Goal: Task Accomplishment & Management: Manage account settings

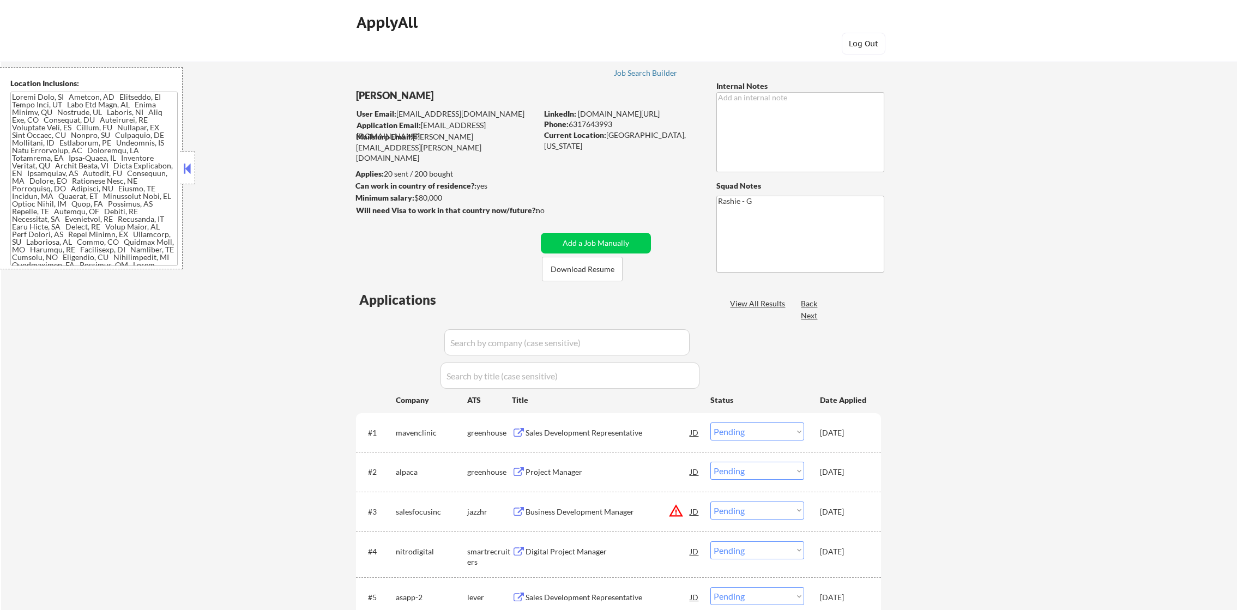
select select ""pending""
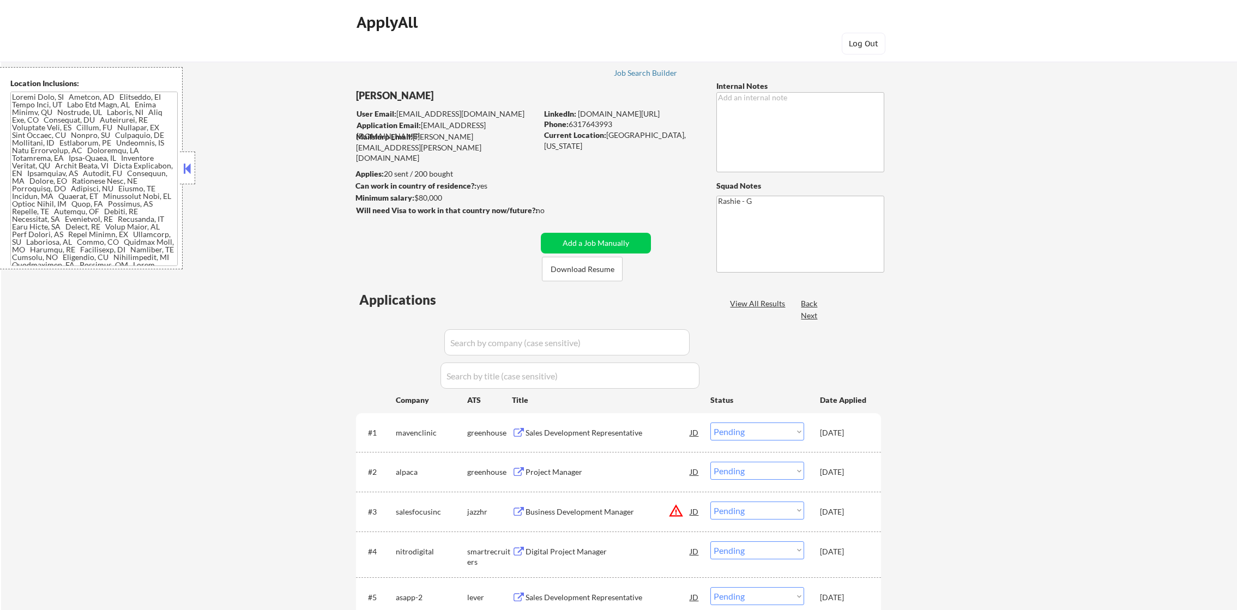
select select ""pending""
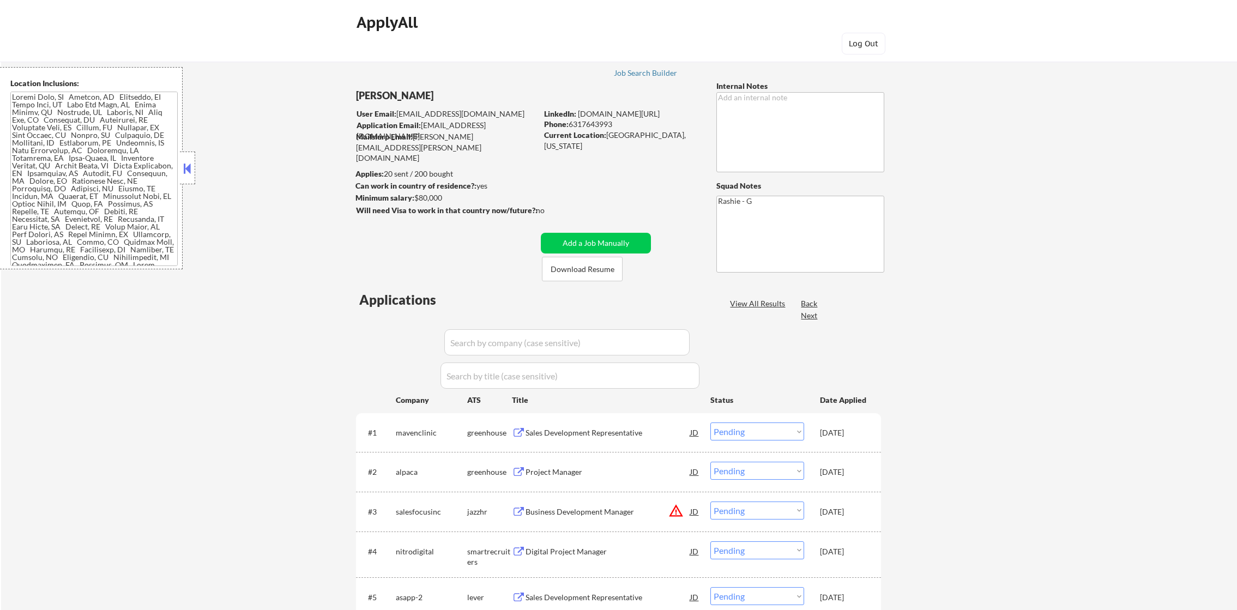
select select ""pending""
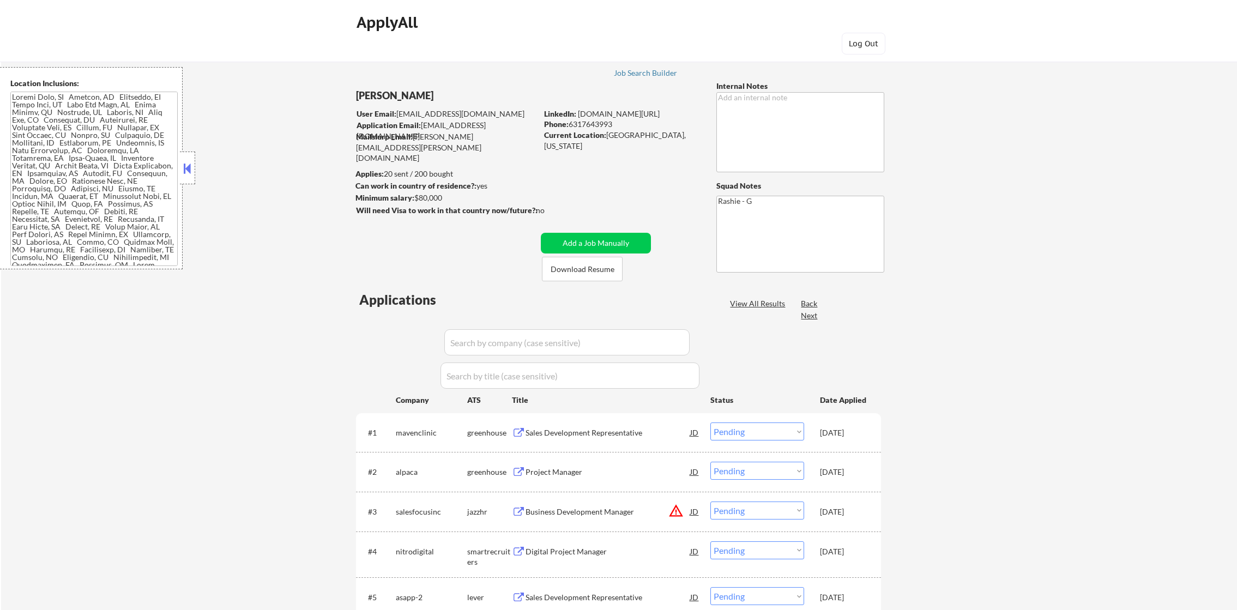
select select ""pending""
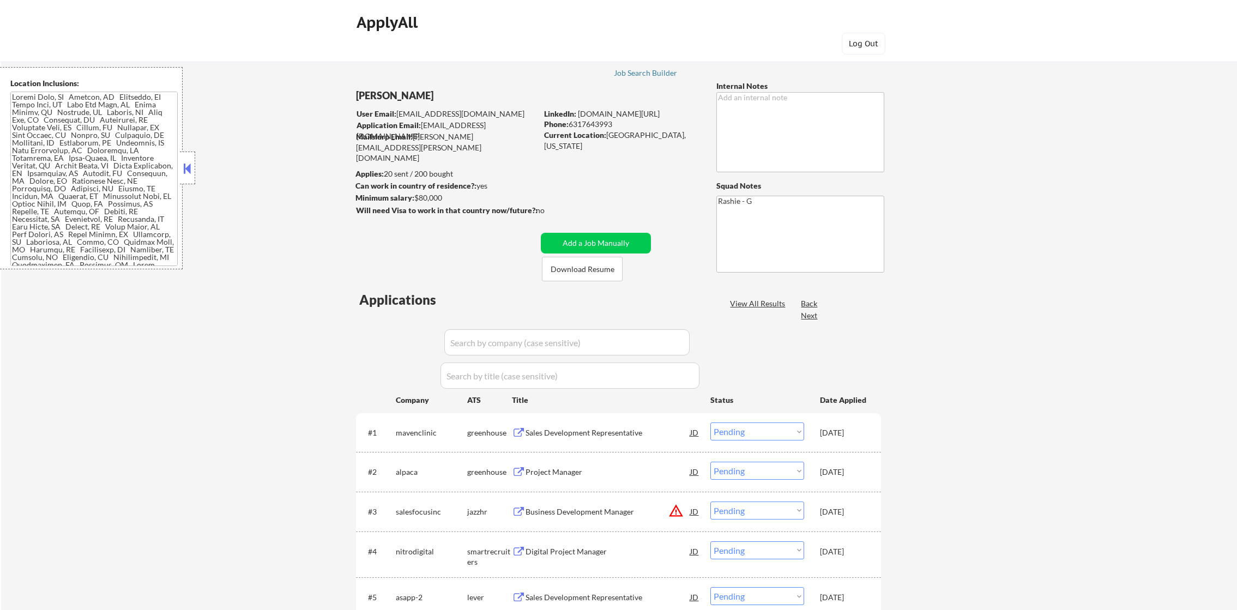
select select ""pending""
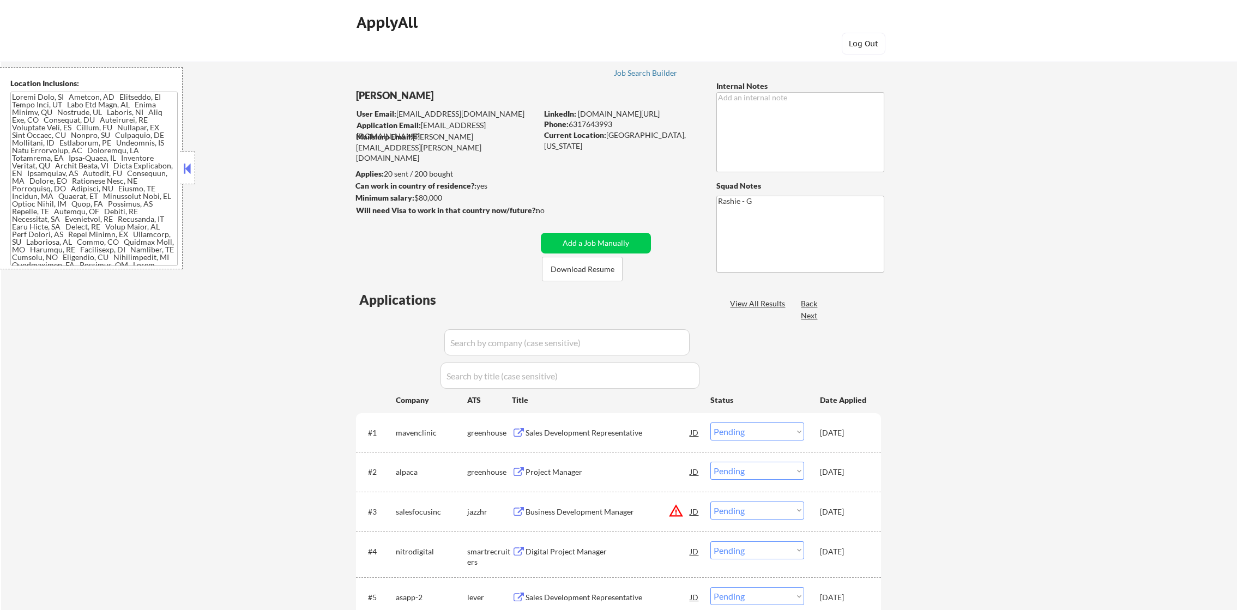
select select ""pending""
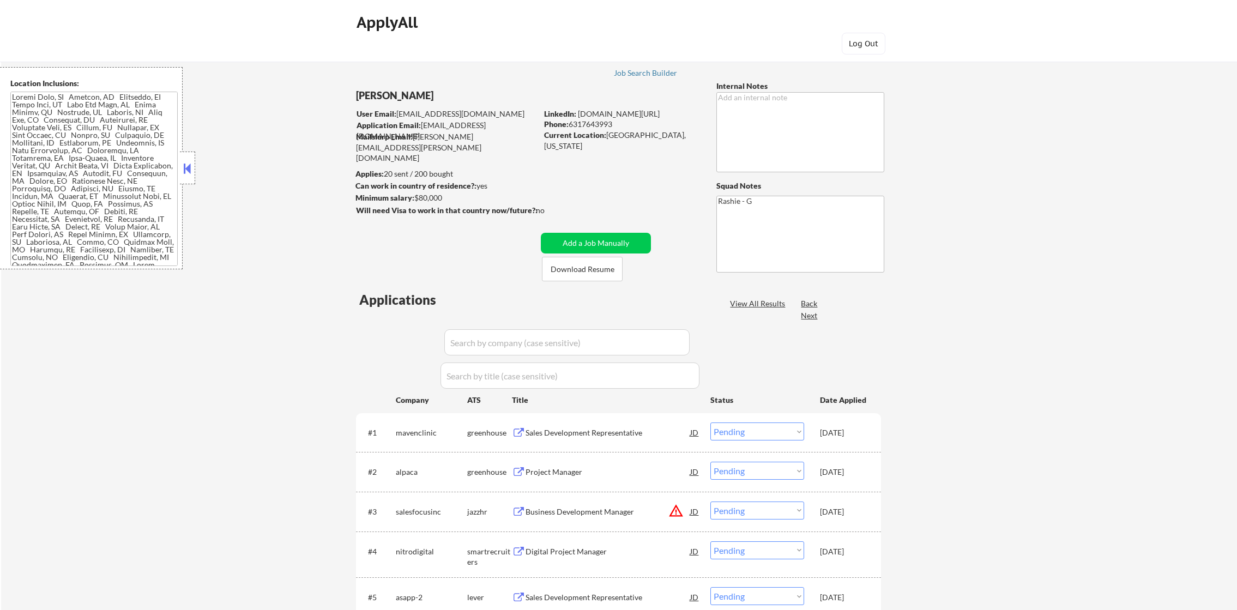
select select ""pending""
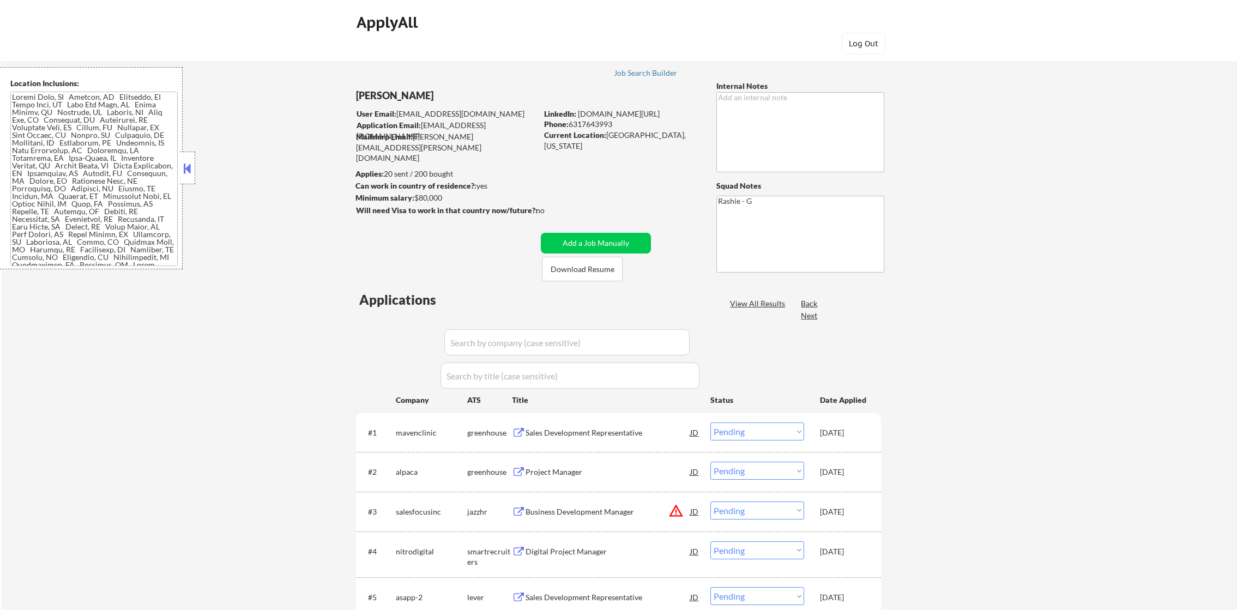
select select ""pending""
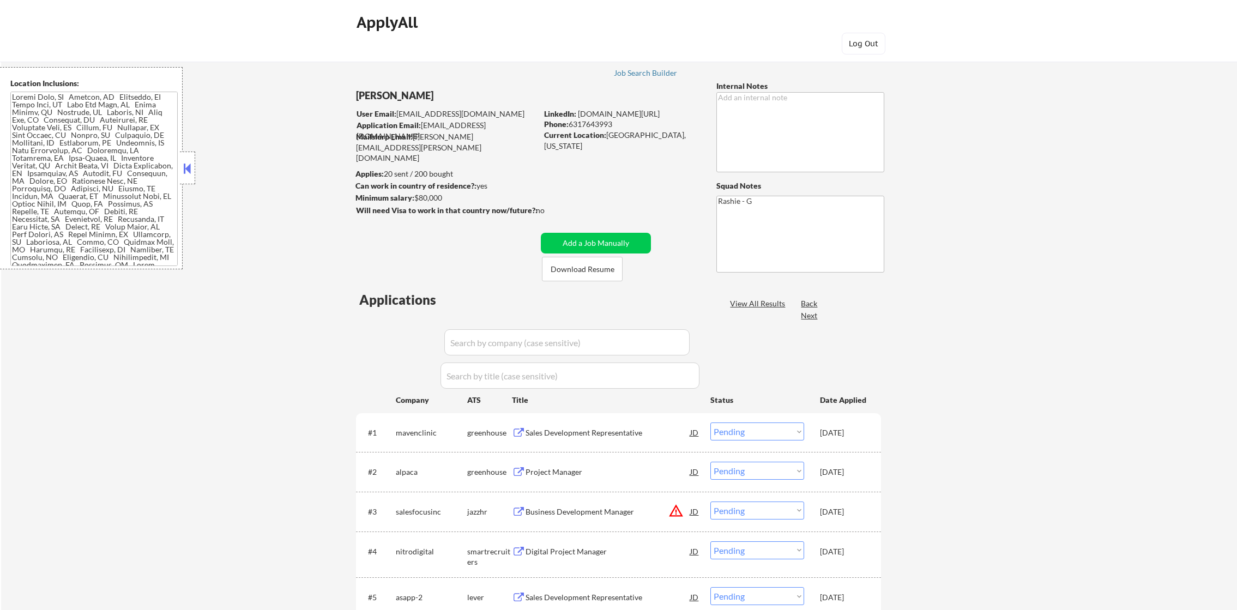
select select ""pending""
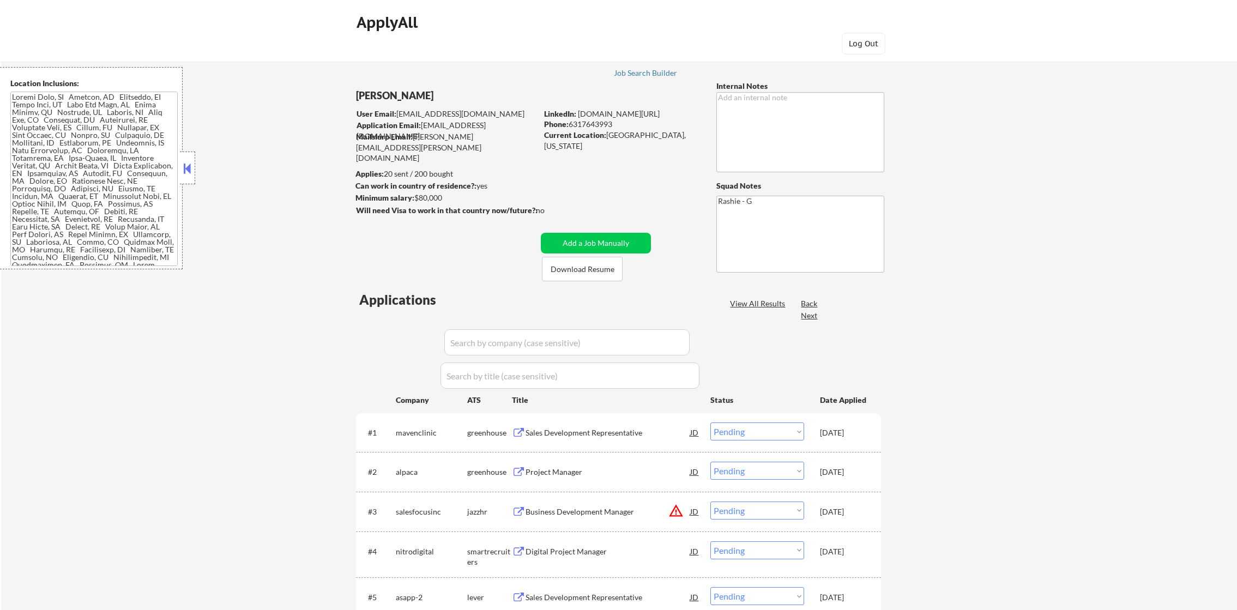
select select ""pending""
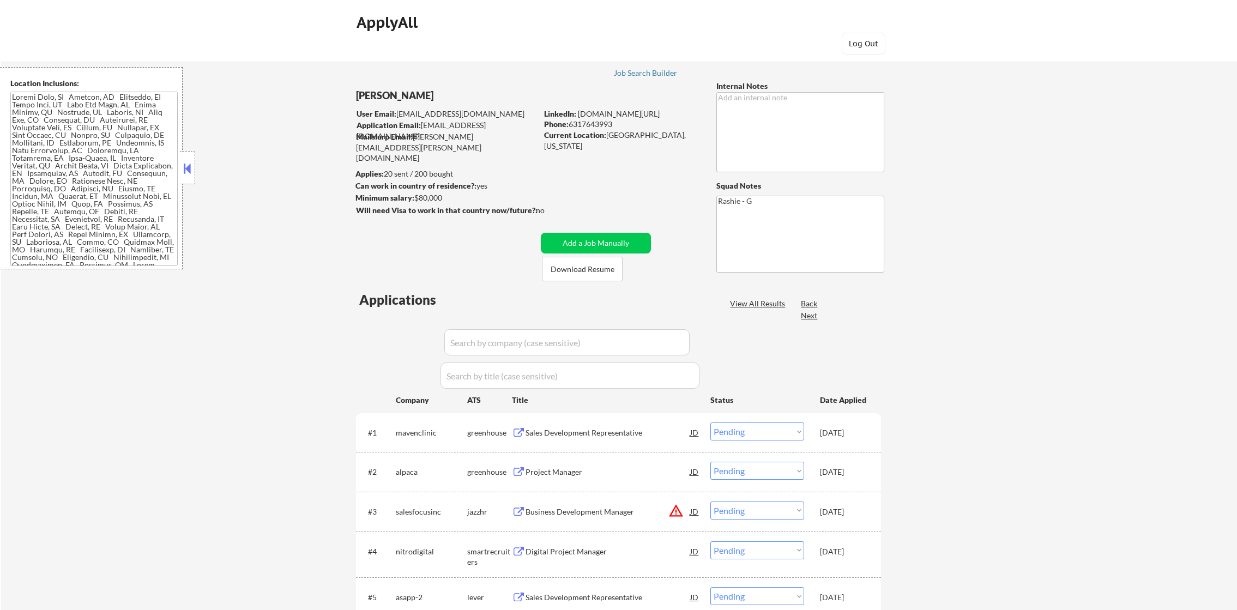
select select ""pending""
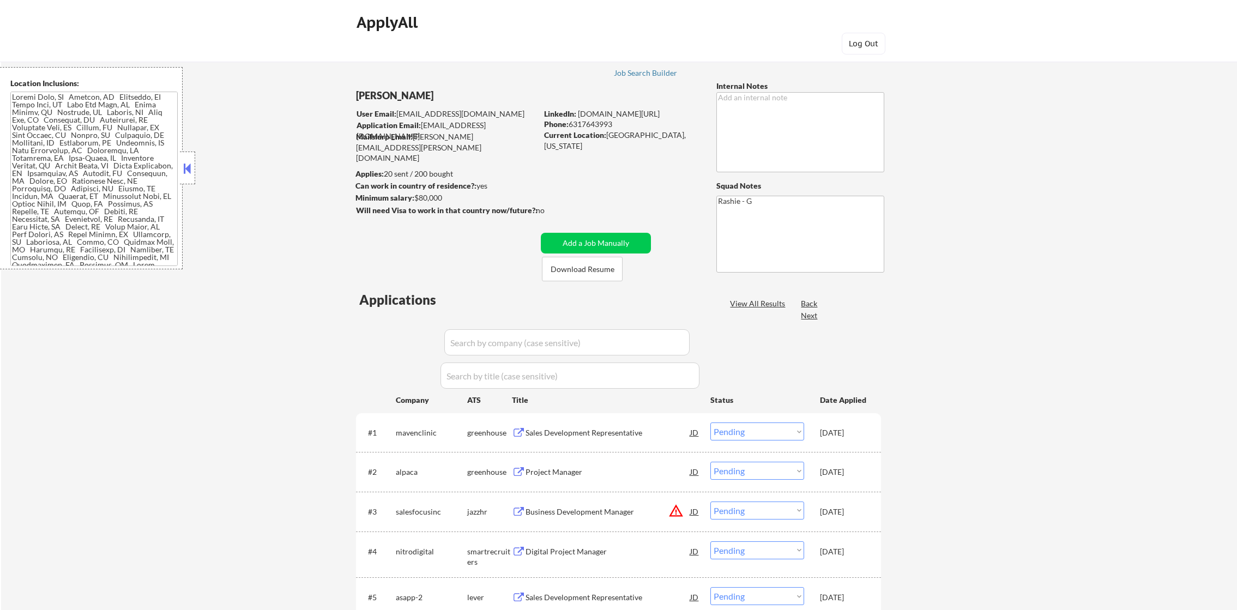
select select ""pending""
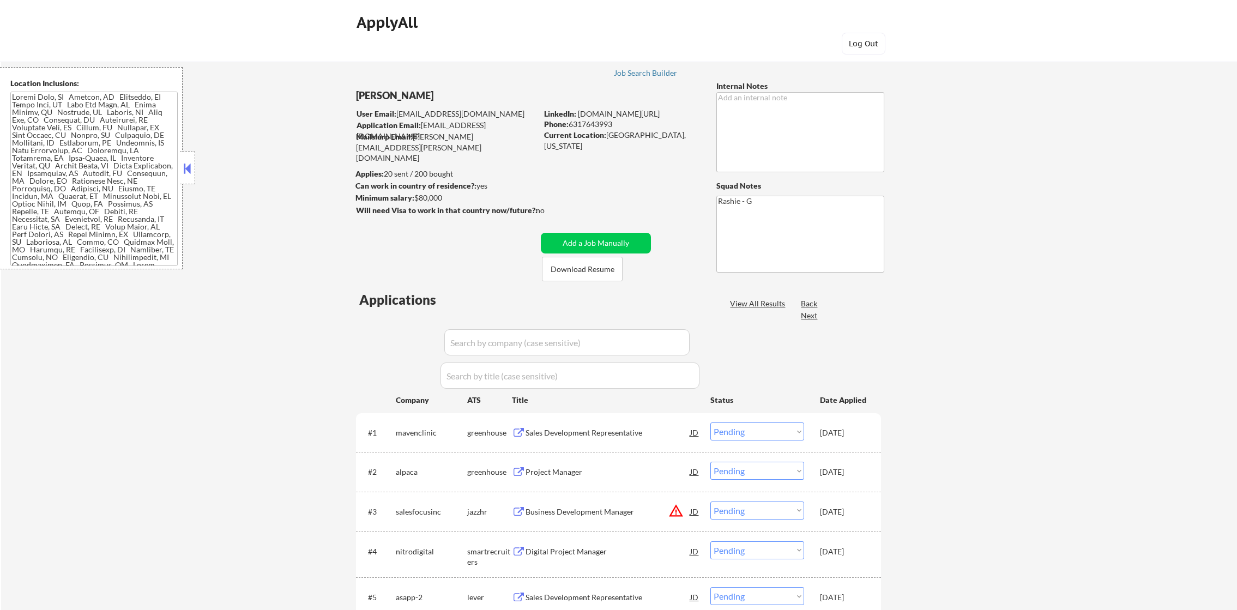
select select ""pending""
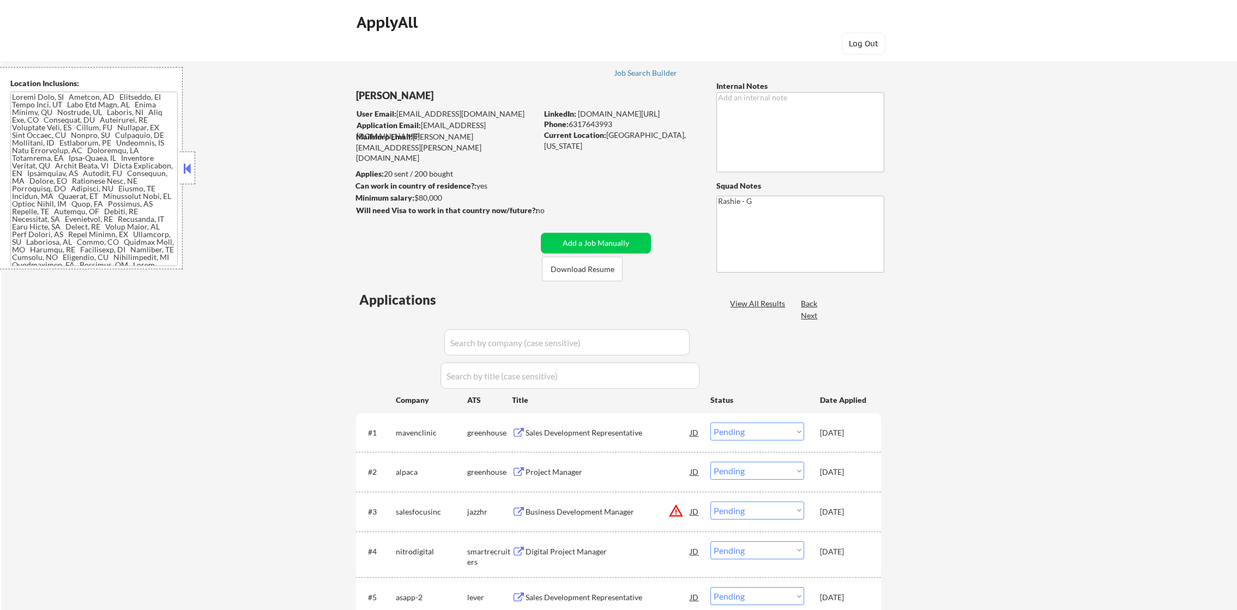
select select ""pending""
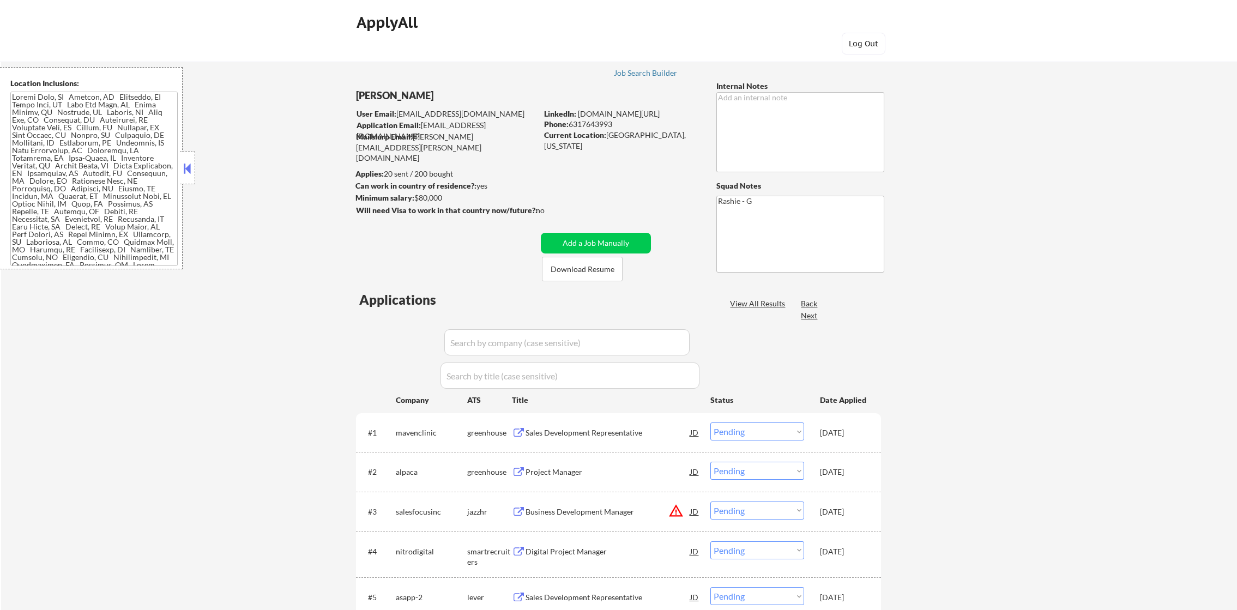
select select ""pending""
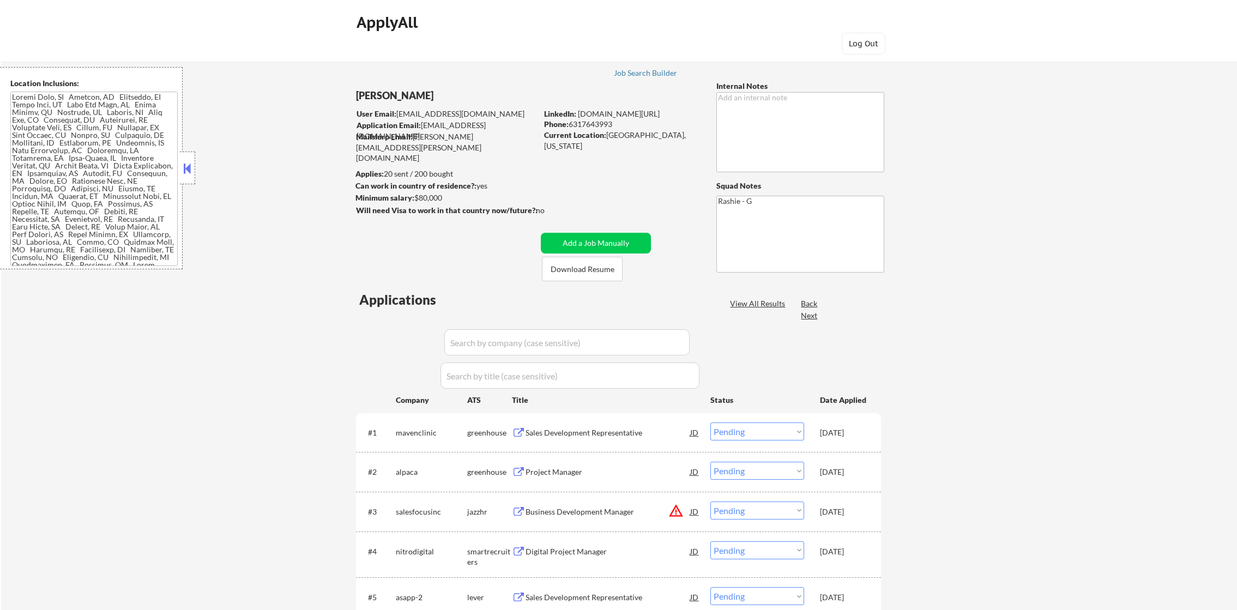
select select ""pending""
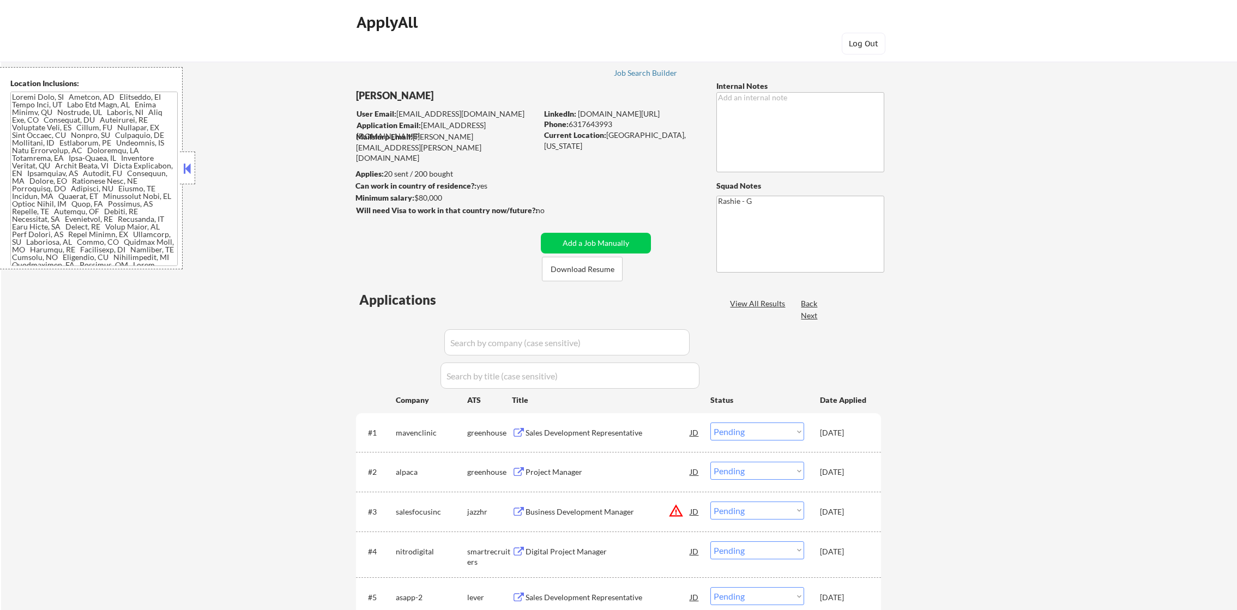
select select ""pending""
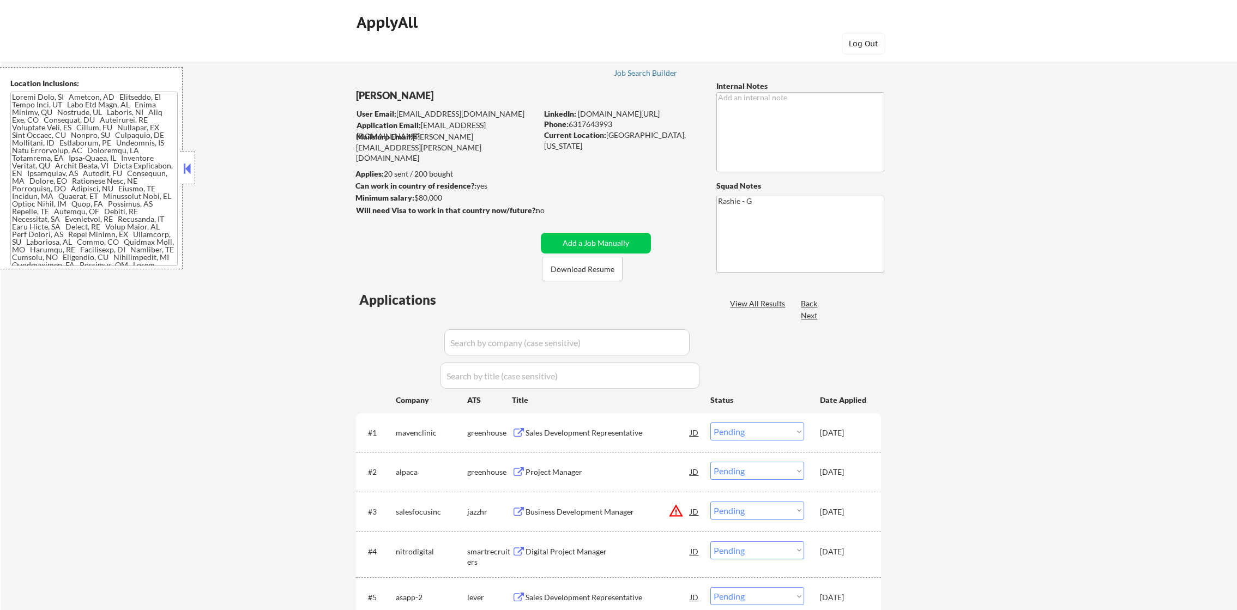
select select ""pending""
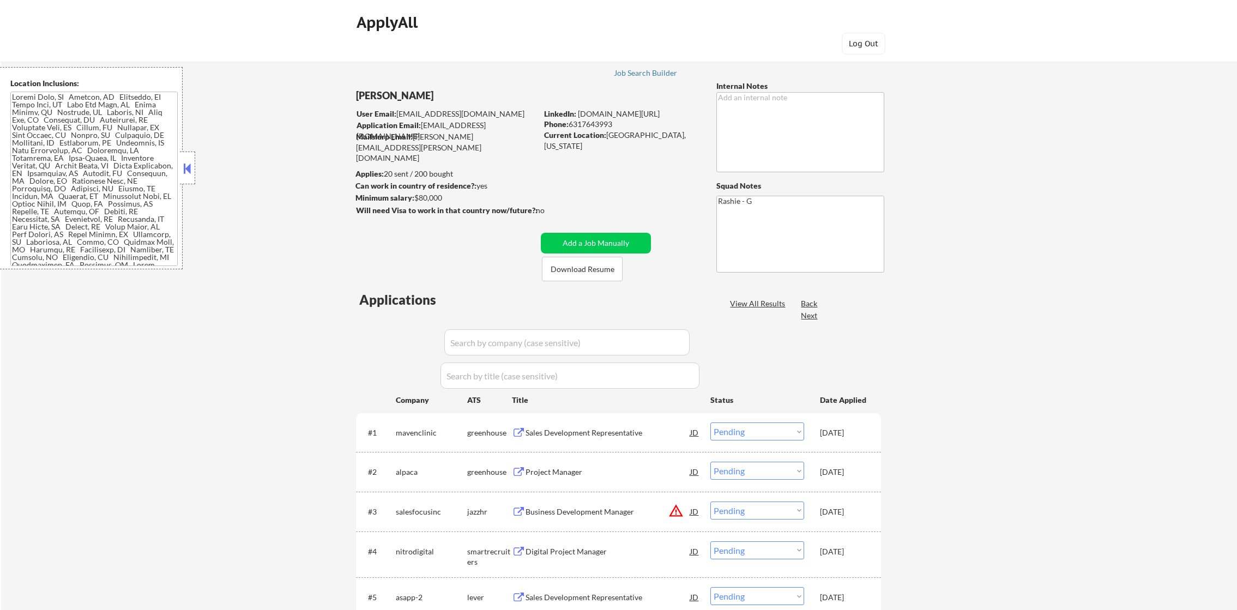
select select ""pending""
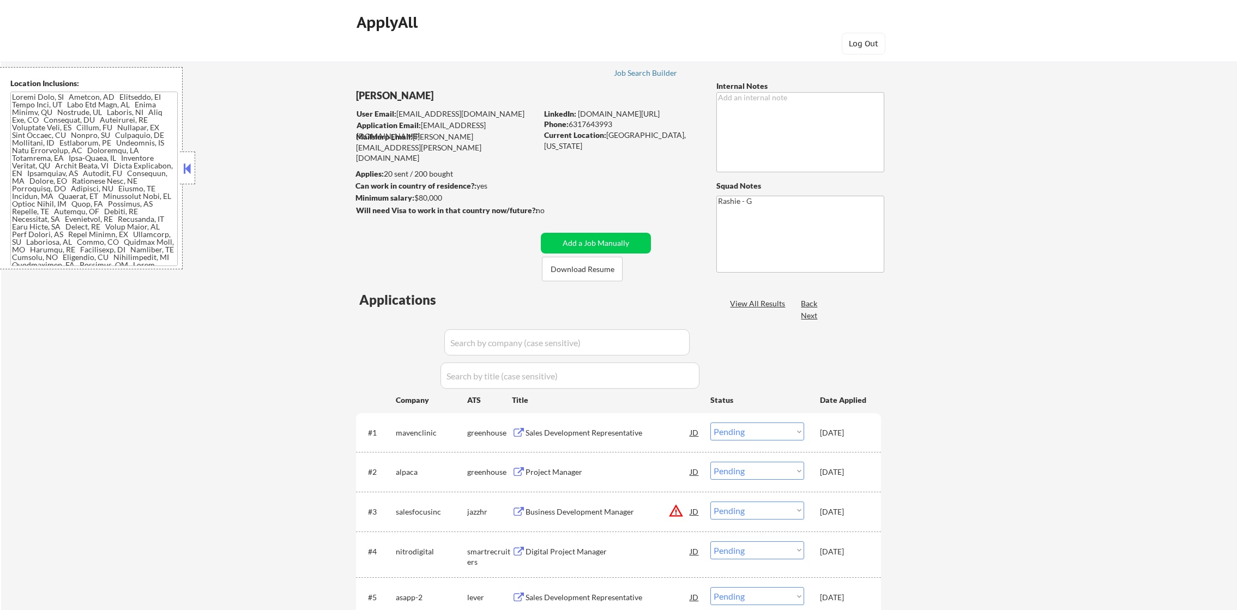
select select ""pending""
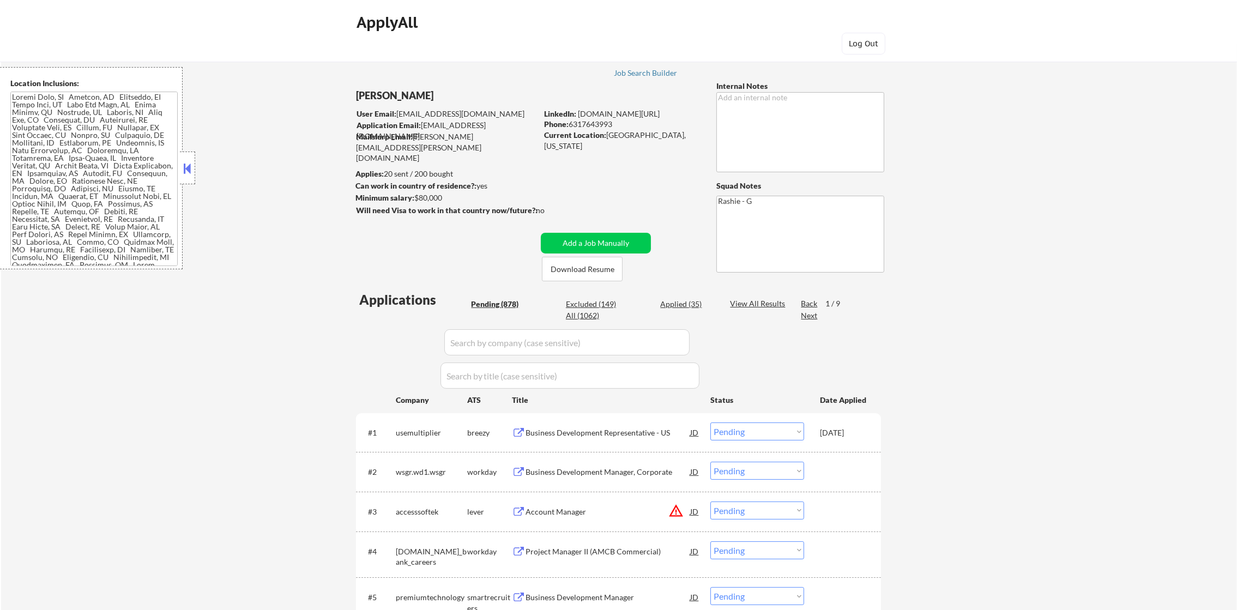
click at [810, 314] on div "Next" at bounding box center [809, 315] width 17 height 11
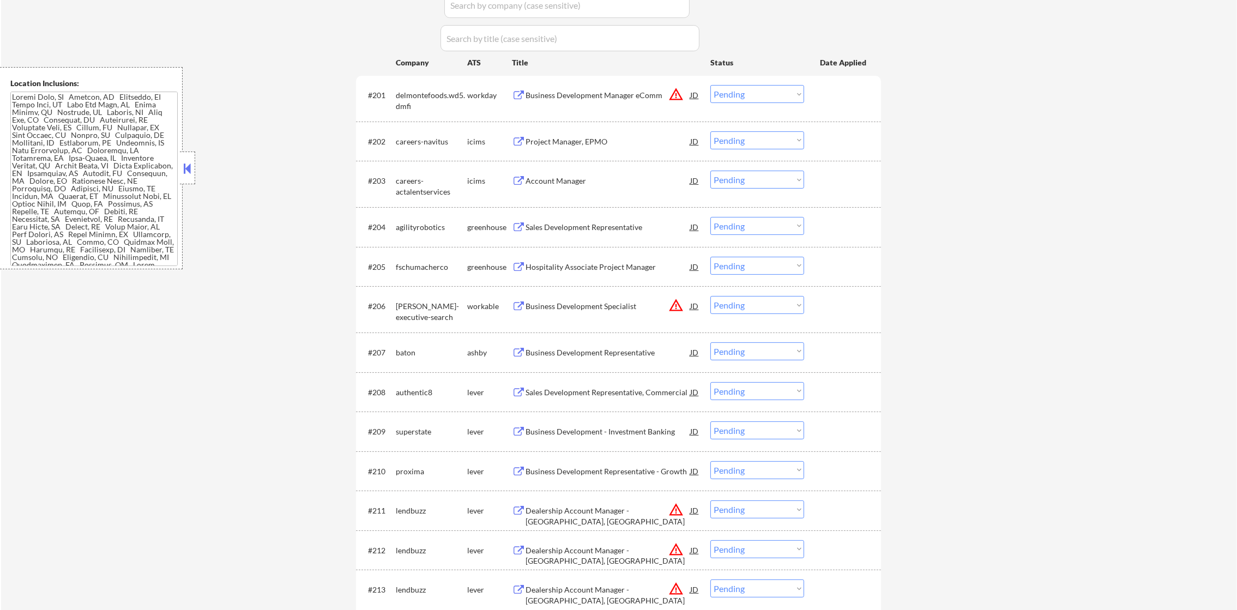
scroll to position [273, 0]
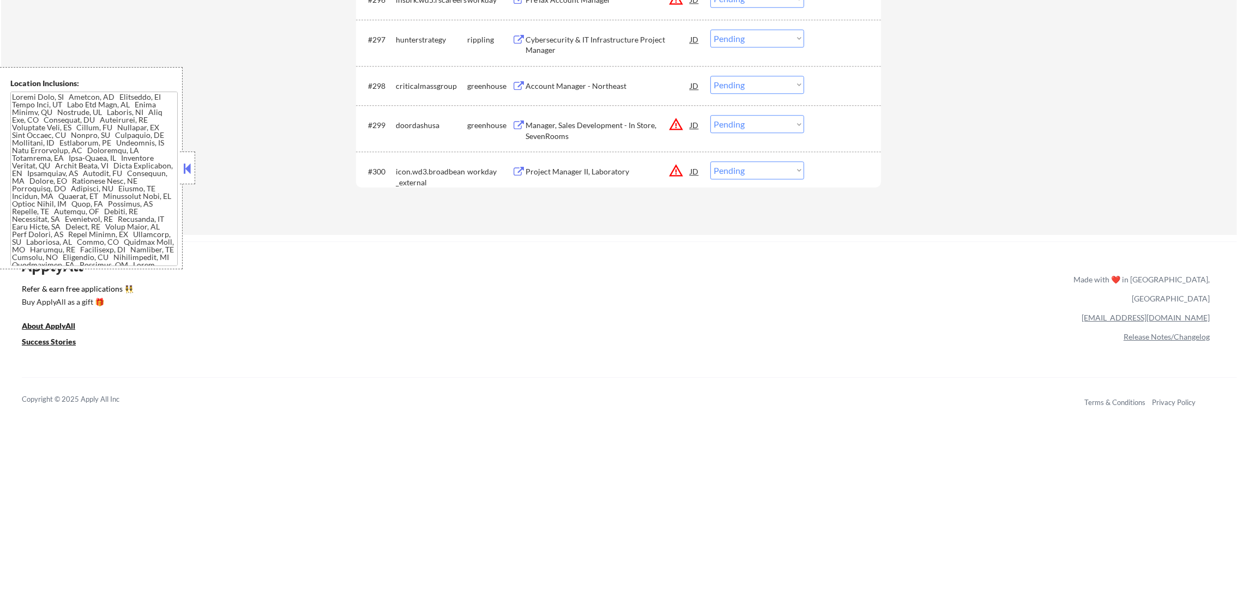
scroll to position [4496, 0]
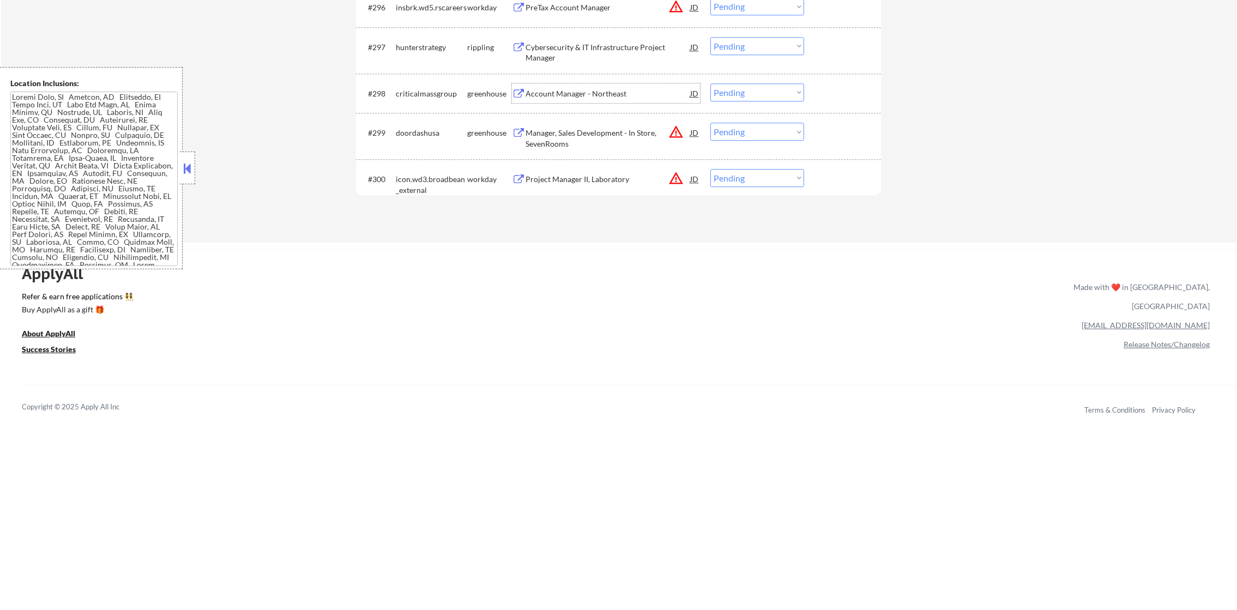
click at [585, 91] on div "Account Manager - Northeast" at bounding box center [608, 93] width 165 height 11
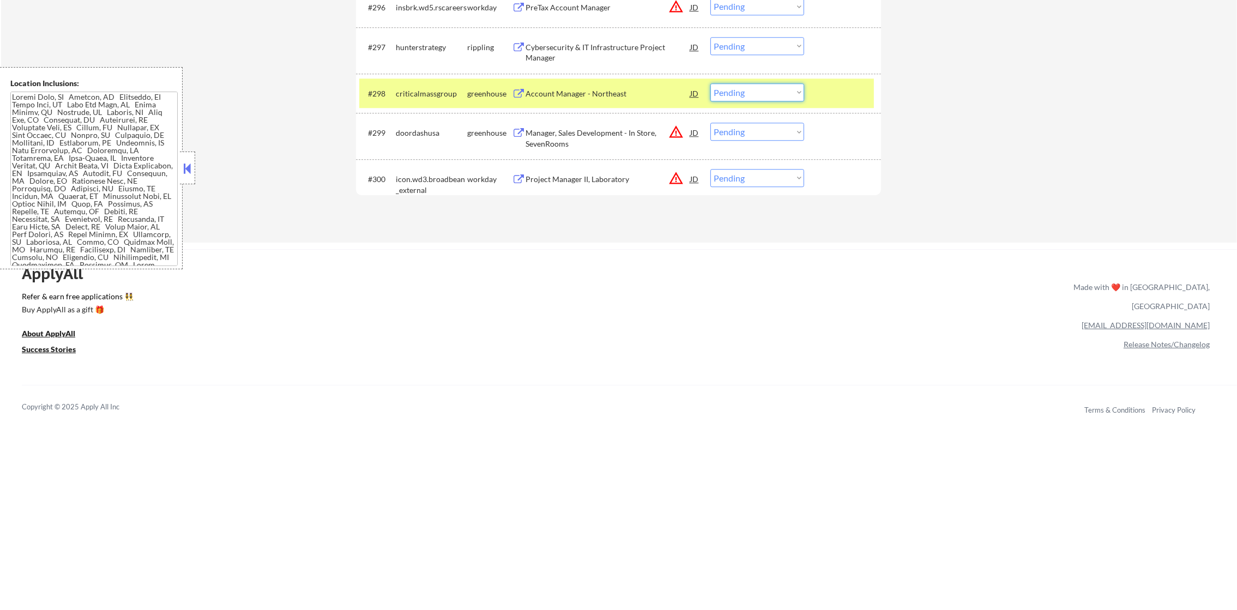
click at [762, 99] on select "Choose an option... Pending Applied Excluded (Questions) Excluded (Expired) Exc…" at bounding box center [758, 92] width 94 height 18
click at [711, 83] on select "Choose an option... Pending Applied Excluded (Questions) Excluded (Expired) Exc…" at bounding box center [758, 92] width 94 height 18
select select ""pending""
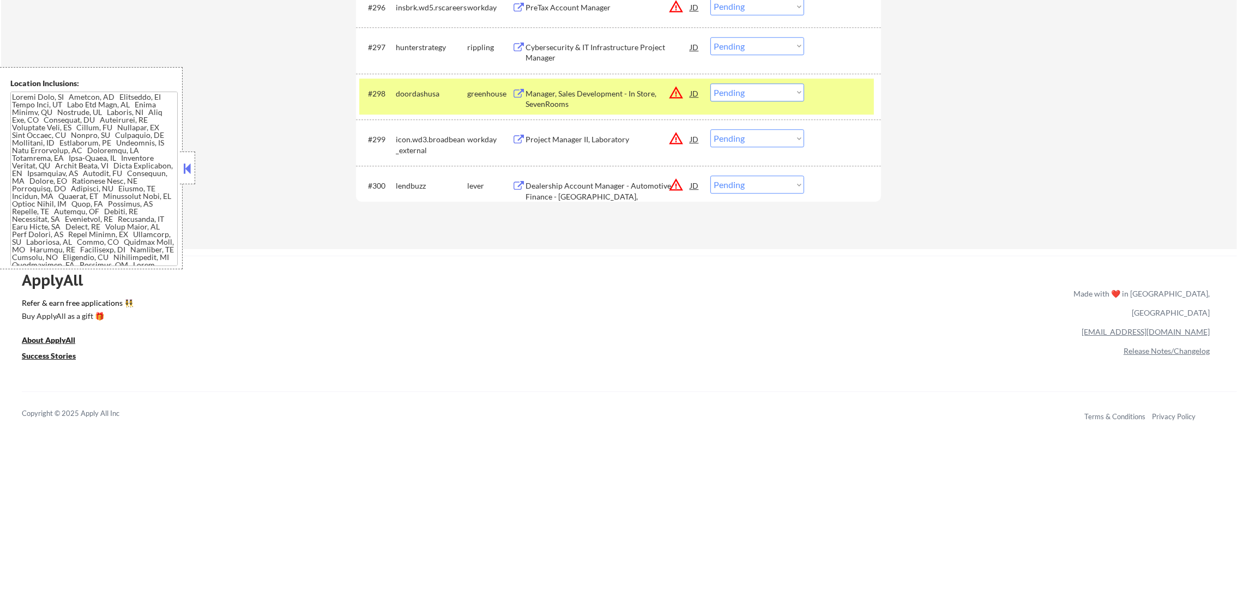
click at [426, 88] on div "doordashusa" at bounding box center [431, 93] width 71 height 11
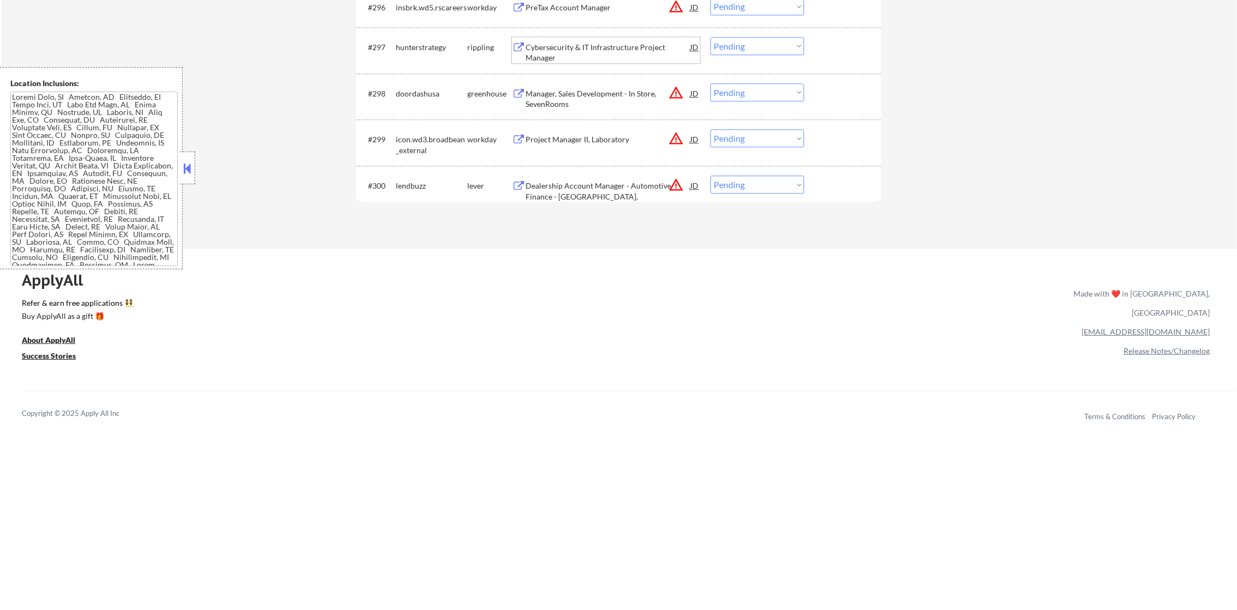
click at [636, 50] on div "Cybersecurity & IT Infrastructure Project Manager" at bounding box center [608, 52] width 165 height 21
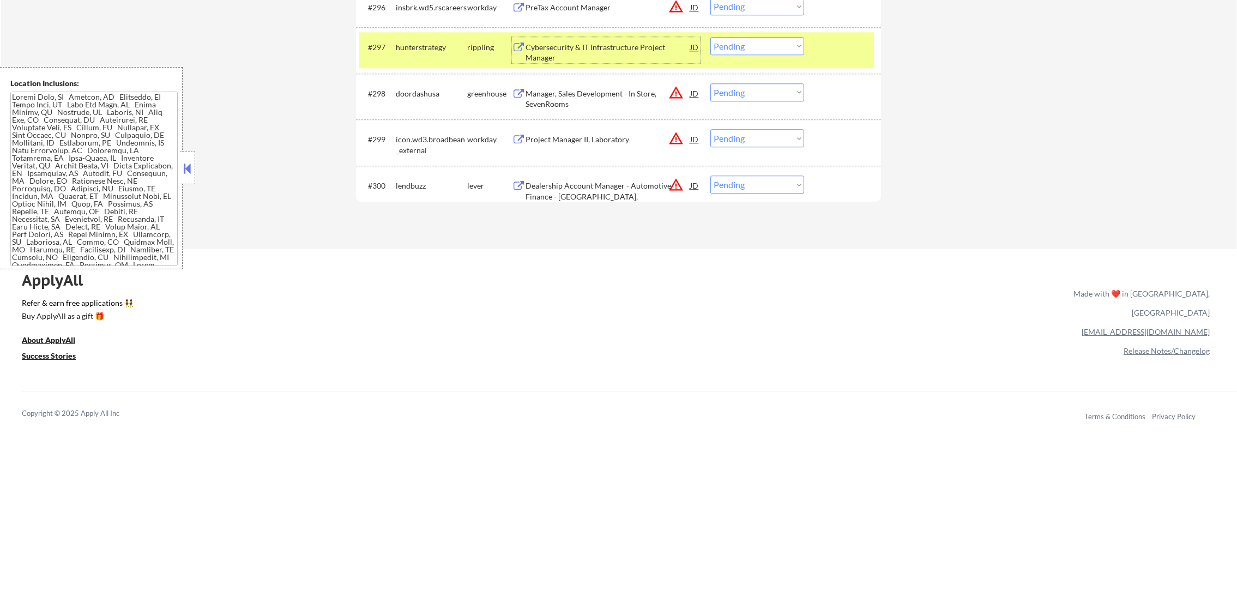
click at [760, 50] on select "Choose an option... Pending Applied Excluded (Questions) Excluded (Expired) Exc…" at bounding box center [758, 46] width 94 height 18
click at [711, 37] on select "Choose an option... Pending Applied Excluded (Questions) Excluded (Expired) Exc…" at bounding box center [758, 46] width 94 height 18
click at [401, 53] on div "hunterstrategy" at bounding box center [431, 47] width 71 height 20
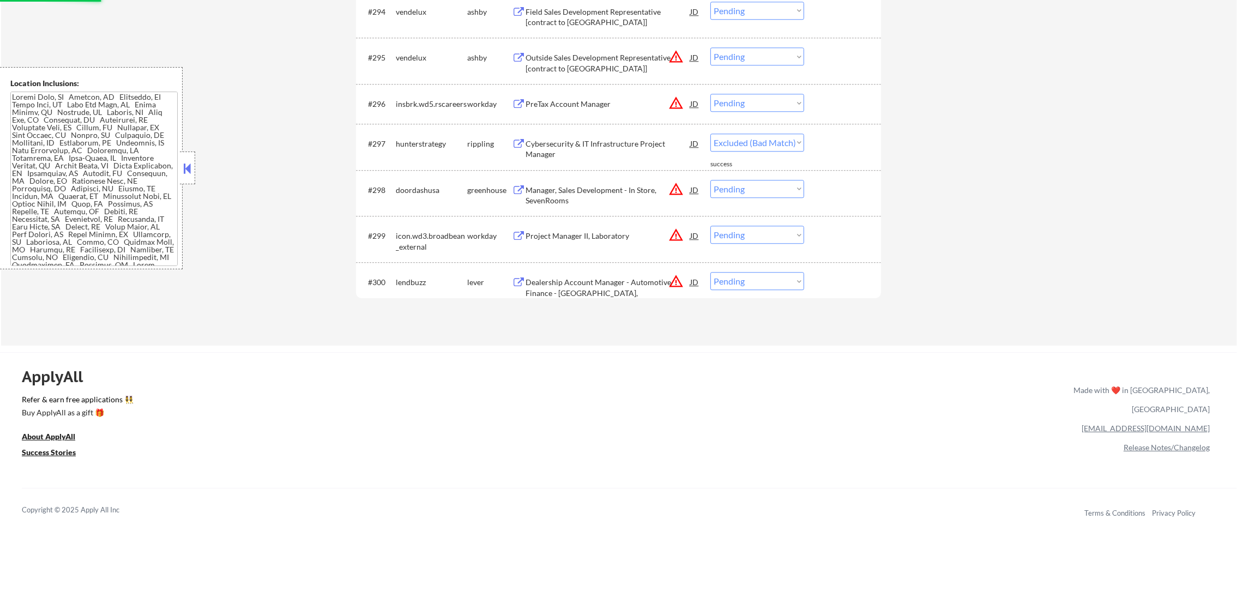
scroll to position [4387, 0]
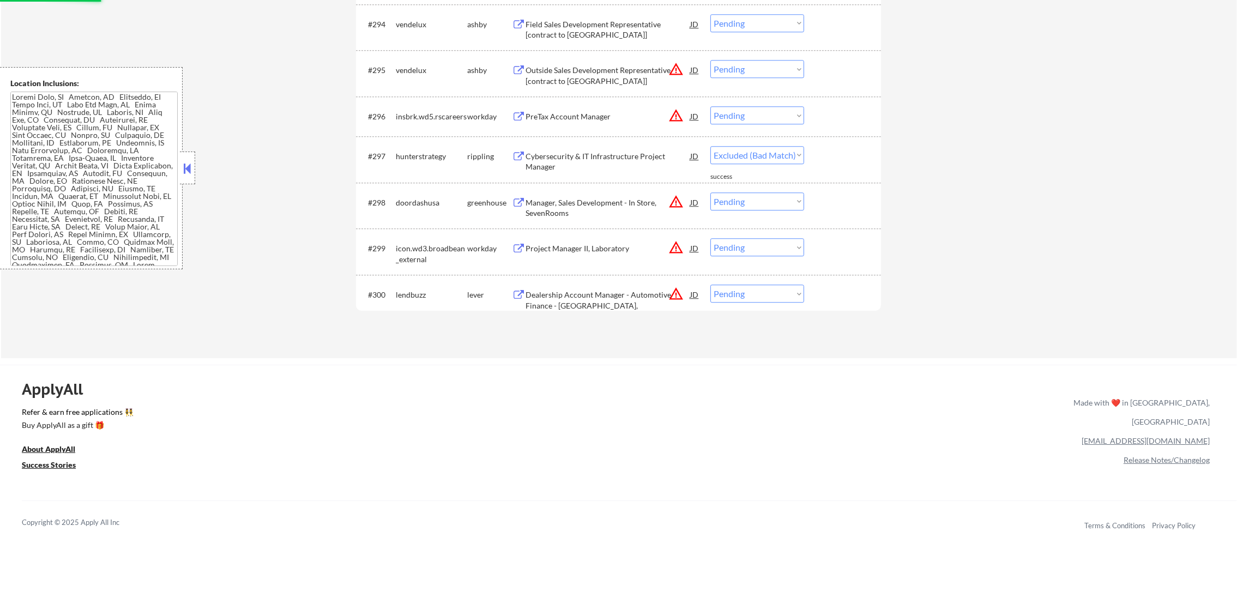
select select ""pending""
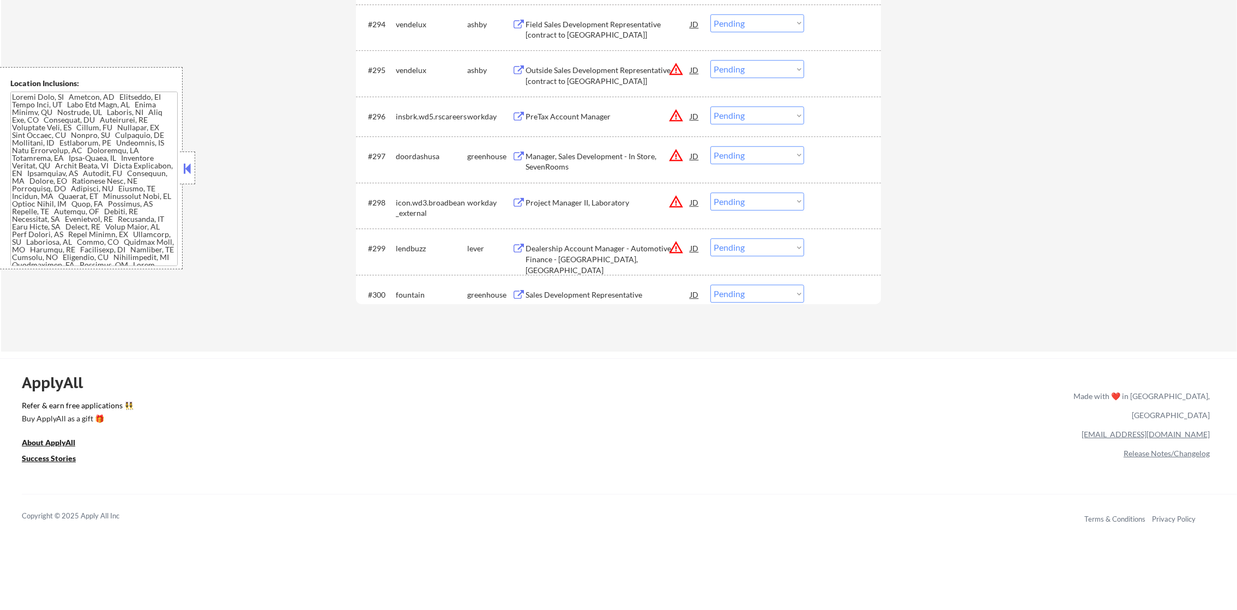
click at [732, 242] on select "Choose an option... Pending Applied Excluded (Questions) Excluded (Expired) Exc…" at bounding box center [758, 247] width 94 height 18
click at [711, 238] on select "Choose an option... Pending Applied Excluded (Questions) Excluded (Expired) Exc…" at bounding box center [758, 247] width 94 height 18
click at [673, 203] on button "warning_amber" at bounding box center [676, 201] width 15 height 15
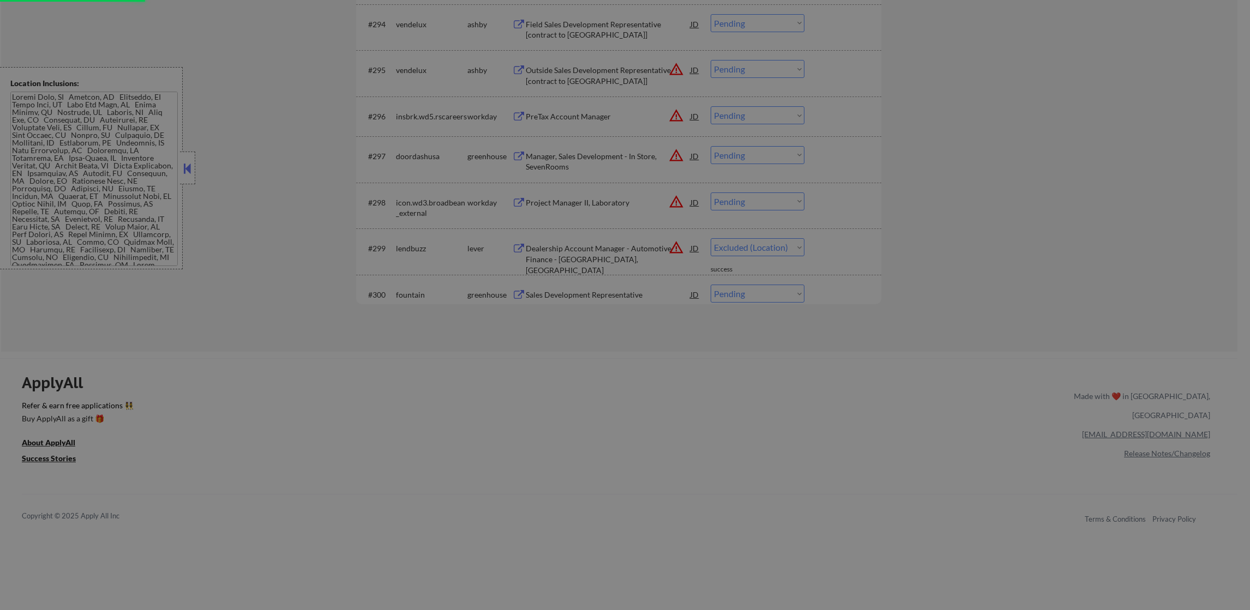
select select ""pending""
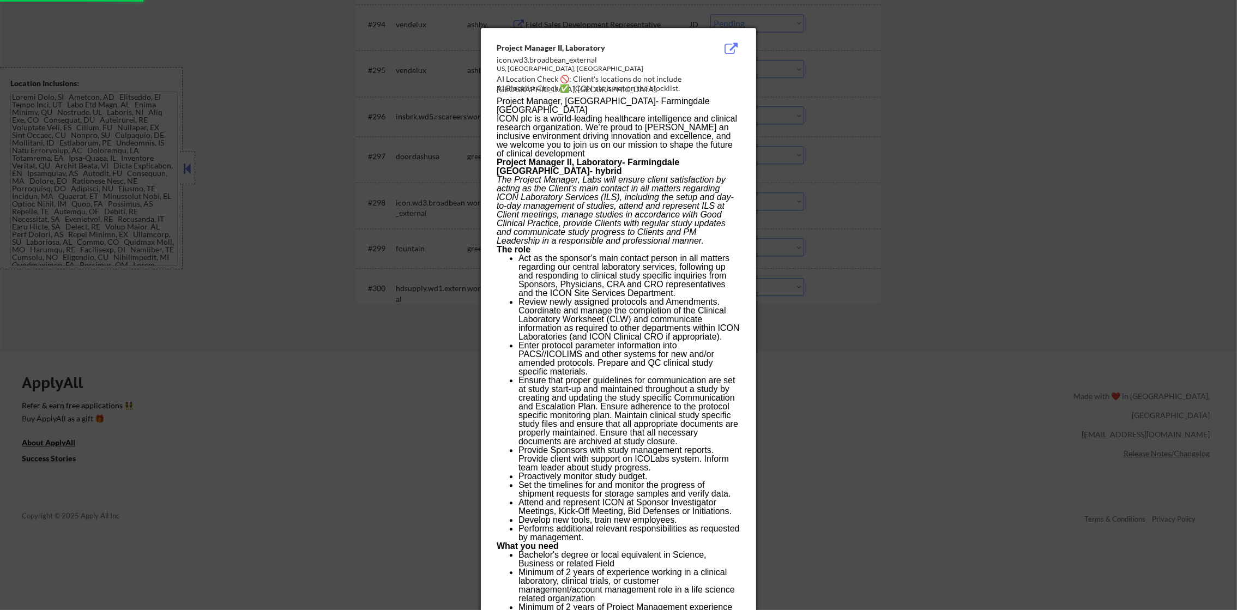
click at [864, 204] on div at bounding box center [618, 305] width 1237 height 610
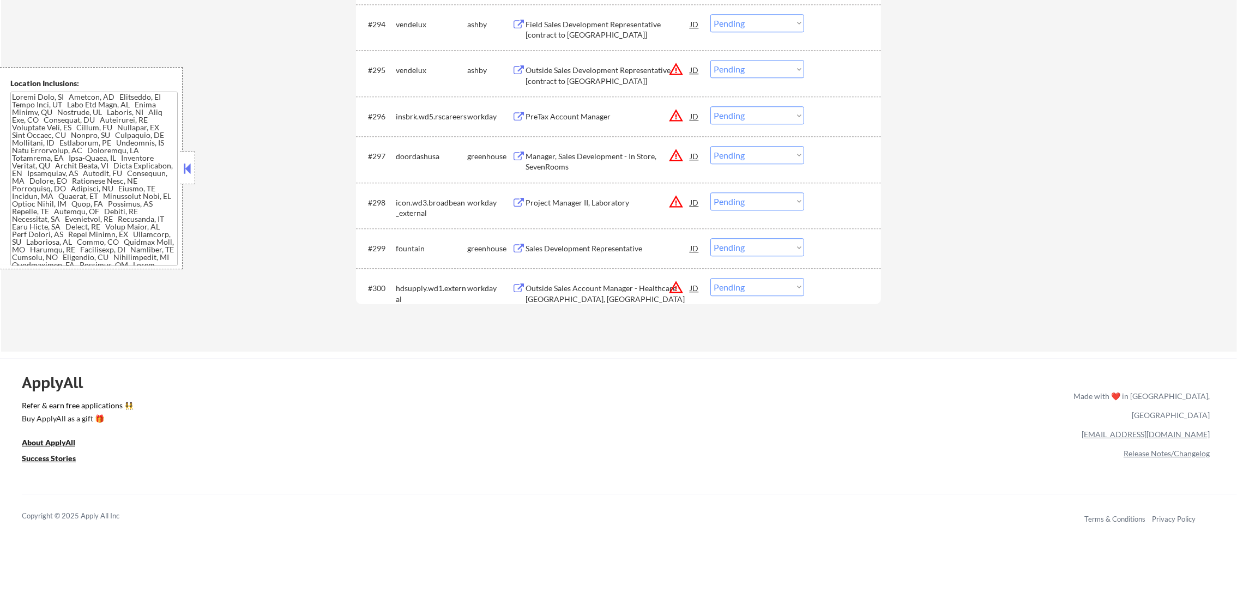
click at [677, 112] on button "warning_amber" at bounding box center [676, 115] width 15 height 15
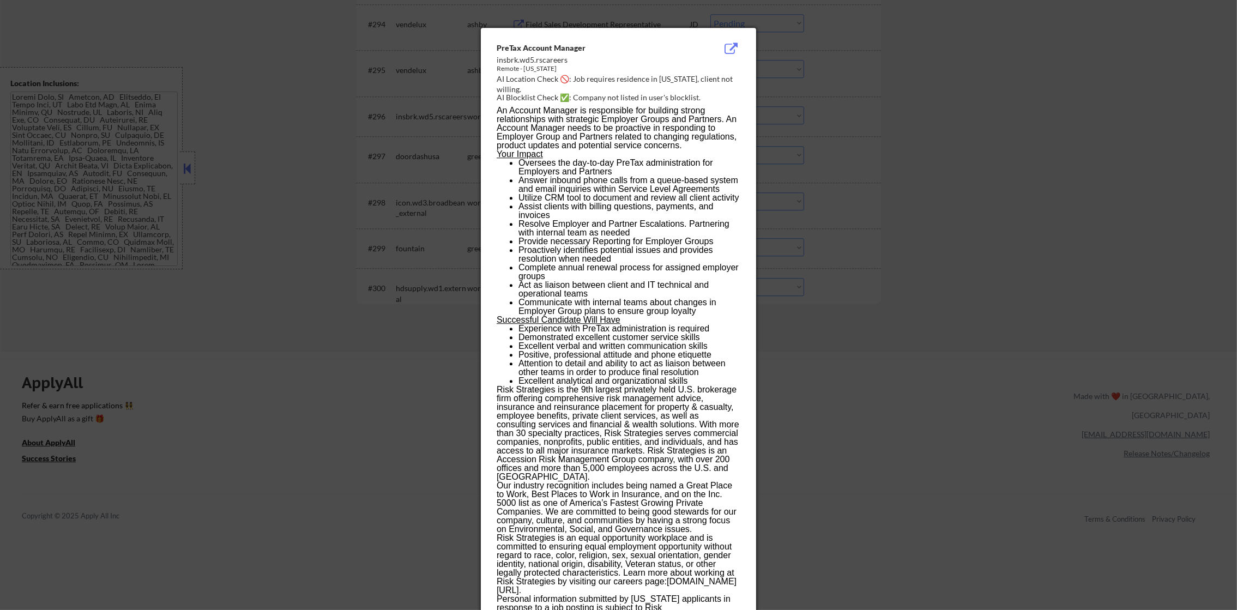
click at [830, 123] on div at bounding box center [618, 305] width 1237 height 610
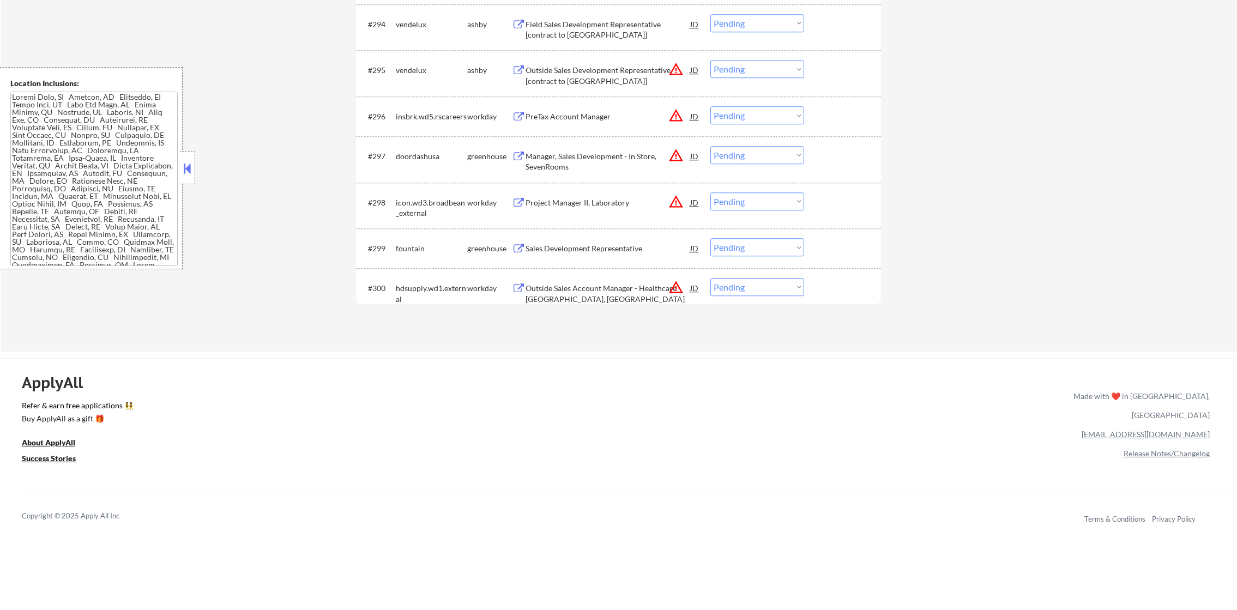
click at [784, 119] on select "Choose an option... Pending Applied Excluded (Questions) Excluded (Expired) Exc…" at bounding box center [758, 115] width 94 height 18
click at [711, 106] on select "Choose an option... Pending Applied Excluded (Questions) Excluded (Expired) Exc…" at bounding box center [758, 115] width 94 height 18
click at [673, 73] on button "warning_amber" at bounding box center [676, 69] width 15 height 15
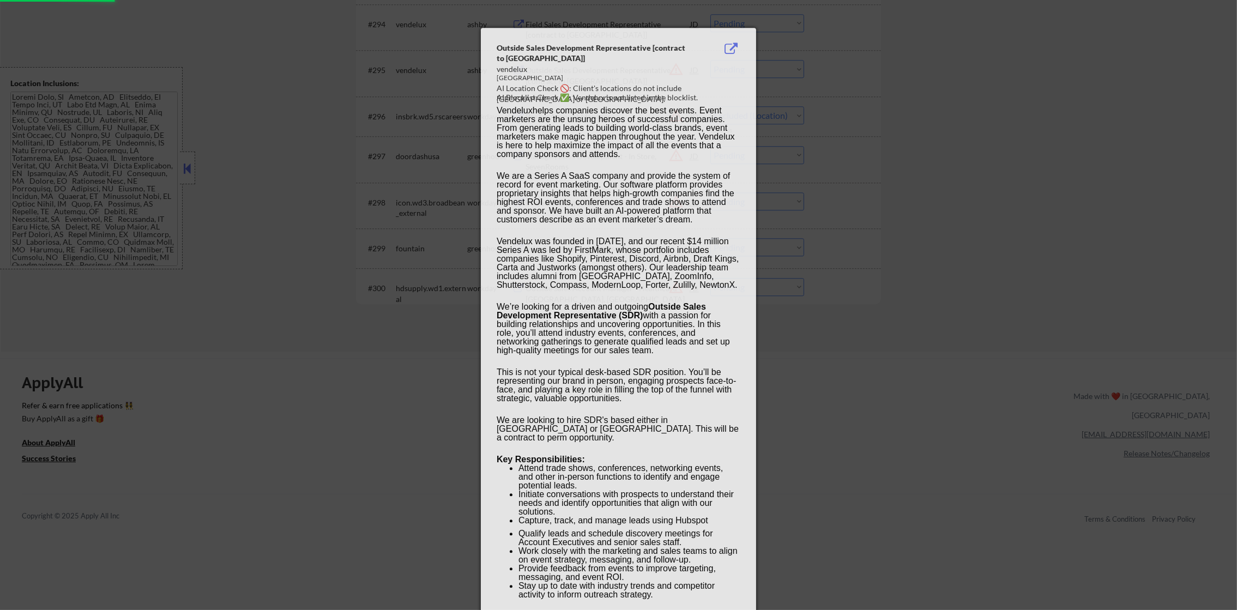
select select ""pending""
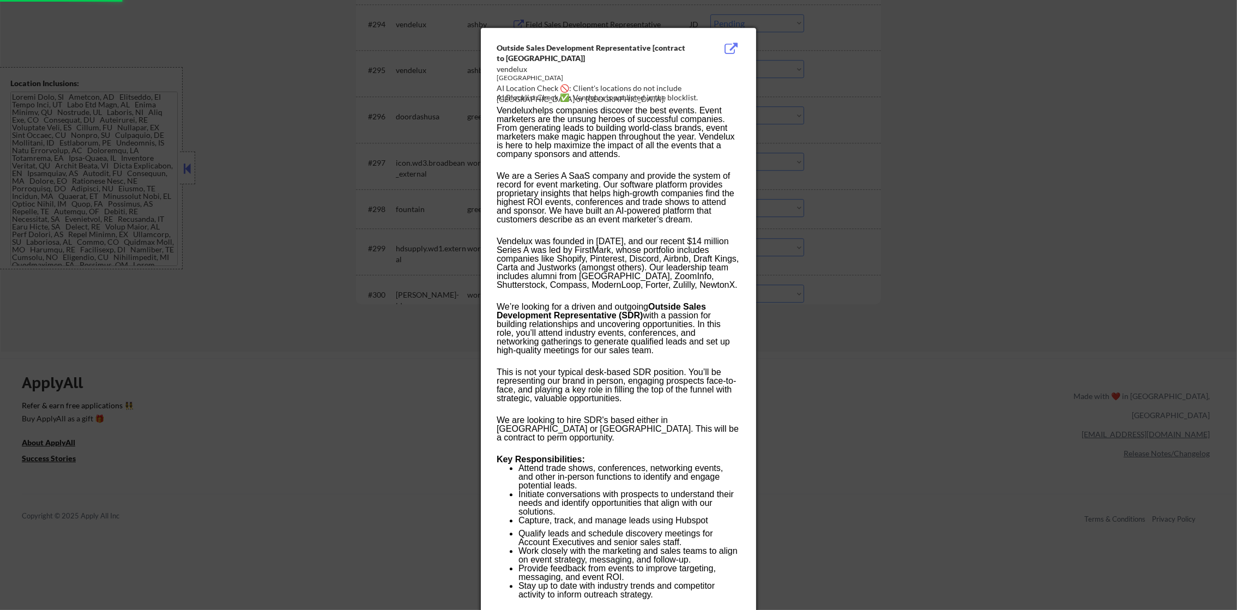
click at [845, 99] on div at bounding box center [618, 305] width 1237 height 610
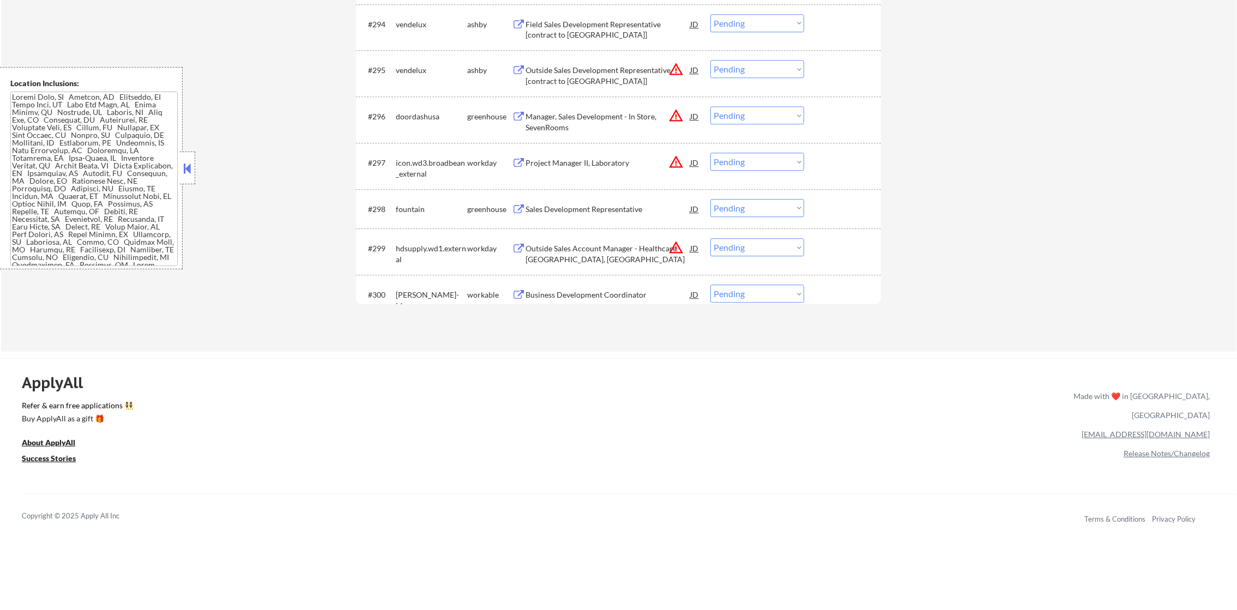
scroll to position [4360, 0]
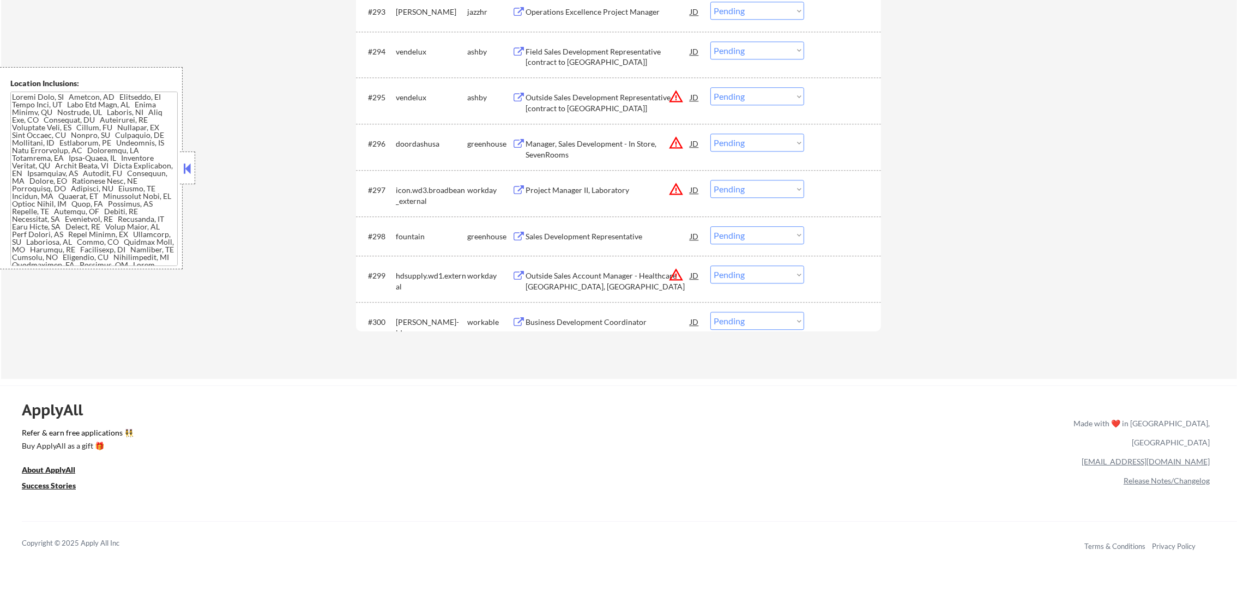
click at [600, 232] on div "Sales Development Representative" at bounding box center [608, 236] width 165 height 11
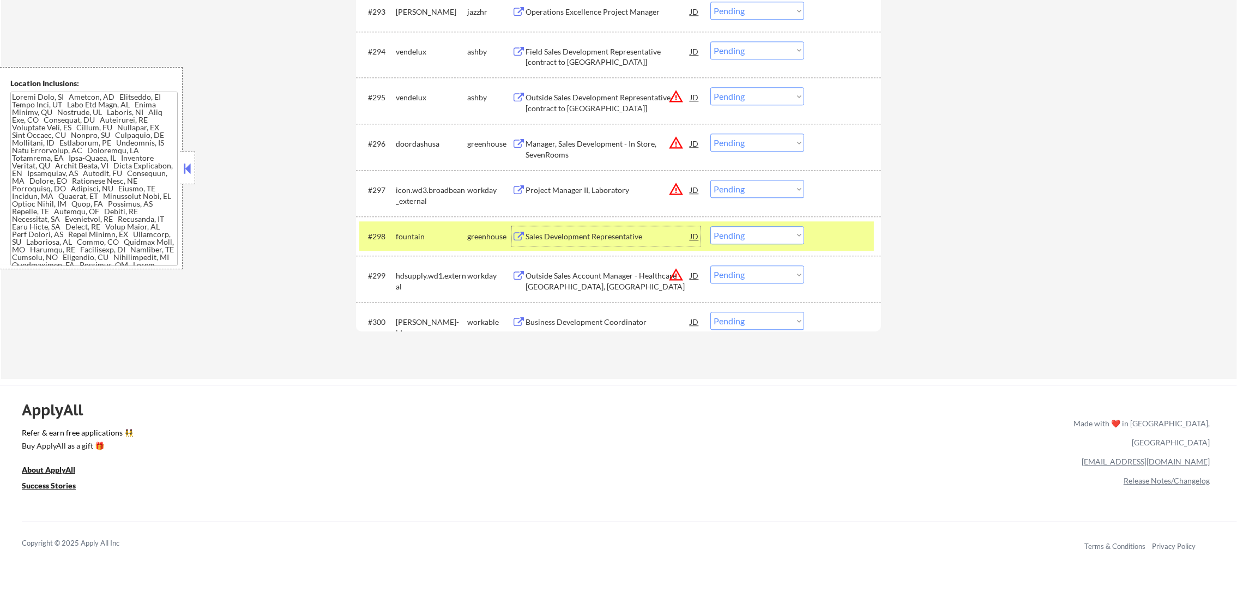
click at [405, 233] on div "fountain" at bounding box center [431, 236] width 71 height 11
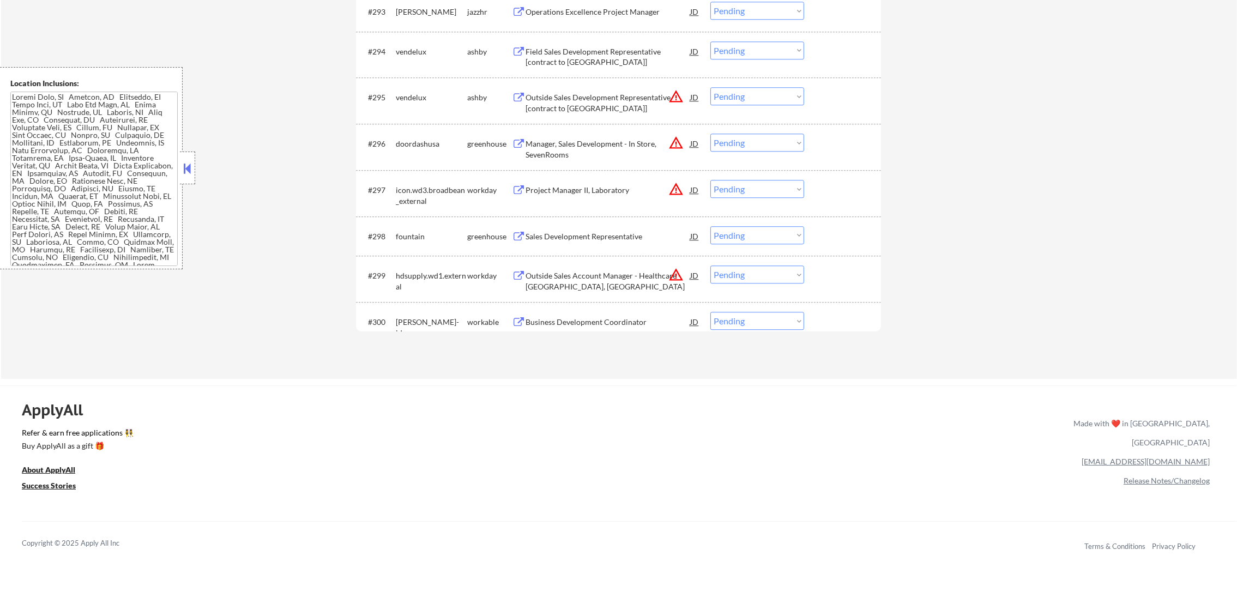
click at [742, 274] on select "Choose an option... Pending Applied Excluded (Questions) Excluded (Expired) Exc…" at bounding box center [758, 275] width 94 height 18
click at [711, 266] on select "Choose an option... Pending Applied Excluded (Questions) Excluded (Expired) Exc…" at bounding box center [758, 275] width 94 height 18
select select ""pending""
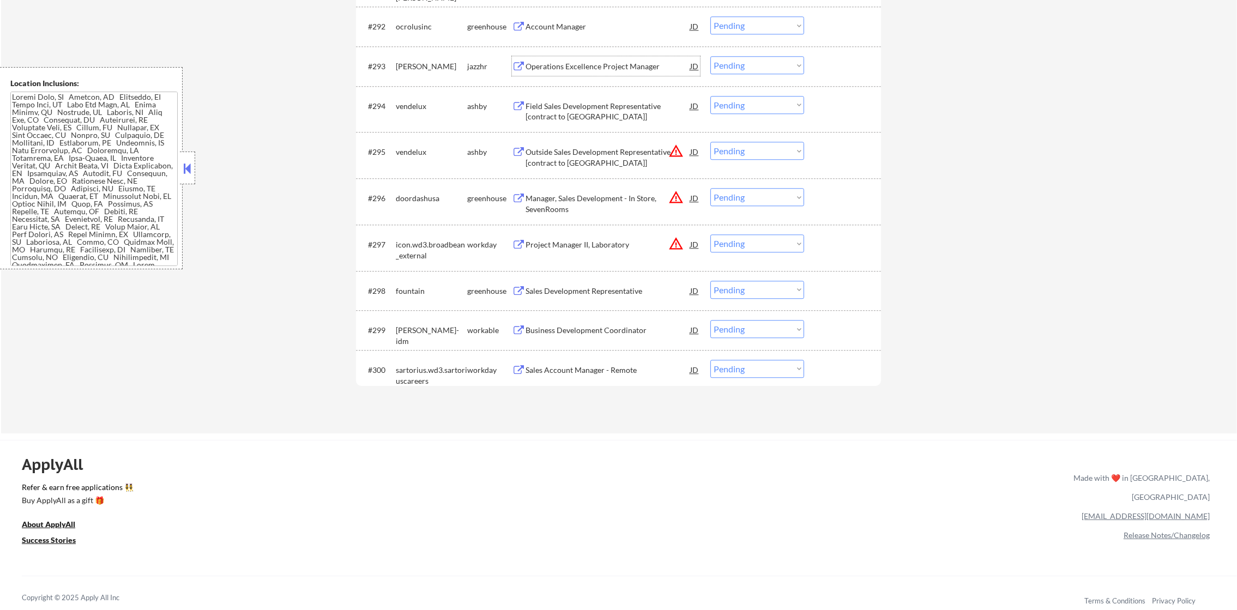
click at [591, 67] on div "Operations Excellence Project Manager" at bounding box center [608, 66] width 165 height 11
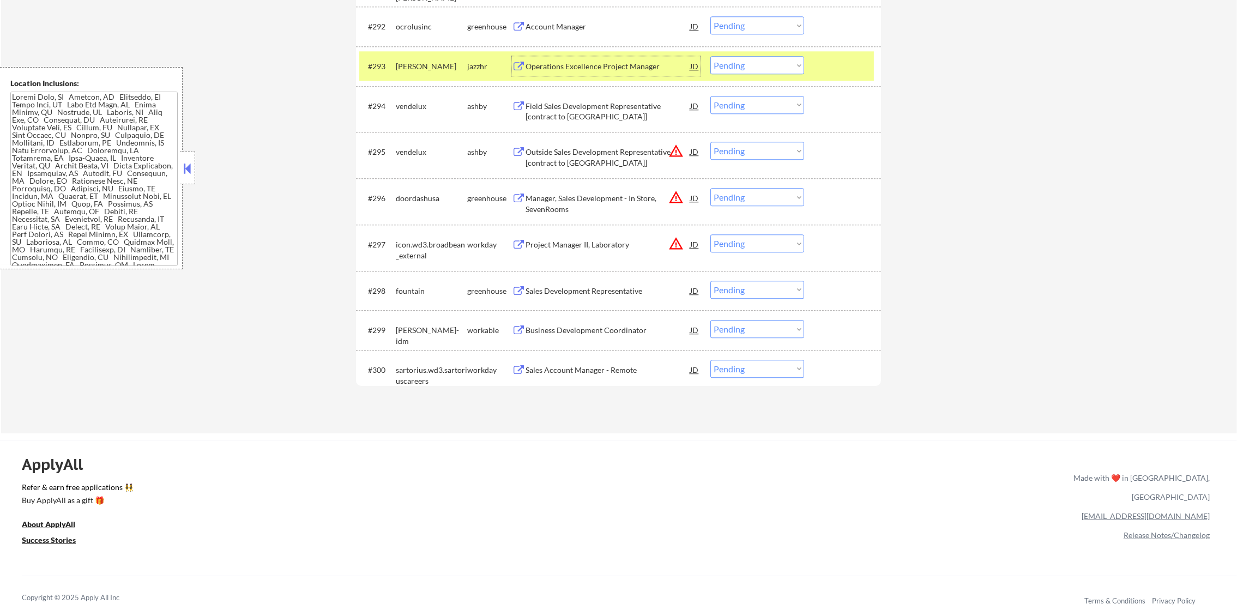
click at [728, 62] on select "Choose an option... Pending Applied Excluded (Questions) Excluded (Expired) Exc…" at bounding box center [758, 65] width 94 height 18
click at [711, 56] on select "Choose an option... Pending Applied Excluded (Questions) Excluded (Expired) Exc…" at bounding box center [758, 65] width 94 height 18
click at [731, 68] on select "Choose an option... Pending Applied Excluded (Questions) Excluded (Expired) Exc…" at bounding box center [758, 65] width 94 height 18
click at [711, 56] on select "Choose an option... Pending Applied Excluded (Questions) Excluded (Expired) Exc…" at bounding box center [758, 65] width 94 height 18
click at [422, 59] on div "[PERSON_NAME]" at bounding box center [431, 66] width 71 height 20
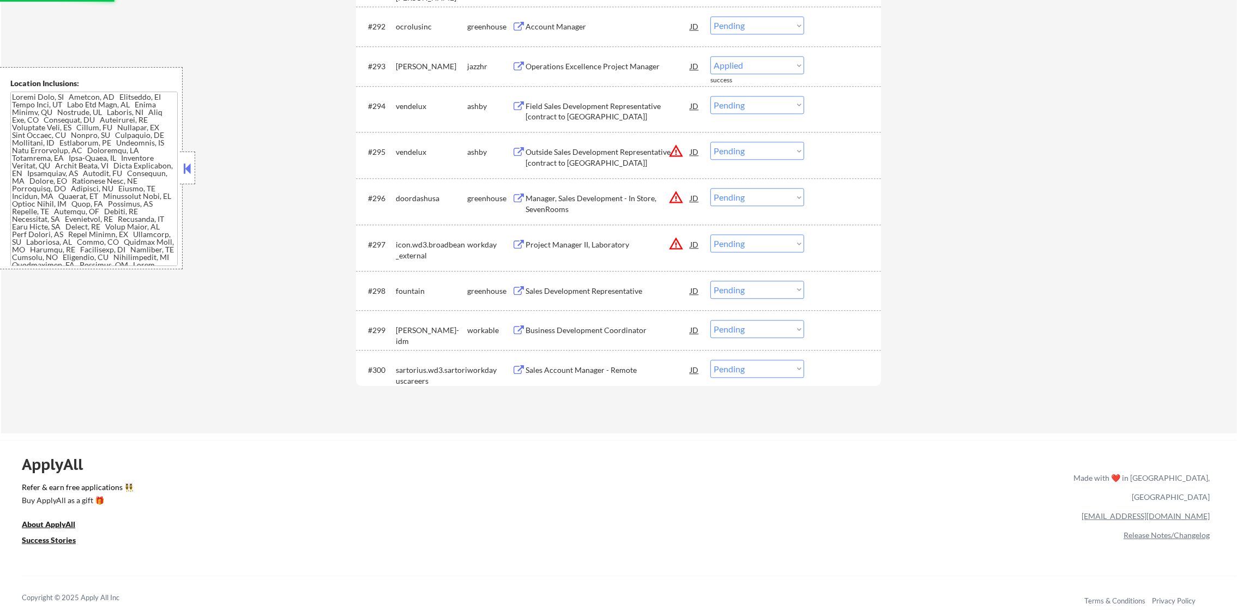
click at [677, 143] on button "warning_amber" at bounding box center [676, 150] width 15 height 15
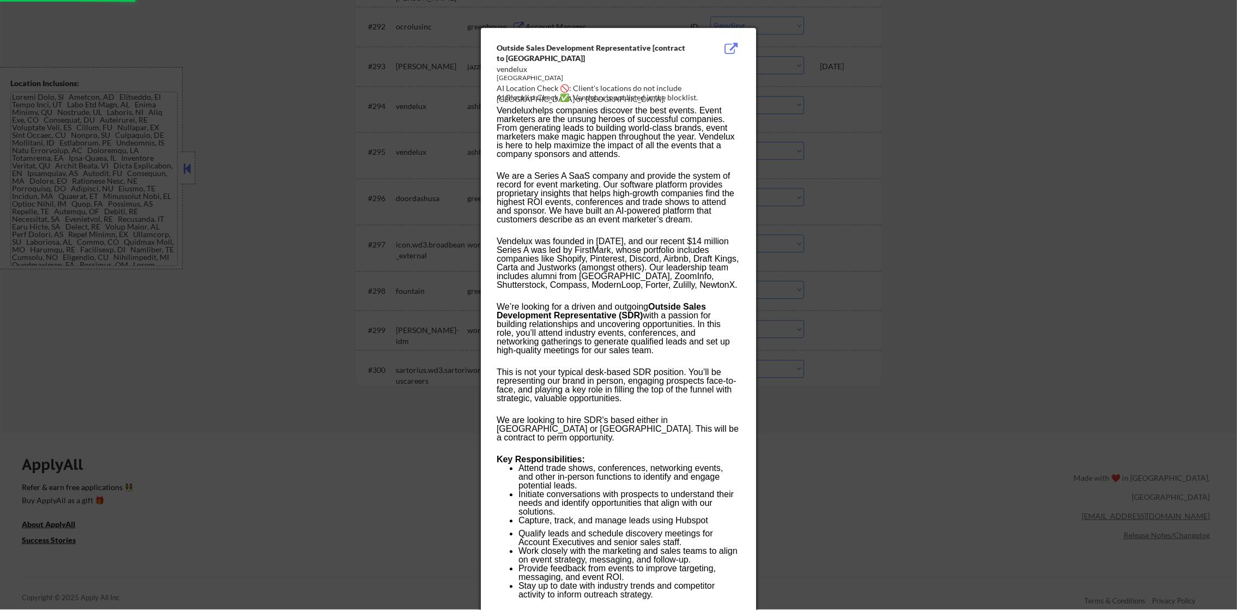
select select ""pending""
click at [822, 149] on div at bounding box center [618, 305] width 1237 height 610
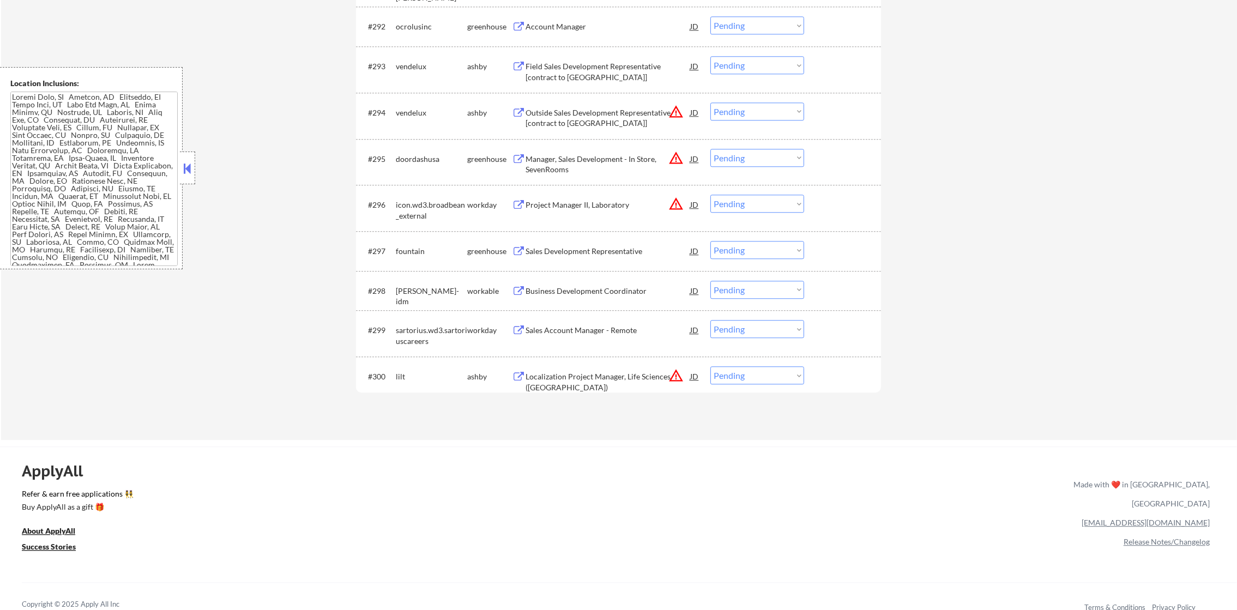
click at [670, 159] on button "warning_amber" at bounding box center [676, 158] width 15 height 15
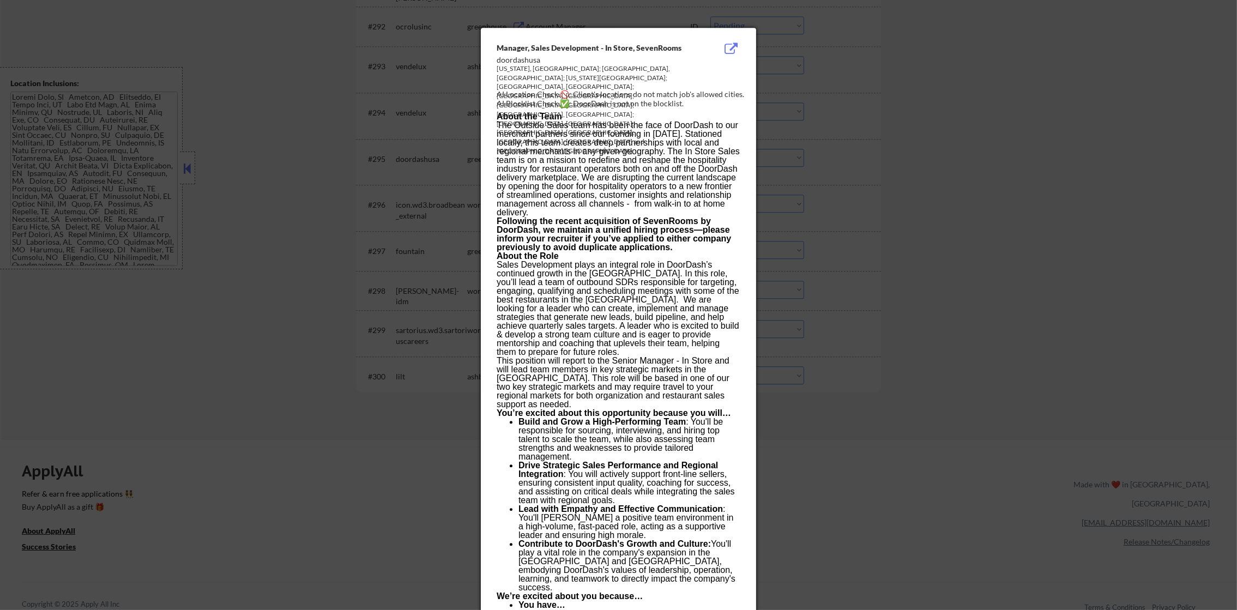
click at [765, 151] on div at bounding box center [618, 305] width 1237 height 610
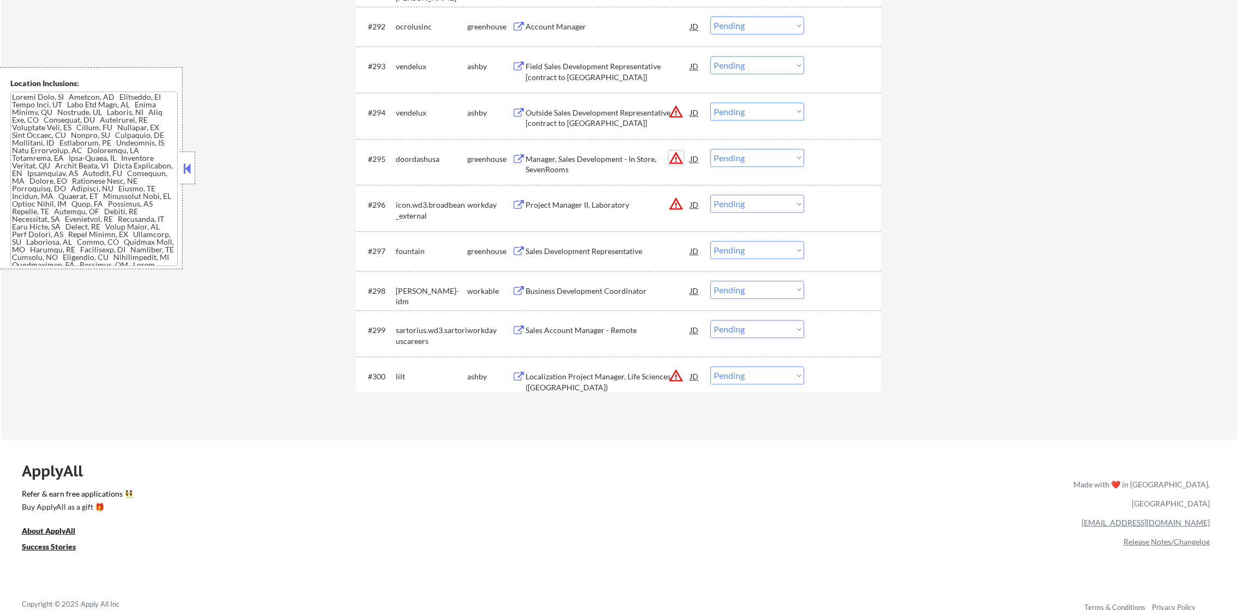
click at [670, 157] on button "warning_amber" at bounding box center [676, 158] width 15 height 15
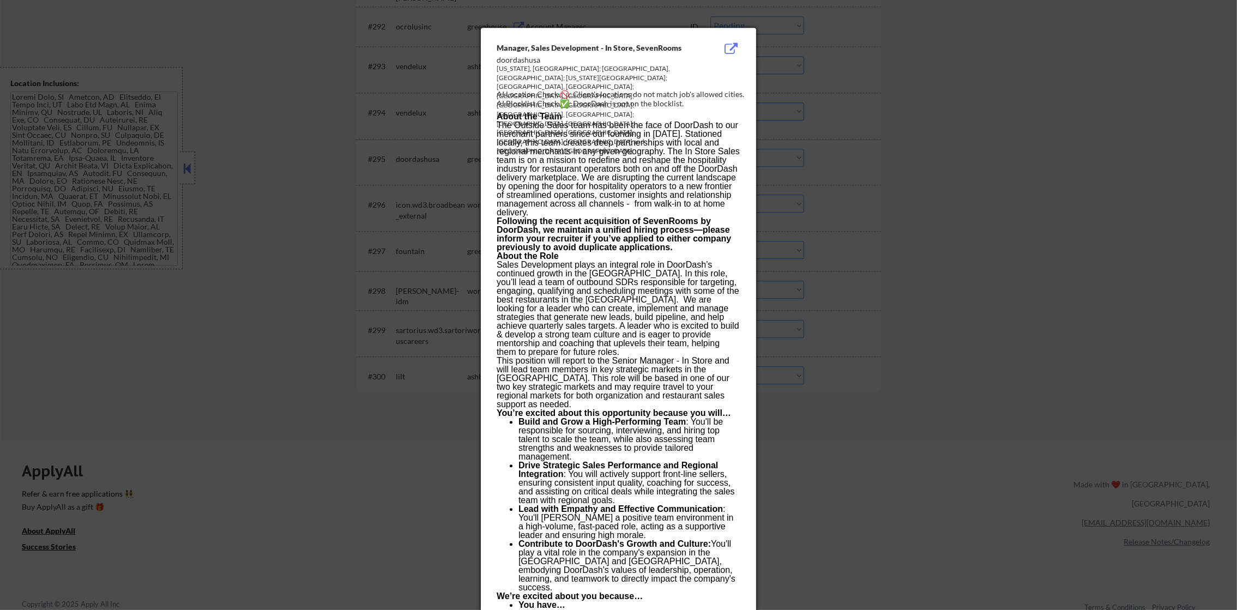
click at [819, 180] on div at bounding box center [618, 305] width 1237 height 610
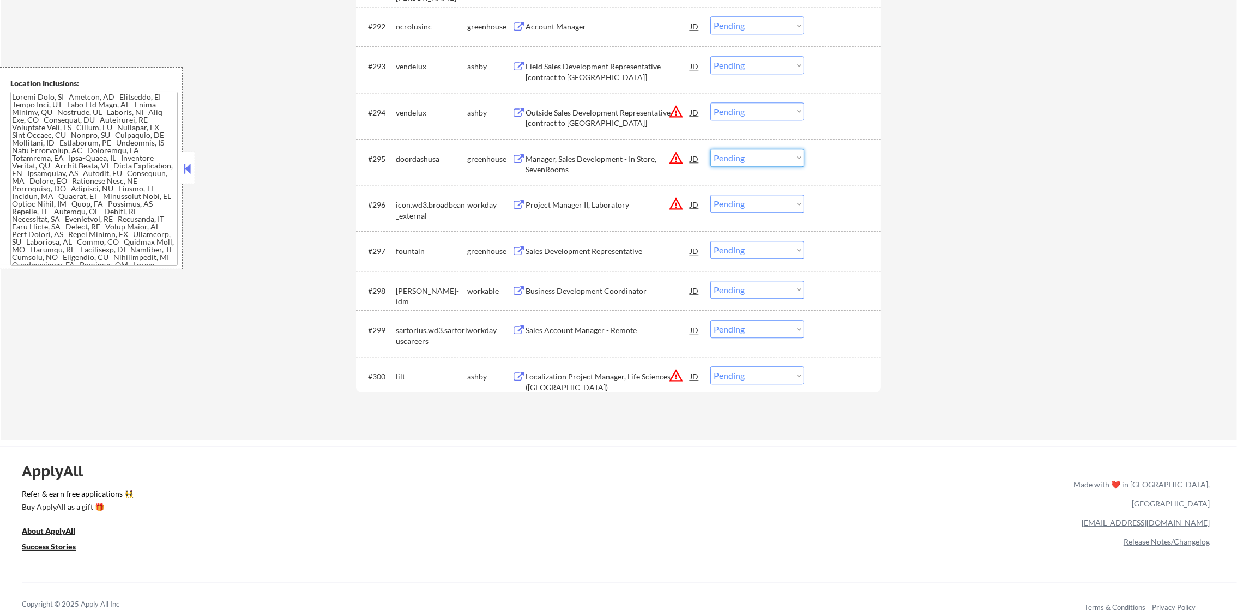
drag, startPoint x: 742, startPoint y: 160, endPoint x: 742, endPoint y: 166, distance: 6.0
click at [742, 160] on select "Choose an option... Pending Applied Excluded (Questions) Excluded (Expired) Exc…" at bounding box center [758, 158] width 94 height 18
click at [711, 149] on select "Choose an option... Pending Applied Excluded (Questions) Excluded (Expired) Exc…" at bounding box center [758, 158] width 94 height 18
select select ""pending""
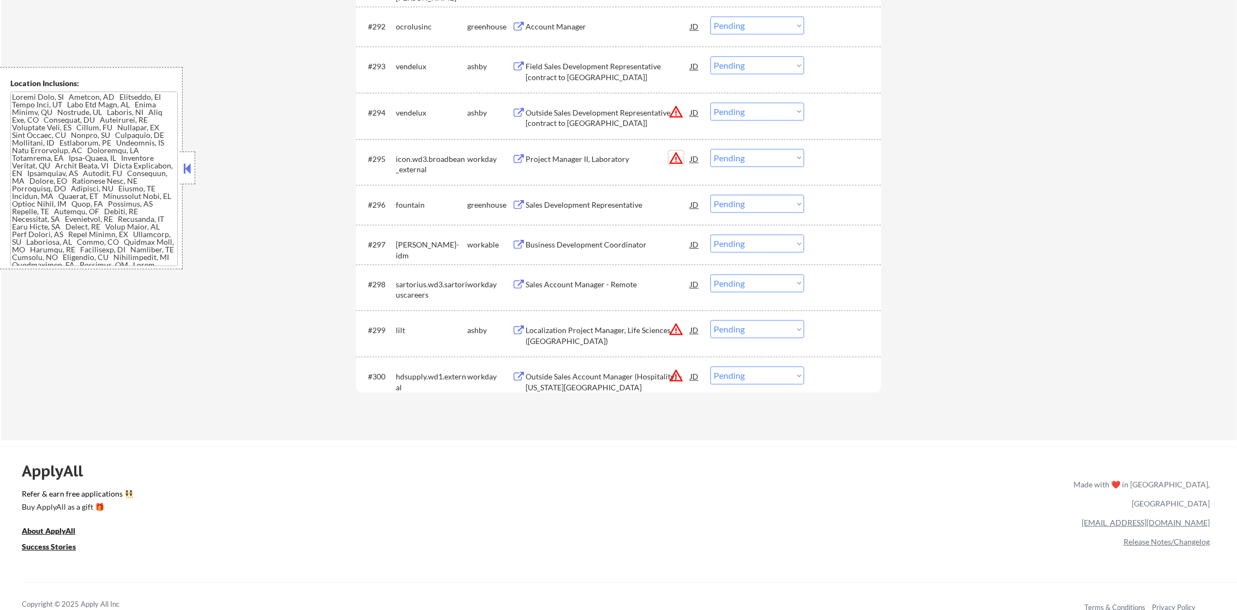
click at [679, 155] on button "warning_amber" at bounding box center [676, 158] width 15 height 15
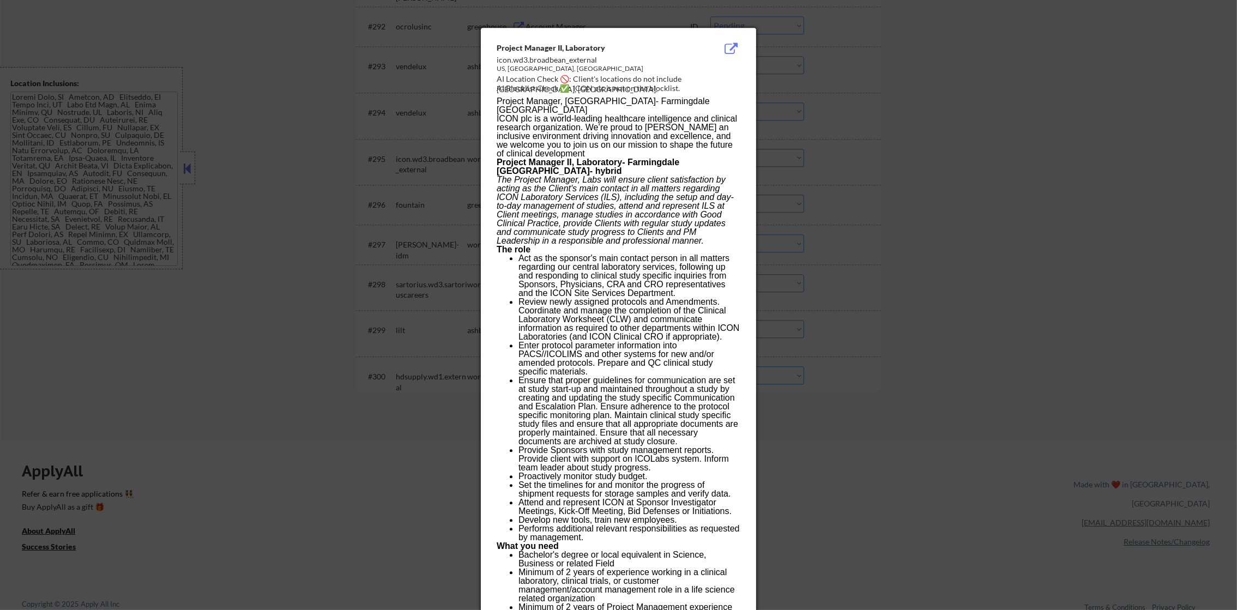
click at [833, 122] on div at bounding box center [618, 305] width 1237 height 610
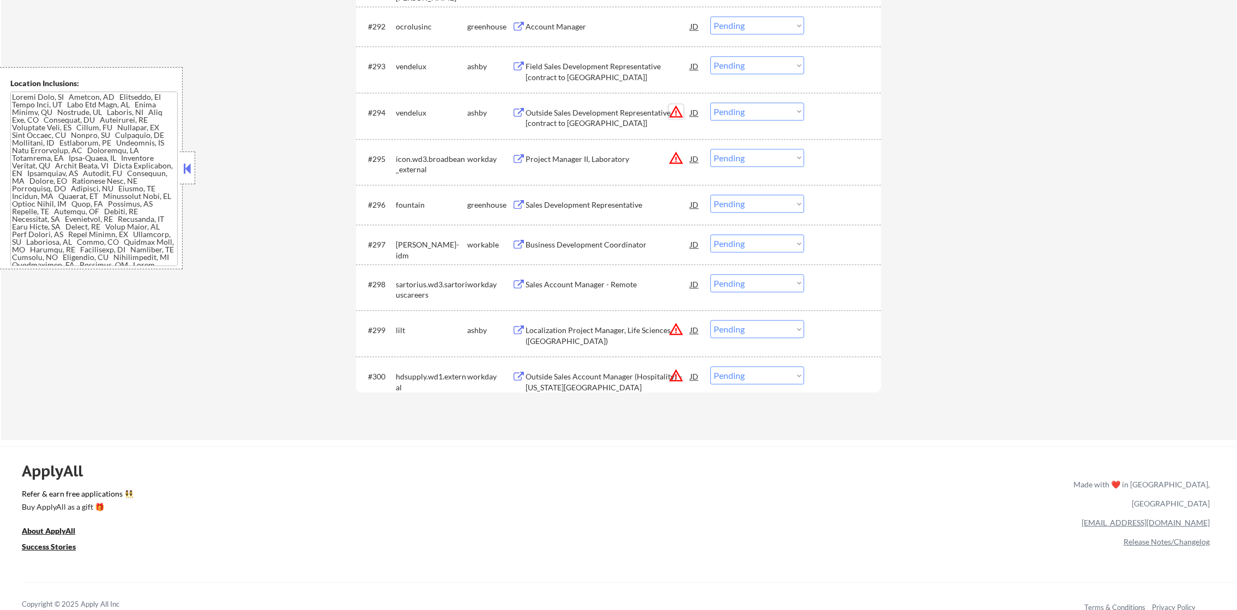
click at [671, 111] on button "warning_amber" at bounding box center [676, 111] width 15 height 15
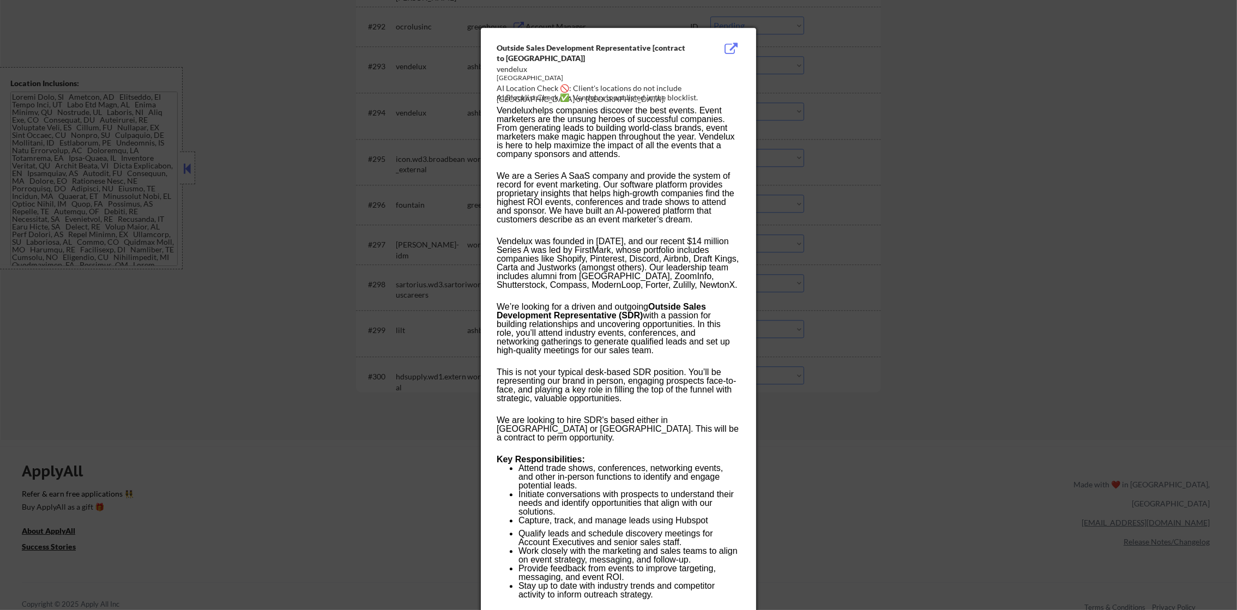
click at [793, 109] on div at bounding box center [618, 305] width 1237 height 610
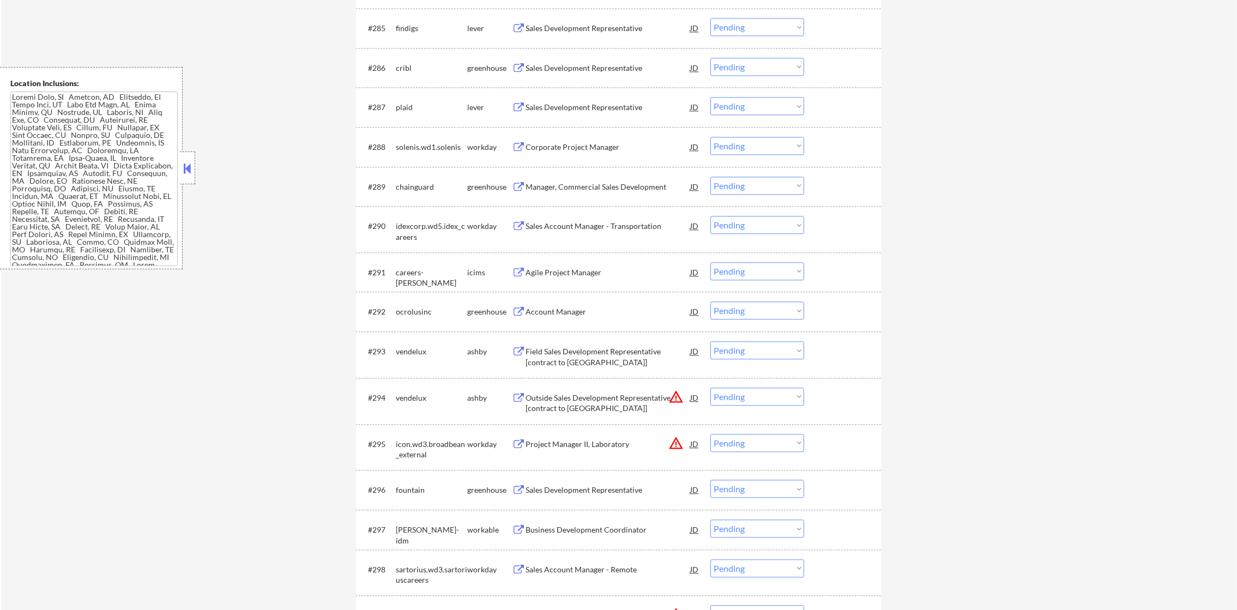
scroll to position [4005, 0]
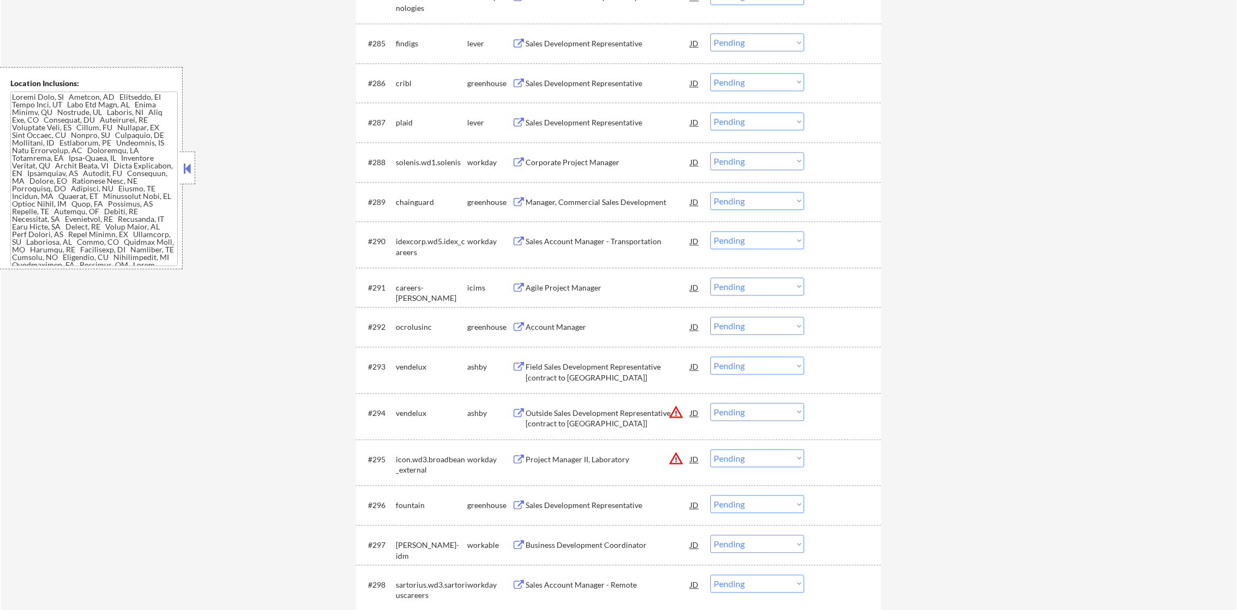
click at [622, 122] on div "Sales Development Representative" at bounding box center [608, 122] width 165 height 11
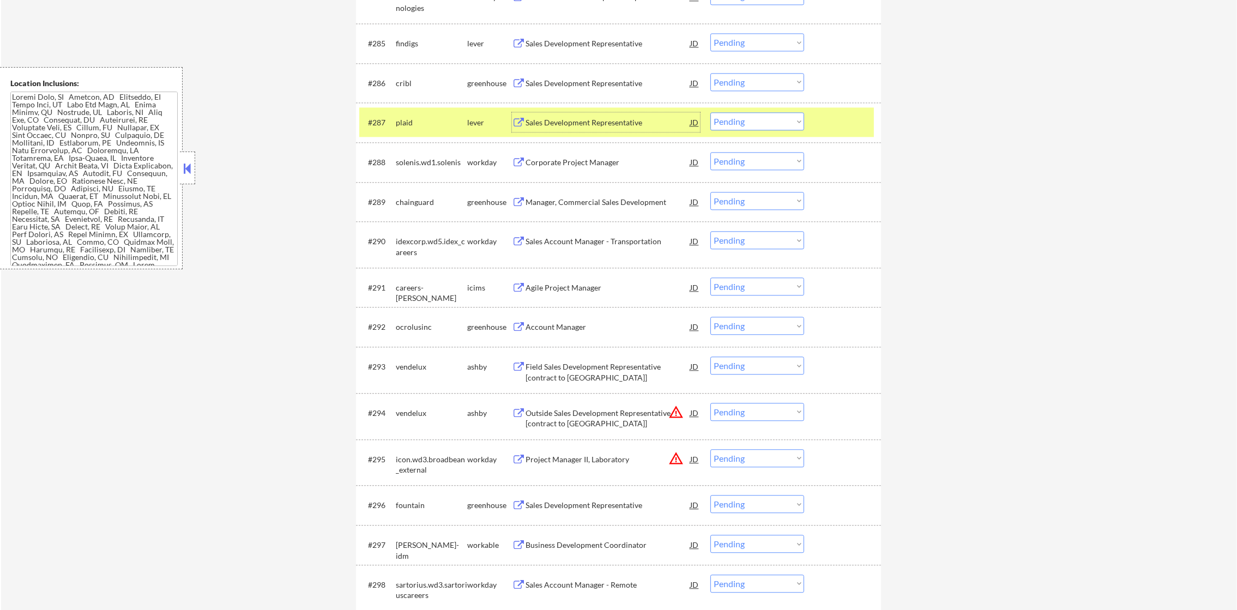
click at [741, 118] on select "Choose an option... Pending Applied Excluded (Questions) Excluded (Expired) Exc…" at bounding box center [758, 121] width 94 height 18
click at [711, 112] on select "Choose an option... Pending Applied Excluded (Questions) Excluded (Expired) Exc…" at bounding box center [758, 121] width 94 height 18
select select ""pending""
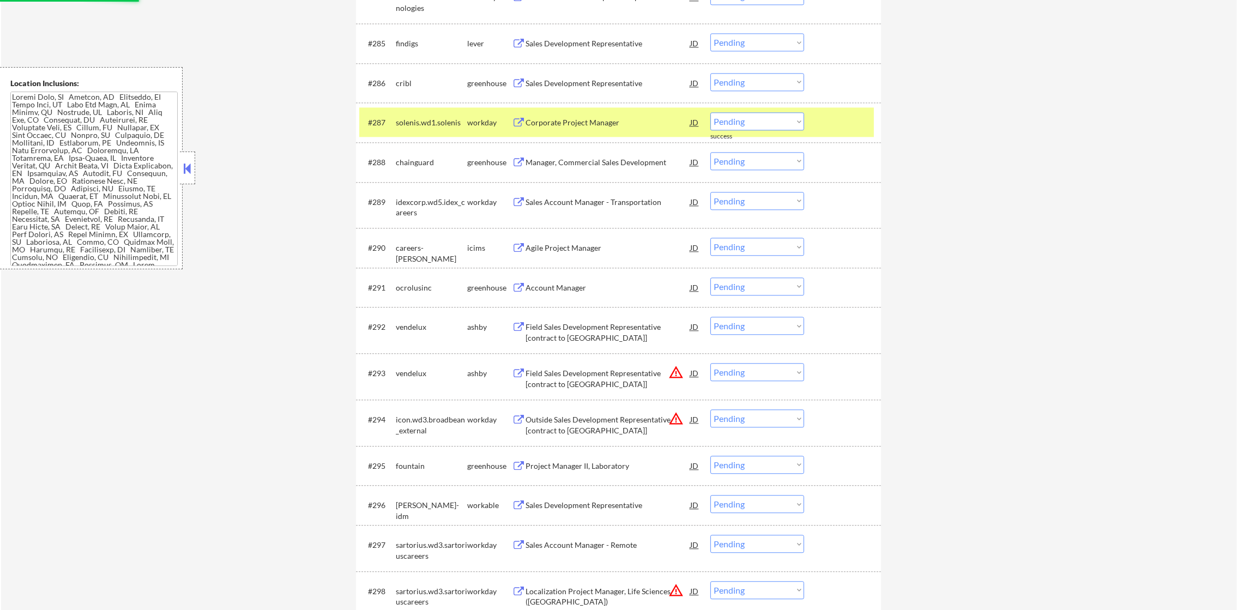
click at [420, 117] on div "solenis.wd1.solenis" at bounding box center [431, 122] width 71 height 11
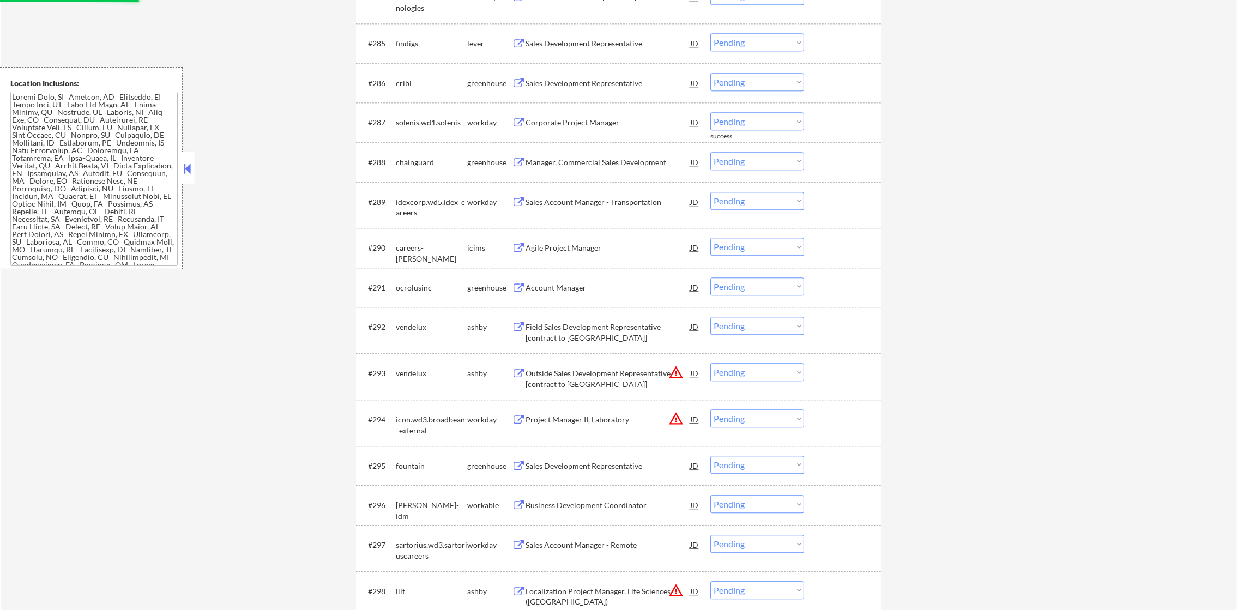
click at [583, 76] on div "Sales Development Representative" at bounding box center [608, 83] width 165 height 20
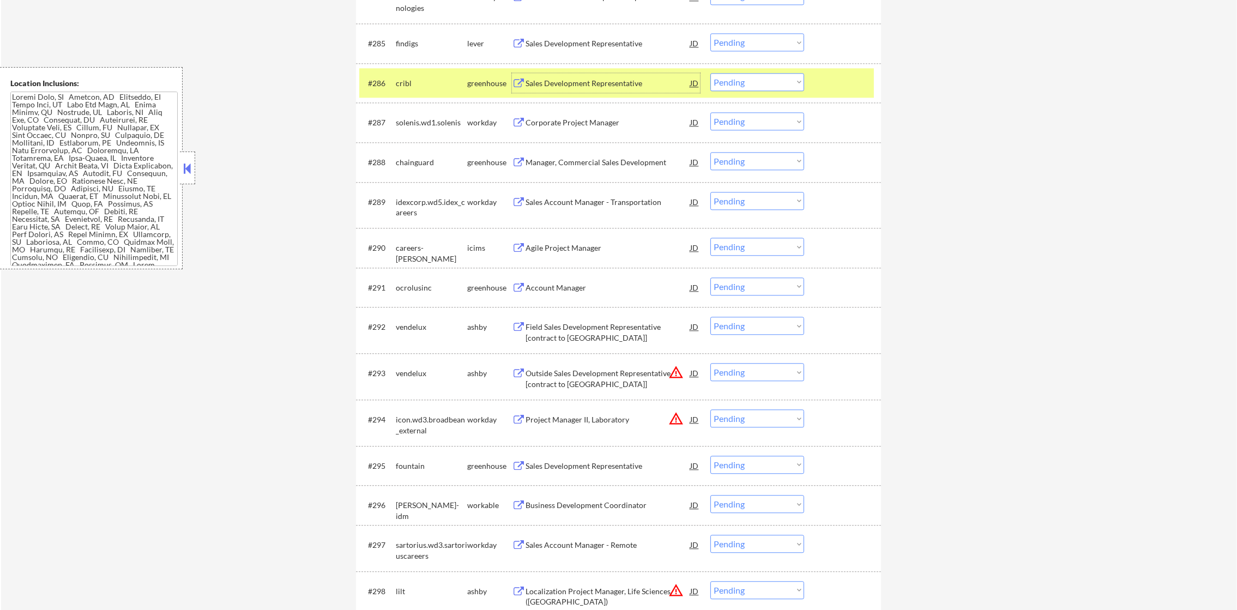
click at [718, 81] on select "Choose an option... Pending Applied Excluded (Questions) Excluded (Expired) Exc…" at bounding box center [758, 82] width 94 height 18
click at [711, 73] on select "Choose an option... Pending Applied Excluded (Questions) Excluded (Expired) Exc…" at bounding box center [758, 82] width 94 height 18
click at [459, 89] on div "cribl" at bounding box center [431, 83] width 71 height 20
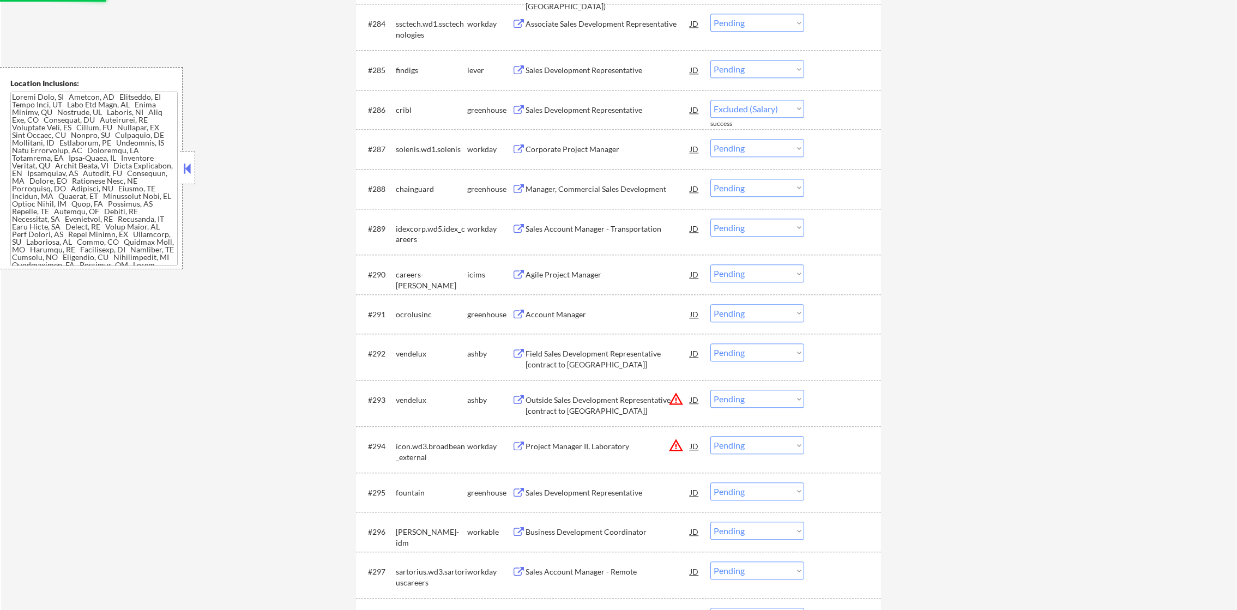
select select ""pending""
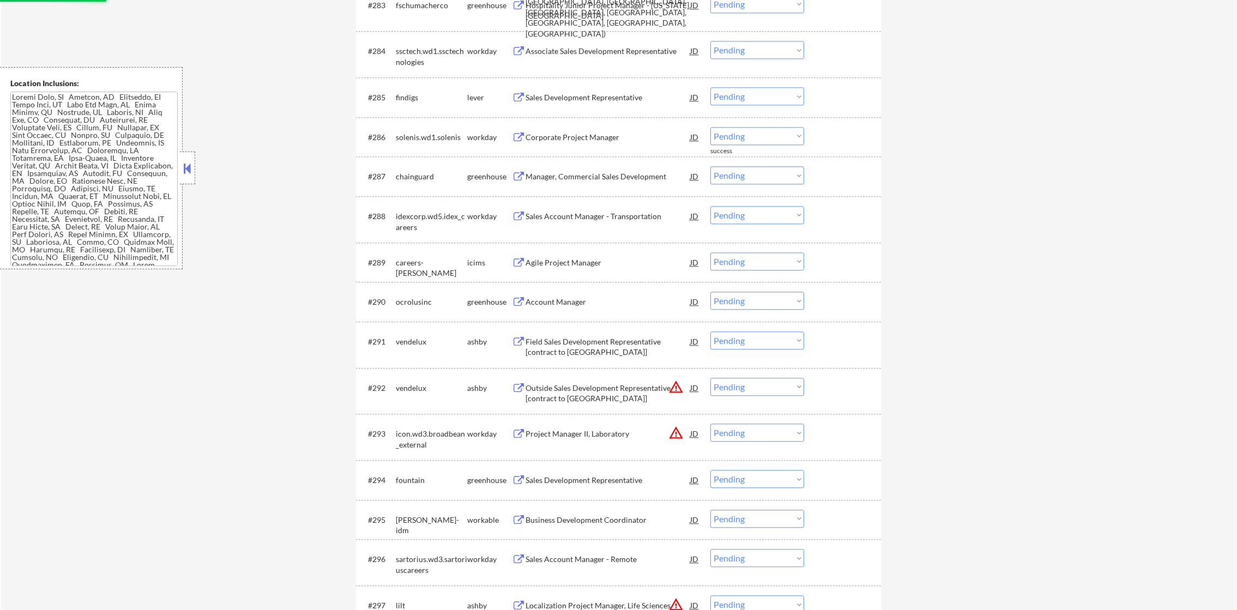
click at [602, 106] on div "Sales Development Representative" at bounding box center [608, 97] width 165 height 20
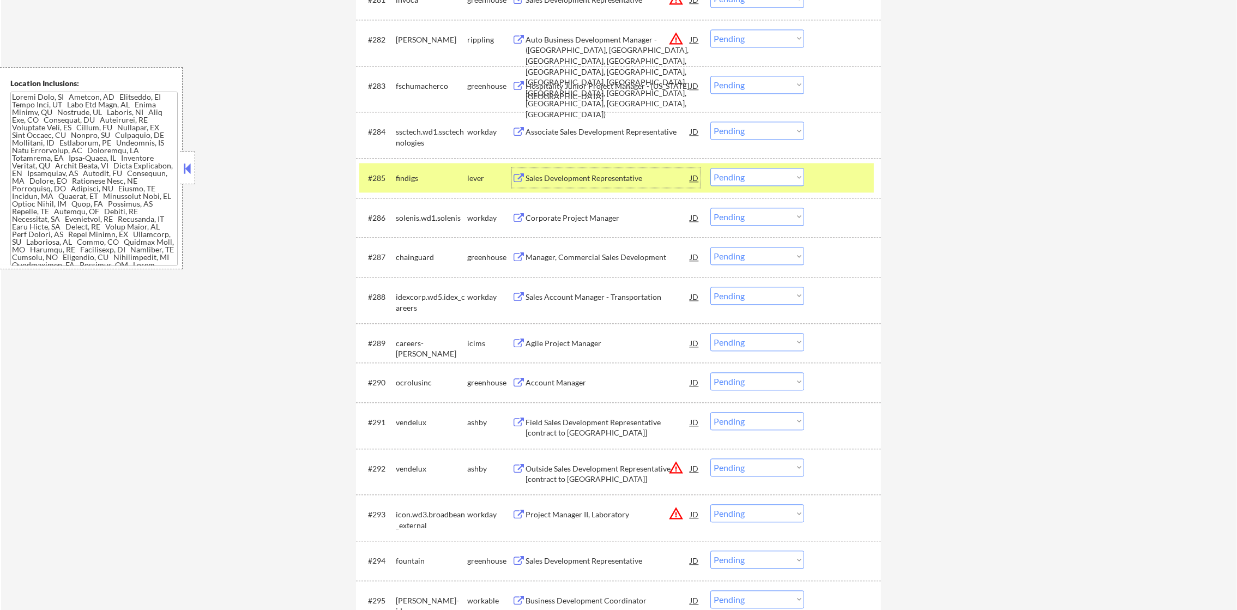
scroll to position [3869, 0]
click at [133, 177] on textarea at bounding box center [93, 179] width 167 height 175
click at [740, 178] on select "Choose an option... Pending Applied Excluded (Questions) Excluded (Expired) Exc…" at bounding box center [758, 178] width 94 height 18
click at [711, 169] on select "Choose an option... Pending Applied Excluded (Questions) Excluded (Expired) Exc…" at bounding box center [758, 178] width 94 height 18
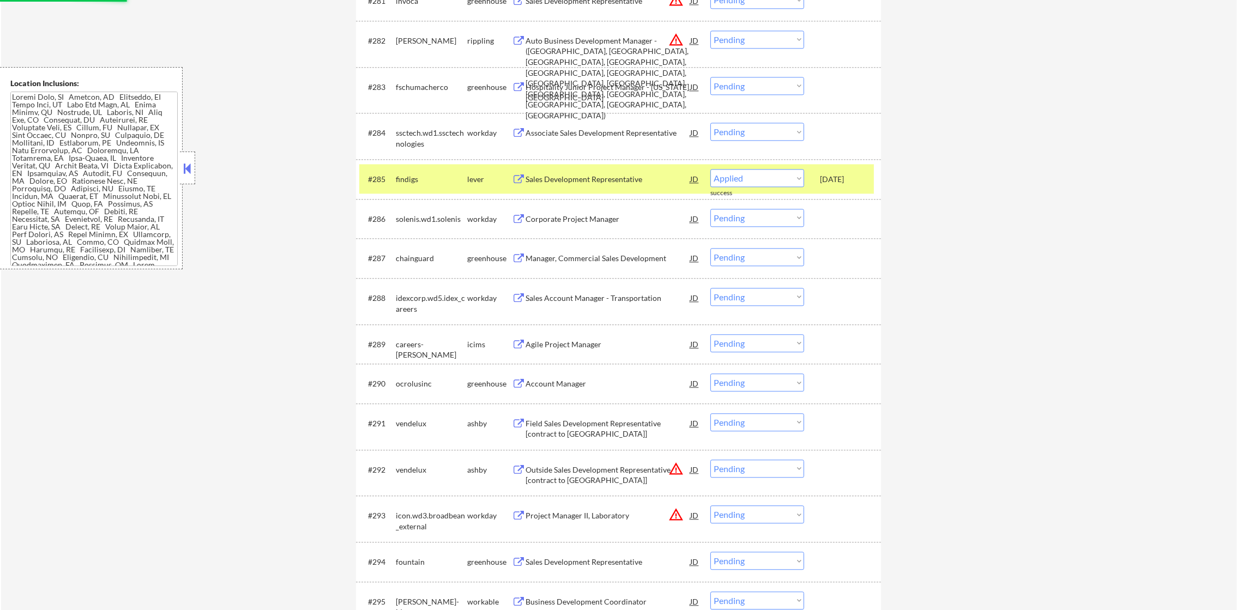
select select ""pending""
click at [441, 170] on div "findigs" at bounding box center [431, 179] width 71 height 20
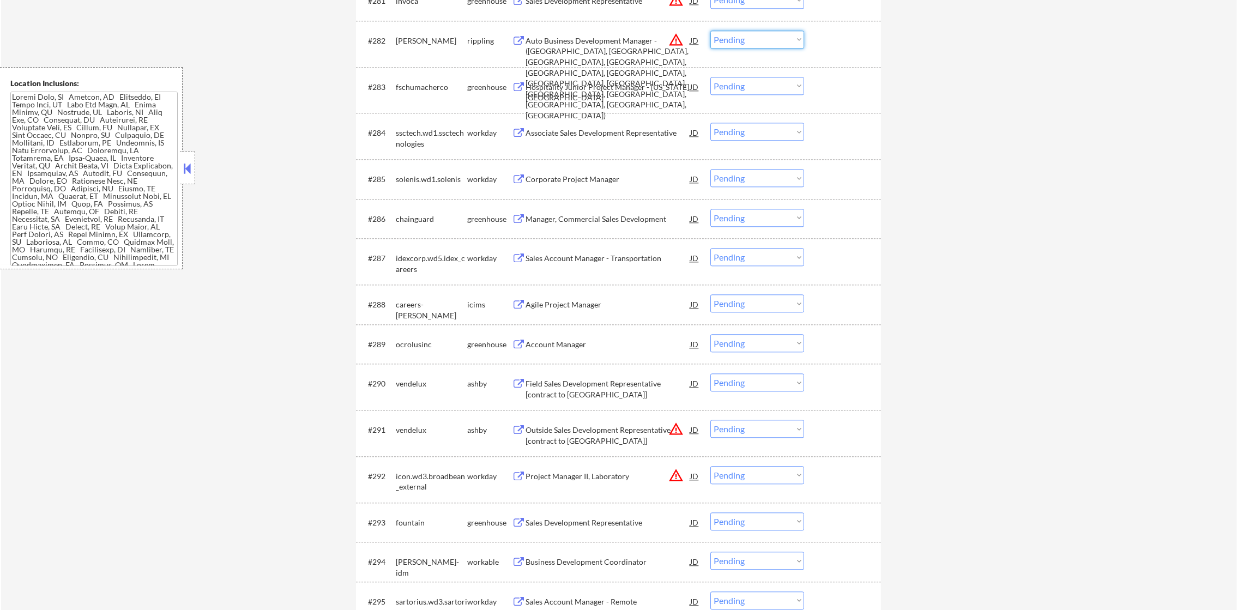
click at [738, 45] on select "Choose an option... Pending Applied Excluded (Questions) Excluded (Expired) Exc…" at bounding box center [758, 40] width 94 height 18
click at [711, 31] on select "Choose an option... Pending Applied Excluded (Questions) Excluded (Expired) Exc…" at bounding box center [758, 40] width 94 height 18
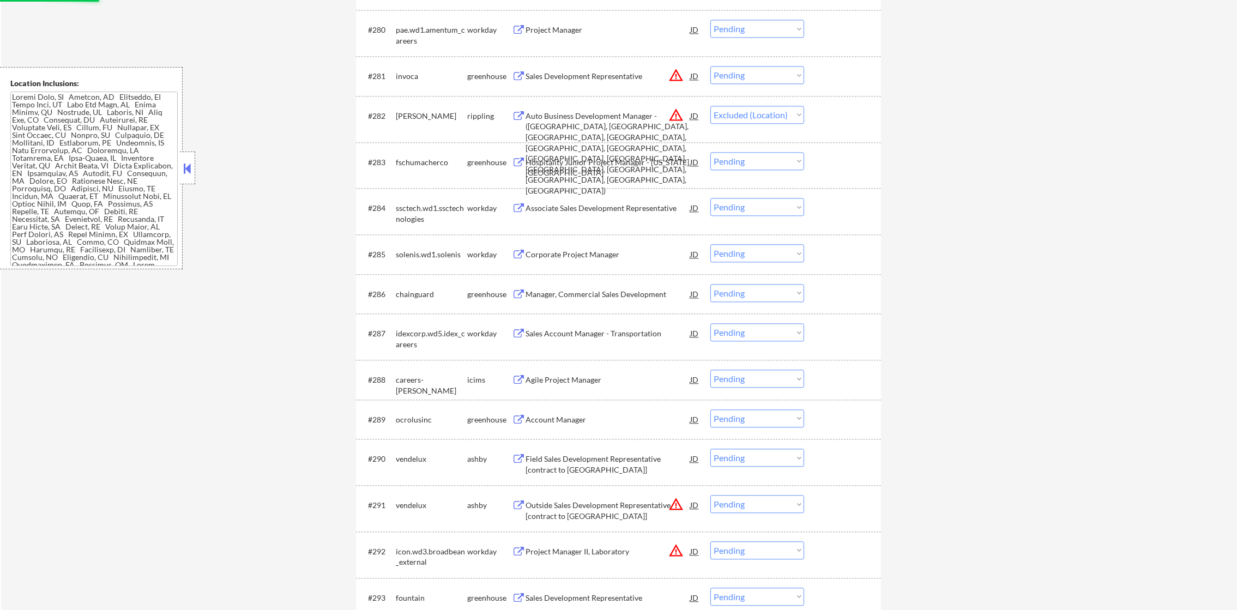
scroll to position [3787, 0]
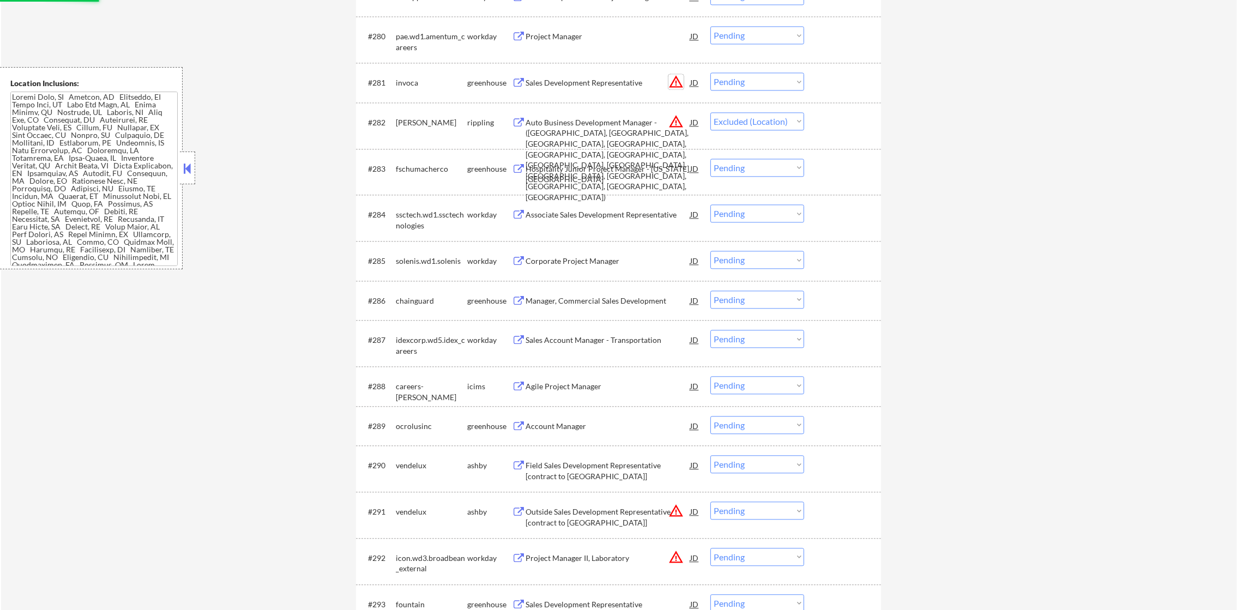
click at [678, 81] on button "warning_amber" at bounding box center [676, 81] width 15 height 15
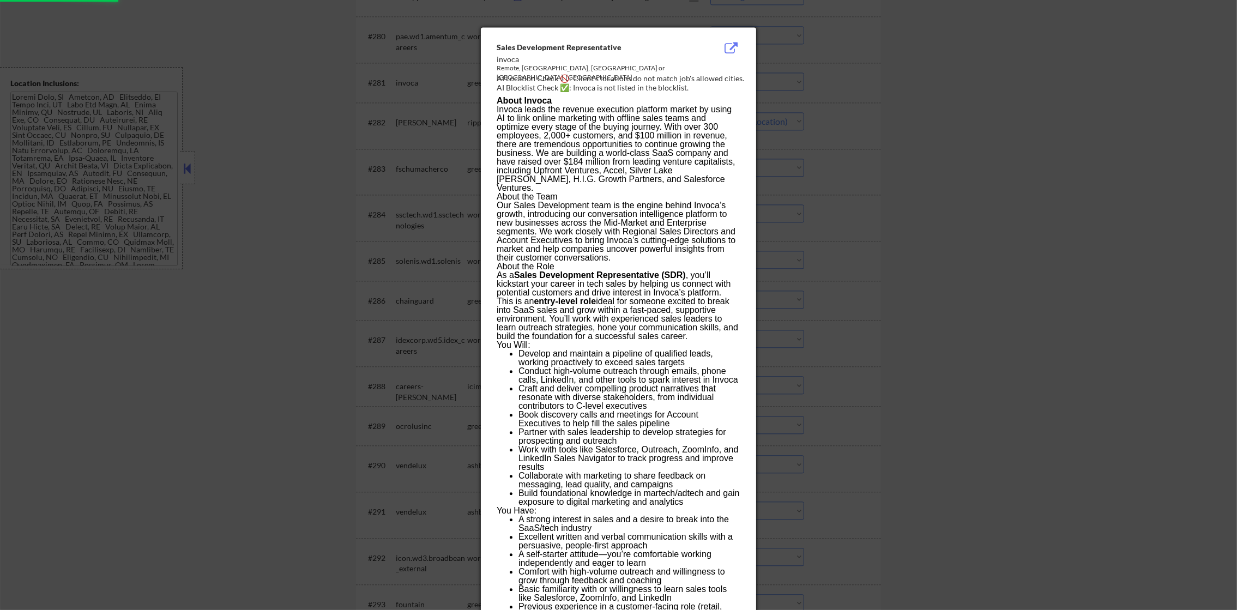
select select ""pending""
click at [876, 76] on div at bounding box center [618, 305] width 1237 height 610
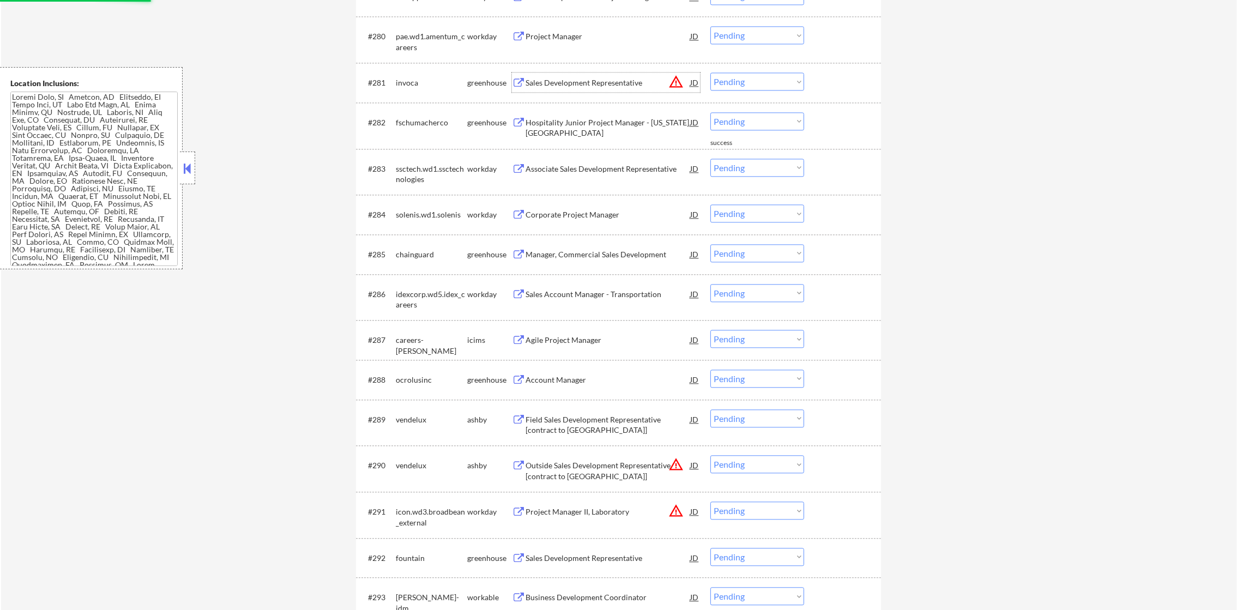
click at [614, 80] on div "Sales Development Representative" at bounding box center [608, 82] width 165 height 11
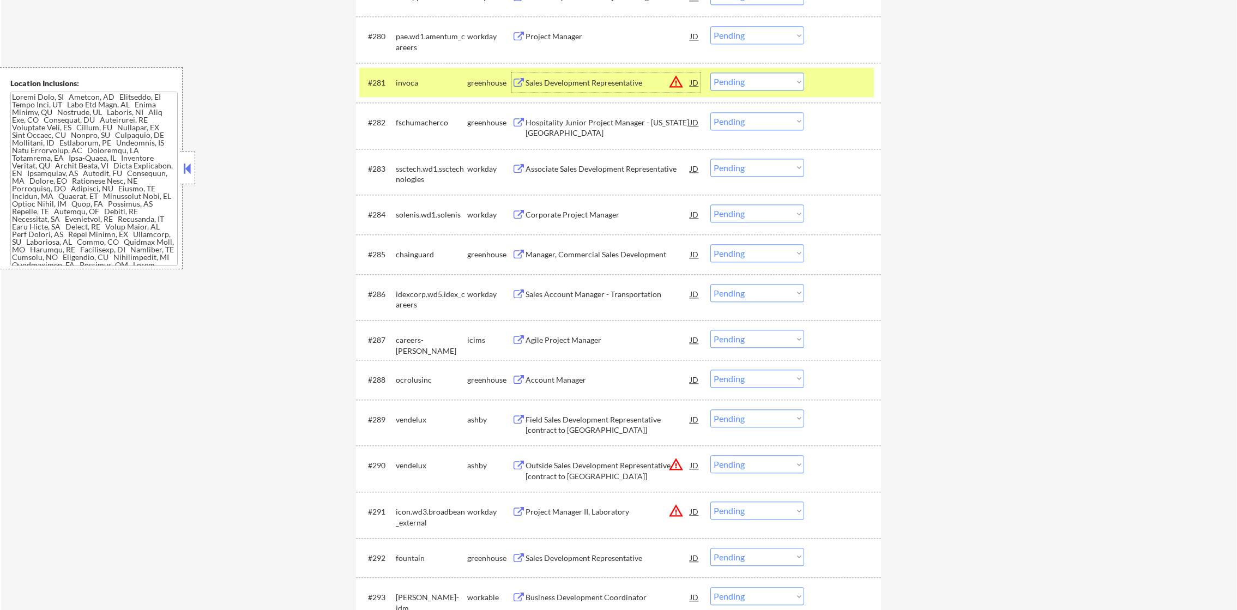
drag, startPoint x: 755, startPoint y: 79, endPoint x: 758, endPoint y: 92, distance: 13.4
click at [755, 79] on select "Choose an option... Pending Applied Excluded (Questions) Excluded (Expired) Exc…" at bounding box center [758, 82] width 94 height 18
click at [711, 73] on select "Choose an option... Pending Applied Excluded (Questions) Excluded (Expired) Exc…" at bounding box center [758, 82] width 94 height 18
click at [447, 86] on div "invoca" at bounding box center [431, 82] width 71 height 11
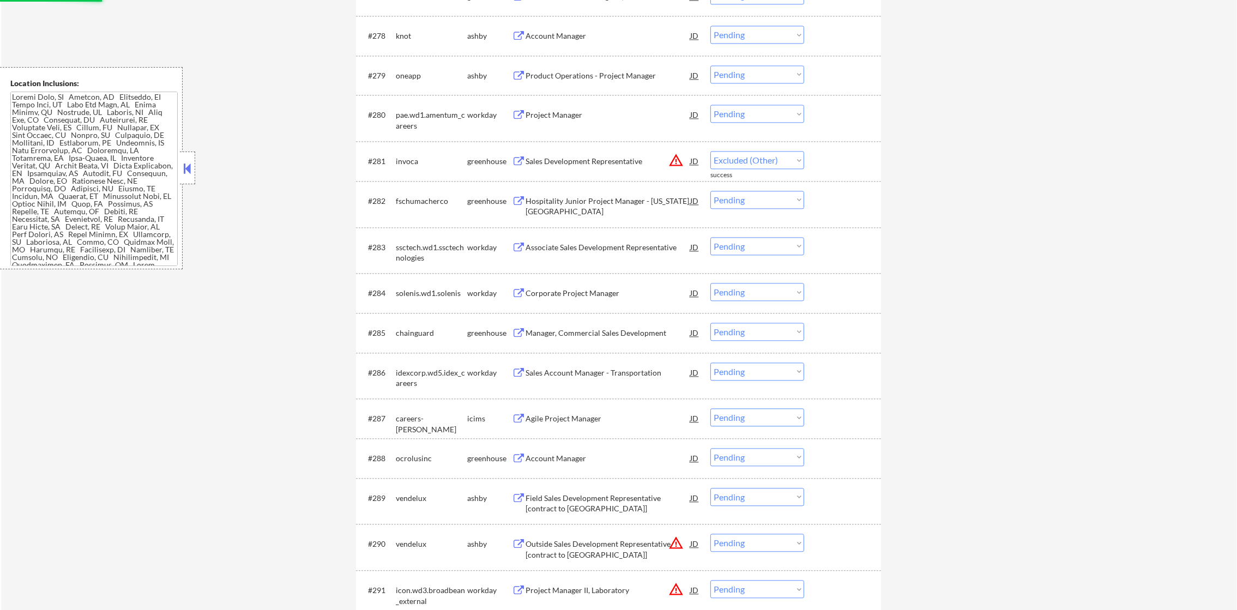
select select ""pending""
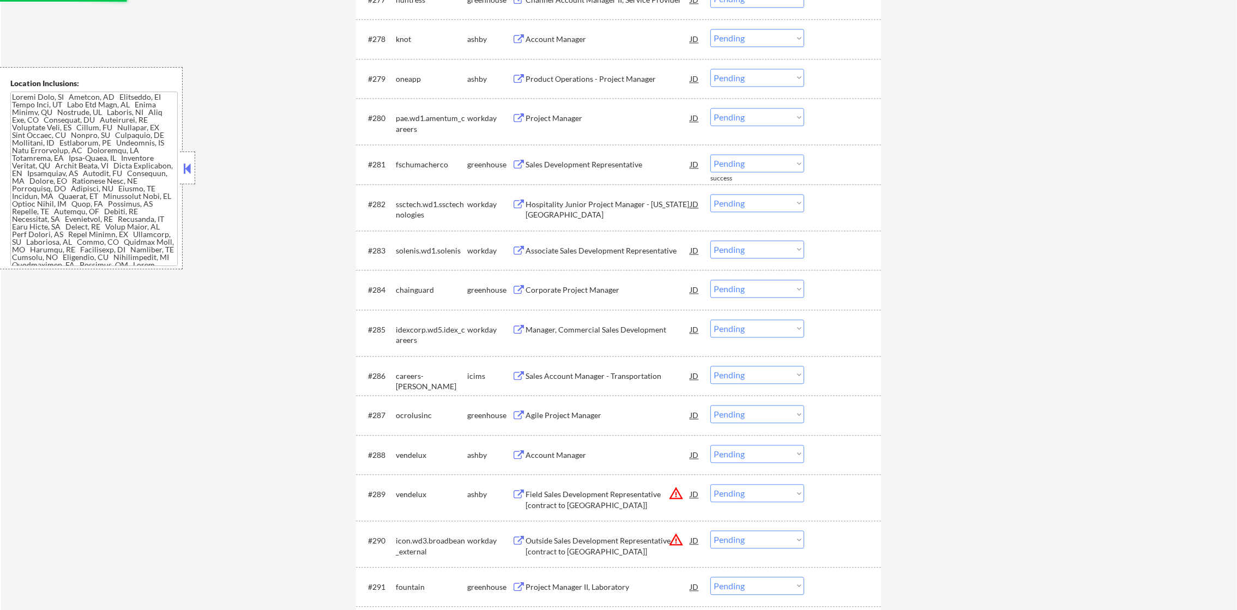
scroll to position [3651, 0]
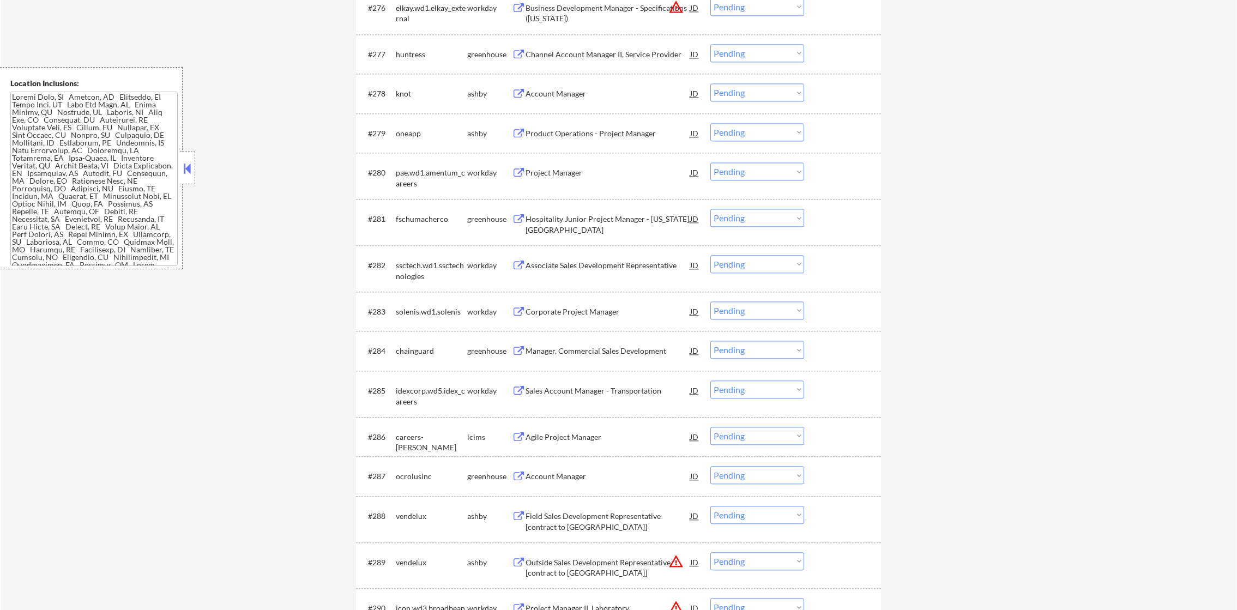
click at [597, 86] on div "Account Manager" at bounding box center [608, 93] width 165 height 20
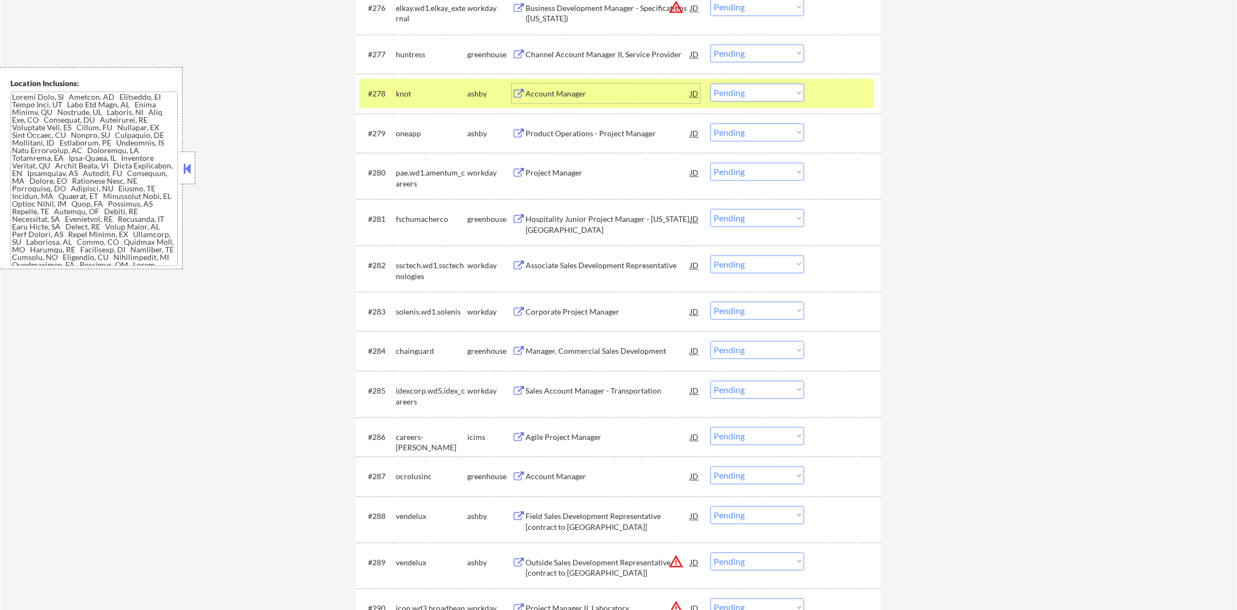
click at [764, 104] on div "#278 knot [PERSON_NAME] Account Manager JD warning_amber Choose an option... Pe…" at bounding box center [616, 93] width 515 height 29
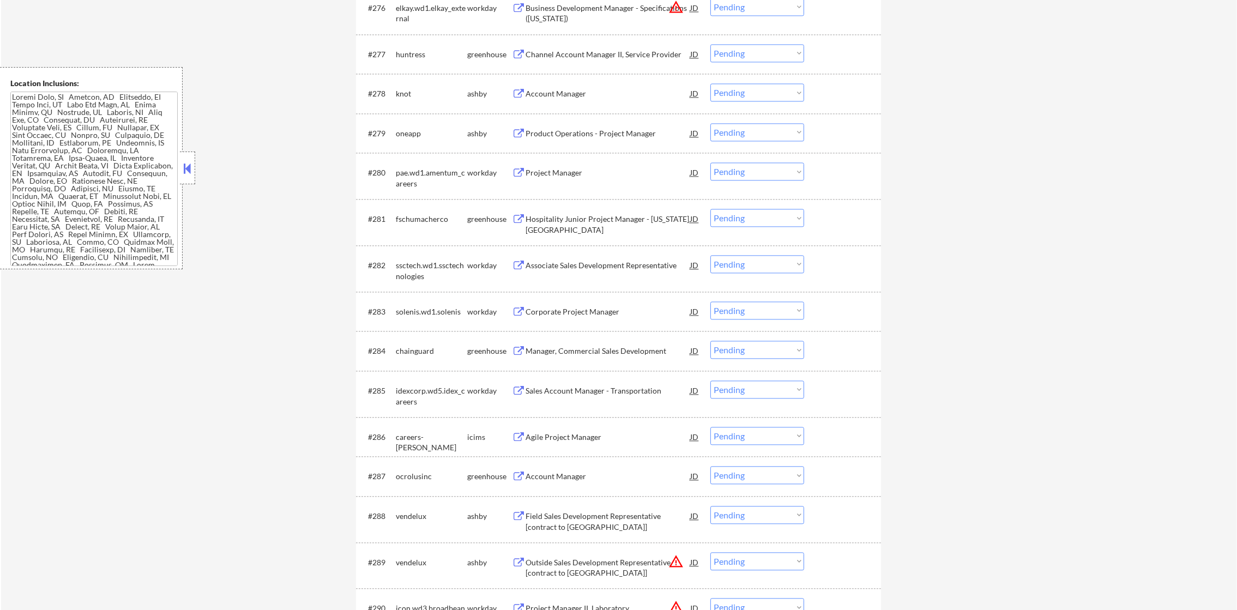
click at [772, 88] on select "Choose an option... Pending Applied Excluded (Questions) Excluded (Expired) Exc…" at bounding box center [758, 92] width 94 height 18
click at [711, 83] on select "Choose an option... Pending Applied Excluded (Questions) Excluded (Expired) Exc…" at bounding box center [758, 92] width 94 height 18
select select ""pending""
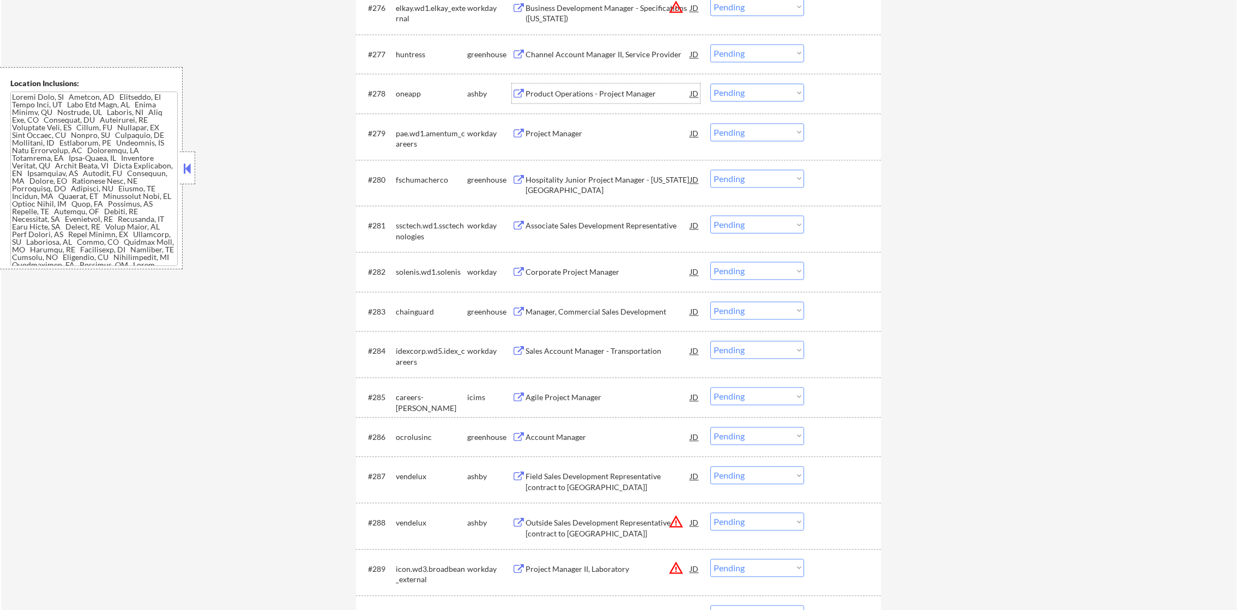
click at [600, 93] on div "Product Operations - Project Manager" at bounding box center [608, 93] width 165 height 11
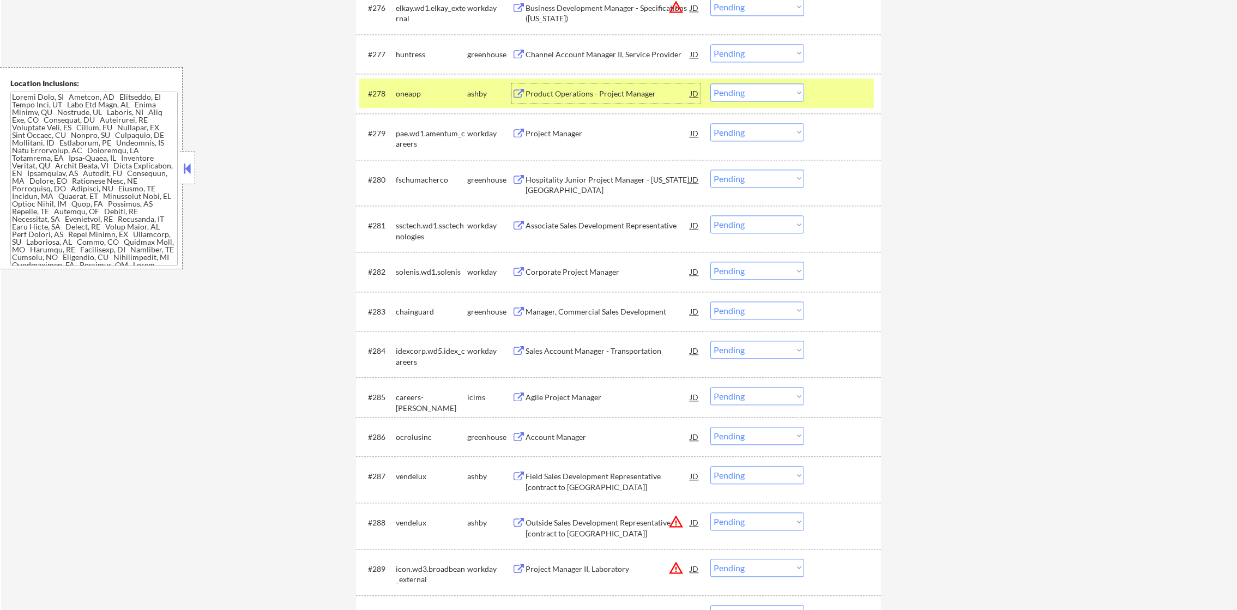
click at [435, 85] on div "oneapp" at bounding box center [431, 93] width 71 height 20
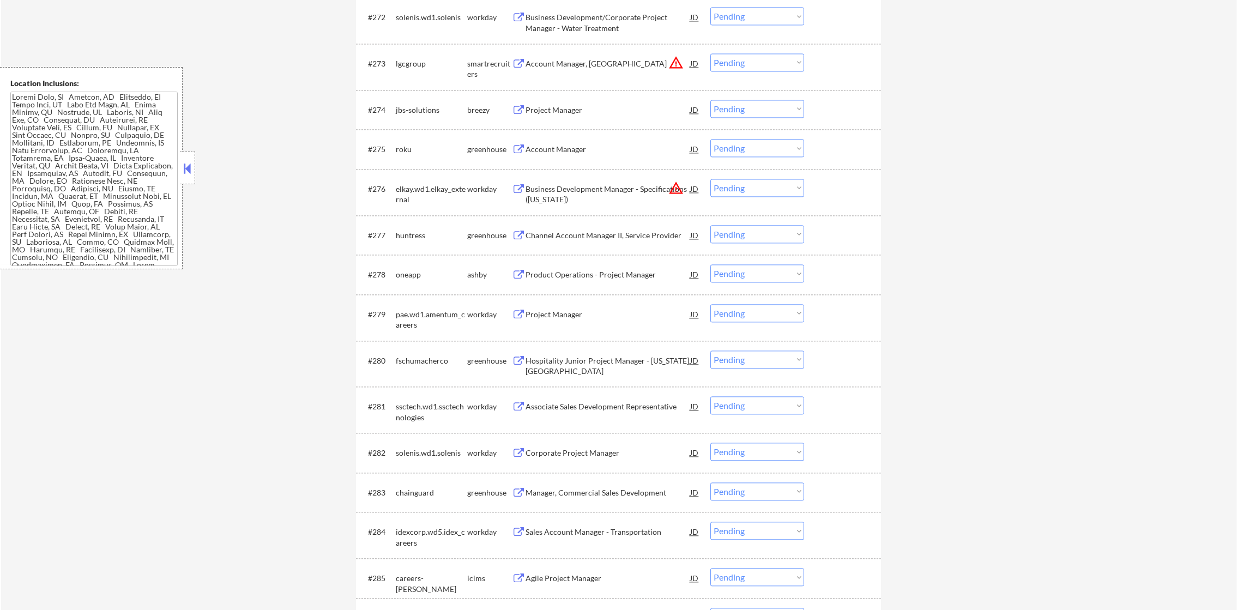
scroll to position [3460, 0]
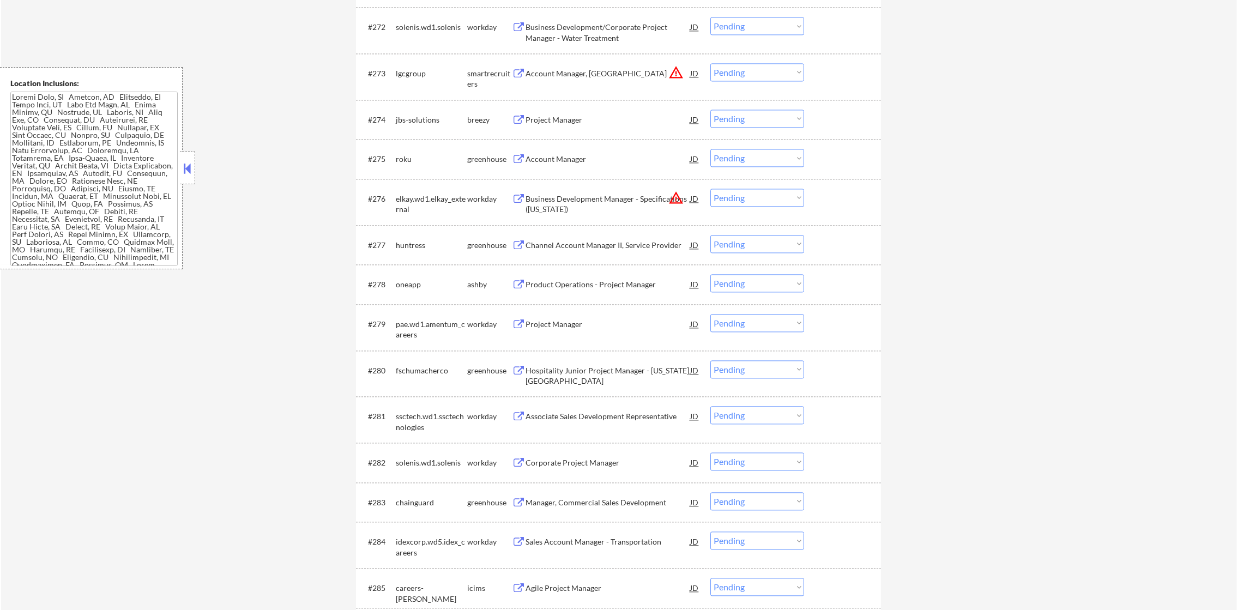
click at [591, 111] on div "Project Manager" at bounding box center [608, 120] width 165 height 20
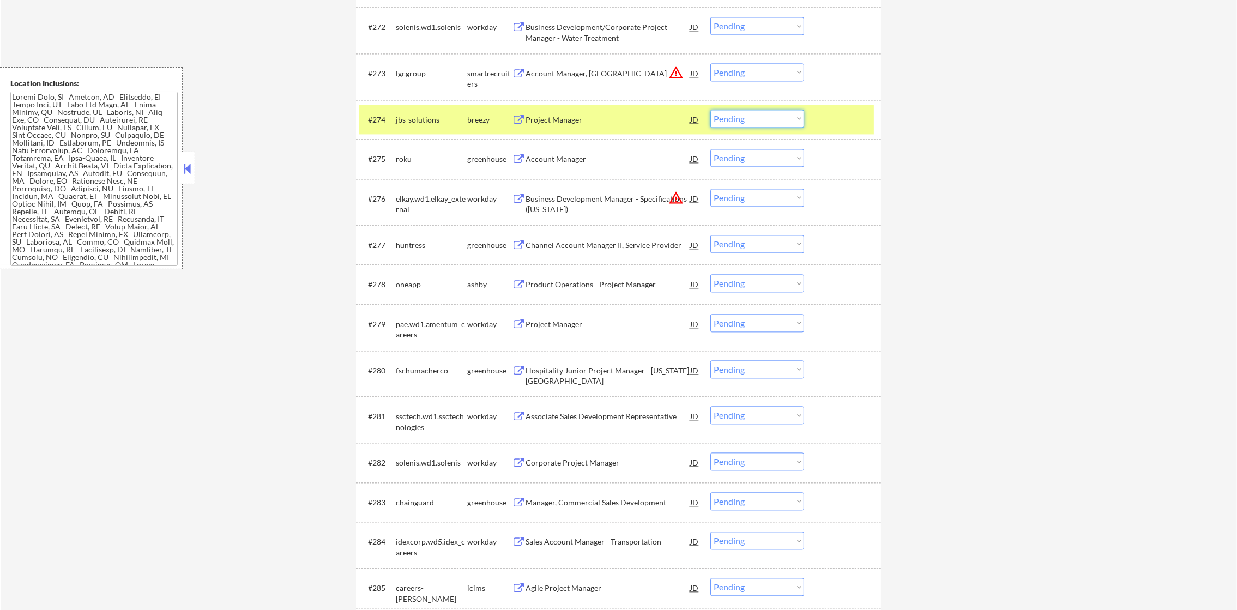
click at [731, 119] on select "Choose an option... Pending Applied Excluded (Questions) Excluded (Expired) Exc…" at bounding box center [758, 119] width 94 height 18
click at [711, 110] on select "Choose an option... Pending Applied Excluded (Questions) Excluded (Expired) Exc…" at bounding box center [758, 119] width 94 height 18
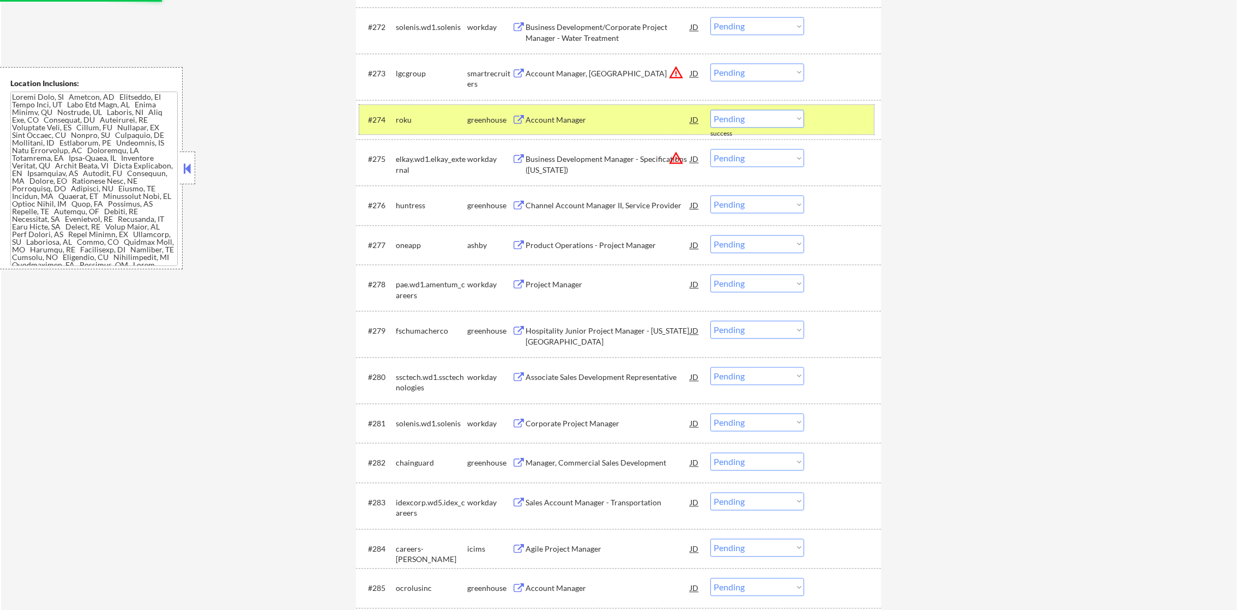
click at [434, 113] on div "roku" at bounding box center [431, 120] width 71 height 20
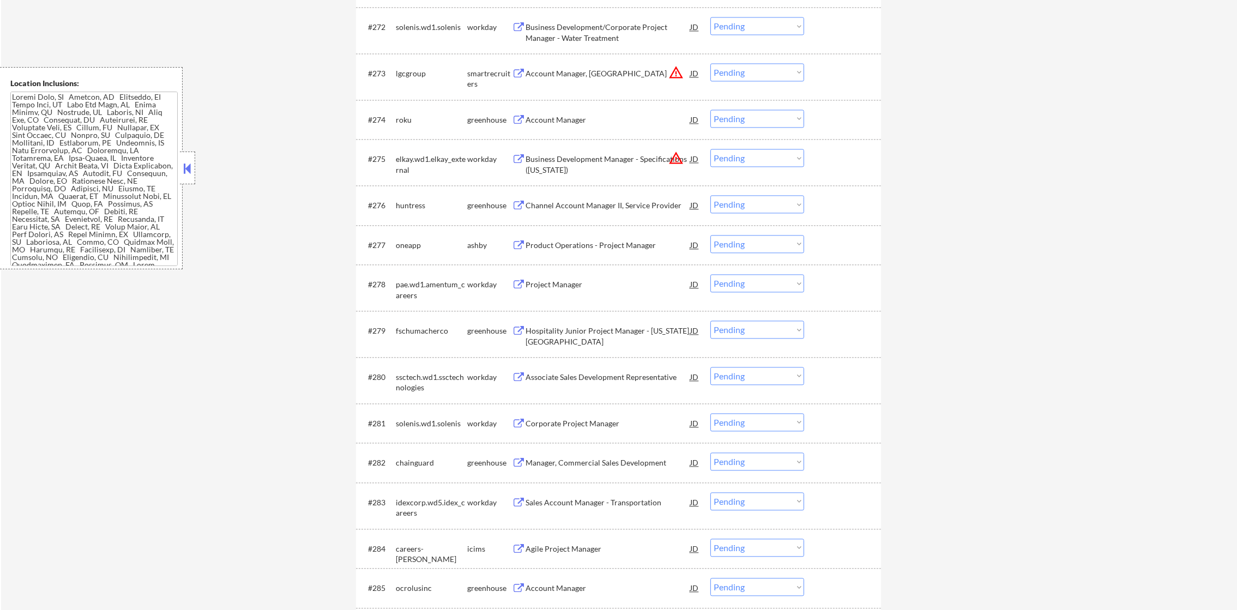
click at [610, 117] on div "Account Manager" at bounding box center [608, 120] width 165 height 11
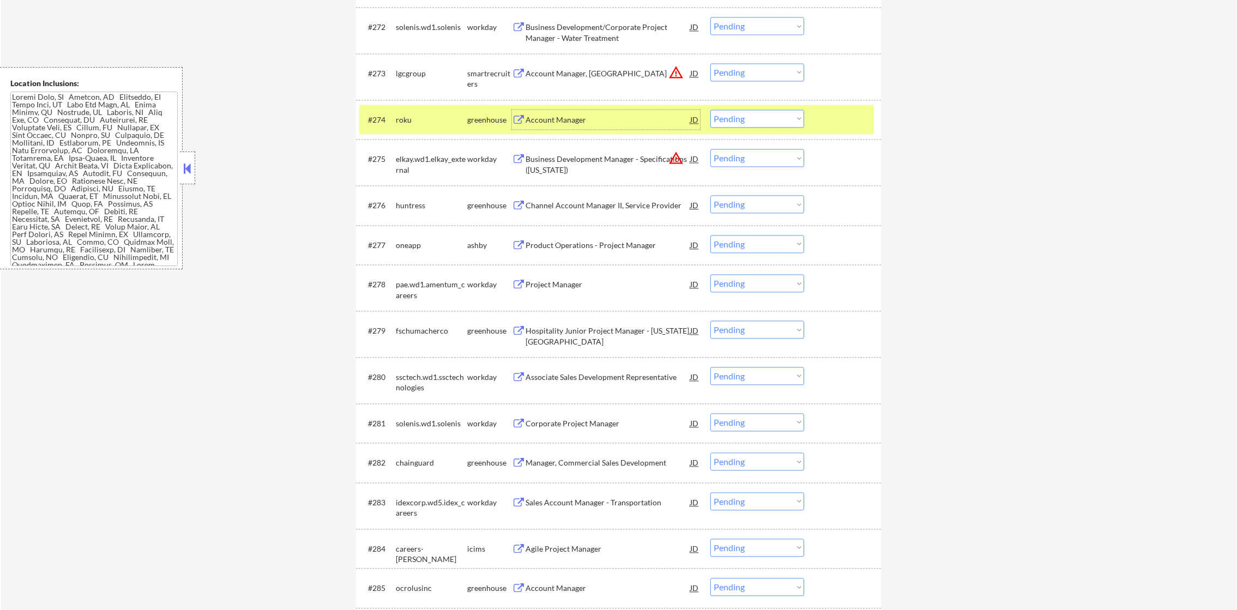
click at [603, 127] on div "Account Manager" at bounding box center [608, 120] width 165 height 20
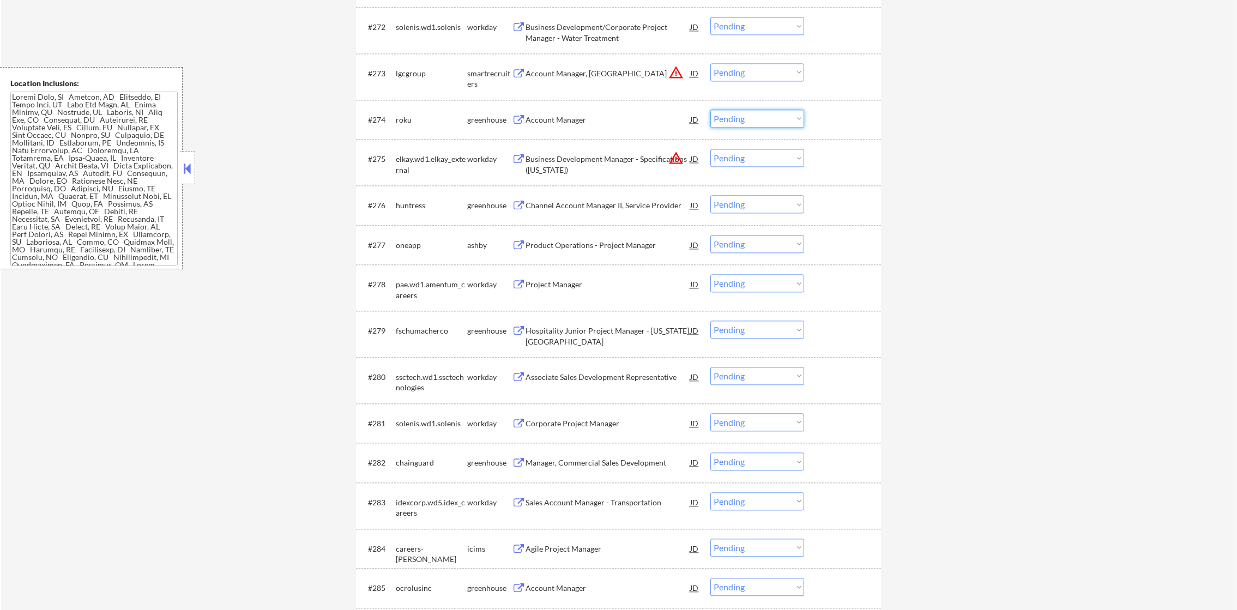
click at [727, 119] on select "Choose an option... Pending Applied Excluded (Questions) Excluded (Expired) Exc…" at bounding box center [758, 119] width 94 height 18
click at [711, 110] on select "Choose an option... Pending Applied Excluded (Questions) Excluded (Expired) Exc…" at bounding box center [758, 119] width 94 height 18
select select ""pending""
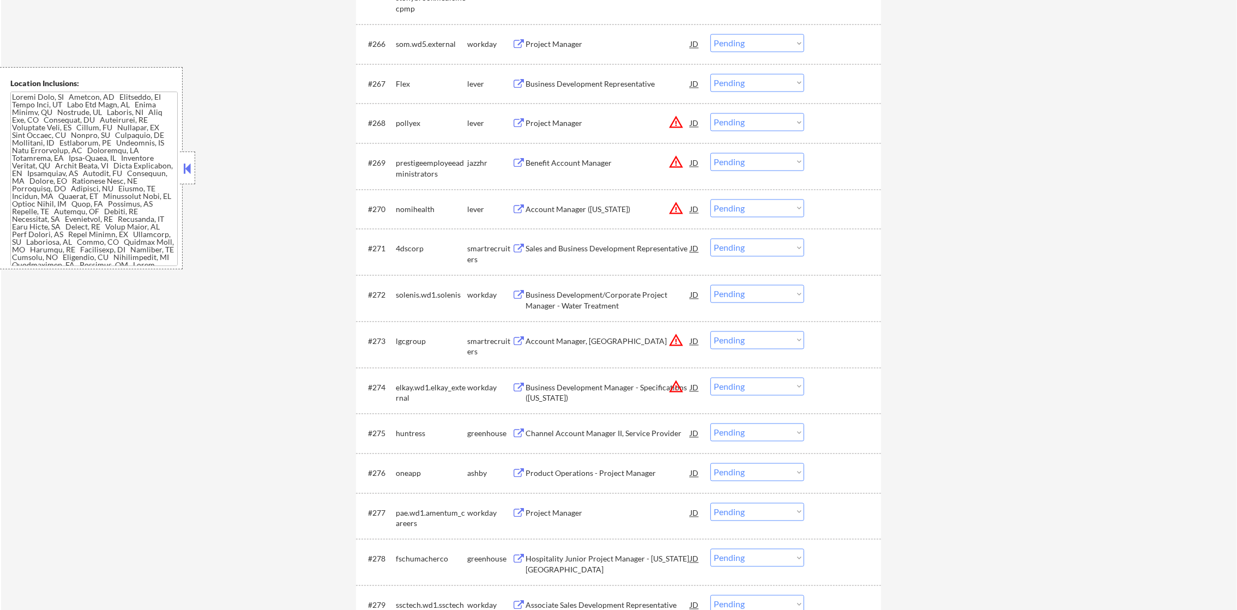
scroll to position [3160, 0]
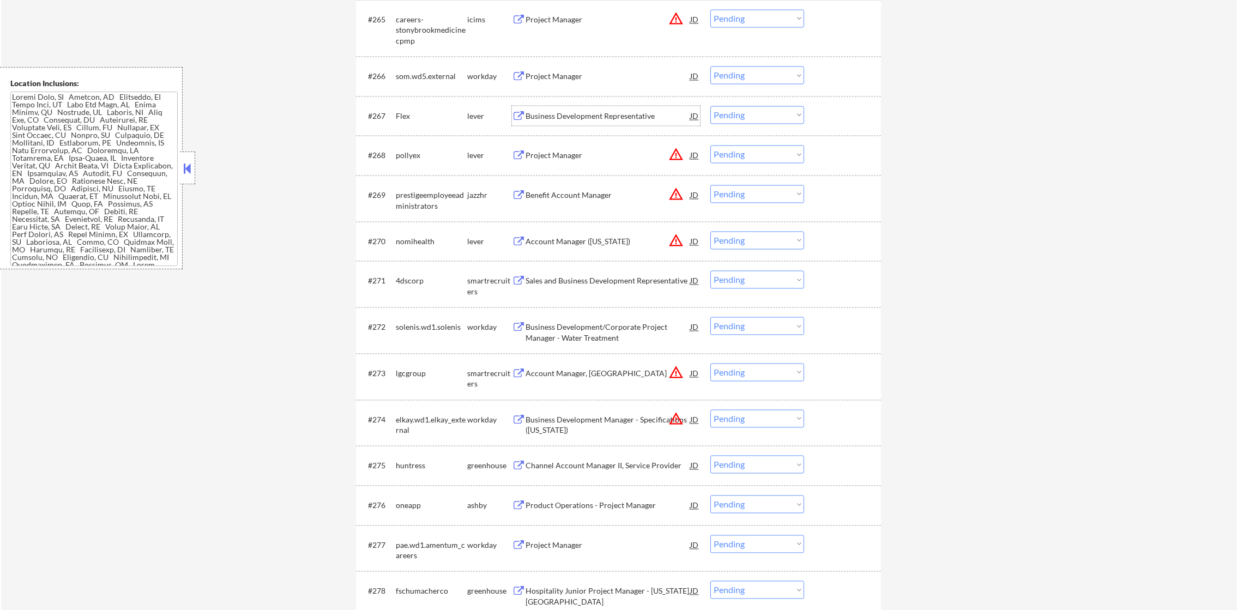
click at [600, 112] on div "Business Development Representative" at bounding box center [608, 116] width 165 height 11
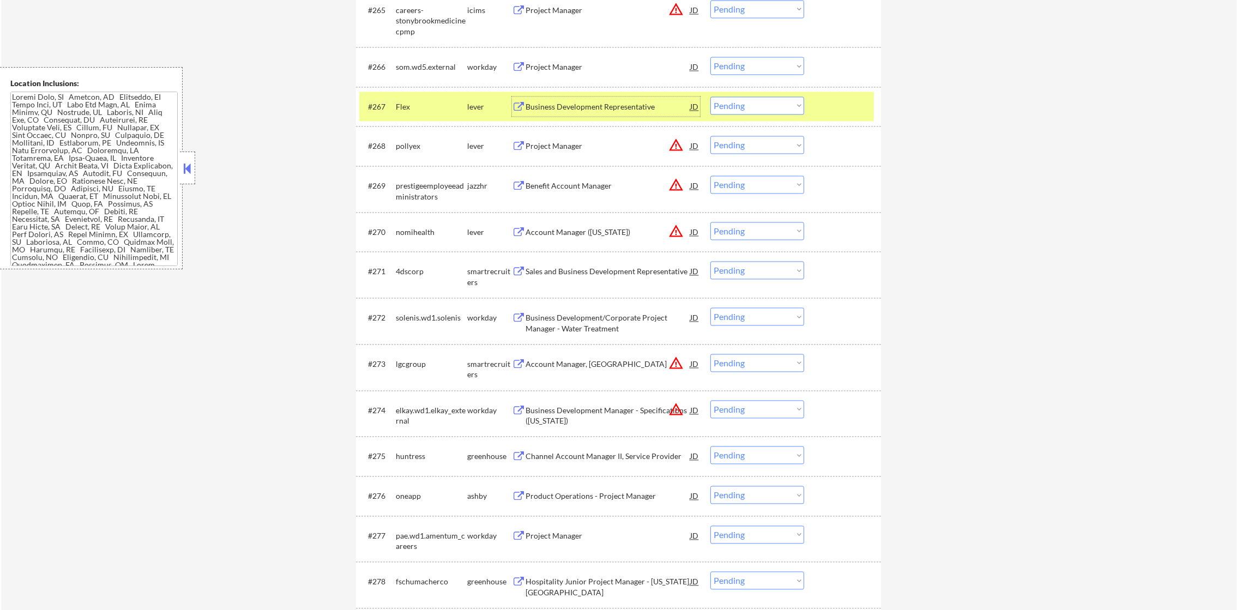
scroll to position [3242, 0]
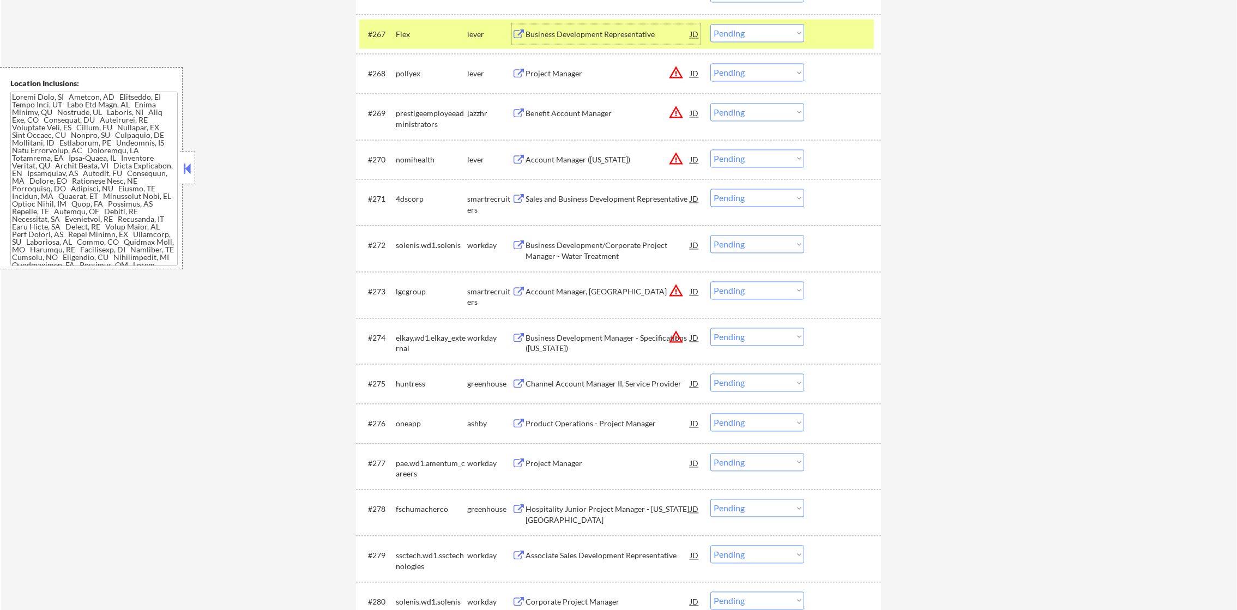
click at [789, 33] on select "Choose an option... Pending Applied Excluded (Questions) Excluded (Expired) Exc…" at bounding box center [758, 33] width 94 height 18
click at [711, 24] on select "Choose an option... Pending Applied Excluded (Questions) Excluded (Expired) Exc…" at bounding box center [758, 33] width 94 height 18
click at [407, 39] on div "Flex" at bounding box center [431, 34] width 71 height 20
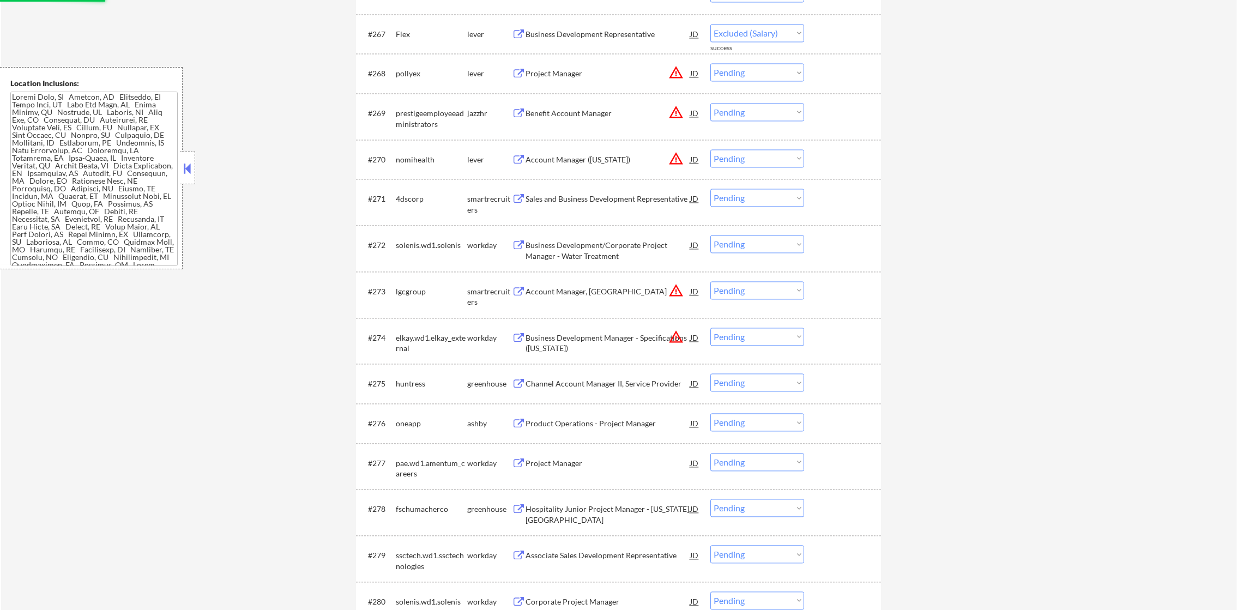
select select ""pending""
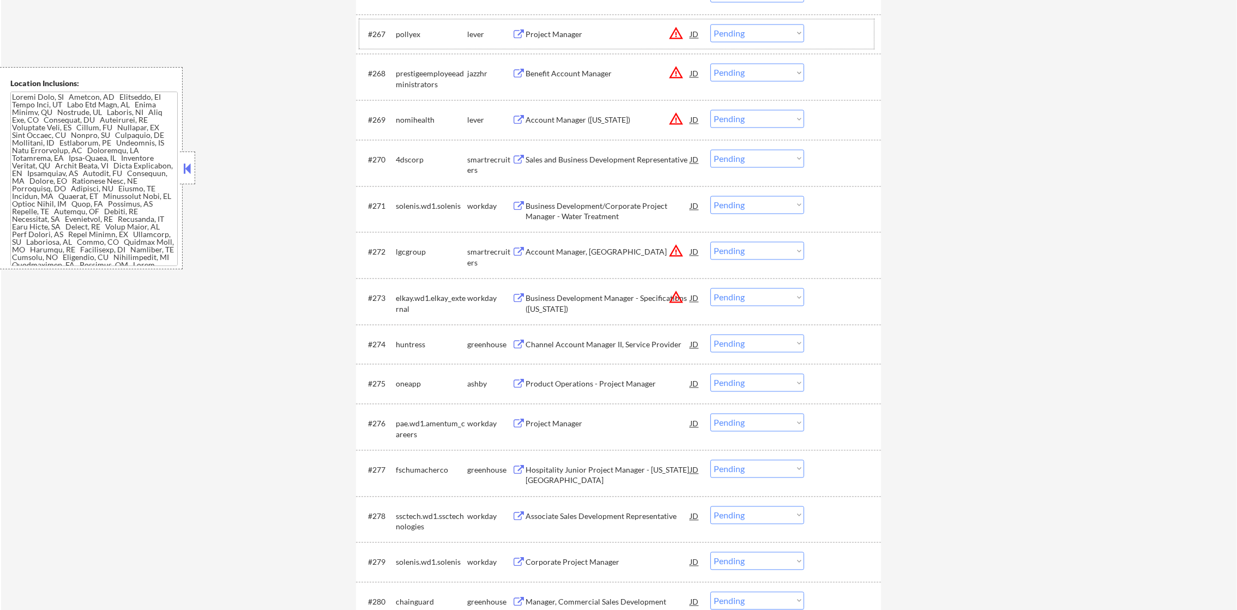
click at [738, 253] on select "Choose an option... Pending Applied Excluded (Questions) Excluded (Expired) Exc…" at bounding box center [758, 251] width 94 height 18
click at [711, 242] on select "Choose an option... Pending Applied Excluded (Questions) Excluded (Expired) Exc…" at bounding box center [758, 251] width 94 height 18
select select ""pending""
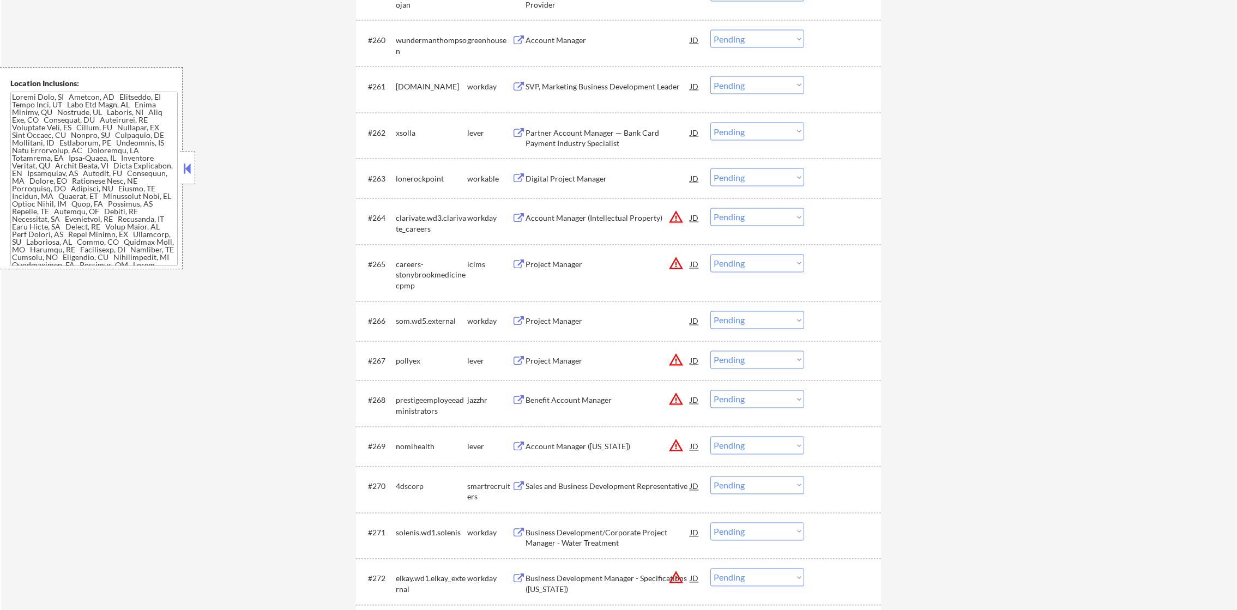
scroll to position [2941, 0]
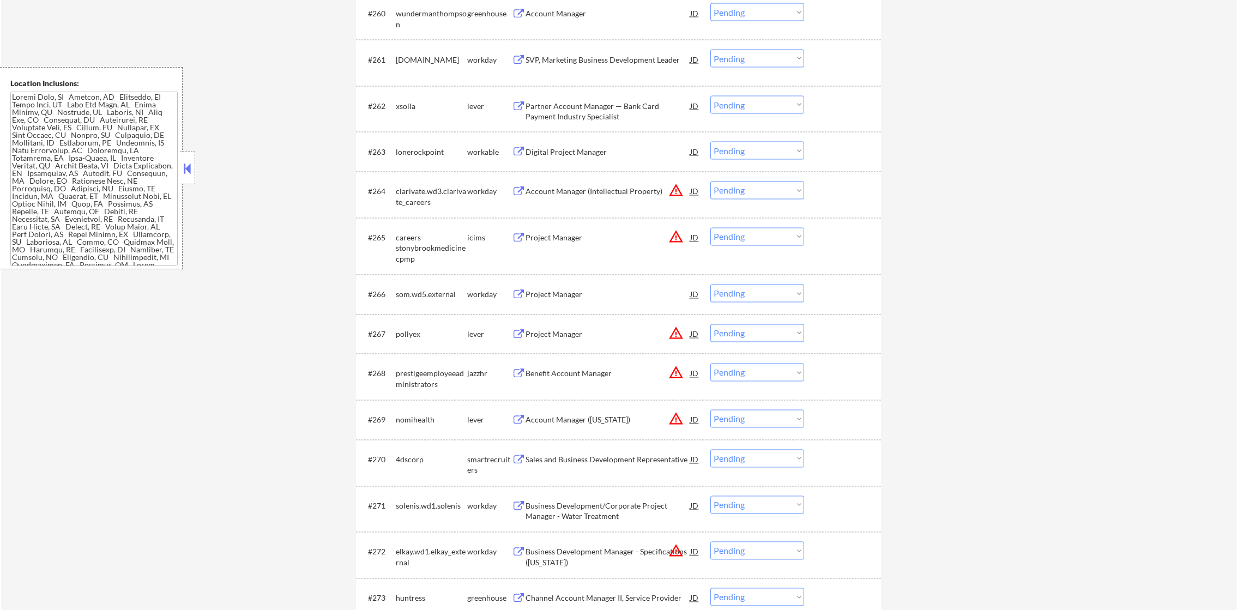
click at [580, 15] on div "Account Manager" at bounding box center [608, 13] width 165 height 11
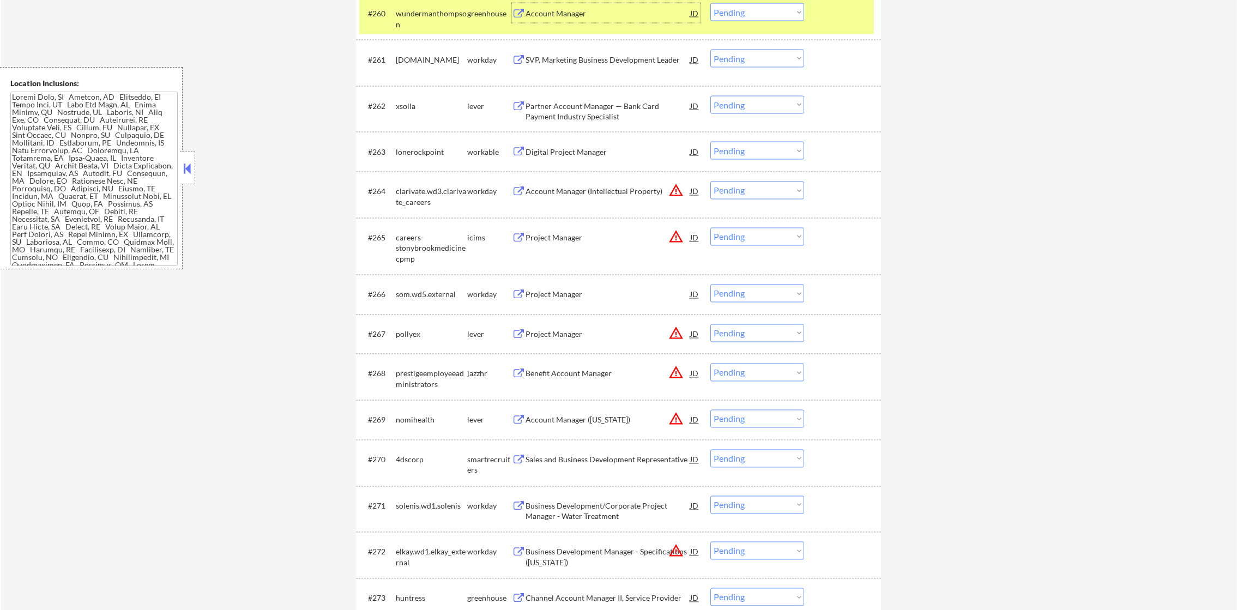
click at [780, 17] on select "Choose an option... Pending Applied Excluded (Questions) Excluded (Expired) Exc…" at bounding box center [758, 12] width 94 height 18
click at [711, 3] on select "Choose an option... Pending Applied Excluded (Questions) Excluded (Expired) Exc…" at bounding box center [758, 12] width 94 height 18
select select ""pending""
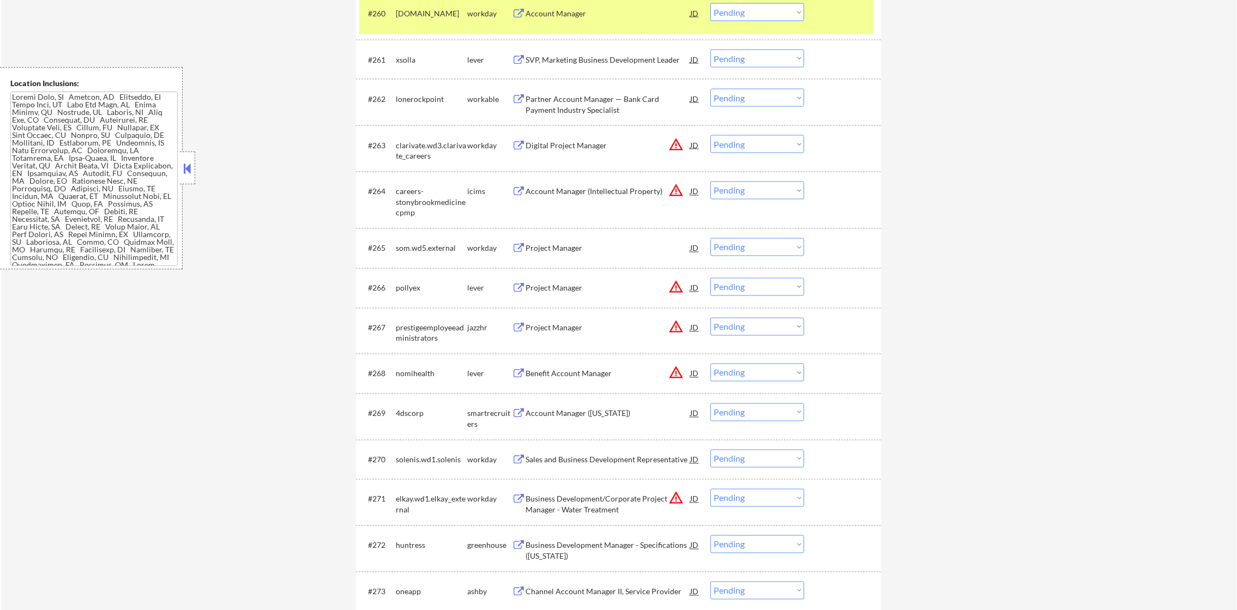
click at [443, 19] on div "[DOMAIN_NAME]" at bounding box center [431, 13] width 71 height 11
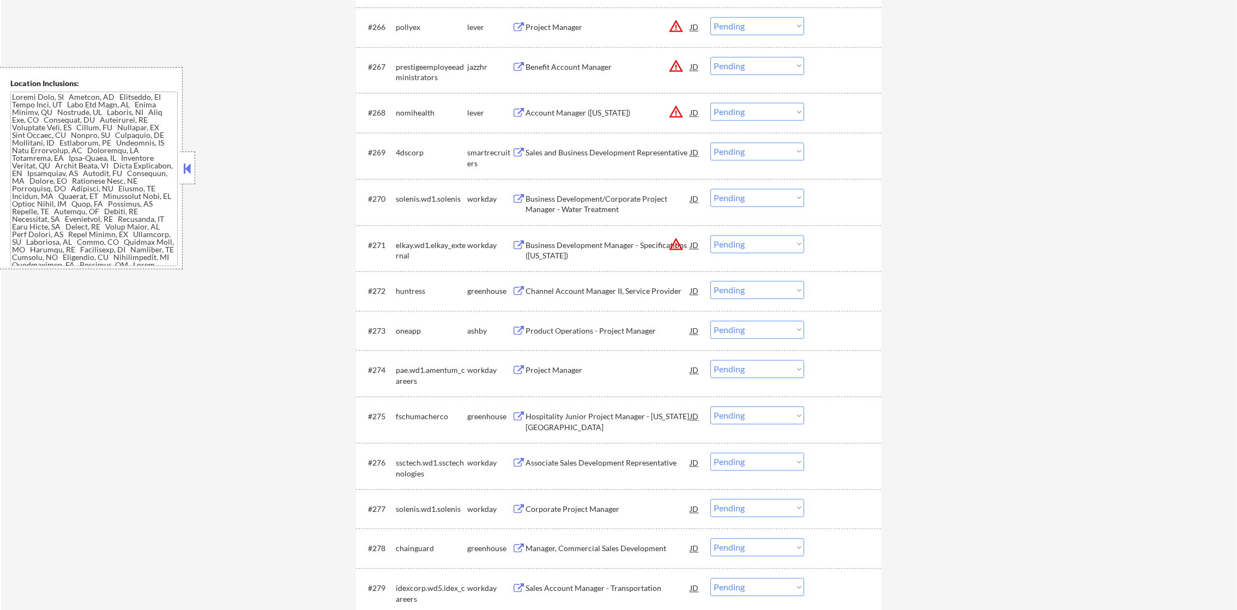
scroll to position [3214, 0]
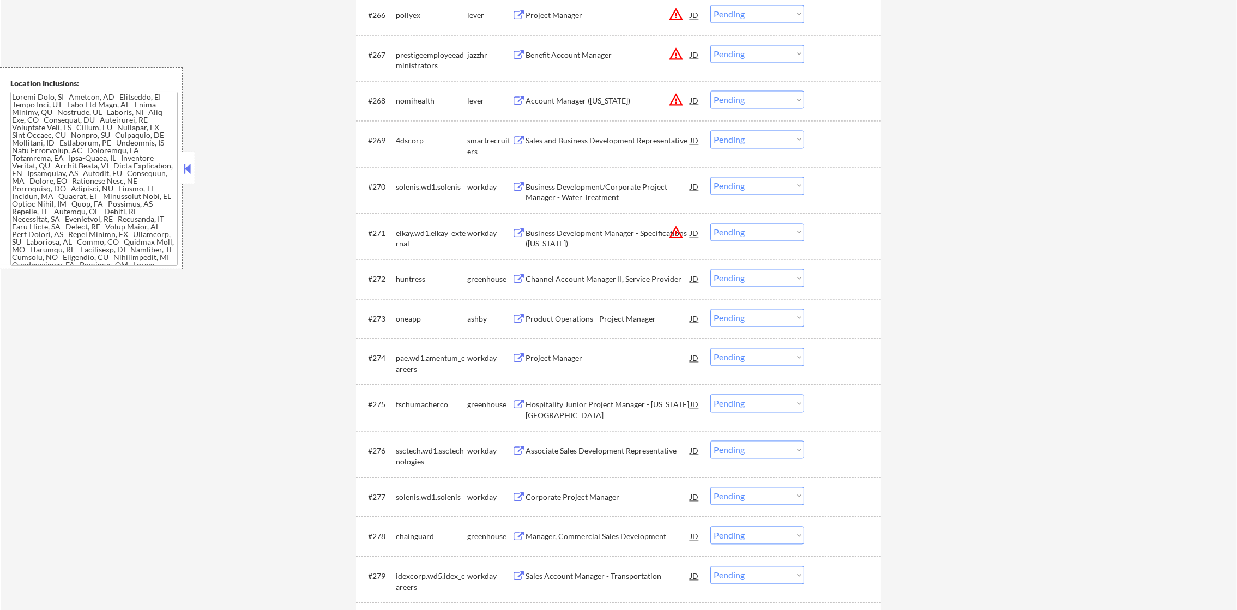
click at [679, 16] on button "warning_amber" at bounding box center [676, 14] width 15 height 15
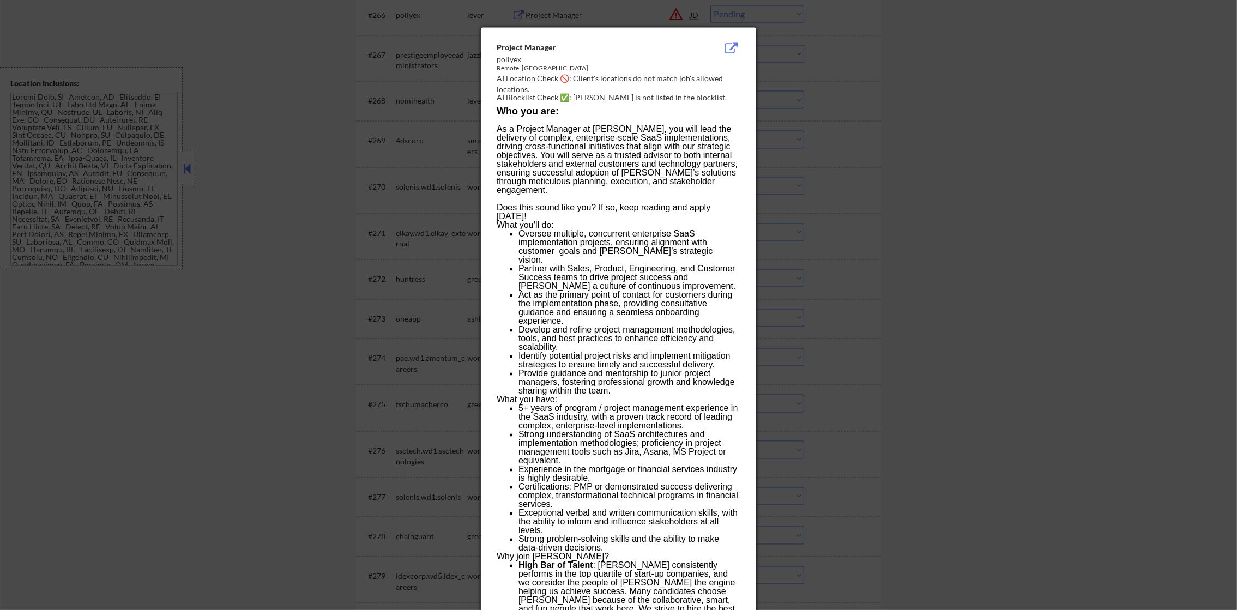
click at [862, 95] on div at bounding box center [618, 305] width 1237 height 610
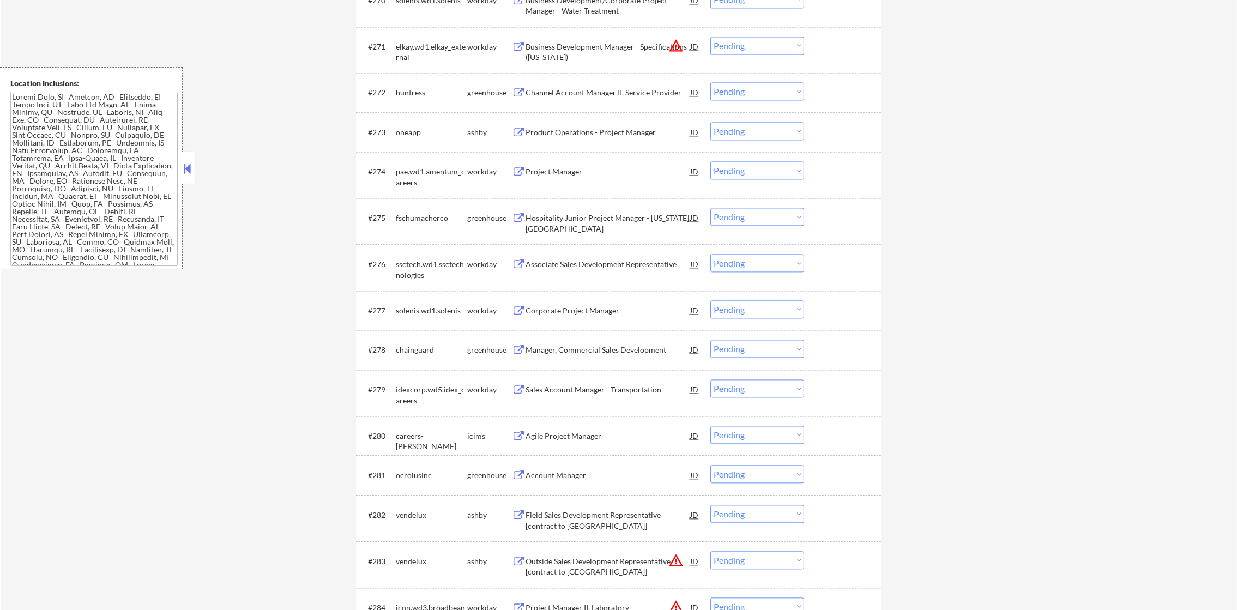
scroll to position [3460, 0]
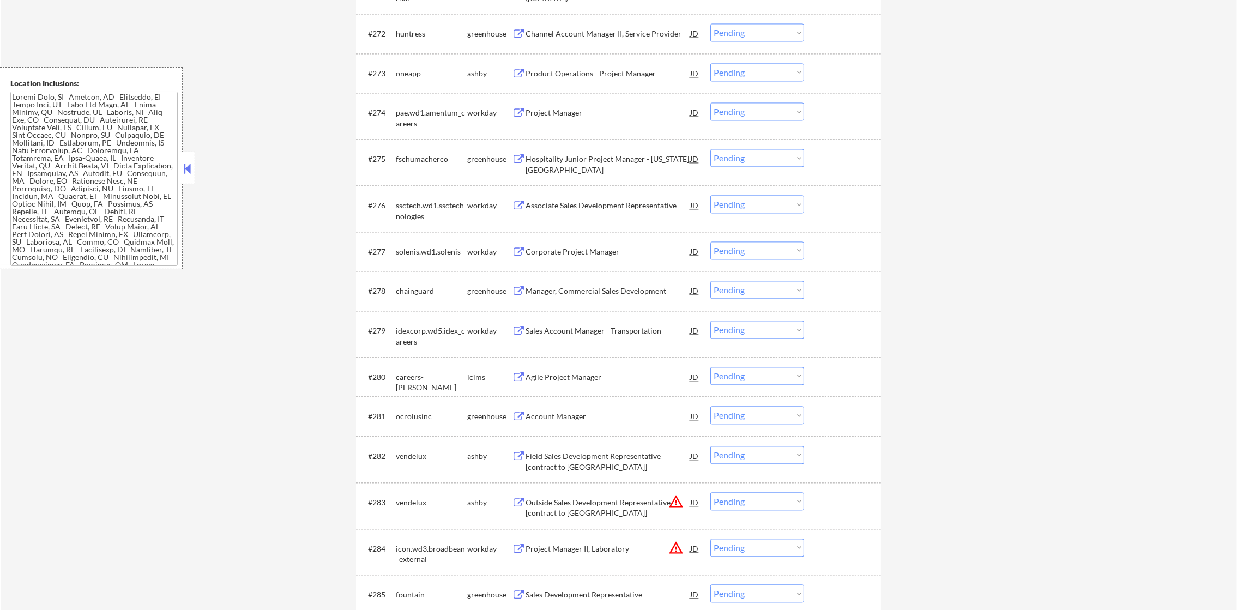
click at [639, 31] on div "Channel Account Manager II, Service Provider" at bounding box center [608, 33] width 165 height 11
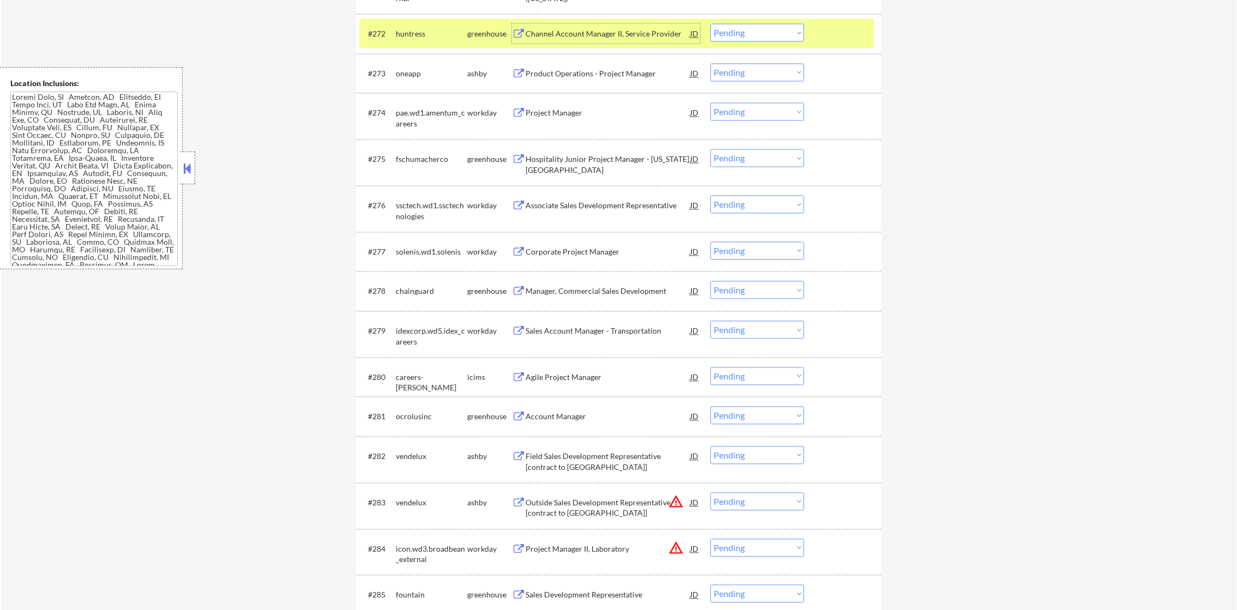
click at [754, 27] on select "Choose an option... Pending Applied Excluded (Questions) Excluded (Expired) Exc…" at bounding box center [758, 32] width 94 height 18
click at [711, 23] on select "Choose an option... Pending Applied Excluded (Questions) Excluded (Expired) Exc…" at bounding box center [758, 32] width 94 height 18
click at [427, 37] on div "huntress" at bounding box center [431, 33] width 71 height 11
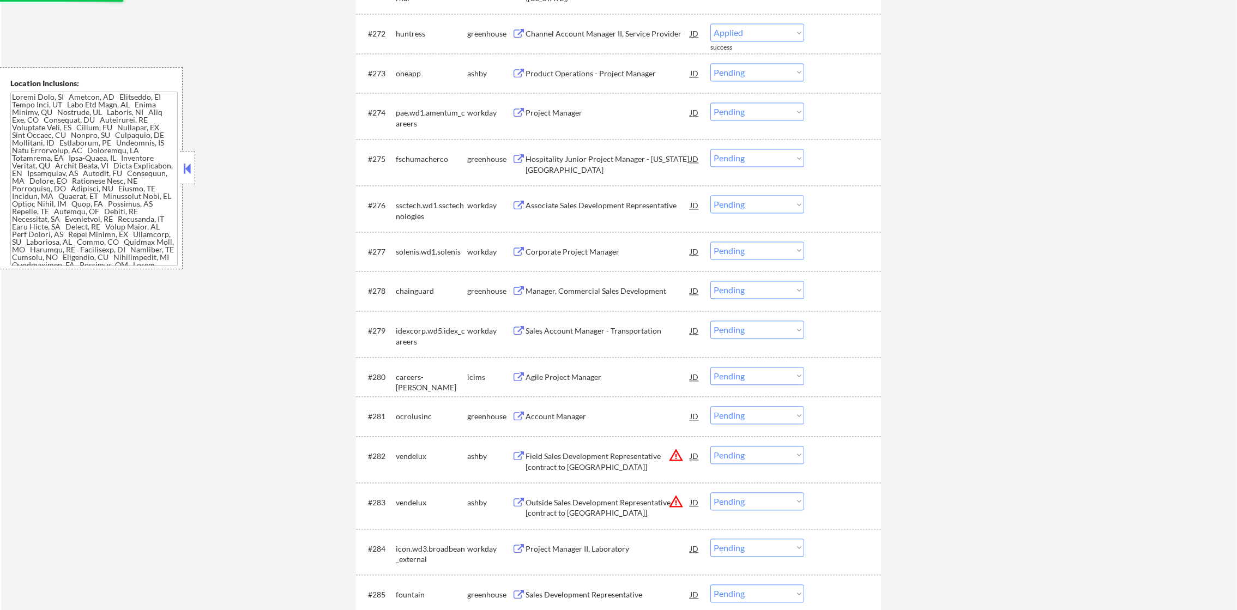
select select ""pending""
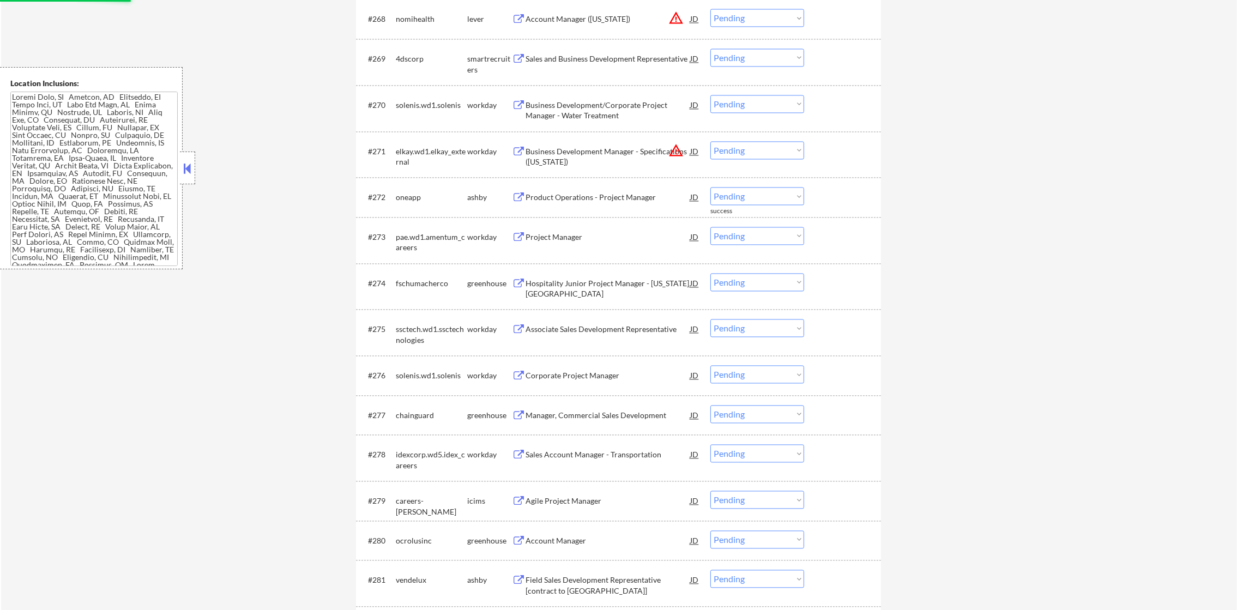
scroll to position [3160, 0]
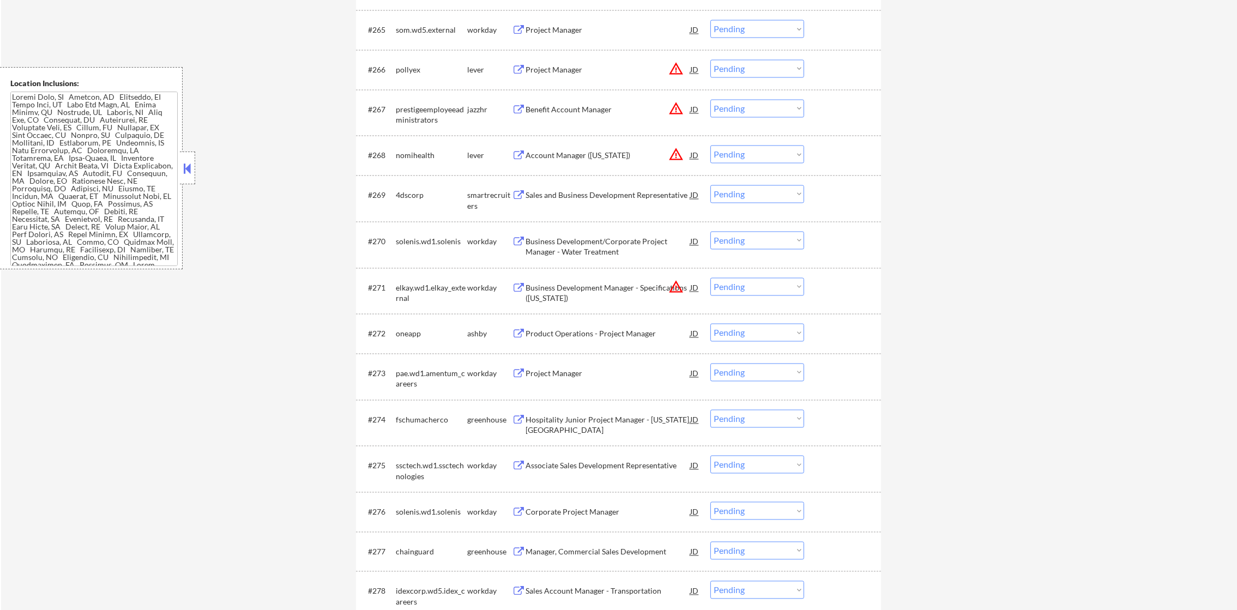
drag, startPoint x: 742, startPoint y: 282, endPoint x: 742, endPoint y: 287, distance: 5.5
click at [742, 282] on select "Choose an option... Pending Applied Excluded (Questions) Excluded (Expired) Exc…" at bounding box center [758, 287] width 94 height 18
click at [711, 278] on select "Choose an option... Pending Applied Excluded (Questions) Excluded (Expired) Exc…" at bounding box center [758, 287] width 94 height 18
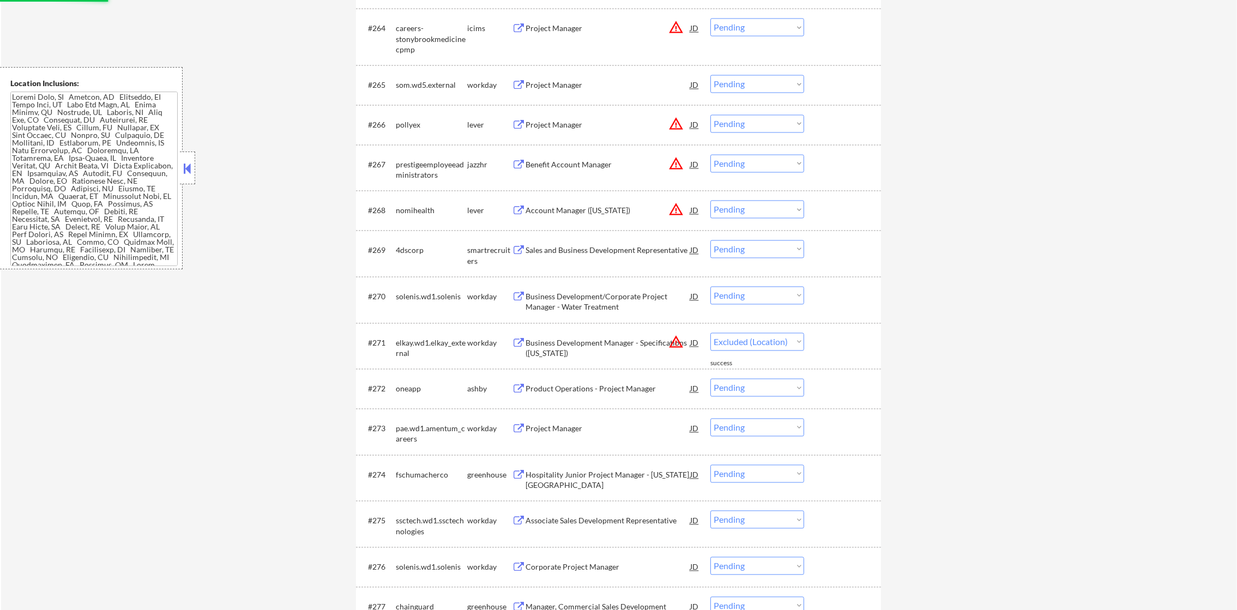
click at [680, 125] on button "warning_amber" at bounding box center [676, 123] width 15 height 15
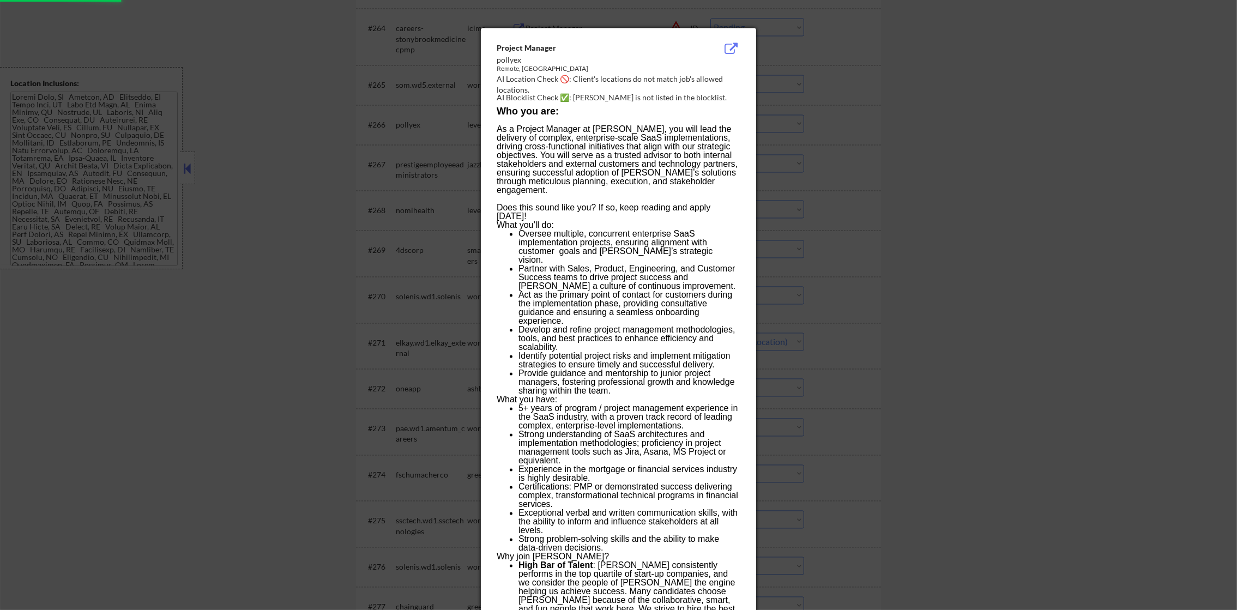
click at [814, 120] on div at bounding box center [618, 305] width 1237 height 610
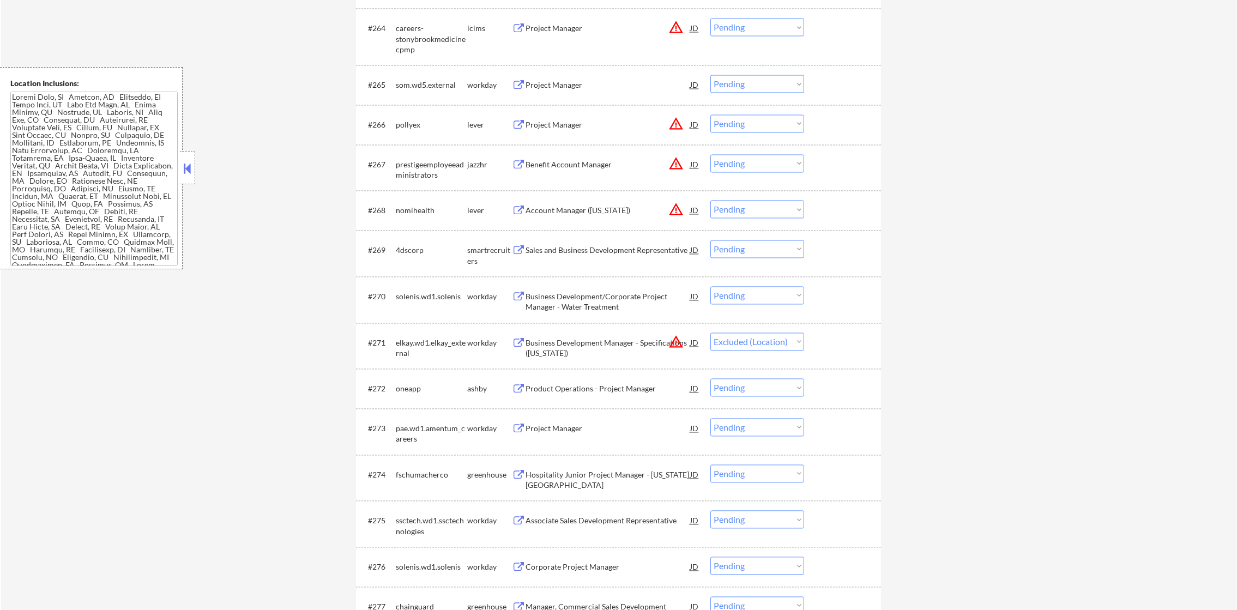
click at [678, 164] on button "warning_amber" at bounding box center [676, 163] width 15 height 15
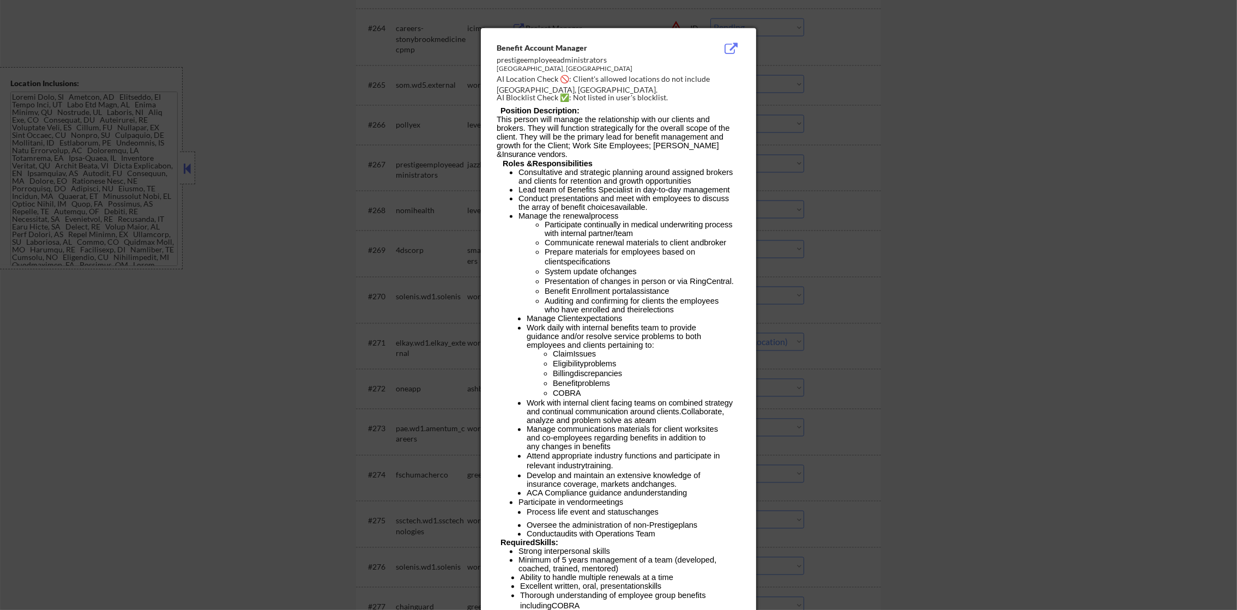
click at [781, 163] on div at bounding box center [618, 305] width 1237 height 610
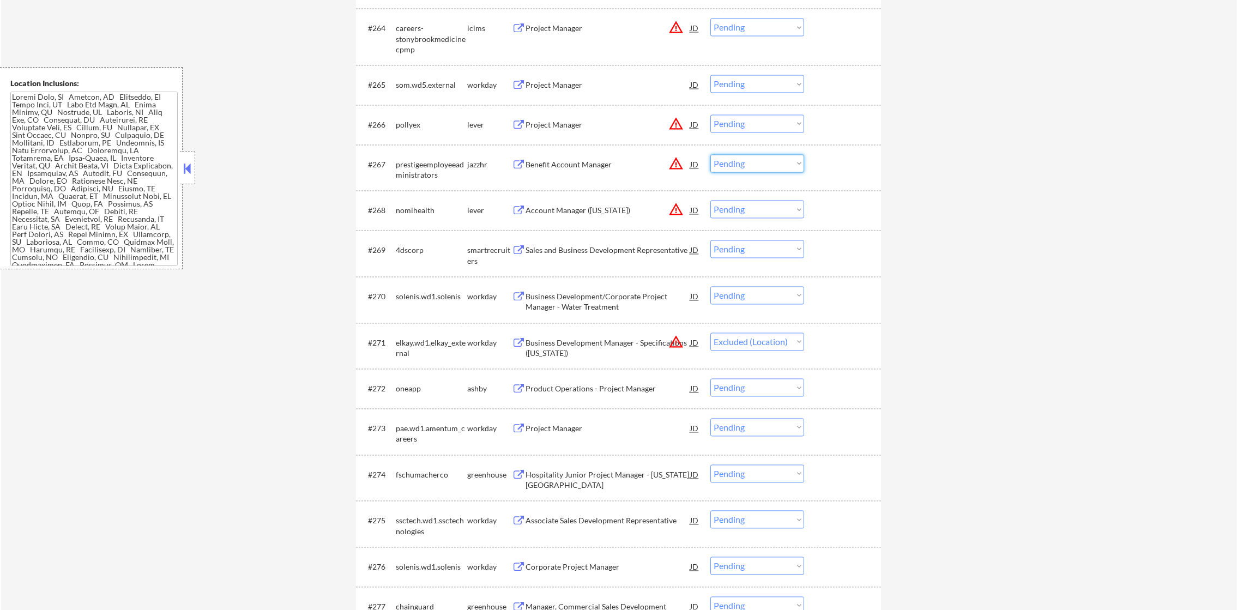
click at [736, 159] on select "Choose an option... Pending Applied Excluded (Questions) Excluded (Expired) Exc…" at bounding box center [758, 163] width 94 height 18
drag, startPoint x: 675, startPoint y: 164, endPoint x: 689, endPoint y: 151, distance: 19.3
click at [674, 164] on button "warning_amber" at bounding box center [676, 163] width 15 height 15
select select ""pending""
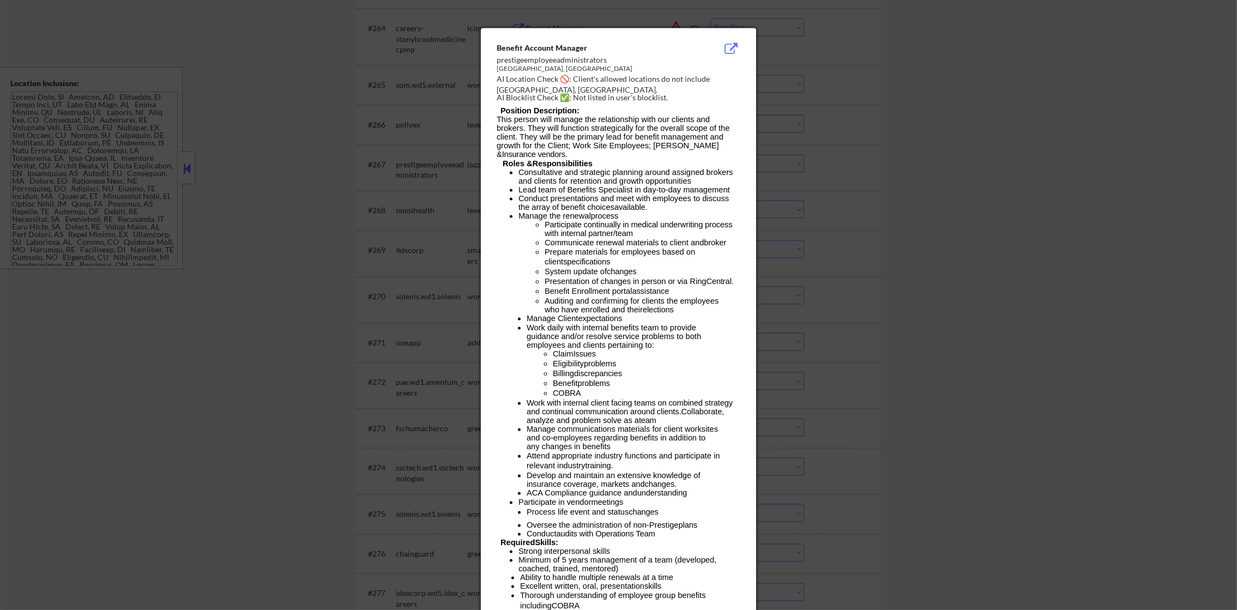
click at [711, 79] on div "AI Location Check 🚫: Client's allowed locations do not include [GEOGRAPHIC_DATA…" at bounding box center [621, 84] width 248 height 21
copy div "elville,"
click at [825, 81] on div at bounding box center [618, 305] width 1237 height 610
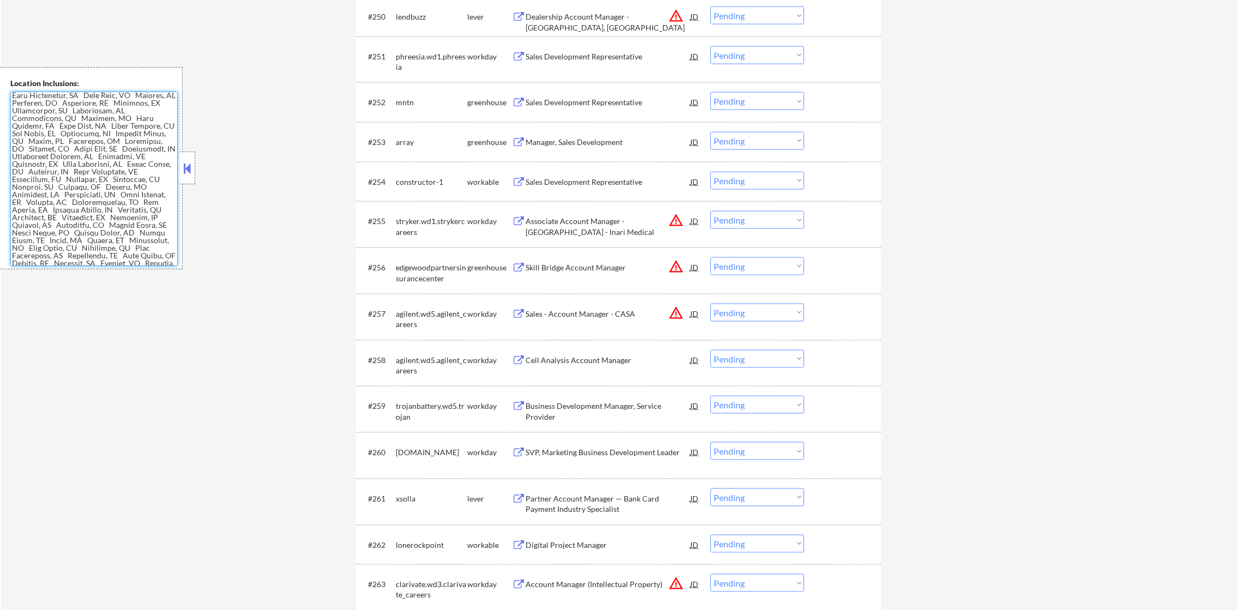
scroll to position [2478, 0]
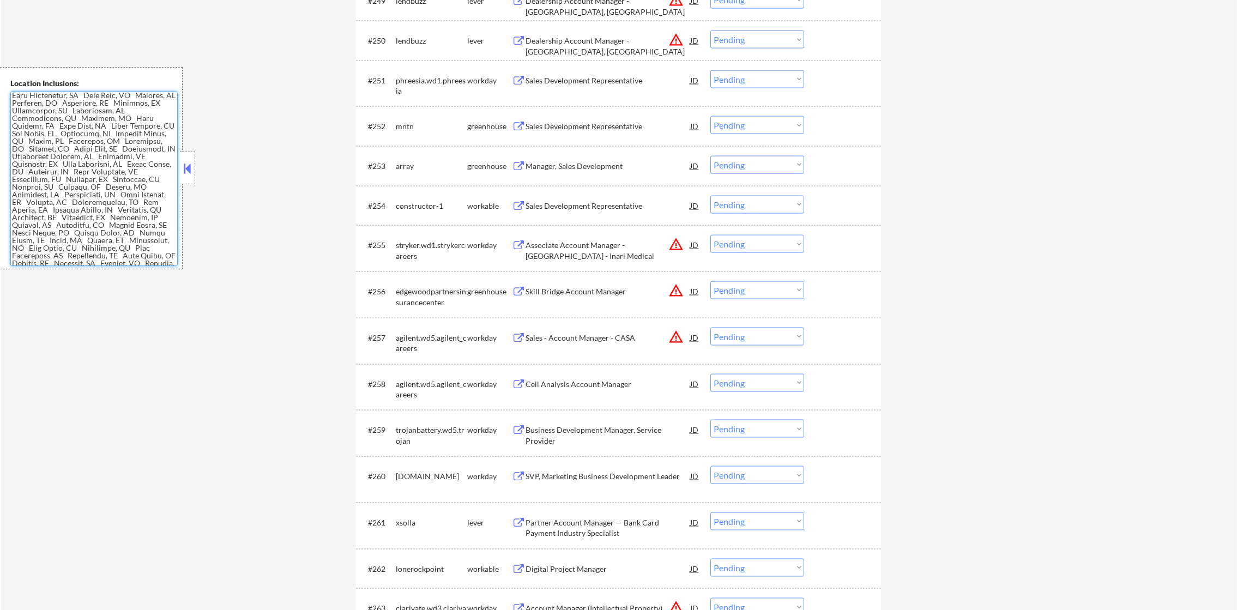
click at [608, 118] on div "Sales Development Representative" at bounding box center [608, 126] width 165 height 20
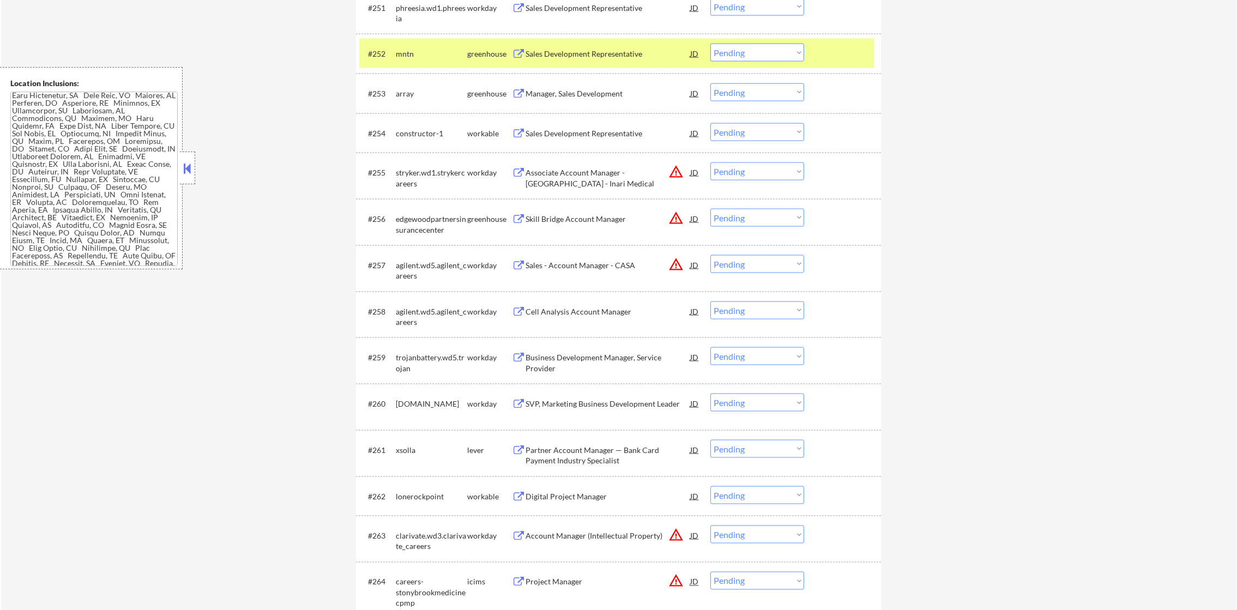
scroll to position [2560, 0]
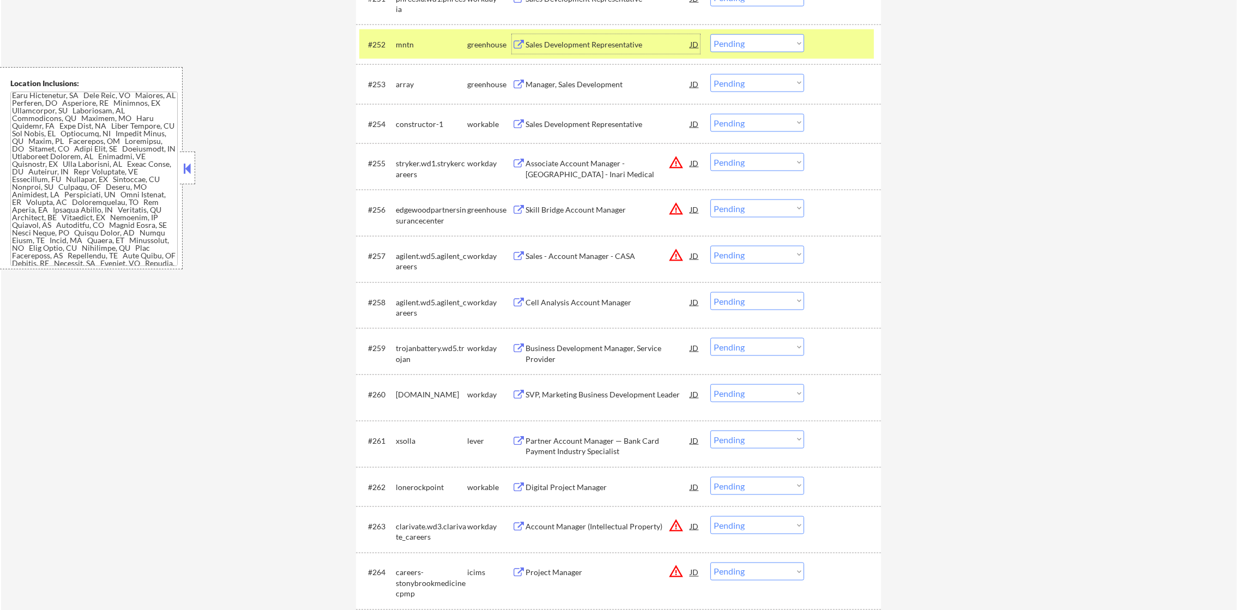
click at [781, 40] on select "Choose an option... Pending Applied Excluded (Questions) Excluded (Expired) Exc…" at bounding box center [758, 43] width 94 height 18
click at [711, 34] on select "Choose an option... Pending Applied Excluded (Questions) Excluded (Expired) Exc…" at bounding box center [758, 43] width 94 height 18
click at [388, 55] on div "#252 mntn greenhouse Sales Development Representative JD warning_amber Choose a…" at bounding box center [616, 43] width 515 height 29
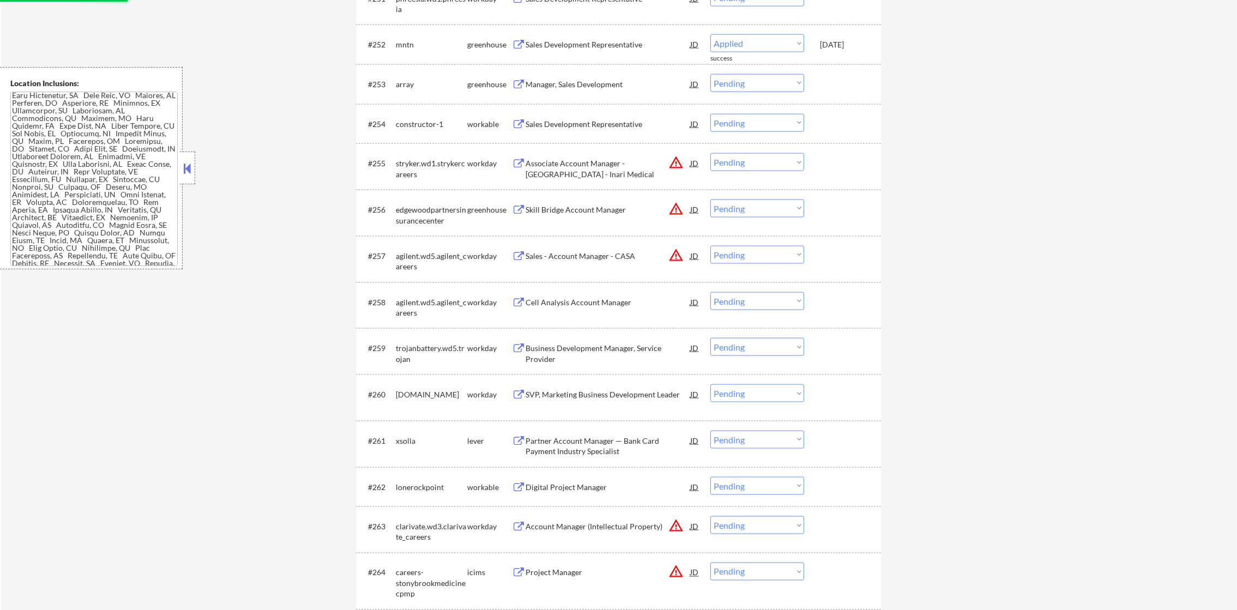
select select ""pending""
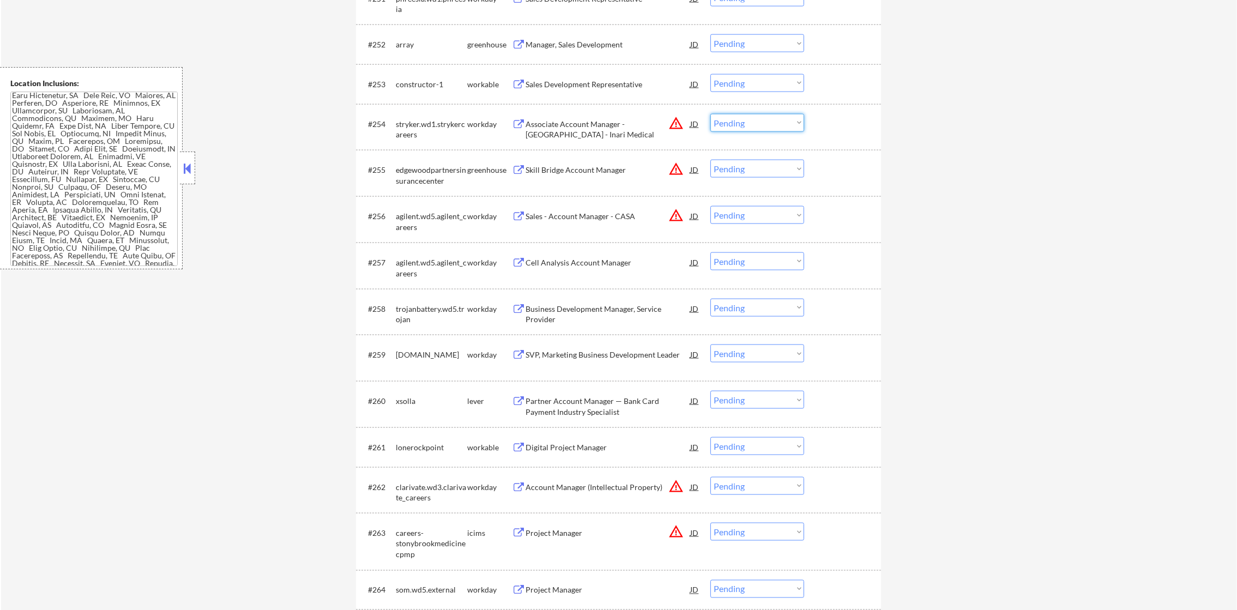
click at [728, 121] on select "Choose an option... Pending Applied Excluded (Questions) Excluded (Expired) Exc…" at bounding box center [758, 123] width 94 height 18
click at [711, 114] on select "Choose an option... Pending Applied Excluded (Questions) Excluded (Expired) Exc…" at bounding box center [758, 123] width 94 height 18
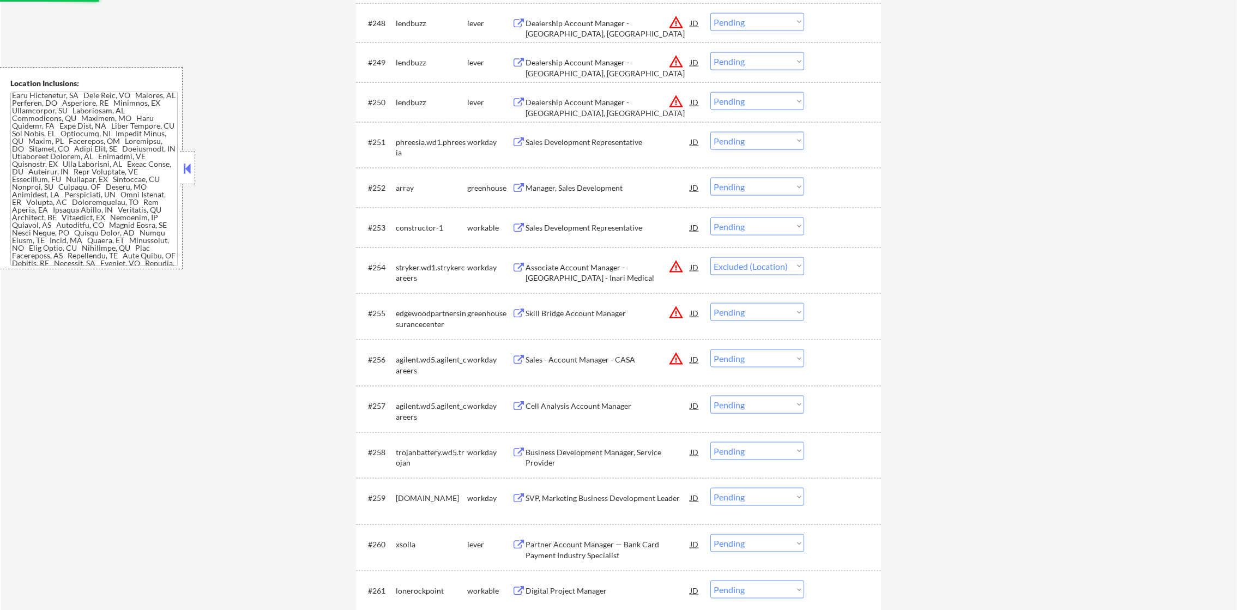
scroll to position [2396, 0]
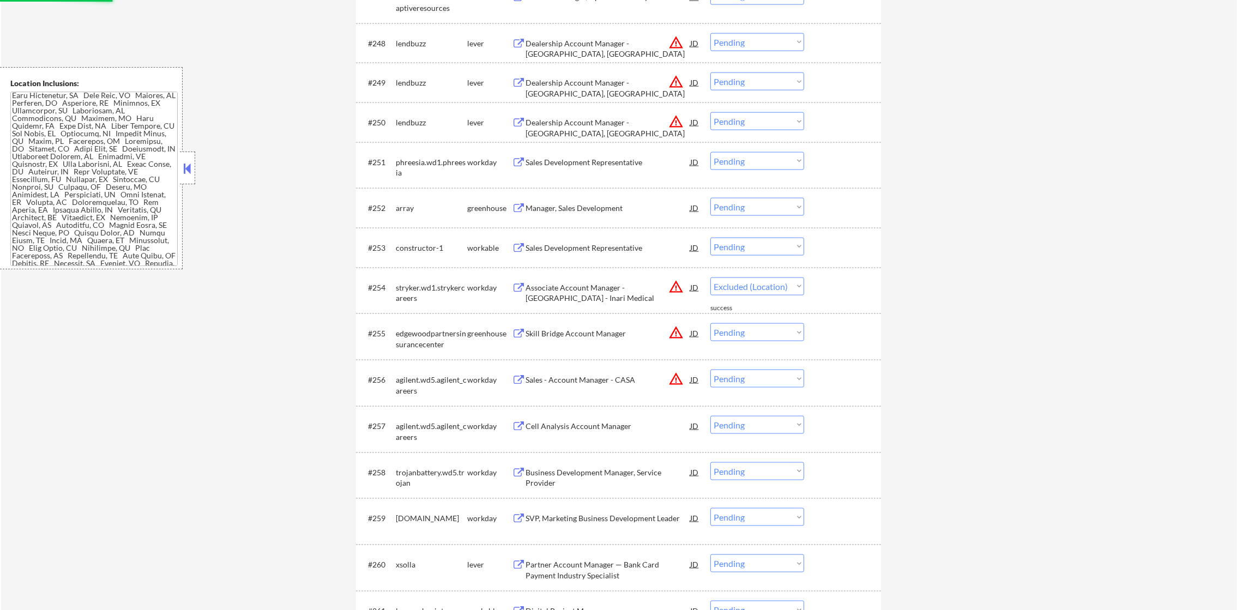
select select ""pending""
click at [732, 128] on select "Choose an option... Pending Applied Excluded (Questions) Excluded (Expired) Exc…" at bounding box center [758, 121] width 94 height 18
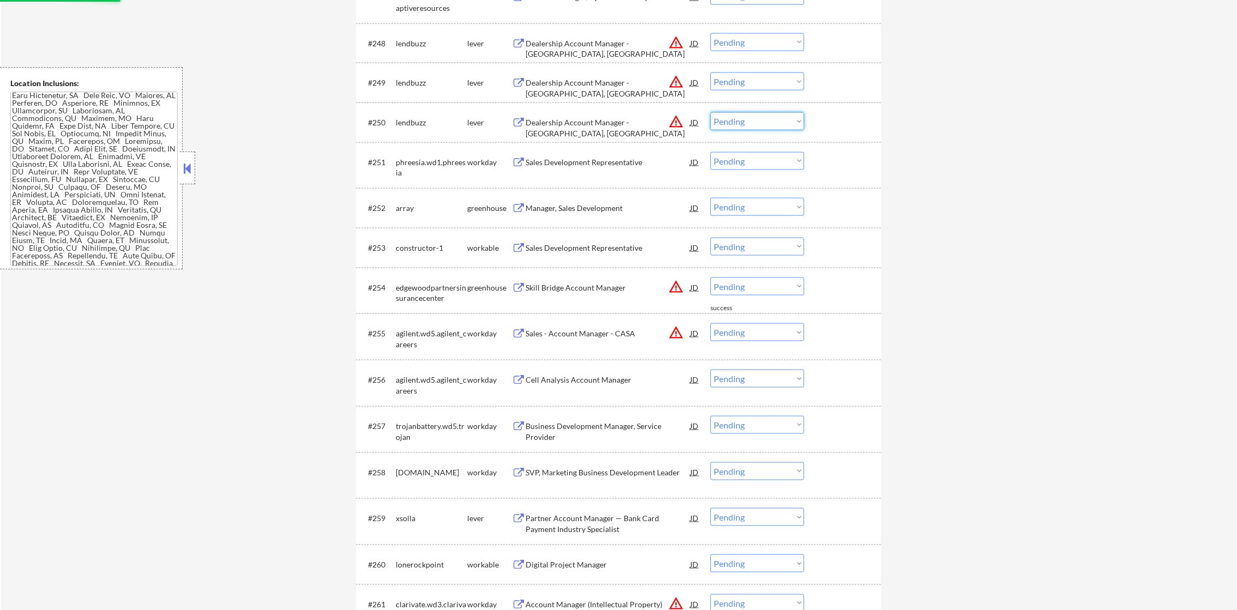
select select ""excluded__location_""
click at [711, 112] on select "Choose an option... Pending Applied Excluded (Questions) Excluded (Expired) Exc…" at bounding box center [758, 121] width 94 height 18
click at [747, 82] on select "Choose an option... Pending Applied Excluded (Questions) Excluded (Expired) Exc…" at bounding box center [758, 82] width 94 height 18
select select ""excluded__location_""
click at [711, 73] on select "Choose an option... Pending Applied Excluded (Questions) Excluded (Expired) Exc…" at bounding box center [758, 82] width 94 height 18
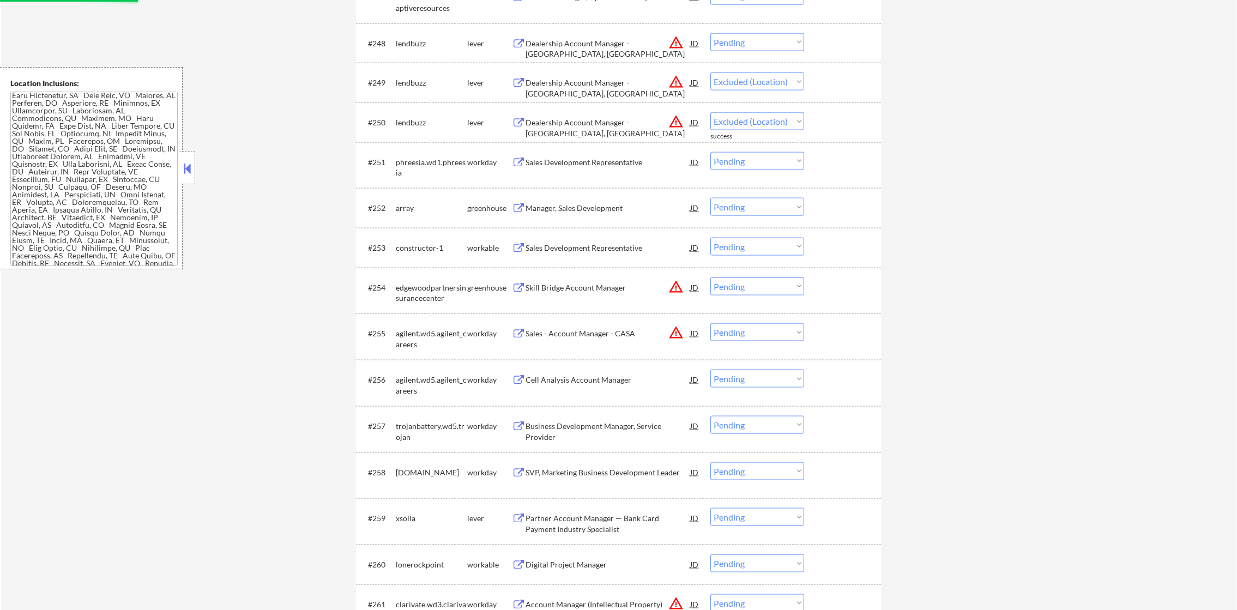
click at [750, 48] on select "Choose an option... Pending Applied Excluded (Questions) Excluded (Expired) Exc…" at bounding box center [758, 42] width 94 height 18
select select ""pending""
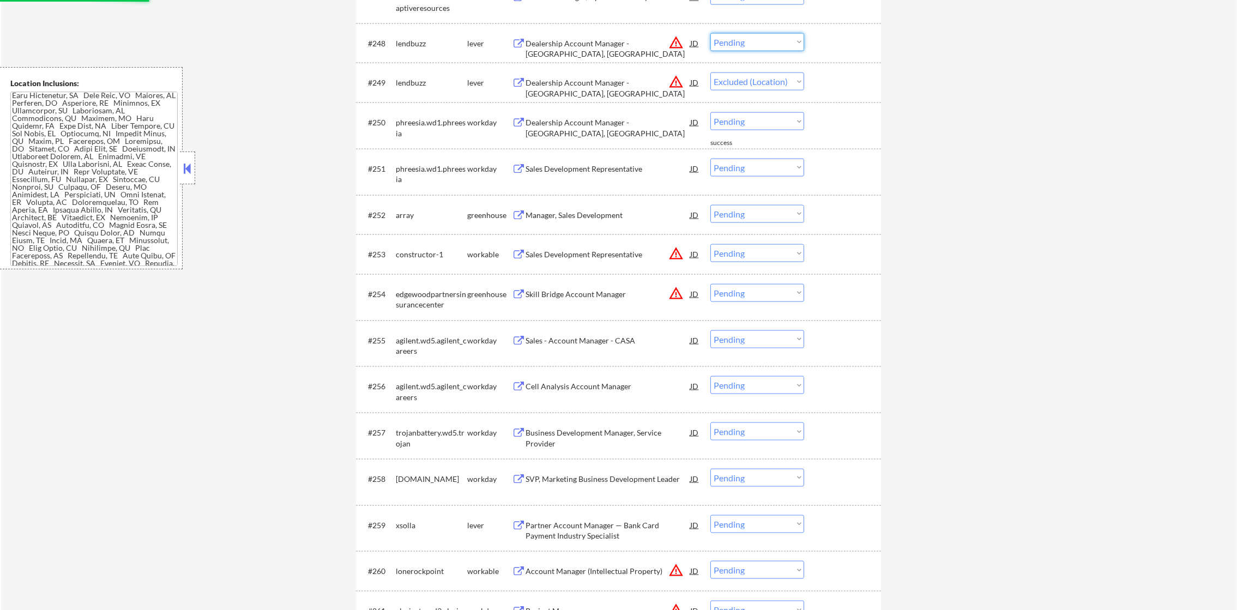
select select ""excluded__location_""
click at [711, 33] on select "Choose an option... Pending Applied Excluded (Questions) Excluded (Expired) Exc…" at bounding box center [758, 42] width 94 height 18
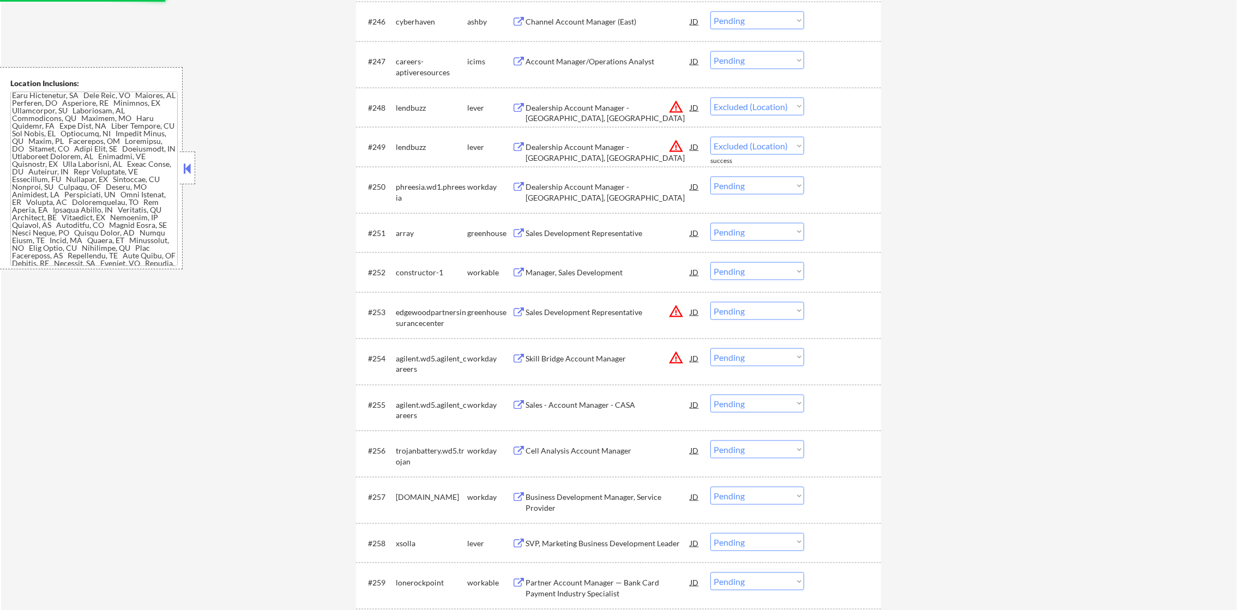
scroll to position [2287, 0]
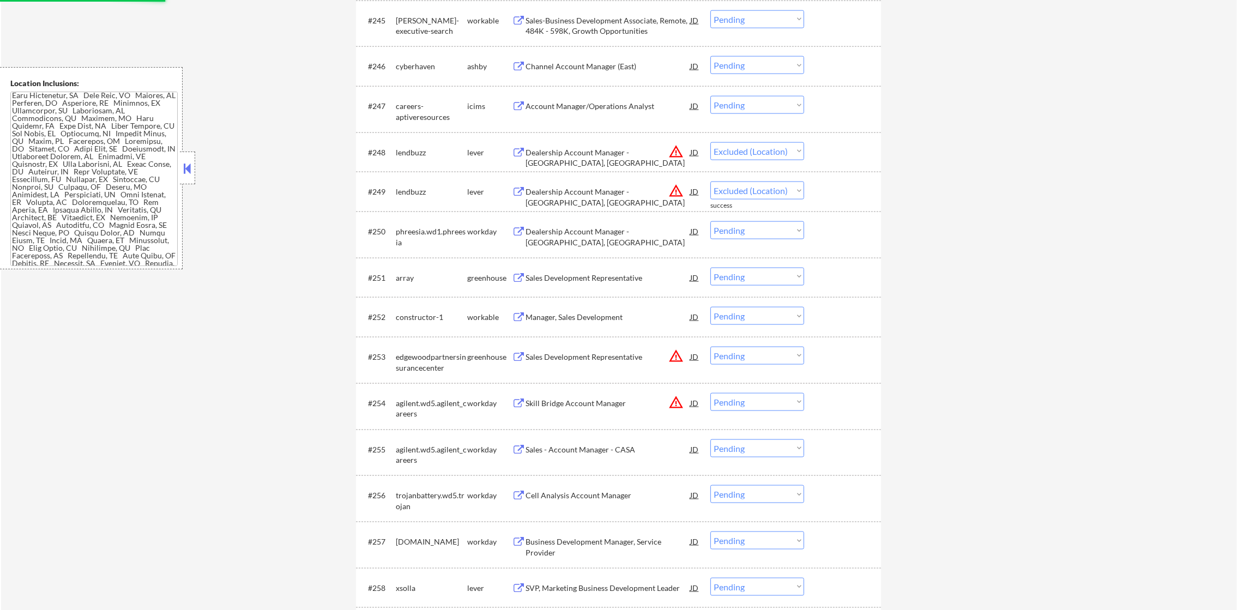
select select ""pending""
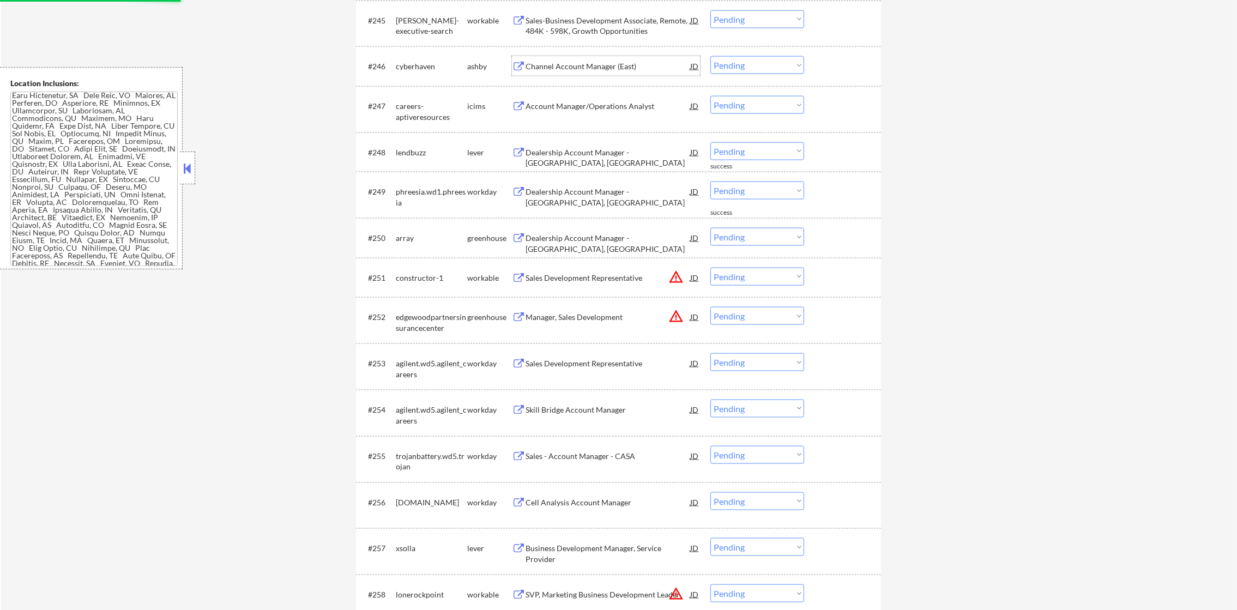
click at [603, 64] on div "Channel Account Manager (East)" at bounding box center [608, 66] width 165 height 11
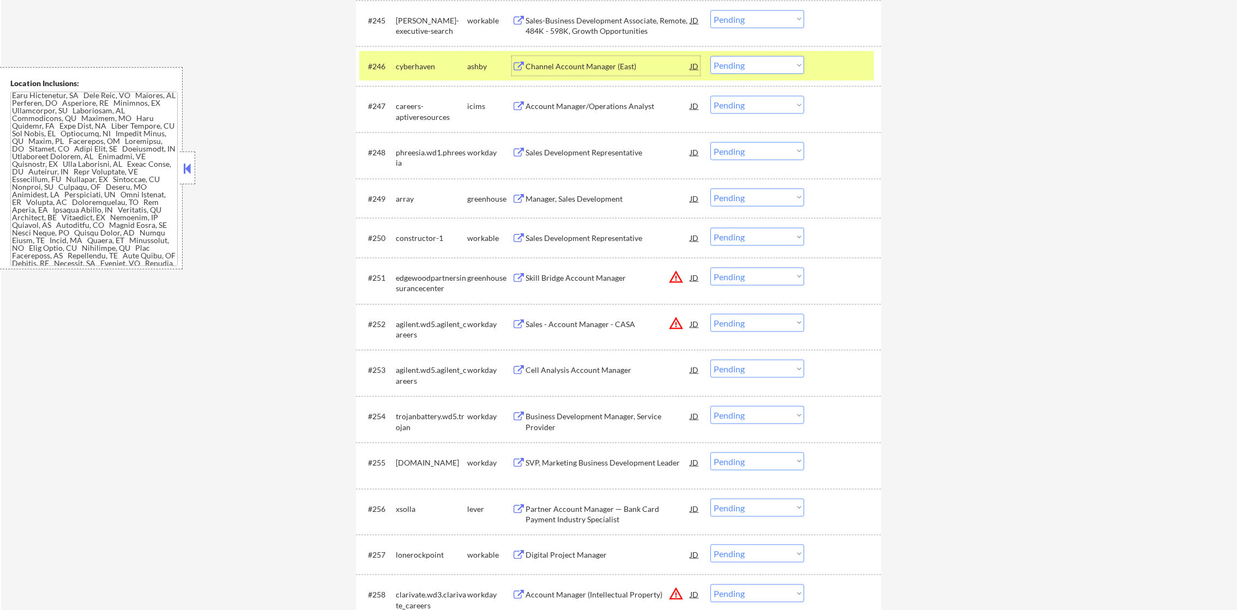
click at [748, 59] on select "Choose an option... Pending Applied Excluded (Questions) Excluded (Expired) Exc…" at bounding box center [758, 65] width 94 height 18
click at [711, 56] on select "Choose an option... Pending Applied Excluded (Questions) Excluded (Expired) Exc…" at bounding box center [758, 65] width 94 height 18
click at [411, 74] on div "cyberhaven" at bounding box center [431, 66] width 71 height 20
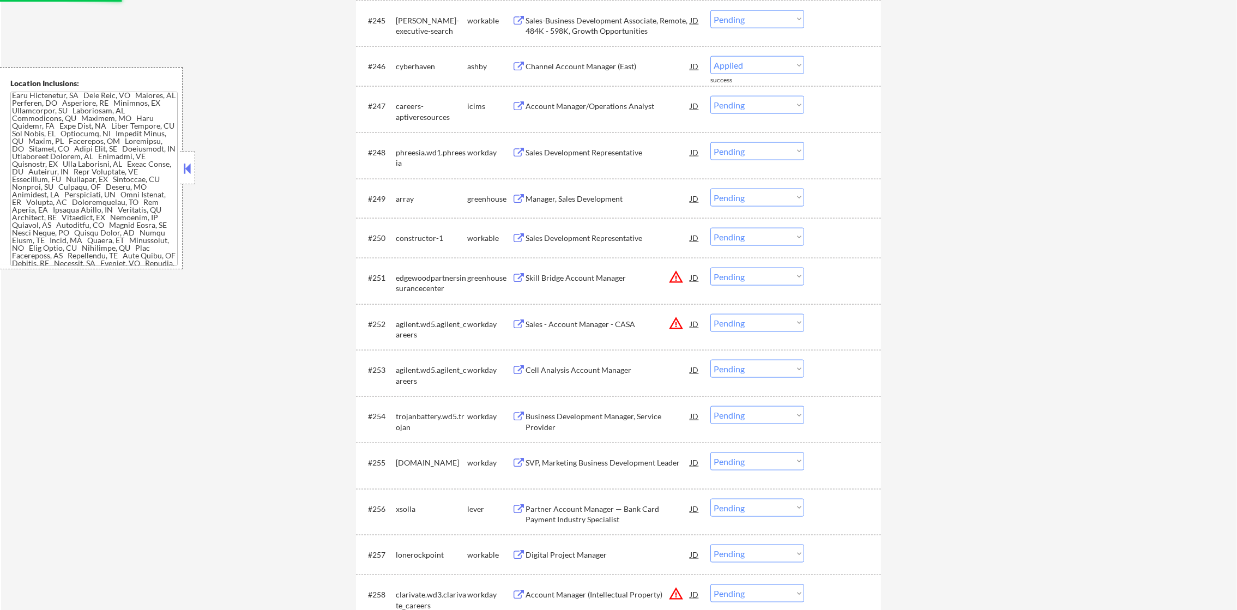
select select ""pending""
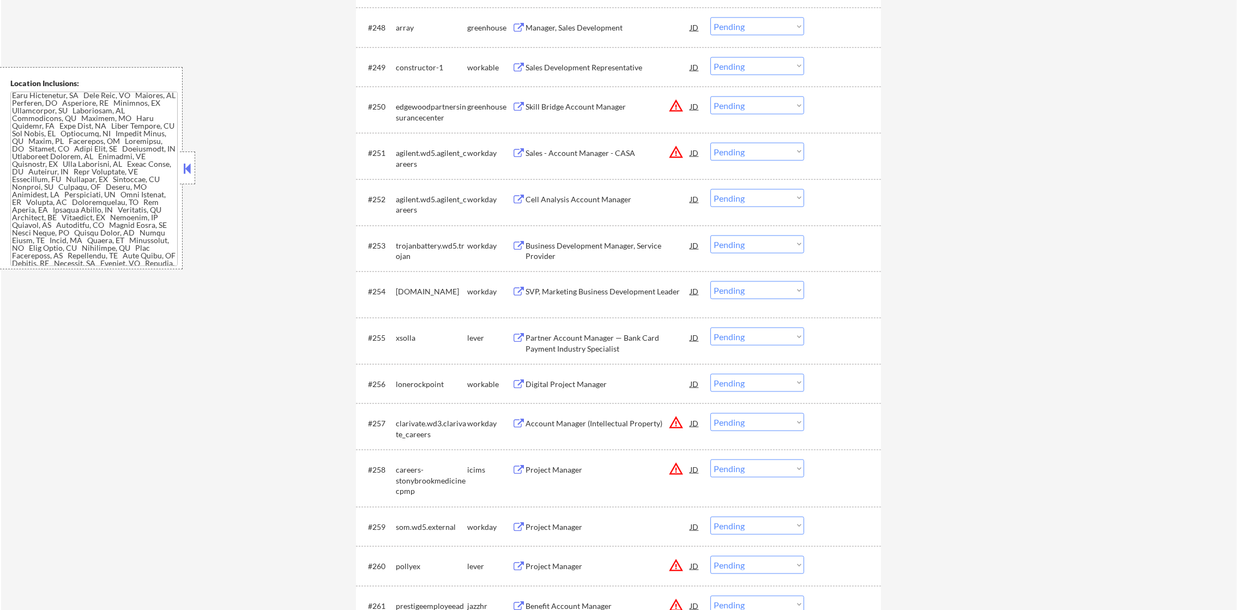
scroll to position [2424, 0]
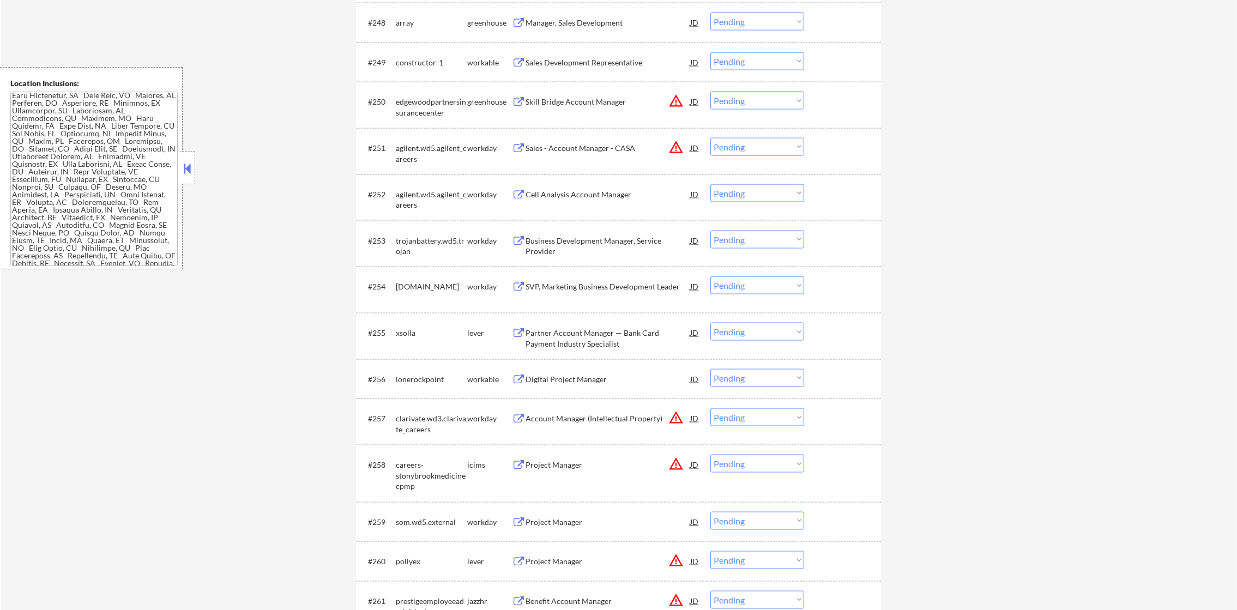
click at [597, 19] on div "Manager, Sales Development" at bounding box center [608, 22] width 165 height 11
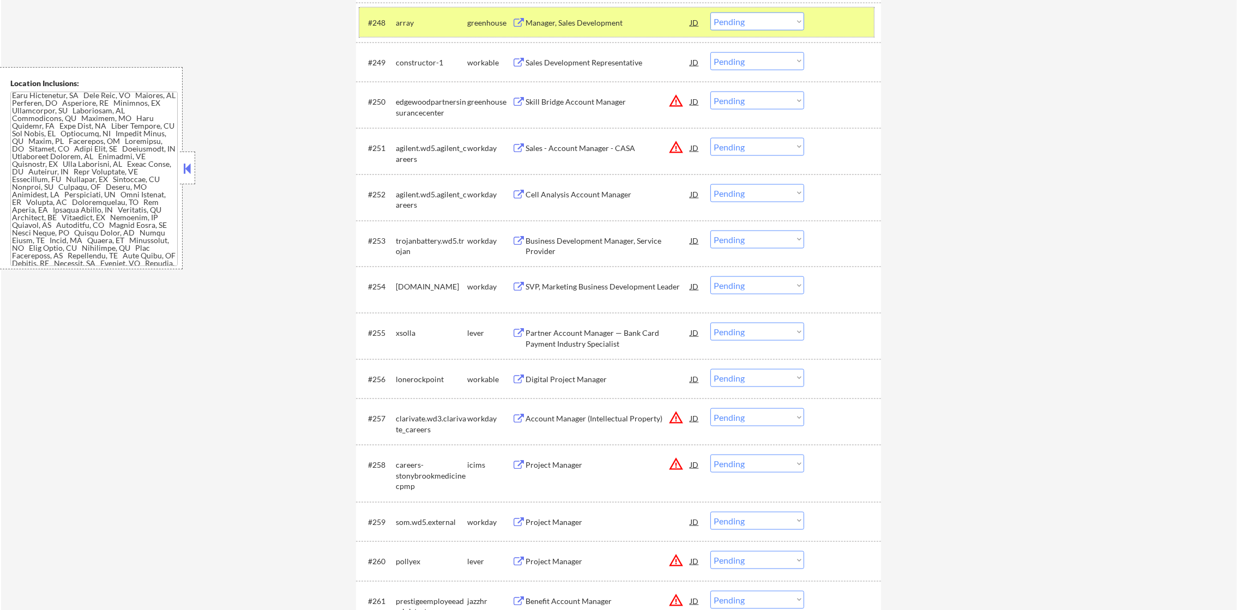
click at [423, 34] on div "#248 array greenhouse Manager, Sales Development JD warning_amber Choose an opt…" at bounding box center [616, 22] width 515 height 29
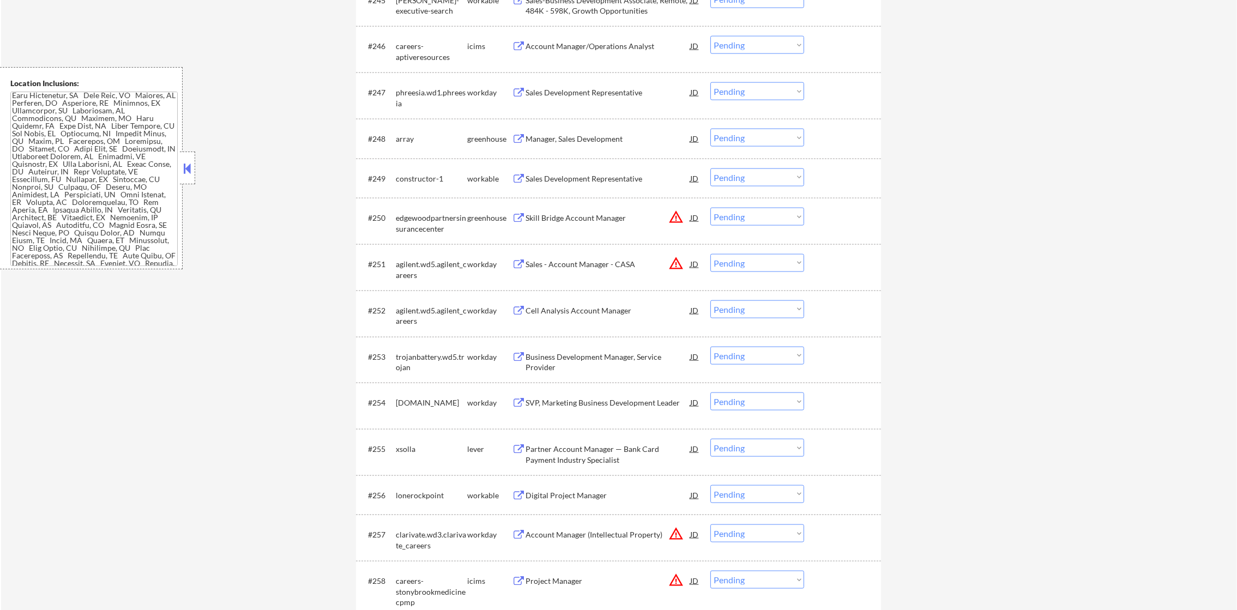
scroll to position [2260, 0]
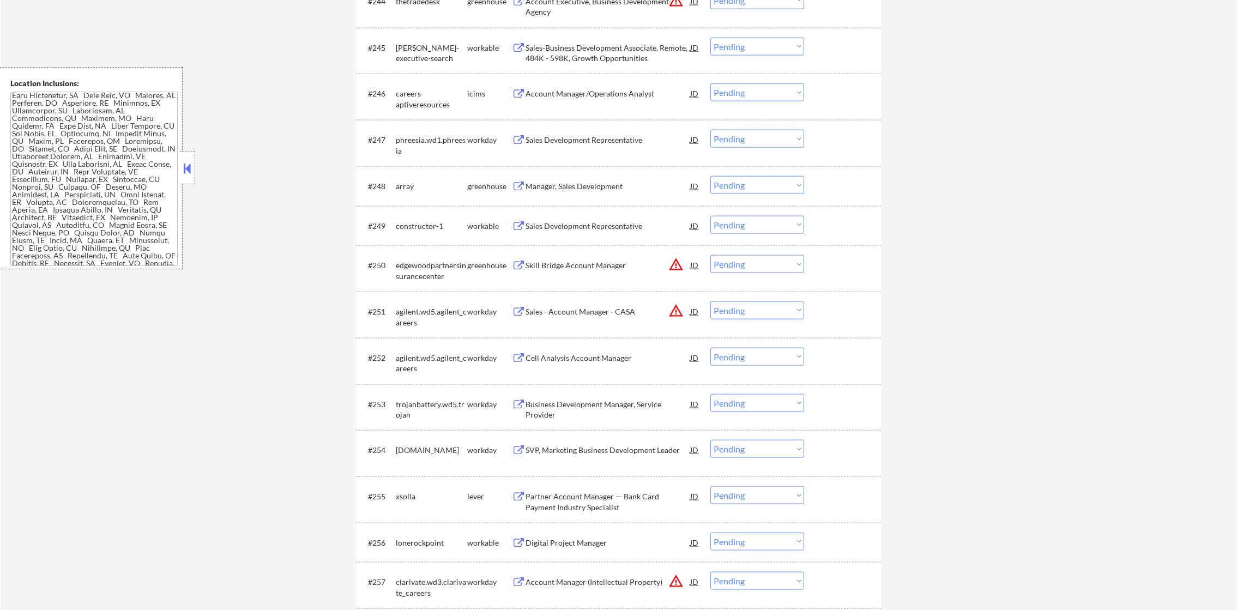
click at [678, 310] on button "warning_amber" at bounding box center [676, 310] width 15 height 15
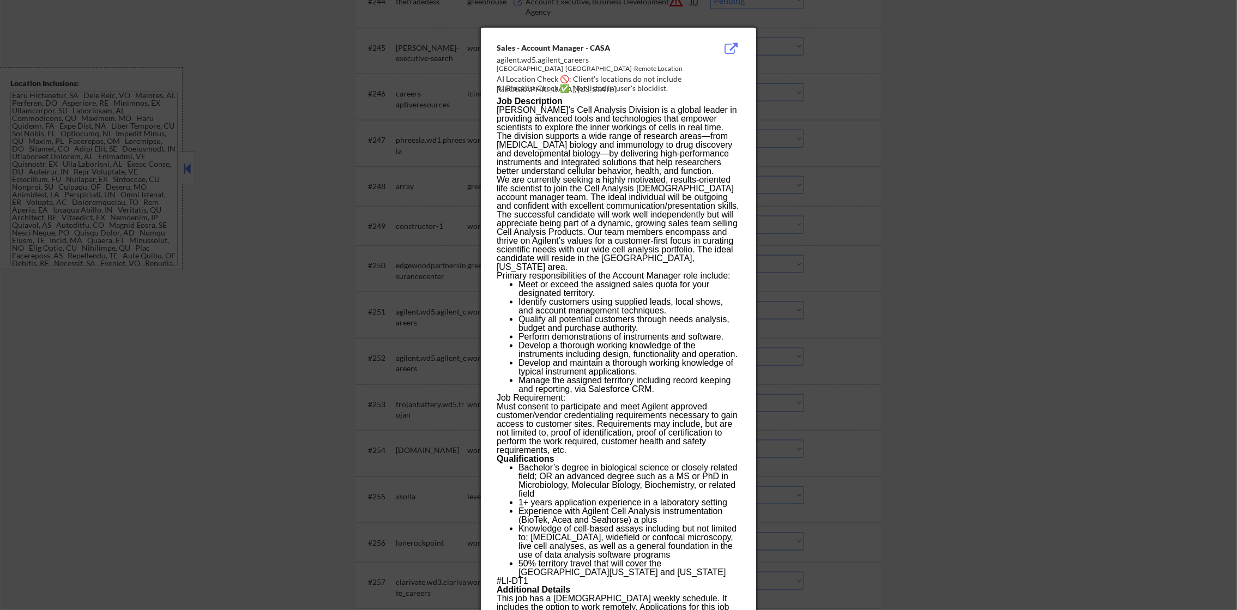
click at [819, 307] on div at bounding box center [618, 305] width 1237 height 610
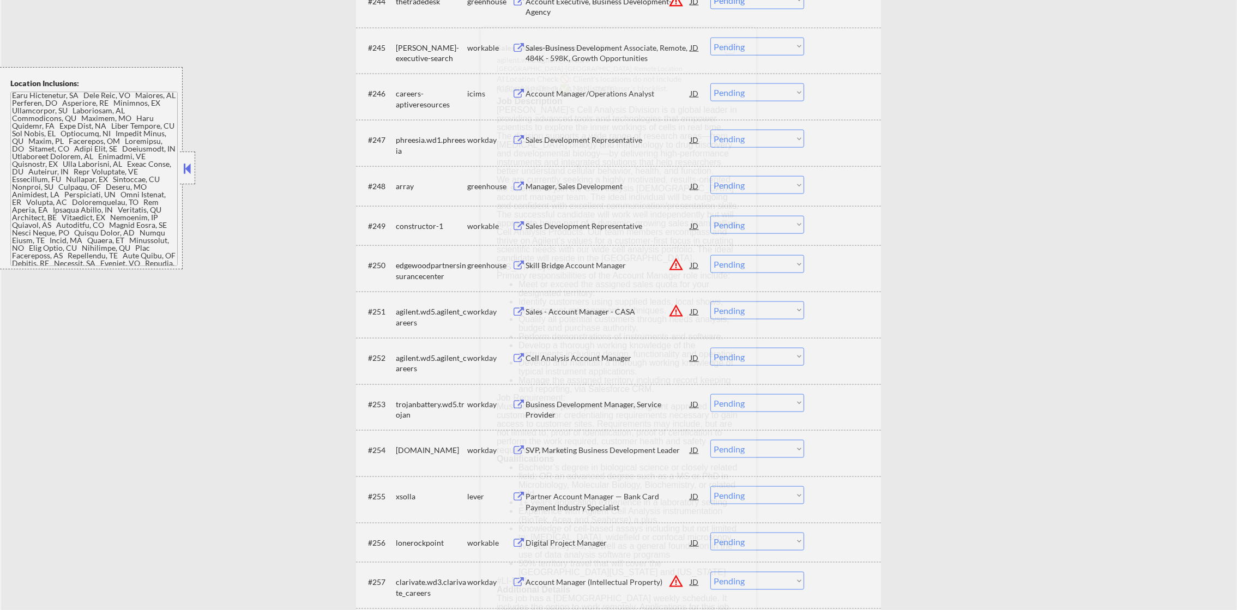
click at [771, 315] on select "Choose an option... Pending Applied Excluded (Questions) Excluded (Expired) Exc…" at bounding box center [758, 311] width 94 height 18
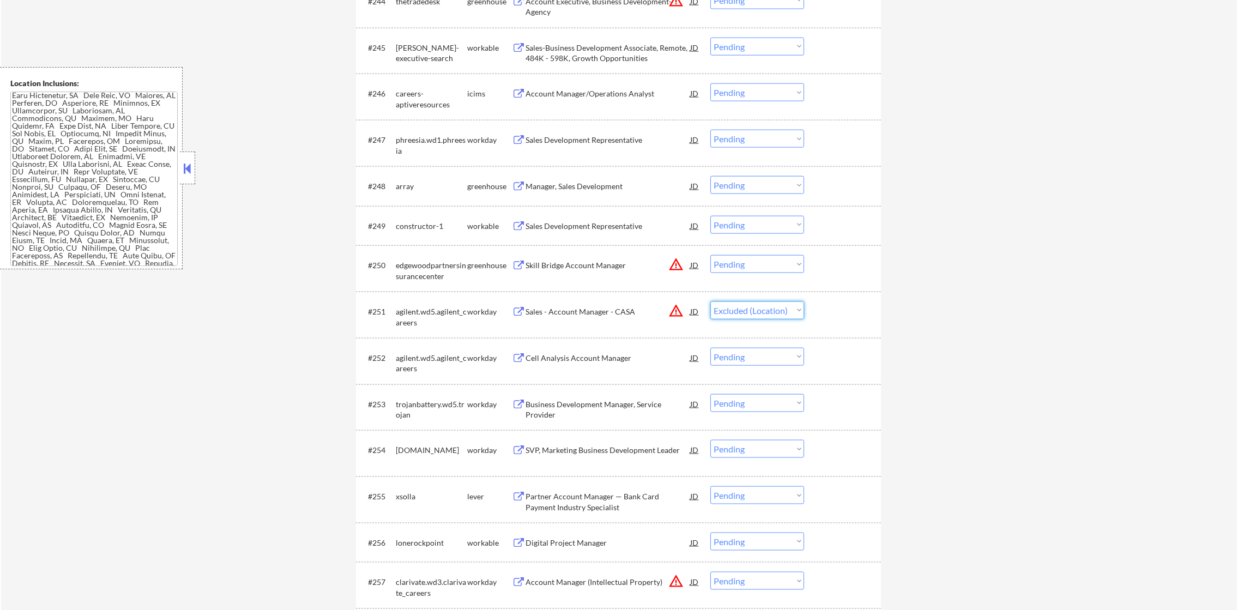
click at [711, 302] on select "Choose an option... Pending Applied Excluded (Questions) Excluded (Expired) Exc…" at bounding box center [758, 311] width 94 height 18
click at [679, 266] on button "warning_amber" at bounding box center [676, 264] width 15 height 15
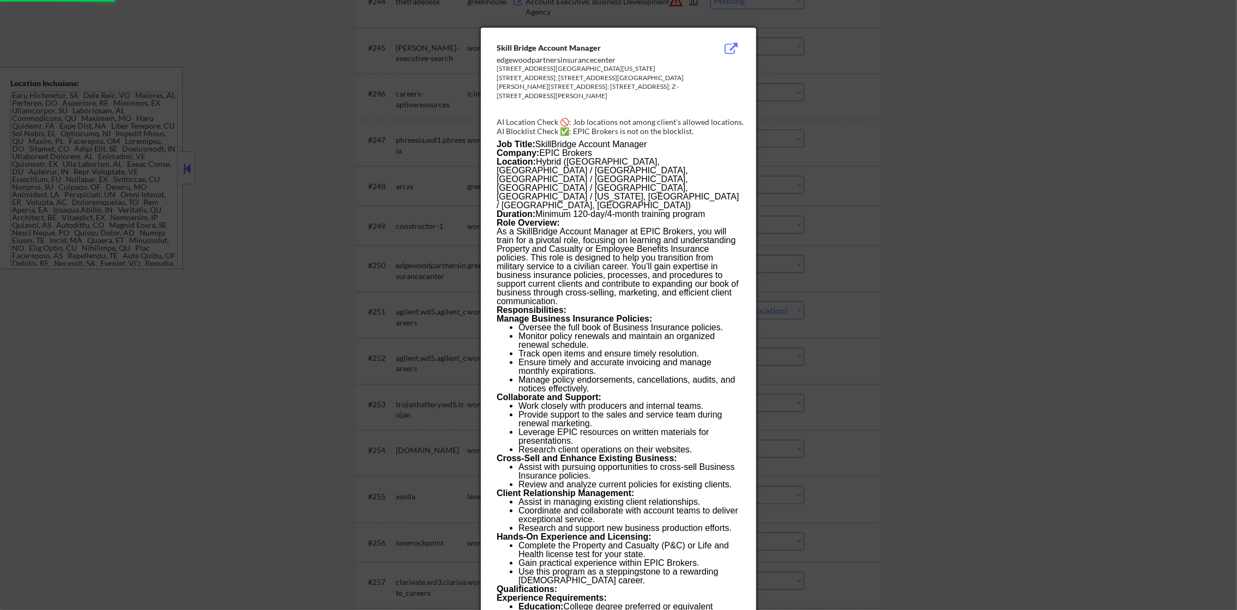
select select ""pending""
click at [822, 230] on div at bounding box center [618, 305] width 1237 height 610
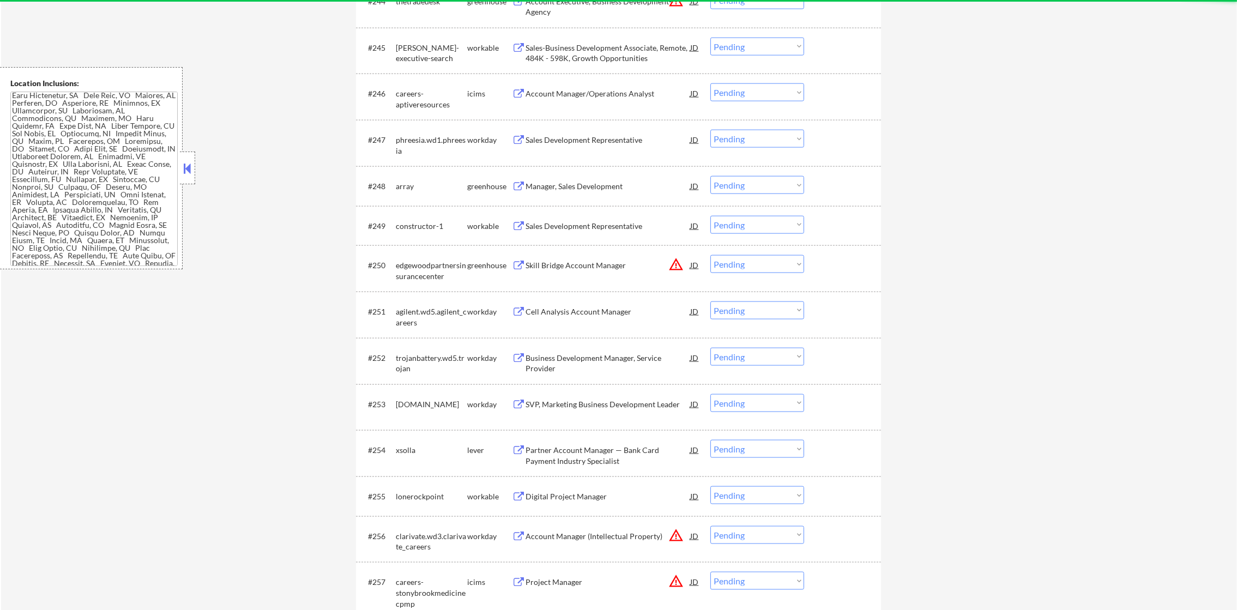
click at [671, 265] on button "warning_amber" at bounding box center [676, 264] width 15 height 15
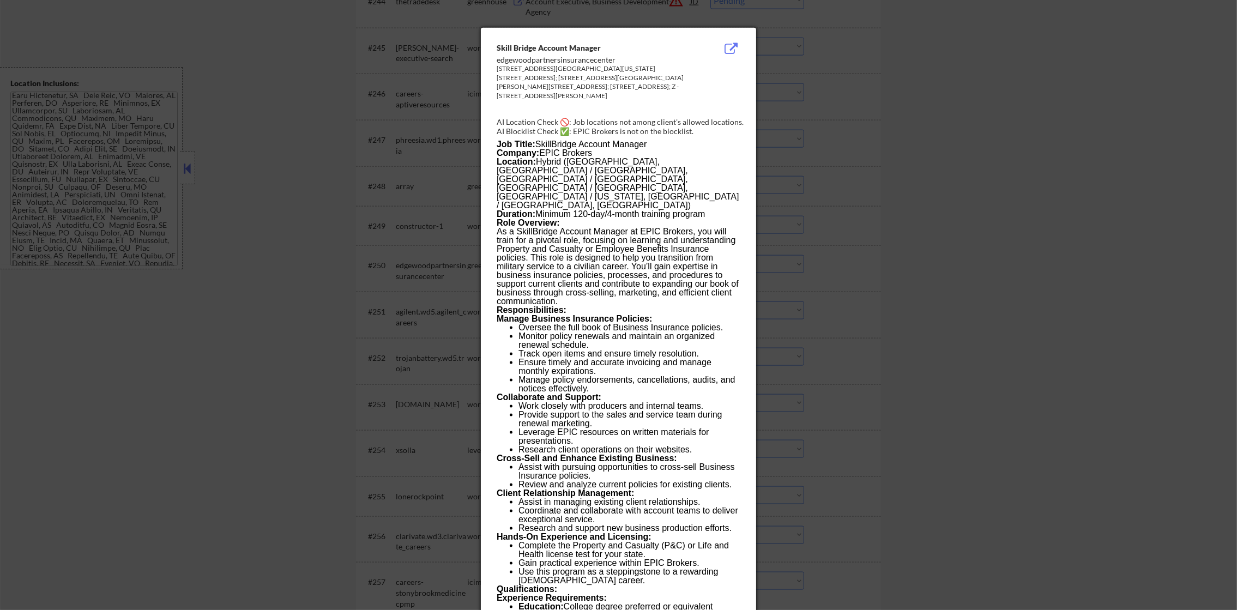
click at [808, 254] on div at bounding box center [618, 305] width 1237 height 610
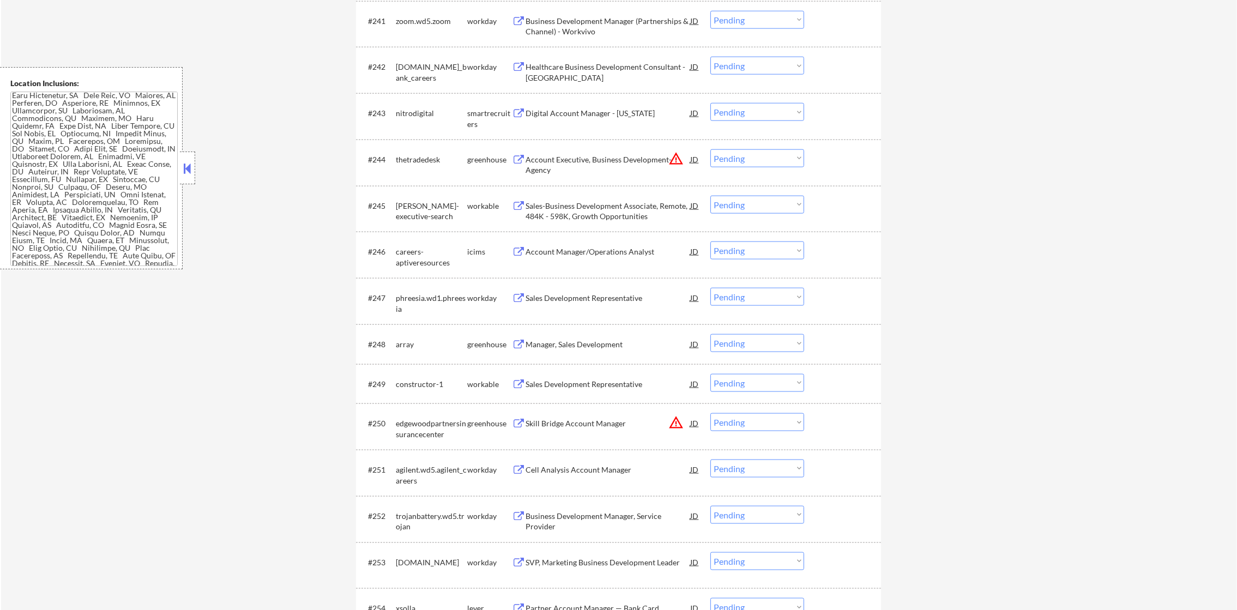
scroll to position [2096, 0]
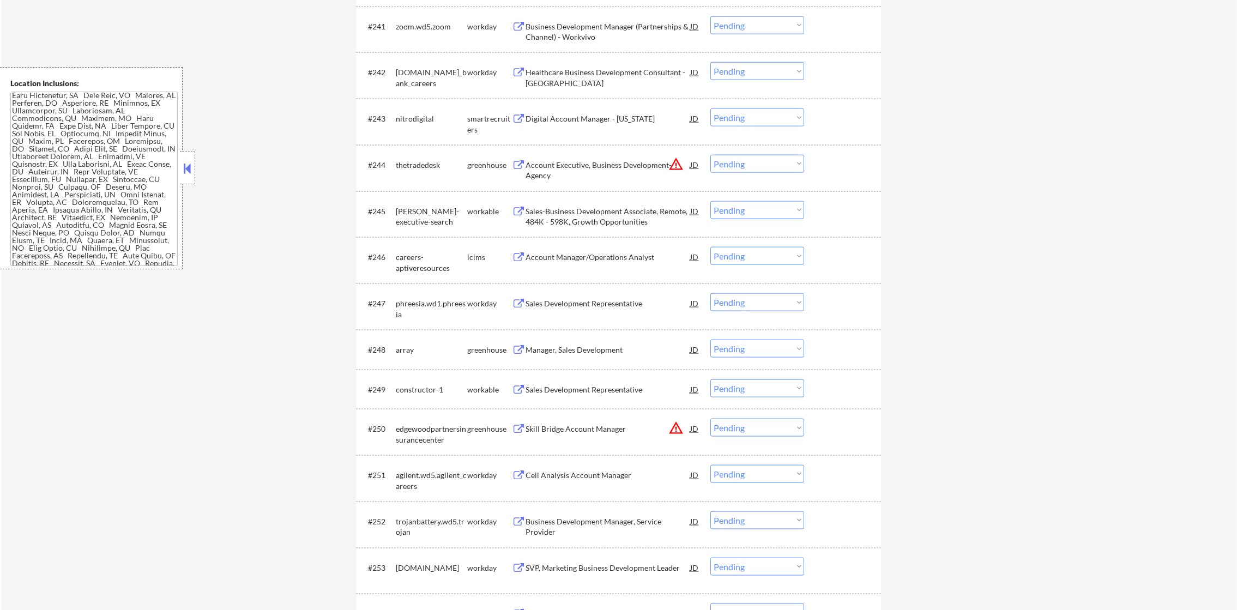
click at [678, 164] on button "warning_amber" at bounding box center [676, 164] width 15 height 15
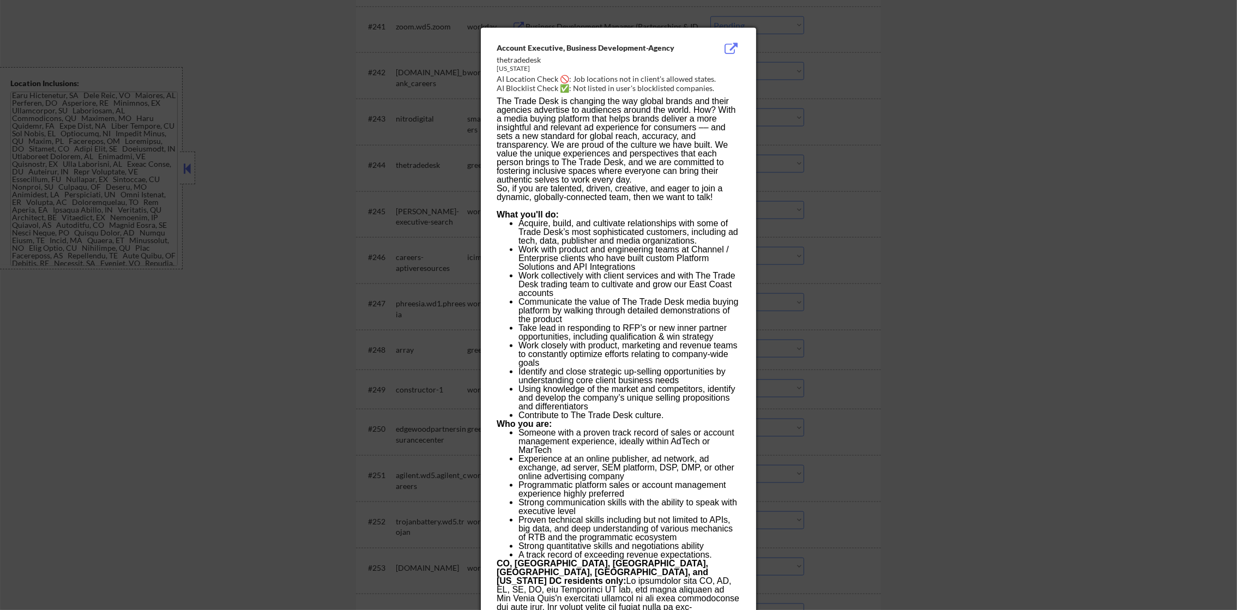
click at [788, 163] on div at bounding box center [618, 305] width 1237 height 610
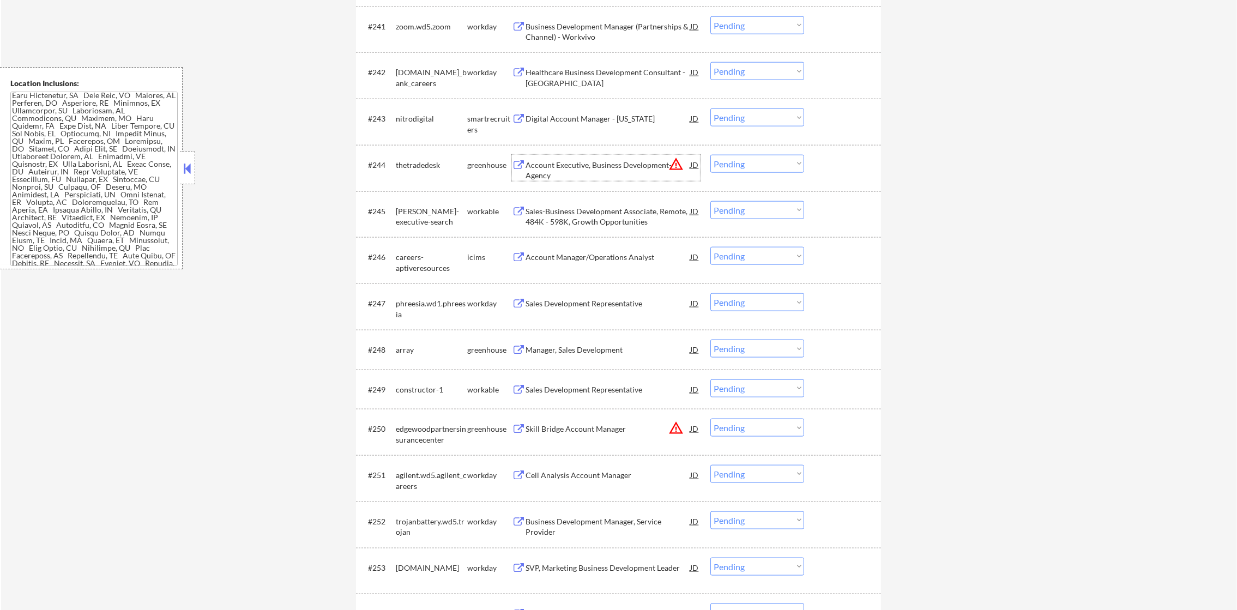
click at [637, 163] on div "Account Executive, Business Development-Agency" at bounding box center [608, 170] width 165 height 21
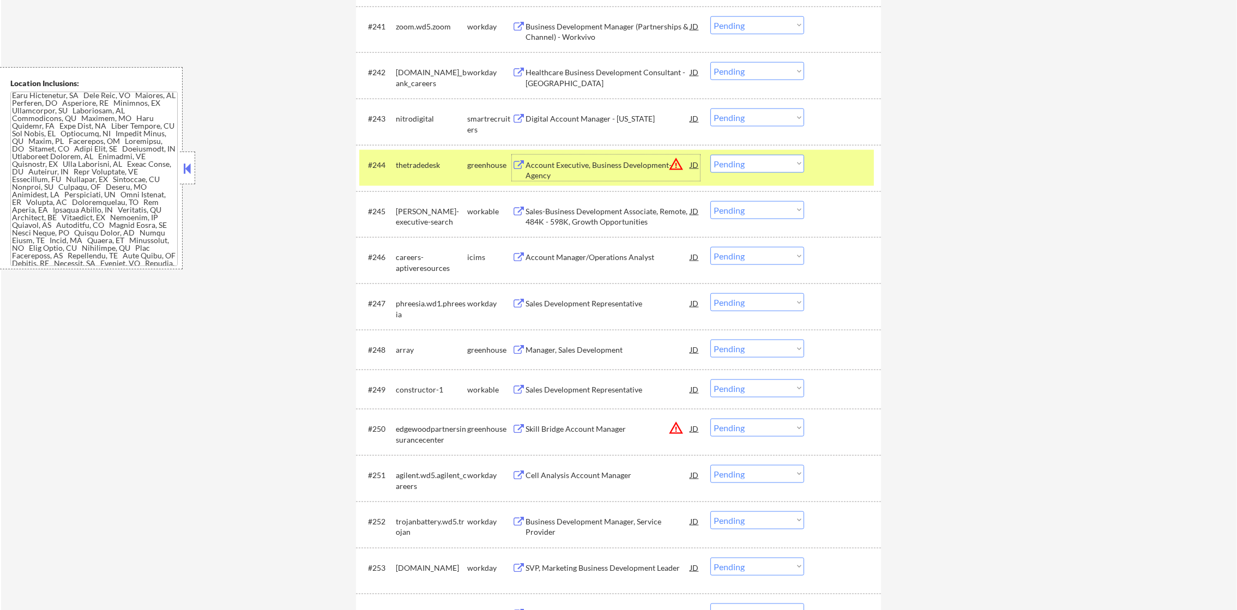
click at [723, 174] on div "#244 thetradedesk greenhouse Account Executive, Business Development-Agency JD …" at bounding box center [616, 168] width 515 height 36
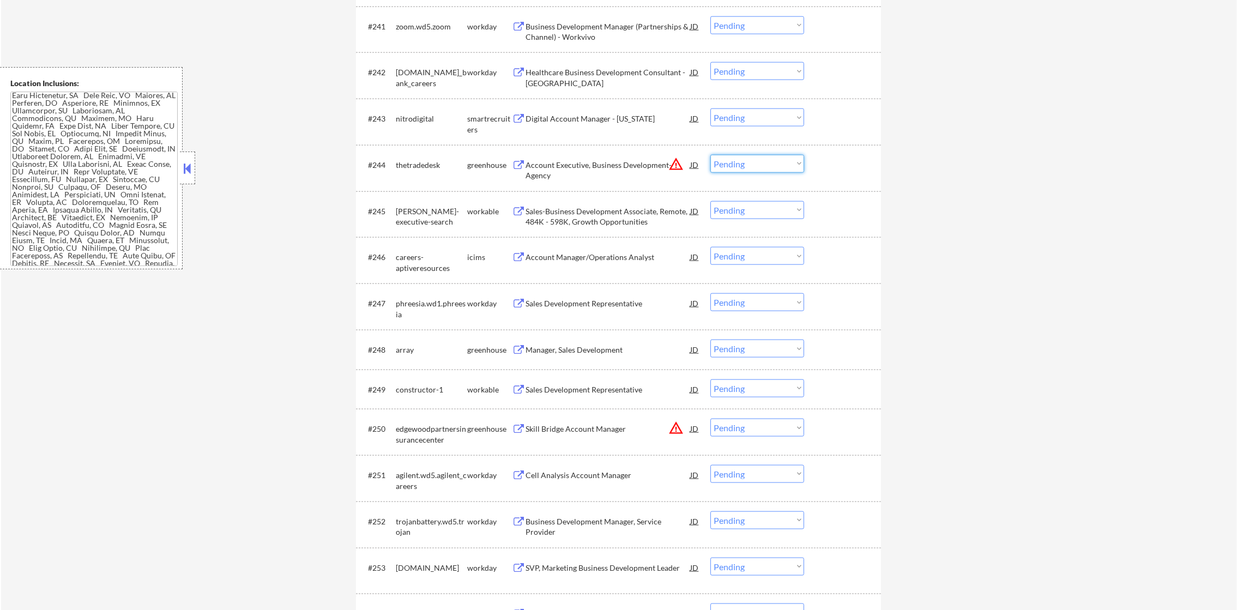
click at [741, 161] on select "Choose an option... Pending Applied Excluded (Questions) Excluded (Expired) Exc…" at bounding box center [758, 164] width 94 height 18
click at [711, 155] on select "Choose an option... Pending Applied Excluded (Questions) Excluded (Expired) Exc…" at bounding box center [758, 164] width 94 height 18
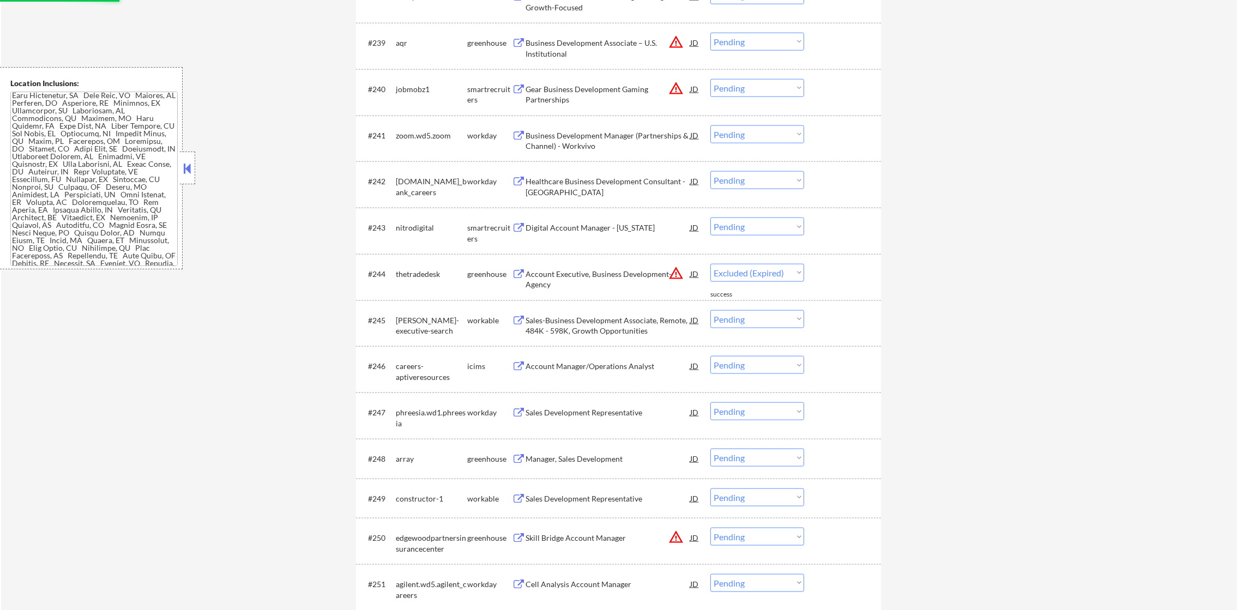
select select ""pending""
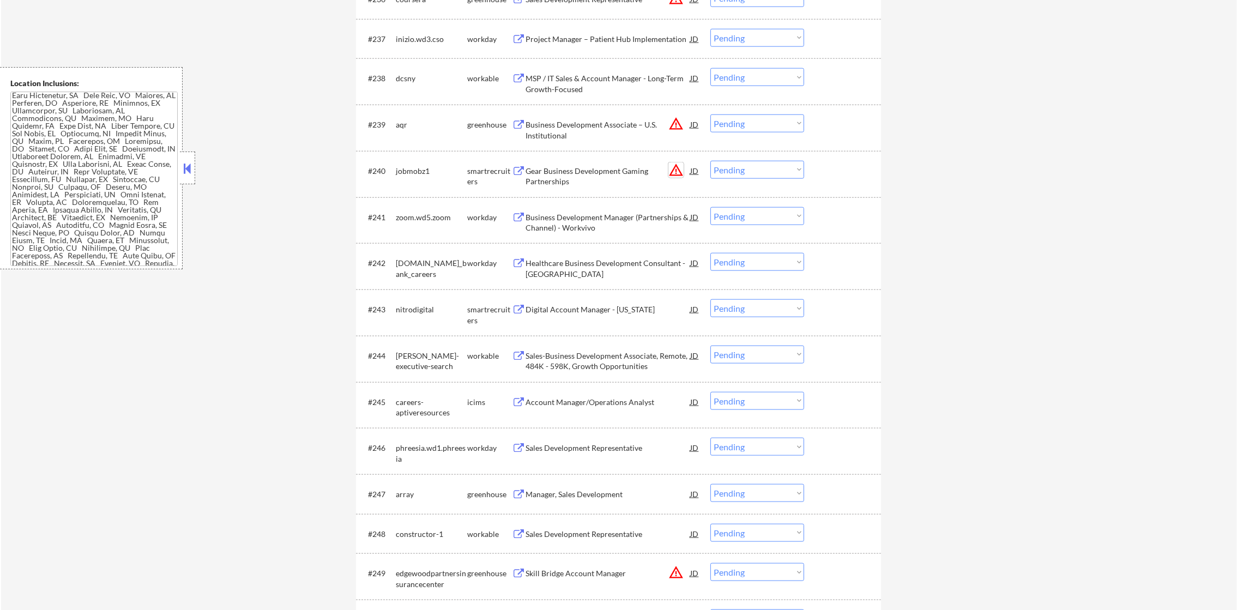
click at [680, 171] on button "warning_amber" at bounding box center [676, 170] width 15 height 15
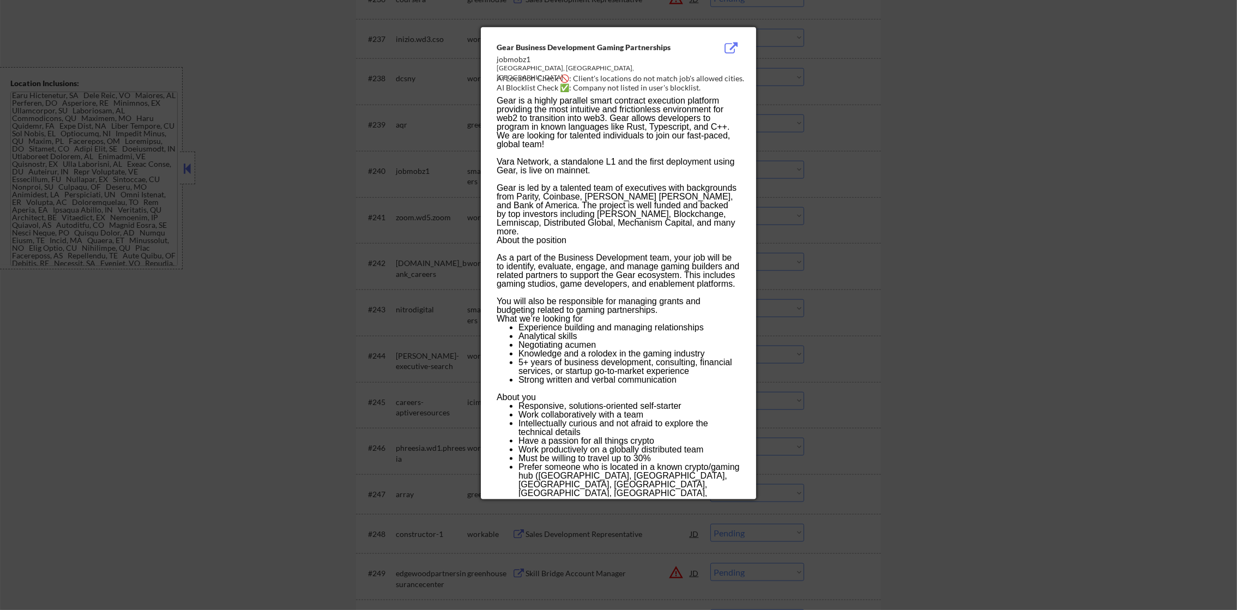
click at [833, 176] on div at bounding box center [618, 305] width 1237 height 610
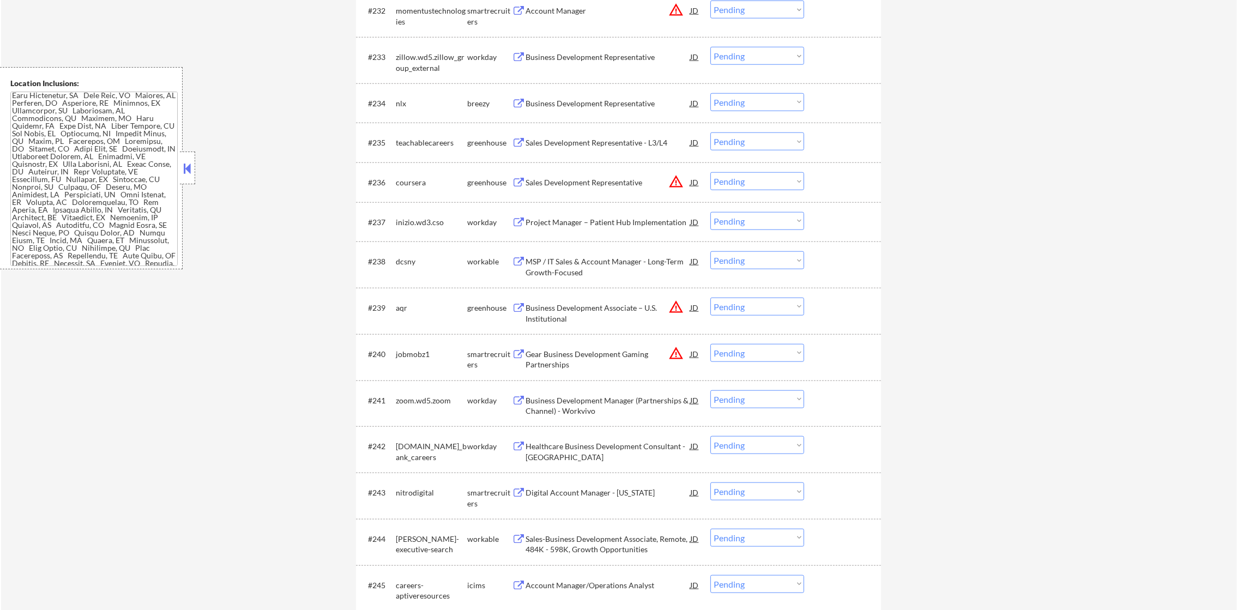
scroll to position [1714, 0]
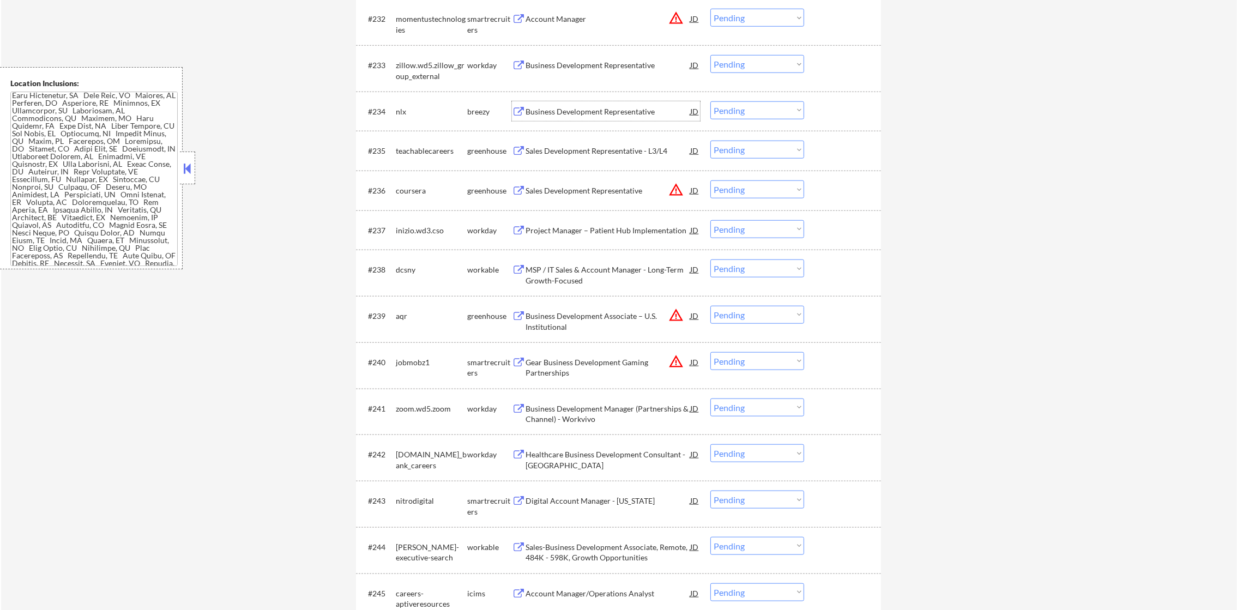
click at [616, 109] on div "Business Development Representative" at bounding box center [608, 111] width 165 height 11
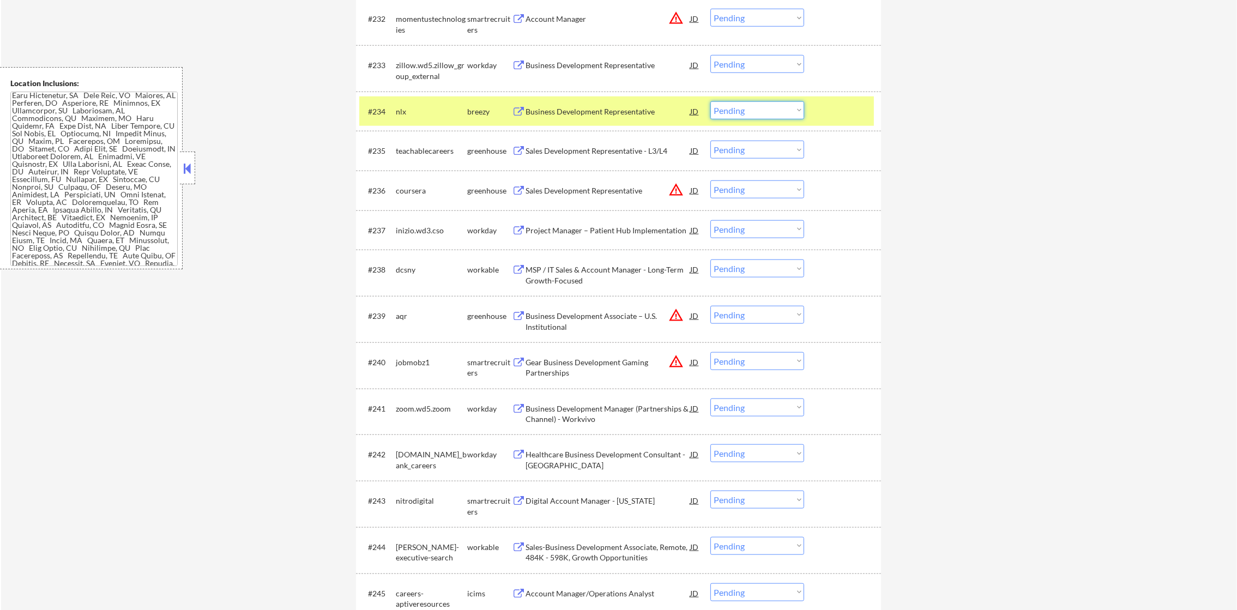
click at [738, 115] on select "Choose an option... Pending Applied Excluded (Questions) Excluded (Expired) Exc…" at bounding box center [758, 110] width 94 height 18
click at [711, 101] on select "Choose an option... Pending Applied Excluded (Questions) Excluded (Expired) Exc…" at bounding box center [758, 110] width 94 height 18
click at [441, 115] on div "teachablecareers" at bounding box center [431, 111] width 71 height 11
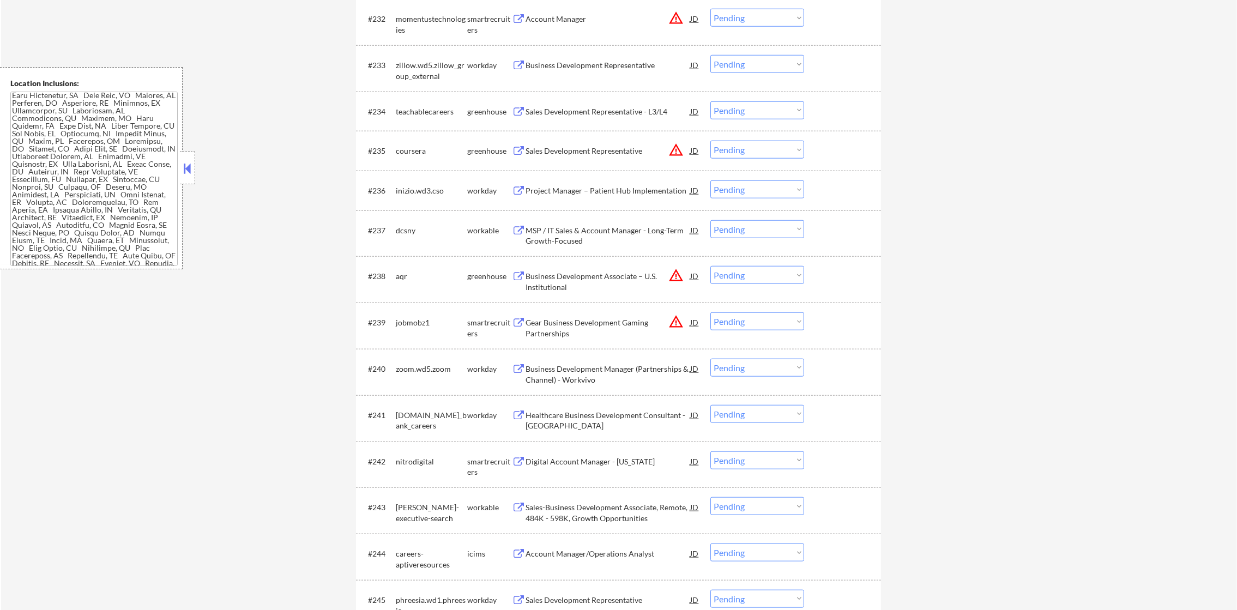
click at [593, 108] on div "Sales Development Representative - L3/L4" at bounding box center [608, 111] width 165 height 11
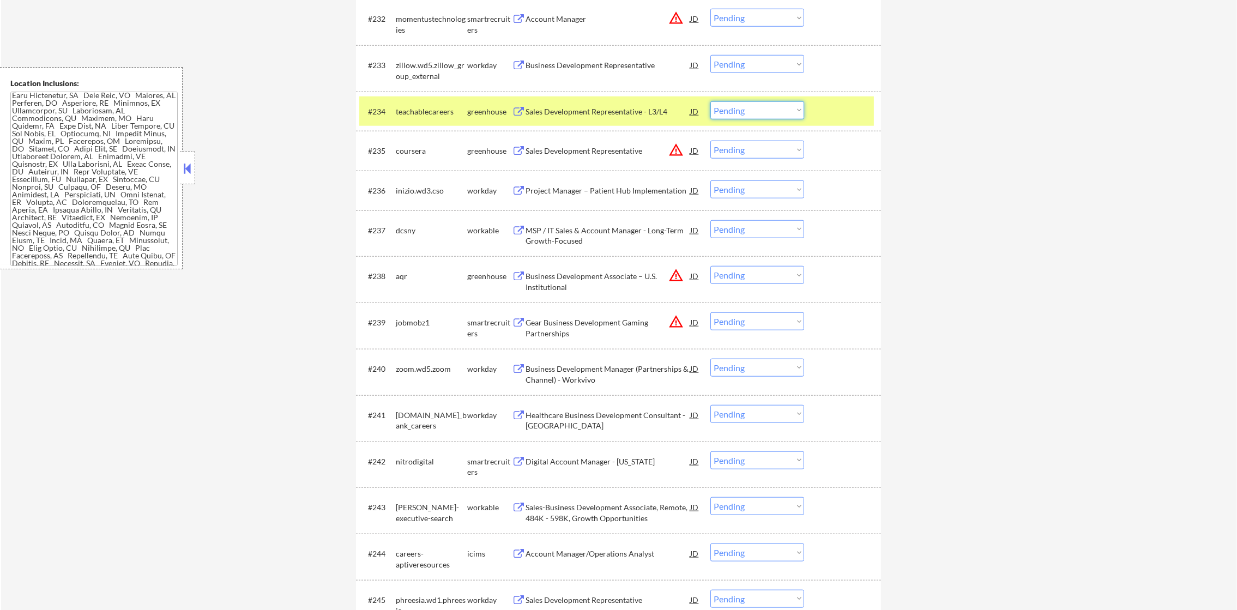
drag, startPoint x: 738, startPoint y: 106, endPoint x: 738, endPoint y: 113, distance: 7.7
click at [738, 106] on select "Choose an option... Pending Applied Excluded (Questions) Excluded (Expired) Exc…" at bounding box center [758, 110] width 94 height 18
click at [711, 101] on select "Choose an option... Pending Applied Excluded (Questions) Excluded (Expired) Exc…" at bounding box center [758, 110] width 94 height 18
click at [394, 108] on div "#234 teachablecareers greenhouse Sales Development Representative - L3/L4 JD wa…" at bounding box center [616, 111] width 515 height 29
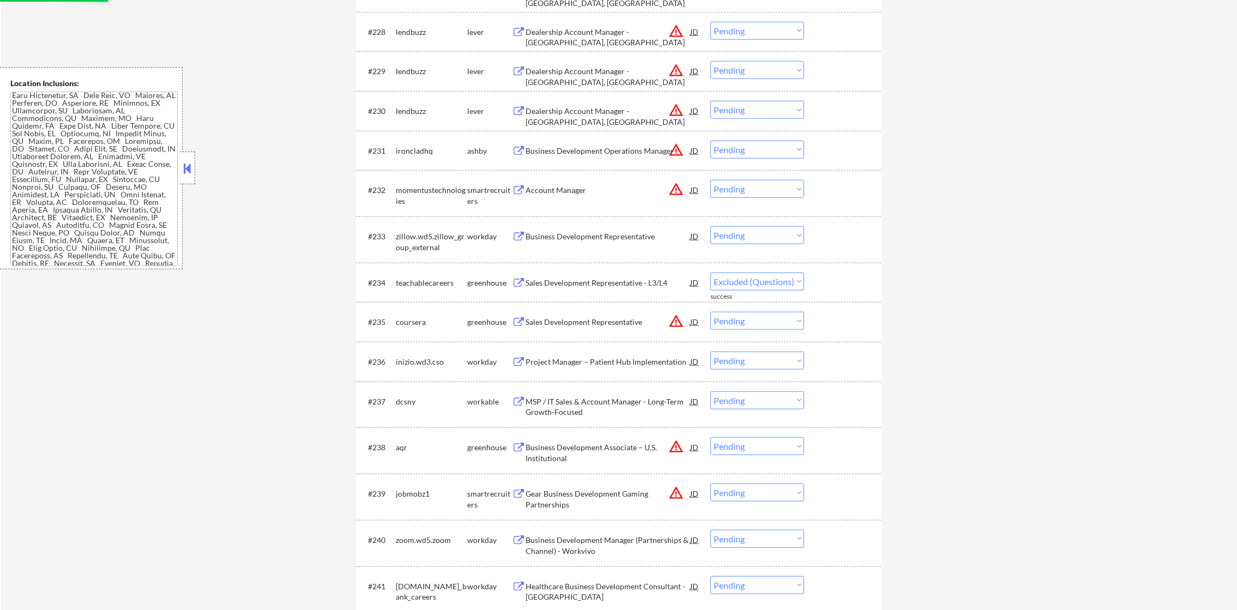
select select ""pending""
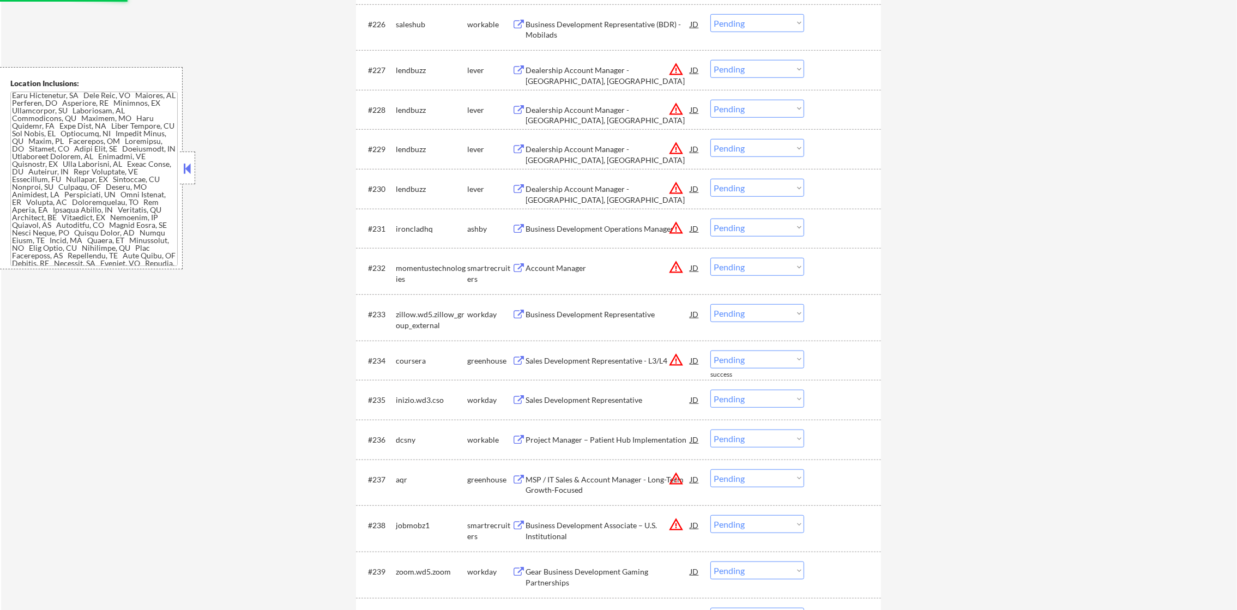
scroll to position [1442, 0]
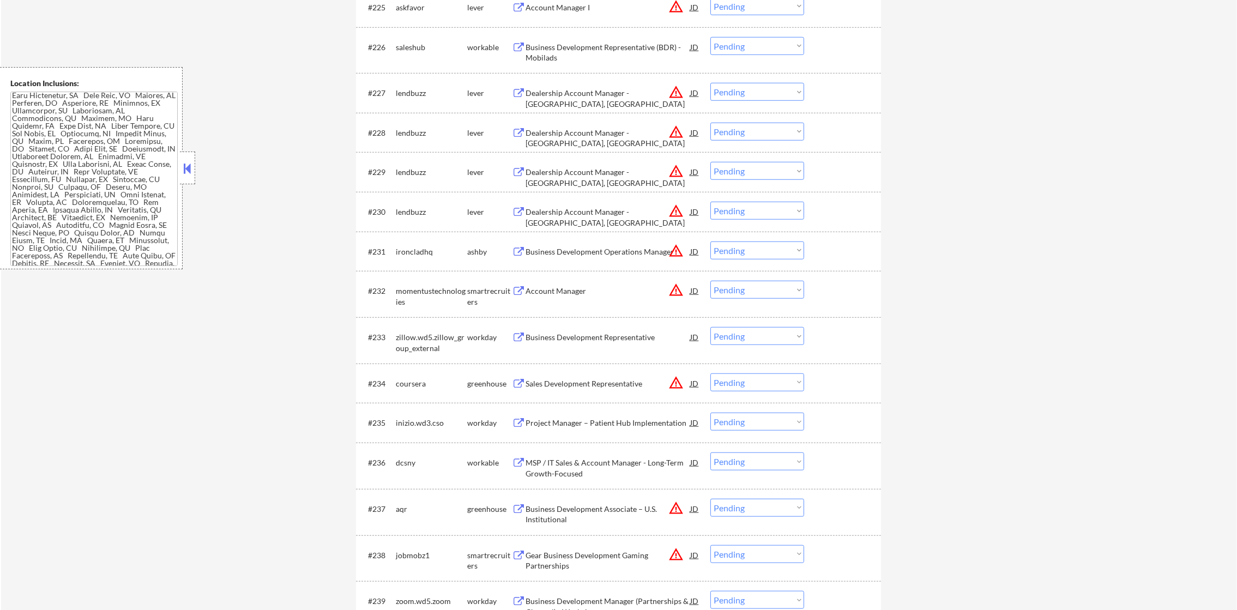
click at [727, 255] on select "Choose an option... Pending Applied Excluded (Questions) Excluded (Expired) Exc…" at bounding box center [758, 251] width 94 height 18
click at [744, 206] on select "Choose an option... Pending Applied Excluded (Questions) Excluded (Expired) Exc…" at bounding box center [758, 211] width 94 height 18
select select ""excluded__location_""
click at [711, 202] on select "Choose an option... Pending Applied Excluded (Questions) Excluded (Expired) Exc…" at bounding box center [758, 211] width 94 height 18
click at [750, 173] on select "Choose an option... Pending Applied Excluded (Questions) Excluded (Expired) Exc…" at bounding box center [758, 171] width 94 height 18
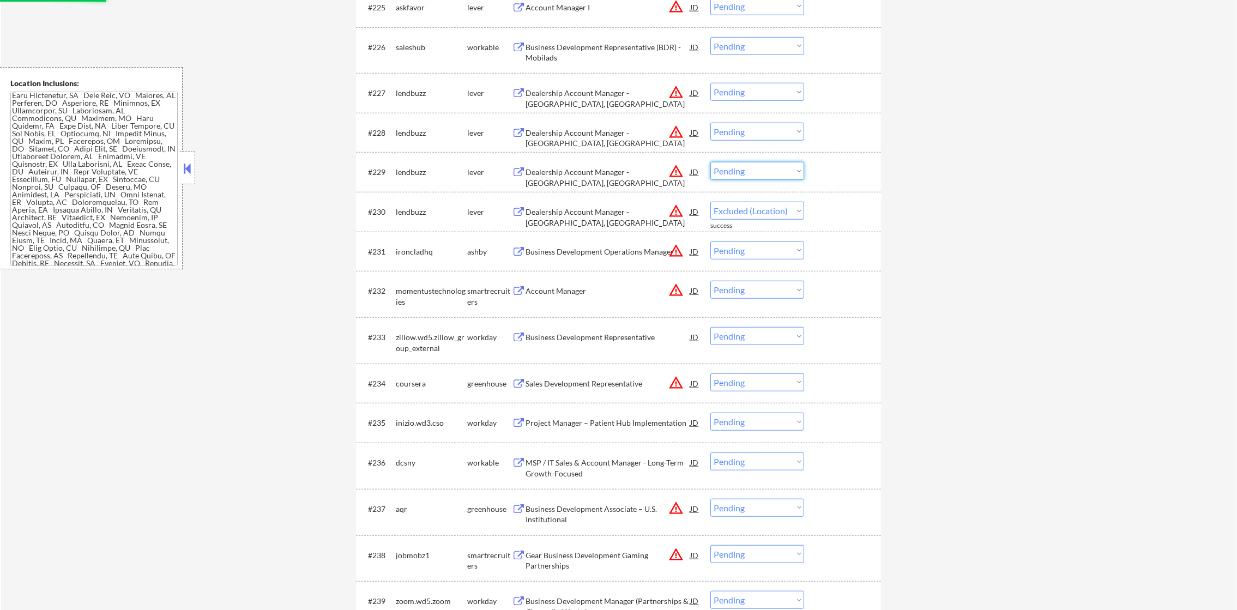
select select ""excluded__location_""
click at [711, 162] on select "Choose an option... Pending Applied Excluded (Questions) Excluded (Expired) Exc…" at bounding box center [758, 171] width 94 height 18
drag, startPoint x: 756, startPoint y: 131, endPoint x: 756, endPoint y: 140, distance: 8.2
click at [756, 131] on select "Choose an option... Pending Applied Excluded (Questions) Excluded (Expired) Exc…" at bounding box center [758, 132] width 94 height 18
select select ""pending""
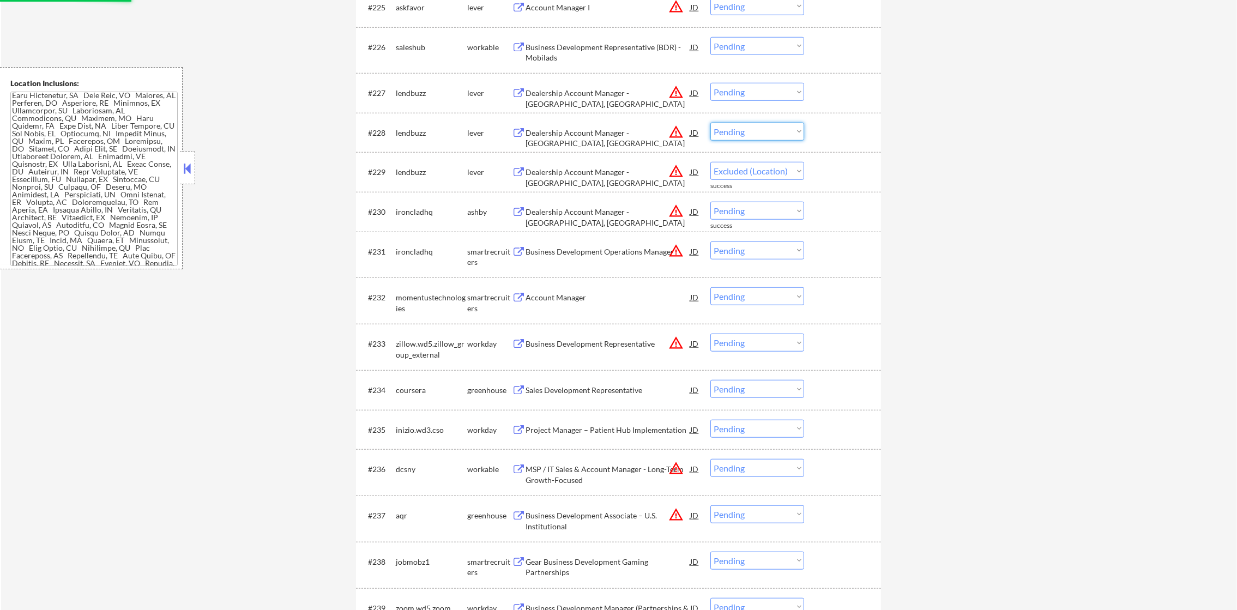
select select ""excluded__location_""
click at [711, 123] on select "Choose an option... Pending Applied Excluded (Questions) Excluded (Expired) Exc…" at bounding box center [758, 132] width 94 height 18
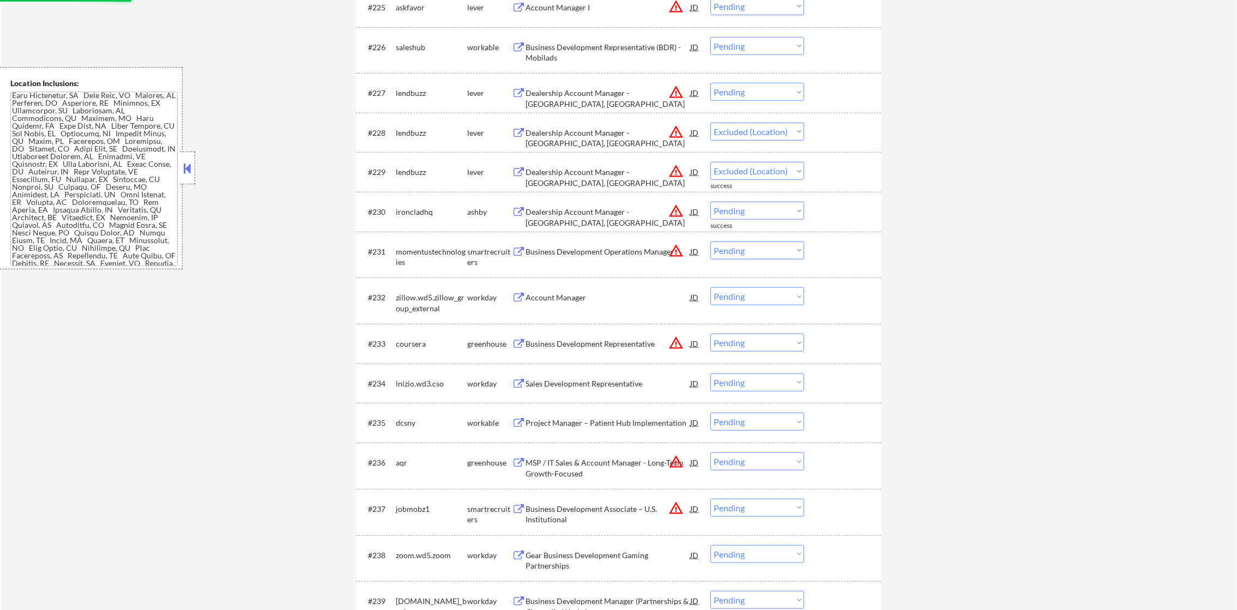
select select ""pending""
click at [764, 88] on select "Choose an option... Pending Applied Excluded (Questions) Excluded (Expired) Exc…" at bounding box center [758, 92] width 94 height 18
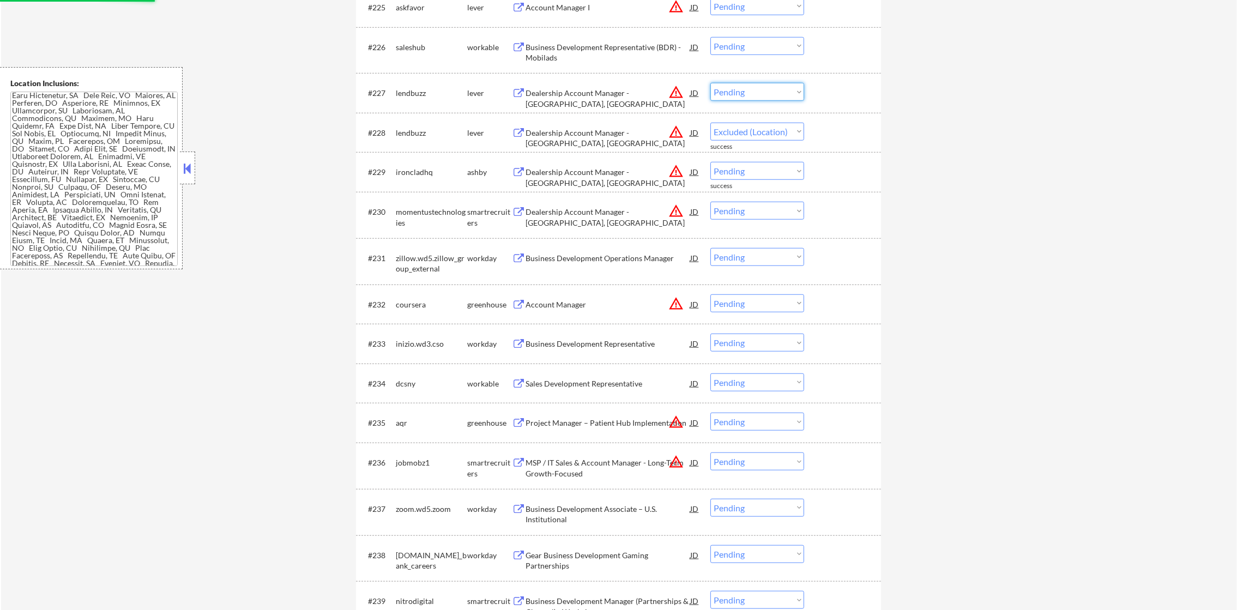
select select ""excluded__location_""
click at [711, 83] on select "Choose an option... Pending Applied Excluded (Questions) Excluded (Expired) Exc…" at bounding box center [758, 92] width 94 height 18
select select ""pending""
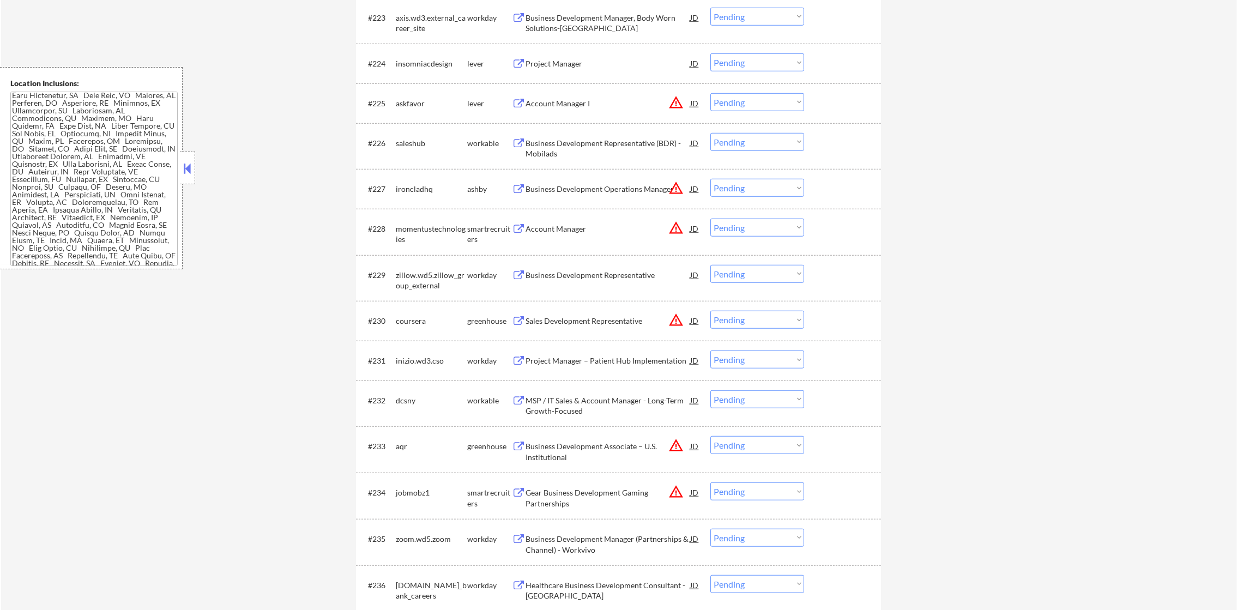
scroll to position [1333, 0]
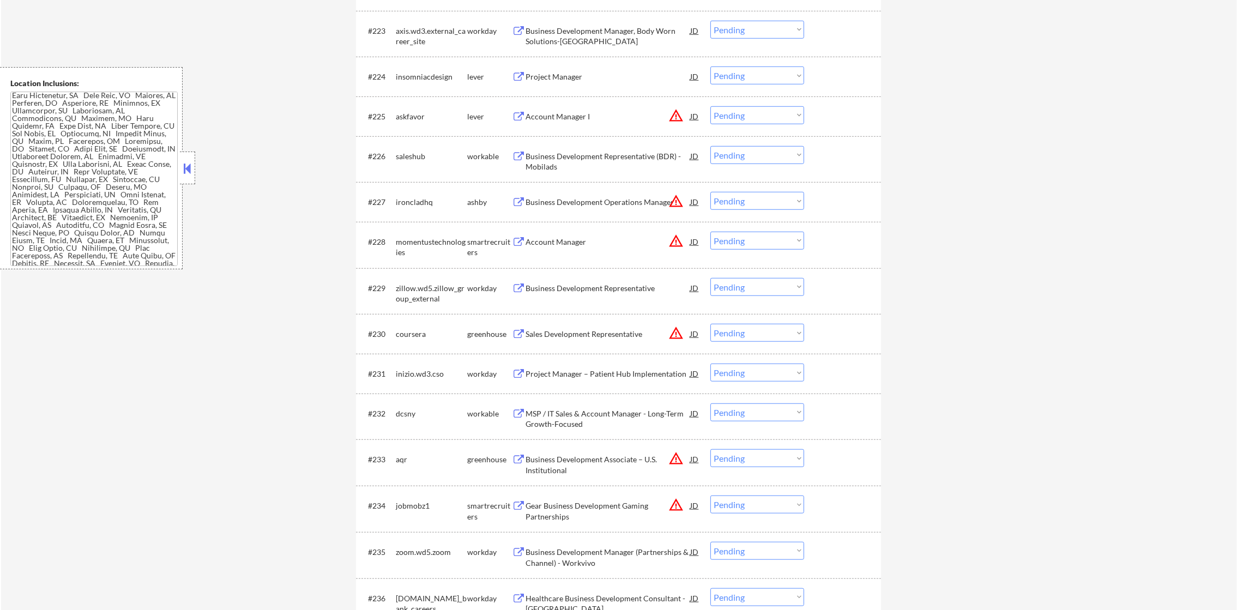
click at [679, 244] on button "warning_amber" at bounding box center [676, 240] width 15 height 15
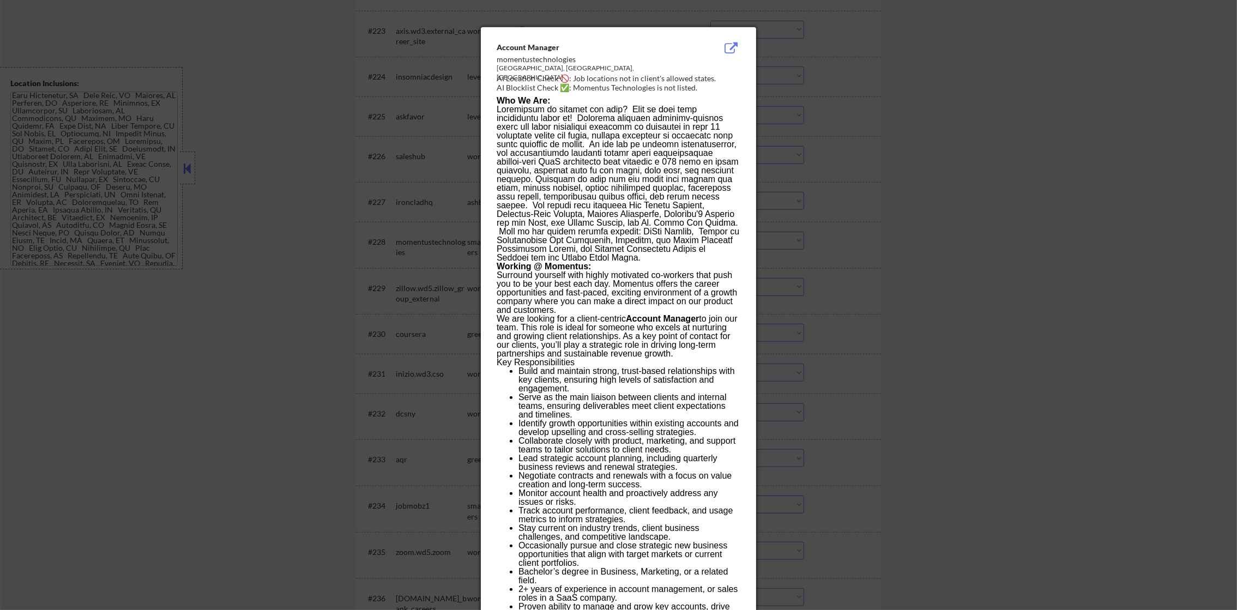
click at [800, 237] on div at bounding box center [618, 305] width 1237 height 610
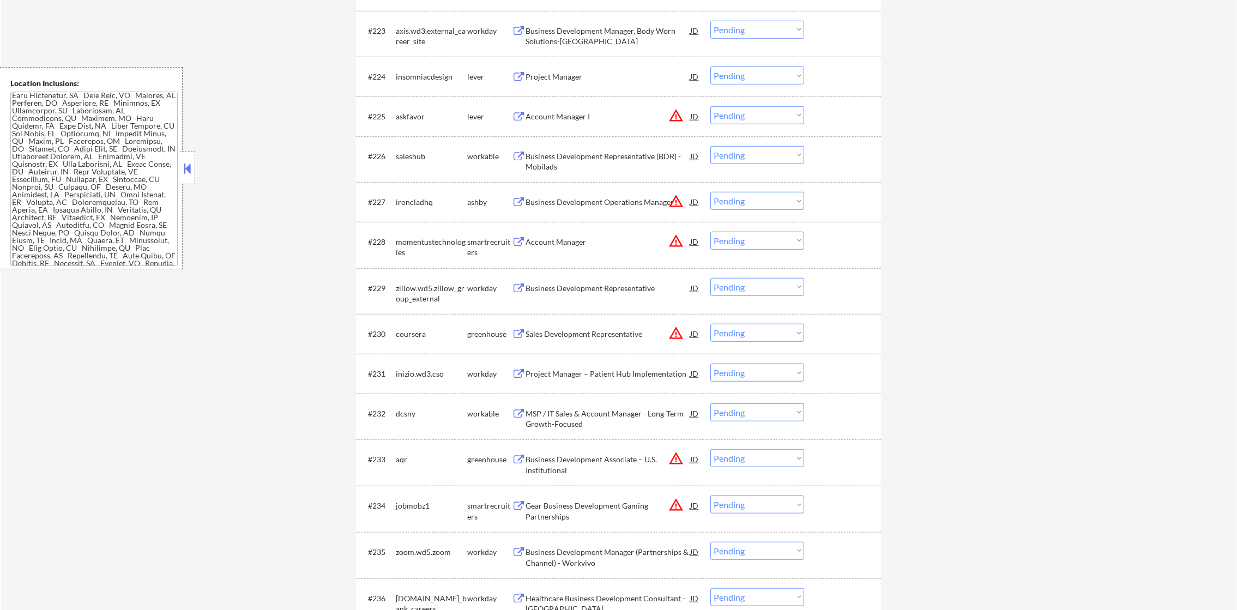
click at [681, 199] on button "warning_amber" at bounding box center [676, 201] width 15 height 15
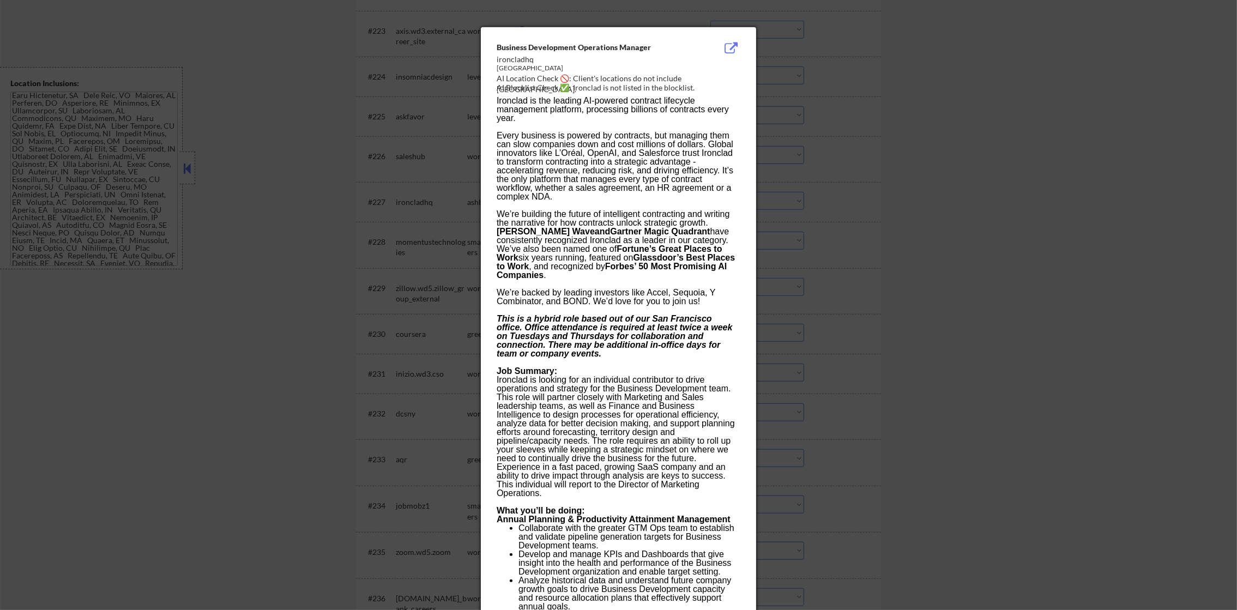
click at [774, 199] on div at bounding box center [618, 305] width 1237 height 610
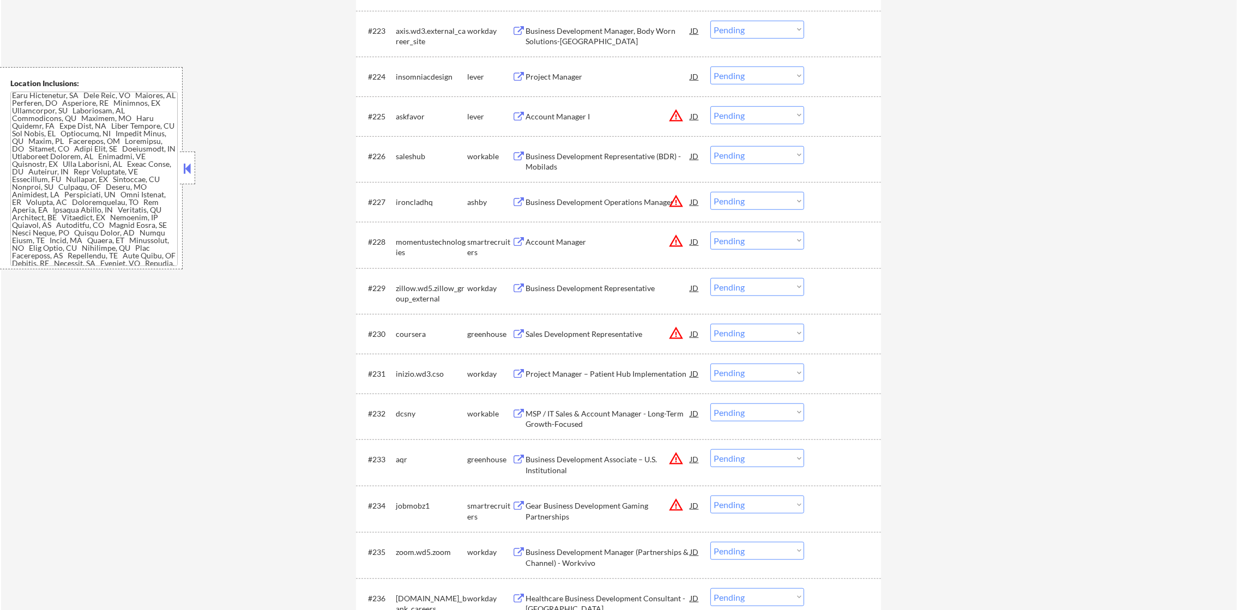
click at [766, 199] on select "Choose an option... Pending Applied Excluded (Questions) Excluded (Expired) Exc…" at bounding box center [758, 201] width 94 height 18
click at [711, 192] on select "Choose an option... Pending Applied Excluded (Questions) Excluded (Expired) Exc…" at bounding box center [758, 201] width 94 height 18
click at [680, 336] on button "warning_amber" at bounding box center [676, 333] width 15 height 15
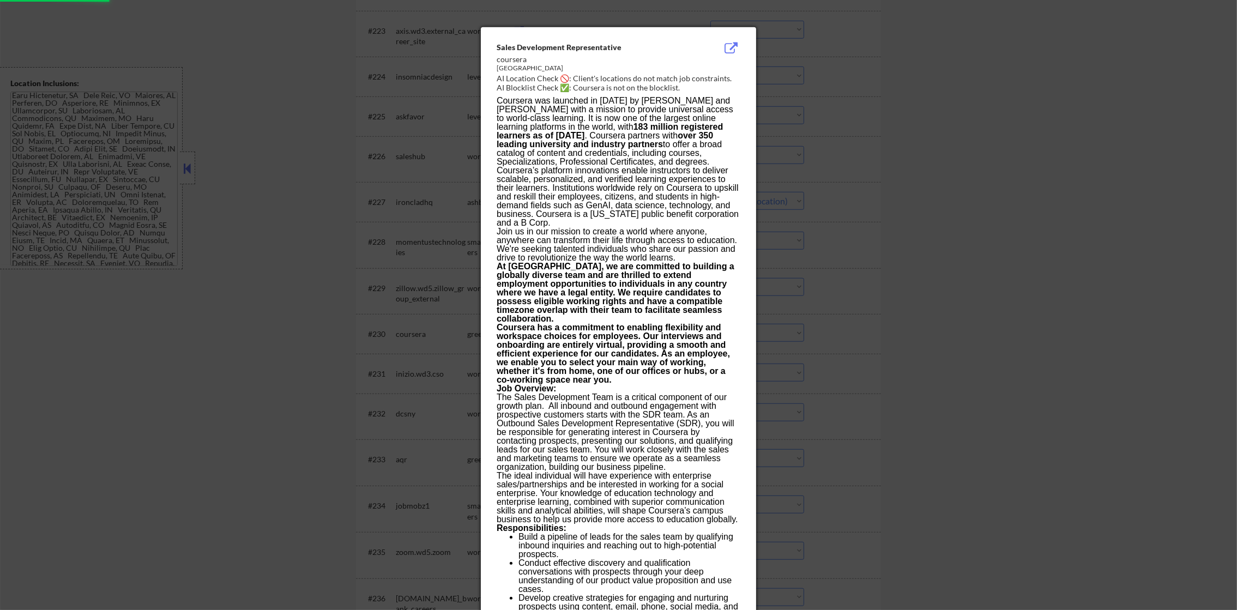
click at [797, 321] on div at bounding box center [618, 305] width 1237 height 610
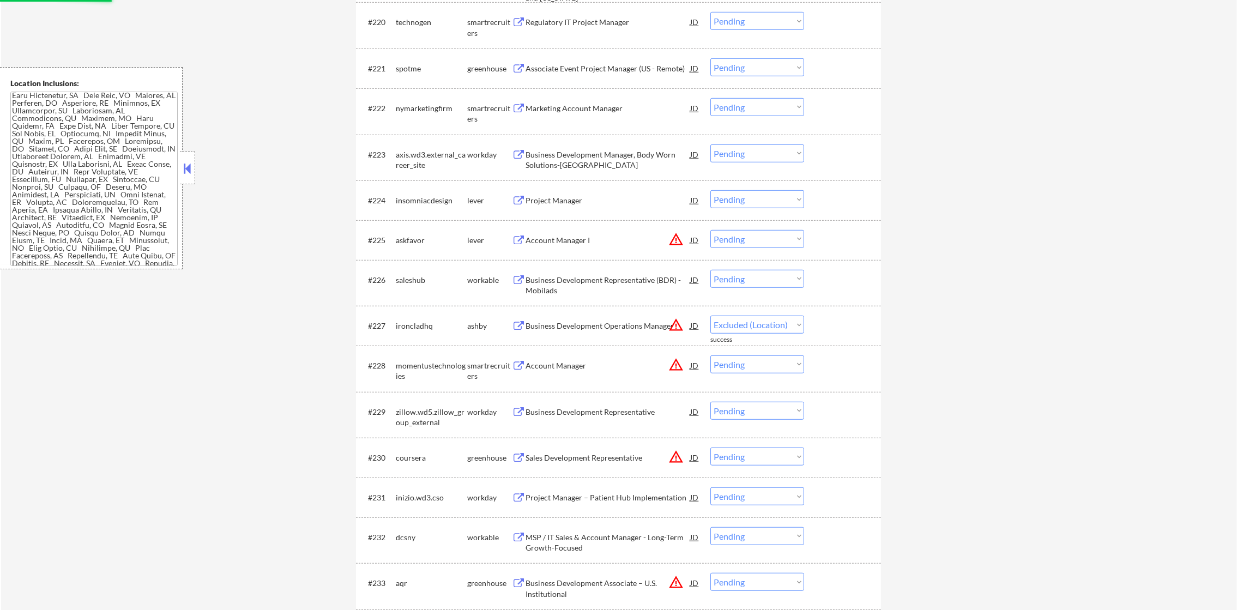
select select ""pending""
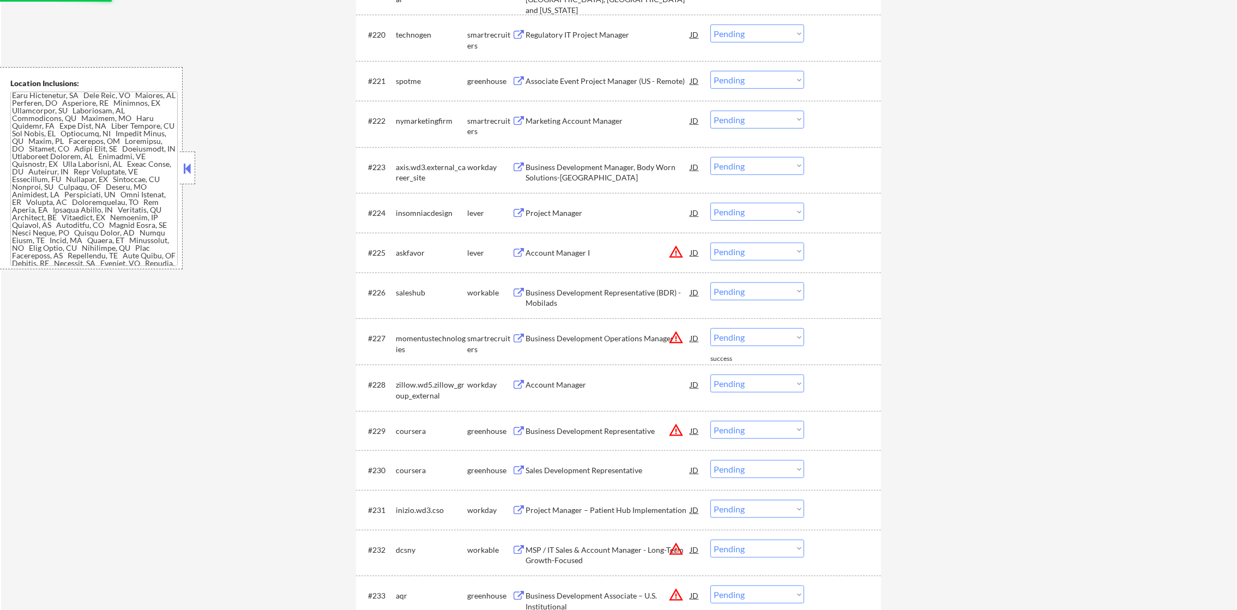
click at [608, 211] on div "Project Manager" at bounding box center [608, 213] width 165 height 11
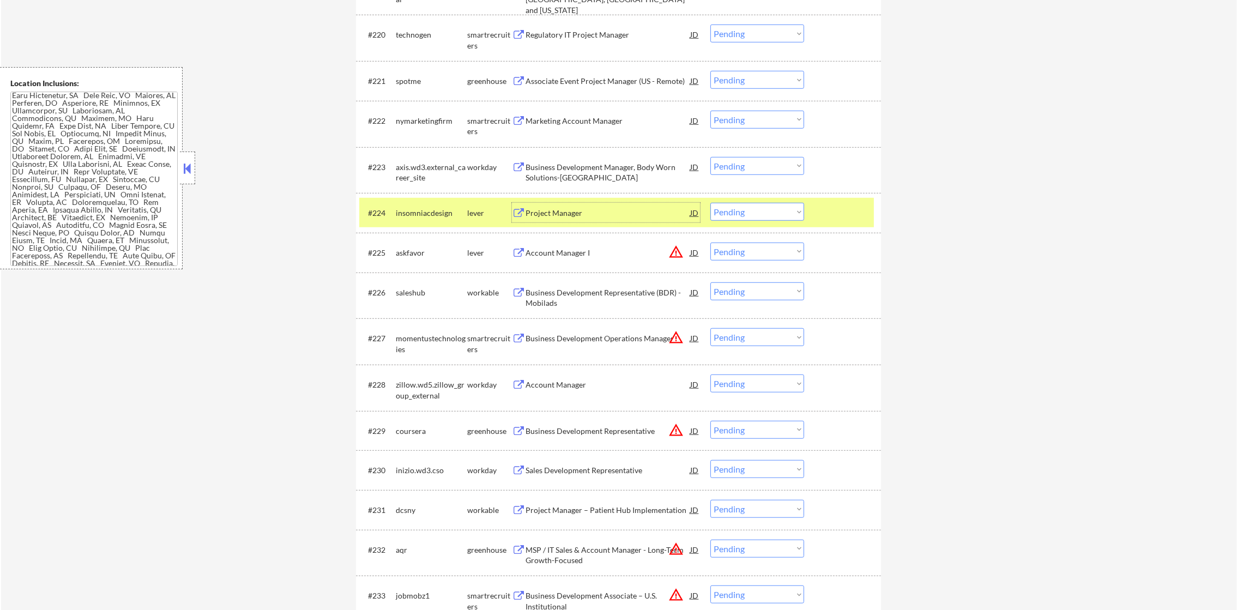
drag, startPoint x: 719, startPoint y: 201, endPoint x: 734, endPoint y: 239, distance: 40.9
click at [719, 203] on div "#224 insomniacdesign lever Project Manager JD warning_amber Choose an option...…" at bounding box center [616, 212] width 515 height 29
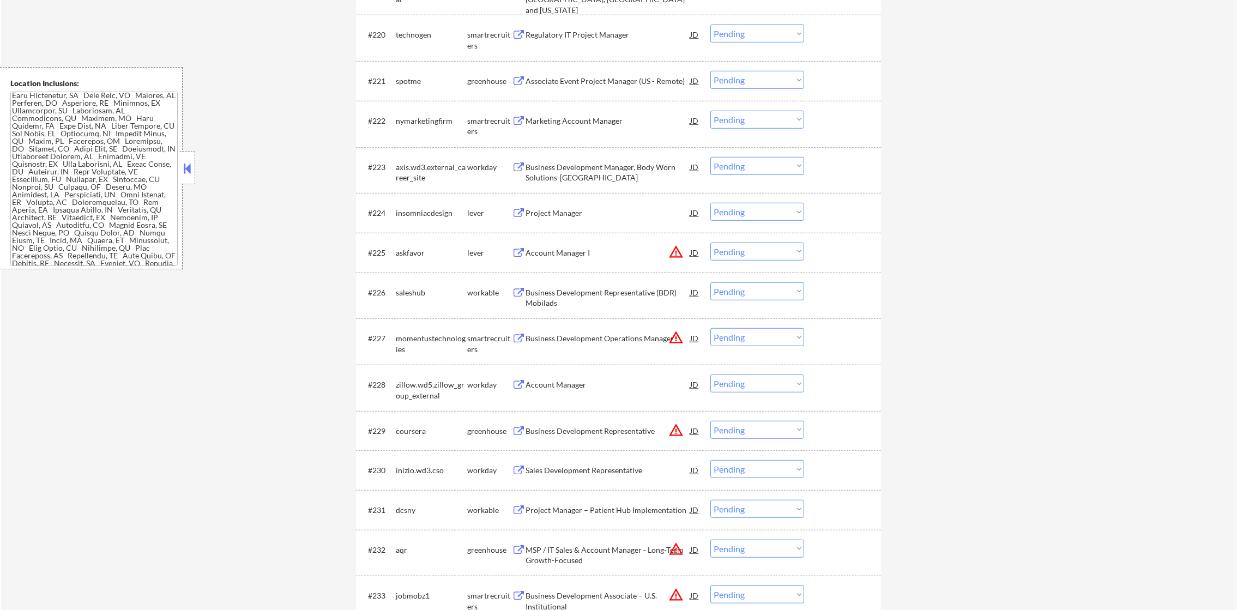
drag, startPoint x: 753, startPoint y: 213, endPoint x: 753, endPoint y: 222, distance: 8.7
click at [753, 213] on select "Choose an option... Pending Applied Excluded (Questions) Excluded (Expired) Exc…" at bounding box center [758, 212] width 94 height 18
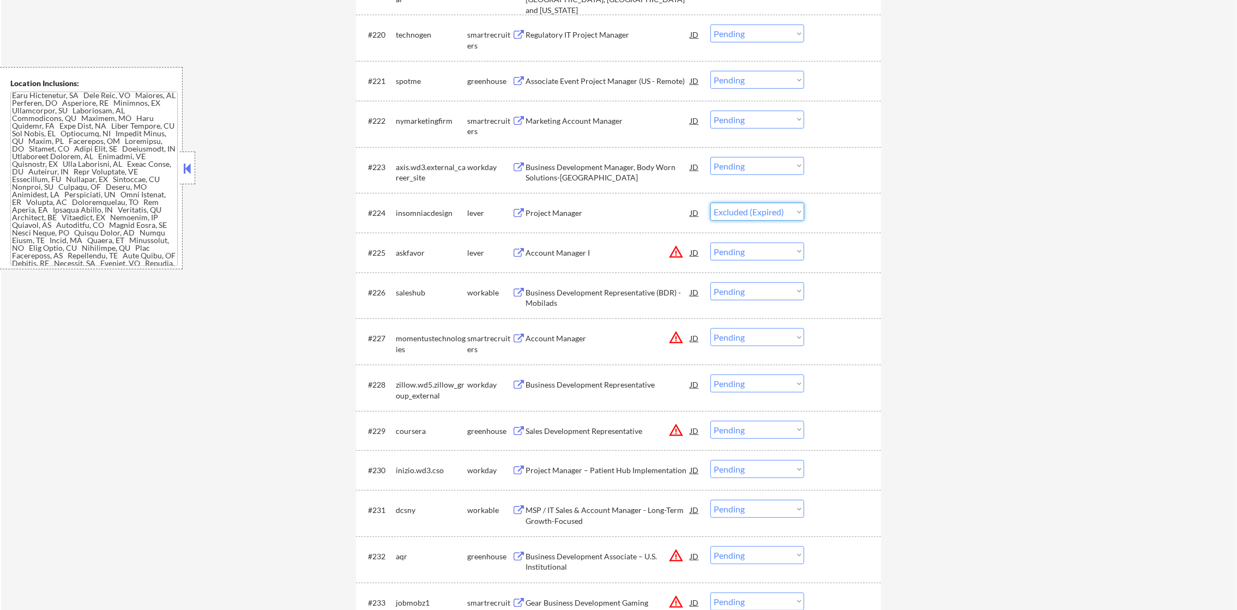
click at [711, 203] on select "Choose an option... Pending Applied Excluded (Questions) Excluded (Expired) Exc…" at bounding box center [758, 212] width 94 height 18
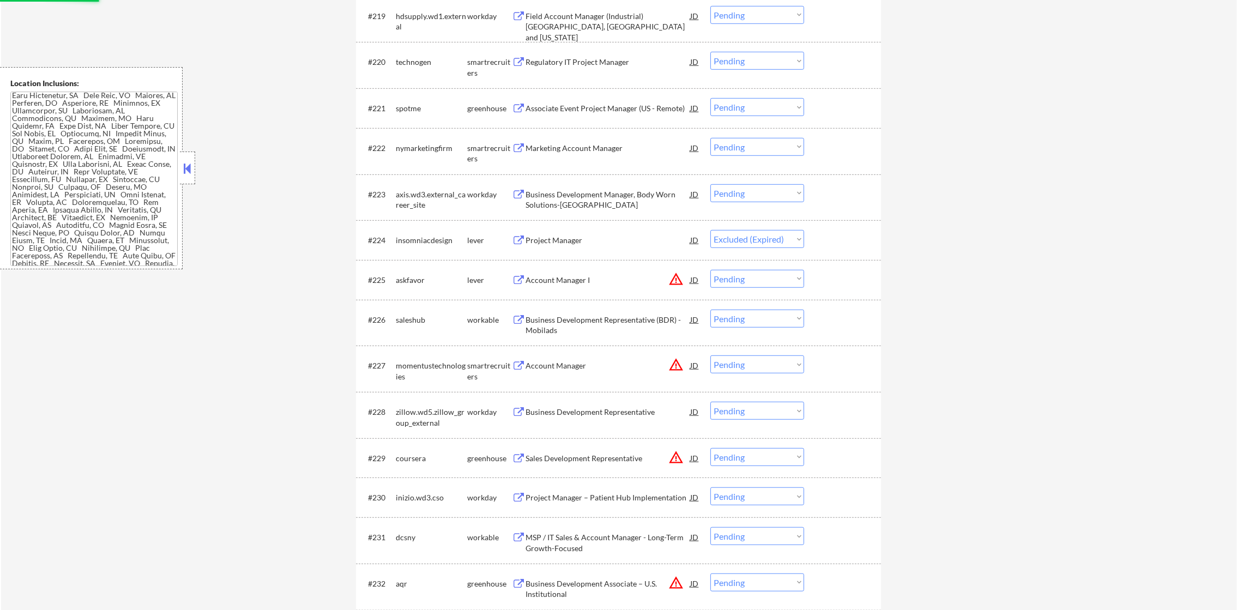
click at [603, 69] on div "Regulatory IT Project Manager" at bounding box center [608, 62] width 165 height 20
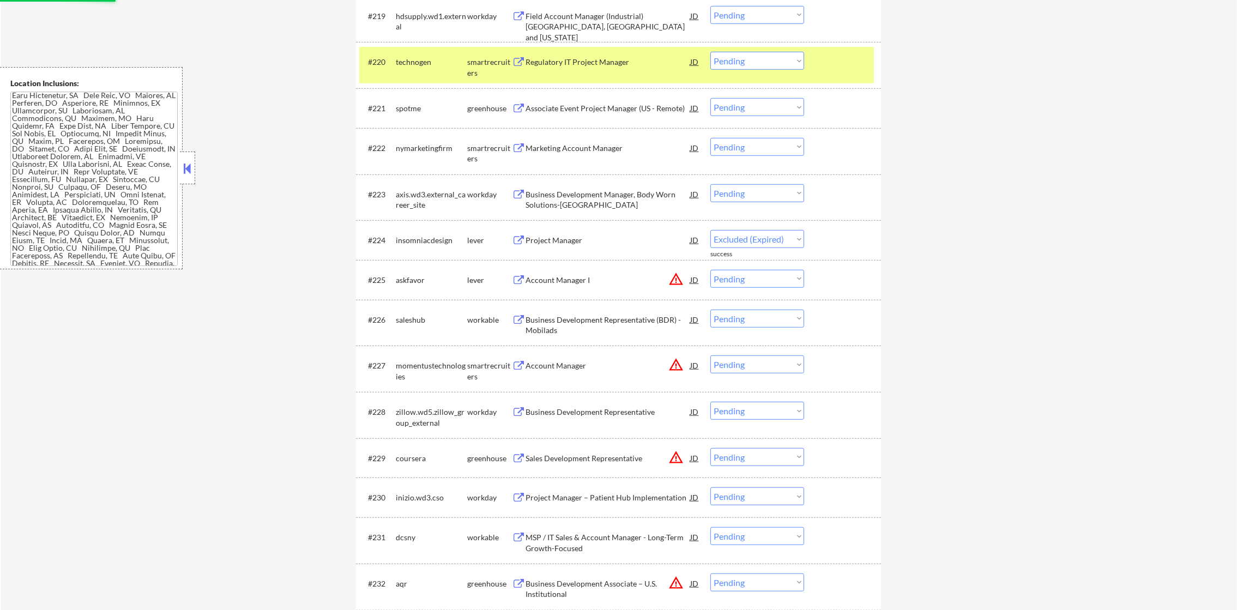
select select ""pending""
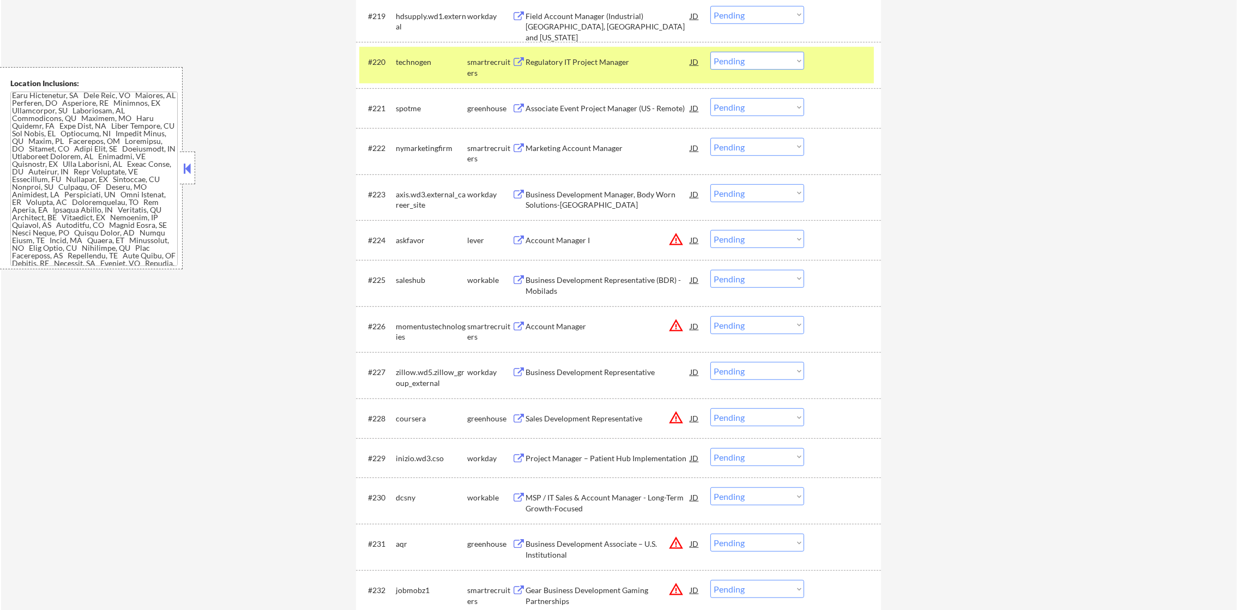
scroll to position [0, 0]
click at [731, 58] on select "Choose an option... Pending Applied Excluded (Questions) Excluded (Expired) Exc…" at bounding box center [758, 61] width 94 height 18
click at [711, 52] on select "Choose an option... Pending Applied Excluded (Questions) Excluded (Expired) Exc…" at bounding box center [758, 61] width 94 height 18
select select ""pending""
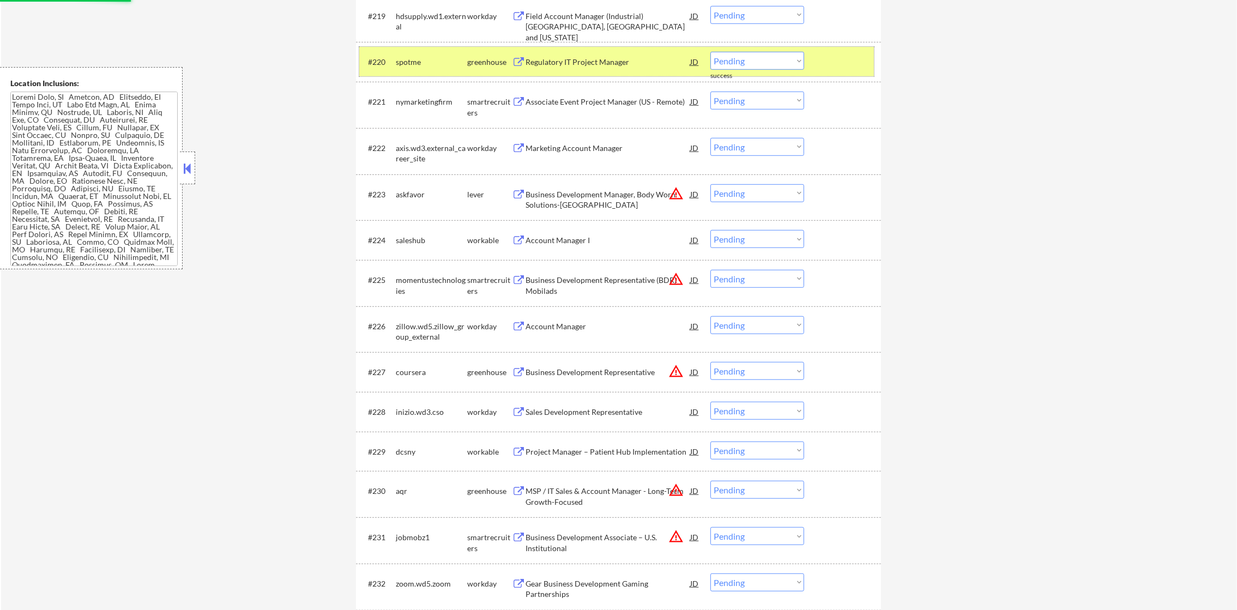
click at [415, 57] on div "spotme" at bounding box center [431, 62] width 71 height 11
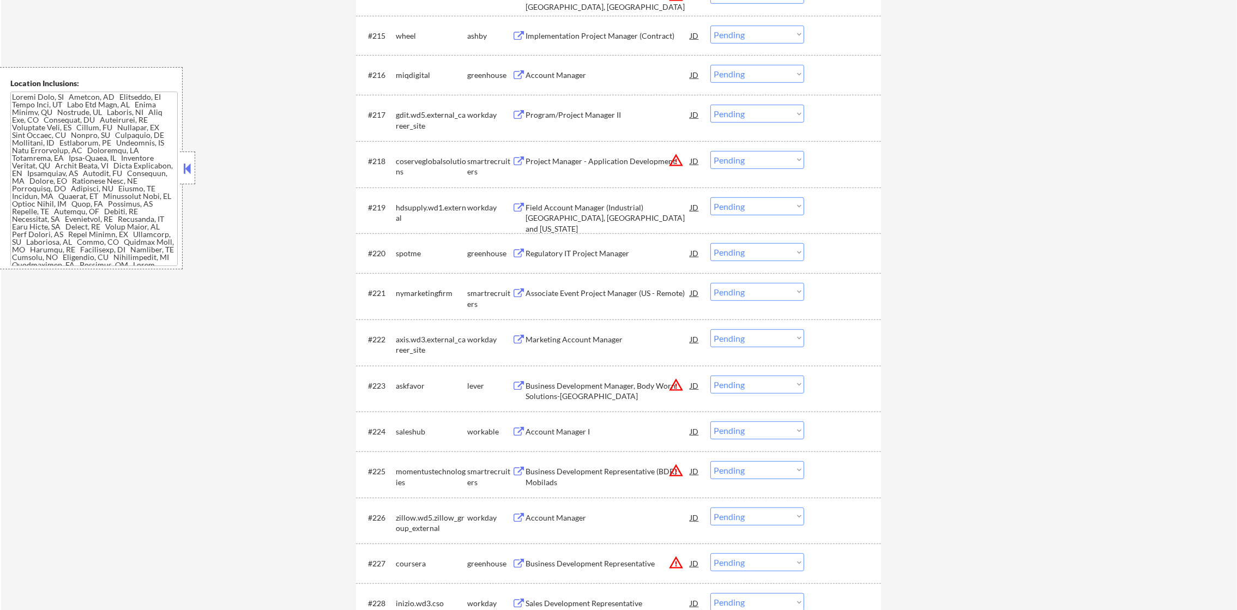
scroll to position [951, 0]
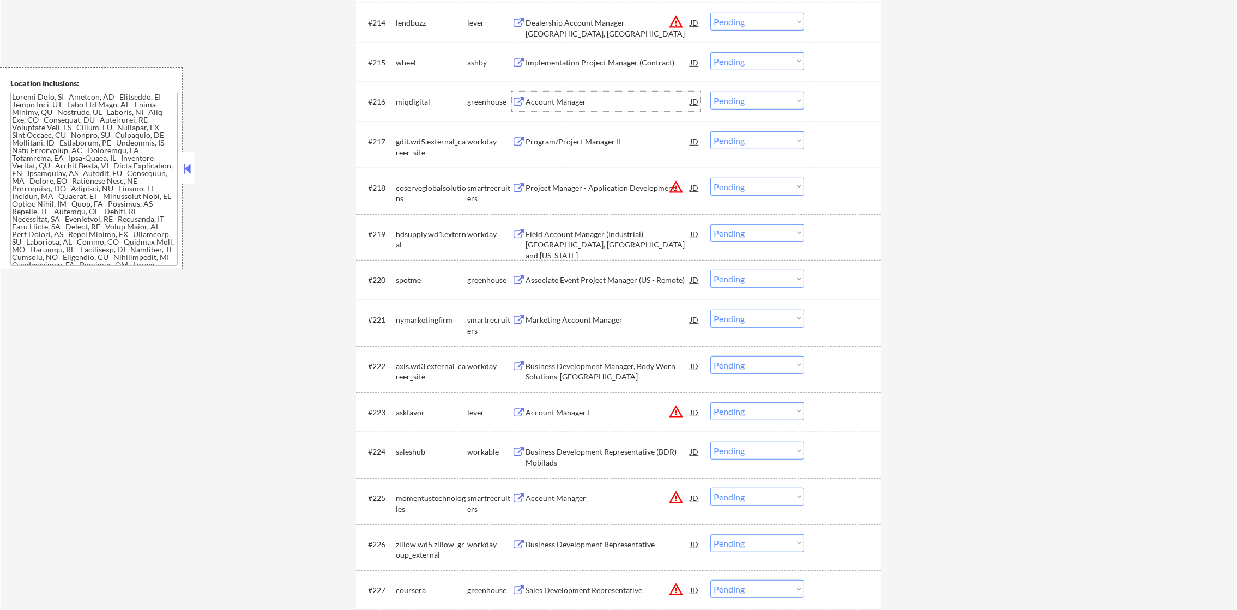
click at [579, 99] on div "Account Manager" at bounding box center [608, 102] width 165 height 11
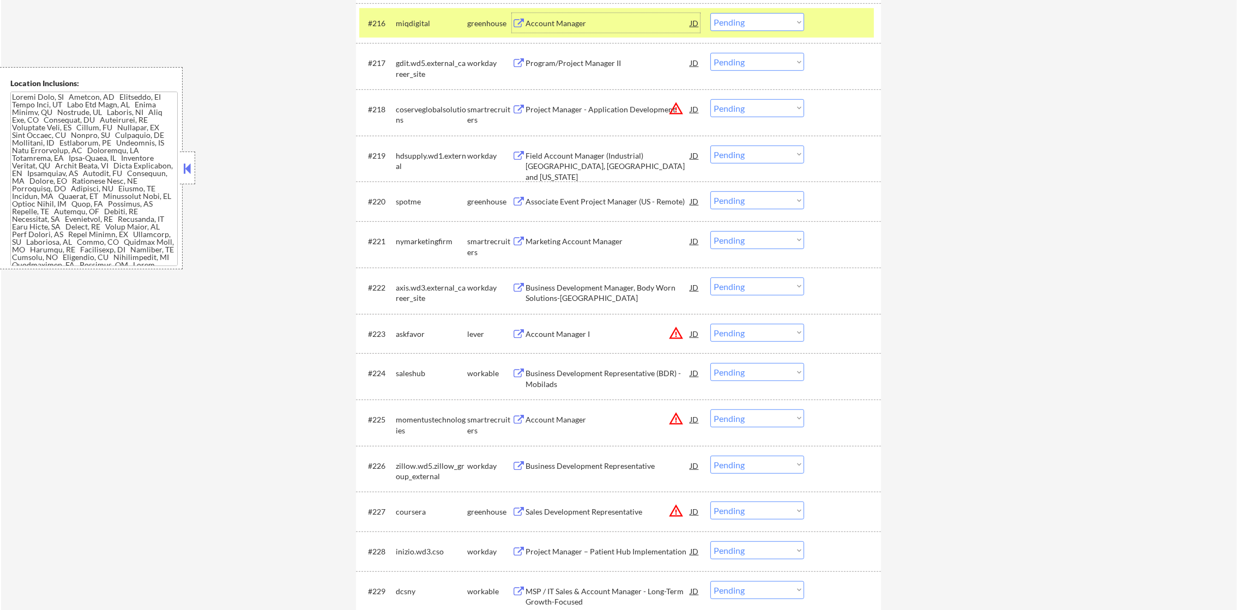
scroll to position [1033, 0]
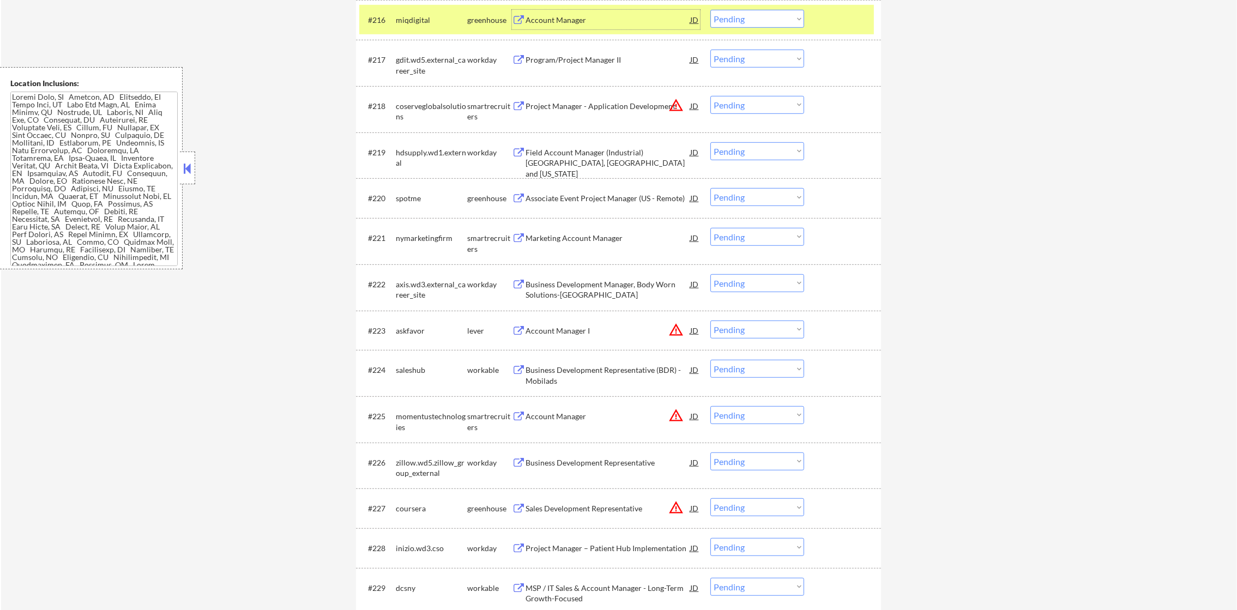
click at [765, 23] on select "Choose an option... Pending Applied Excluded (Questions) Excluded (Expired) Exc…" at bounding box center [758, 19] width 94 height 18
click at [711, 10] on select "Choose an option... Pending Applied Excluded (Questions) Excluded (Expired) Exc…" at bounding box center [758, 19] width 94 height 18
select select ""pending""
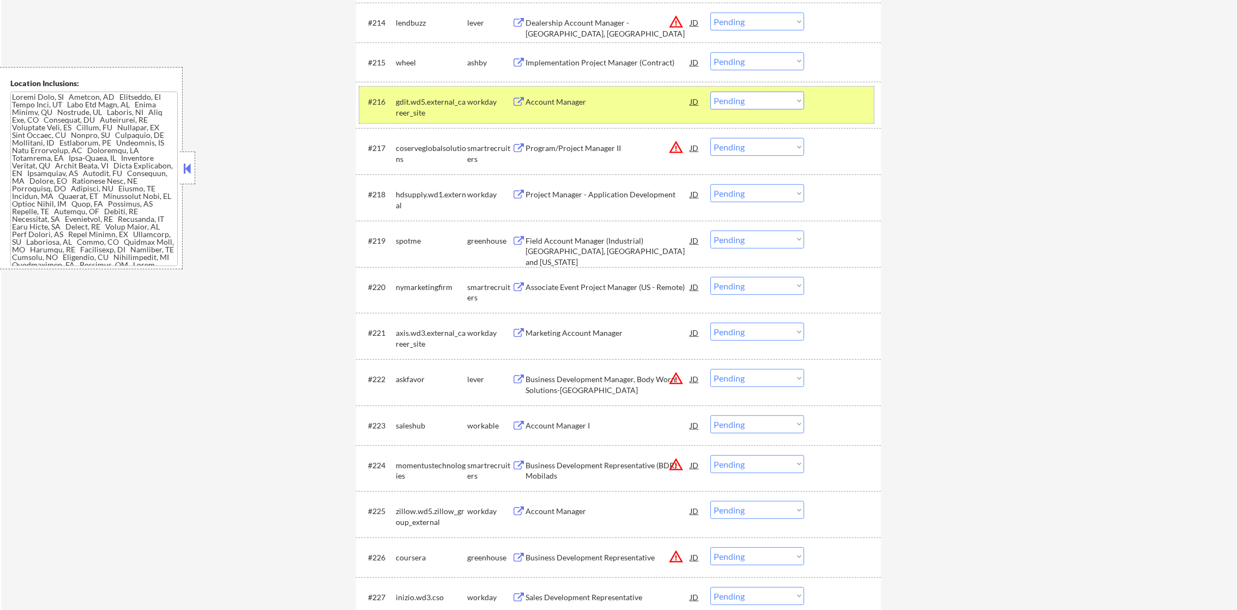
click at [429, 114] on div "gdit.wd5.external_career_site" at bounding box center [431, 107] width 71 height 21
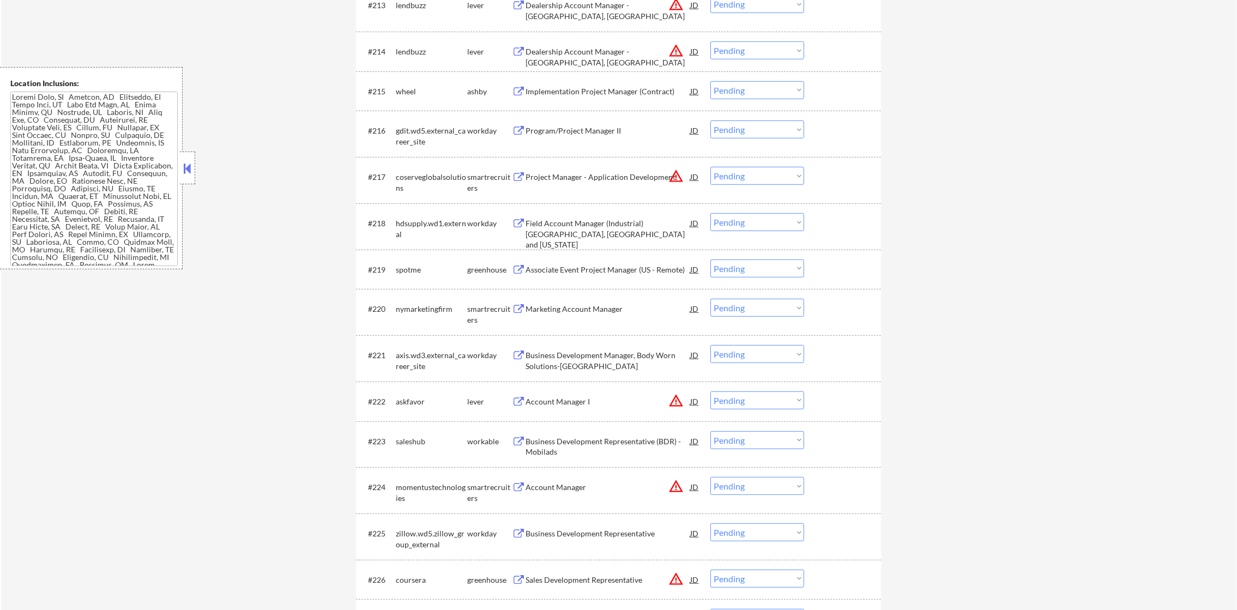
scroll to position [896, 0]
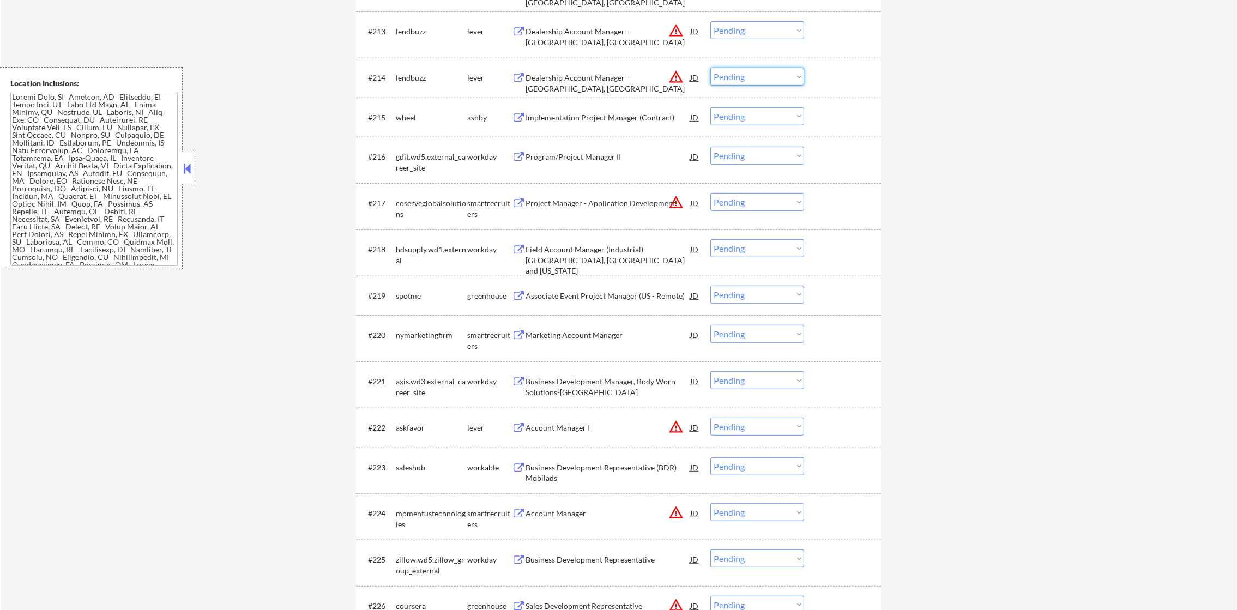
click at [756, 81] on select "Choose an option... Pending Applied Excluded (Questions) Excluded (Expired) Exc…" at bounding box center [758, 77] width 94 height 18
click at [711, 68] on select "Choose an option... Pending Applied Excluded (Questions) Excluded (Expired) Exc…" at bounding box center [758, 77] width 94 height 18
select select ""pending""
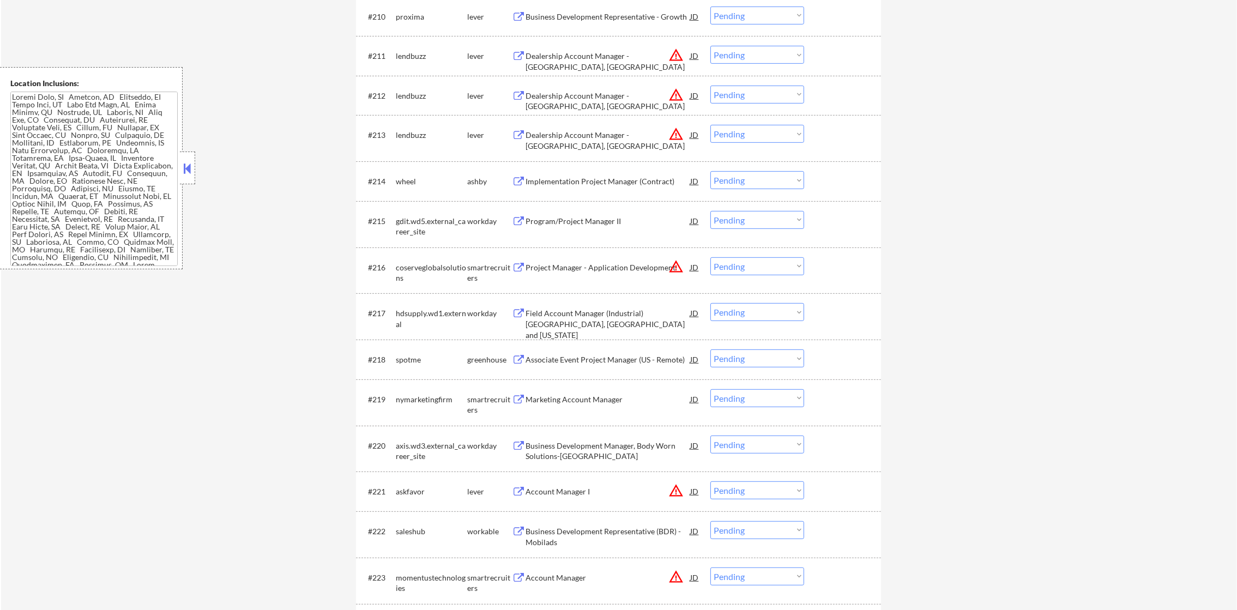
scroll to position [788, 0]
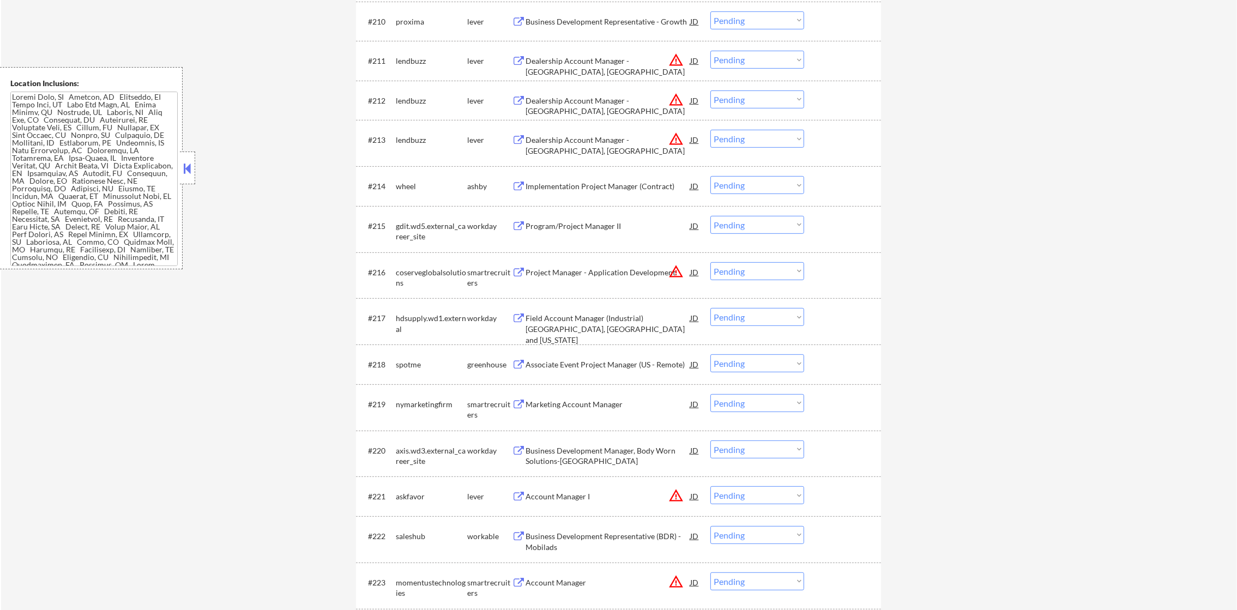
click at [739, 145] on select "Choose an option... Pending Applied Excluded (Questions) Excluded (Expired) Exc…" at bounding box center [758, 139] width 94 height 18
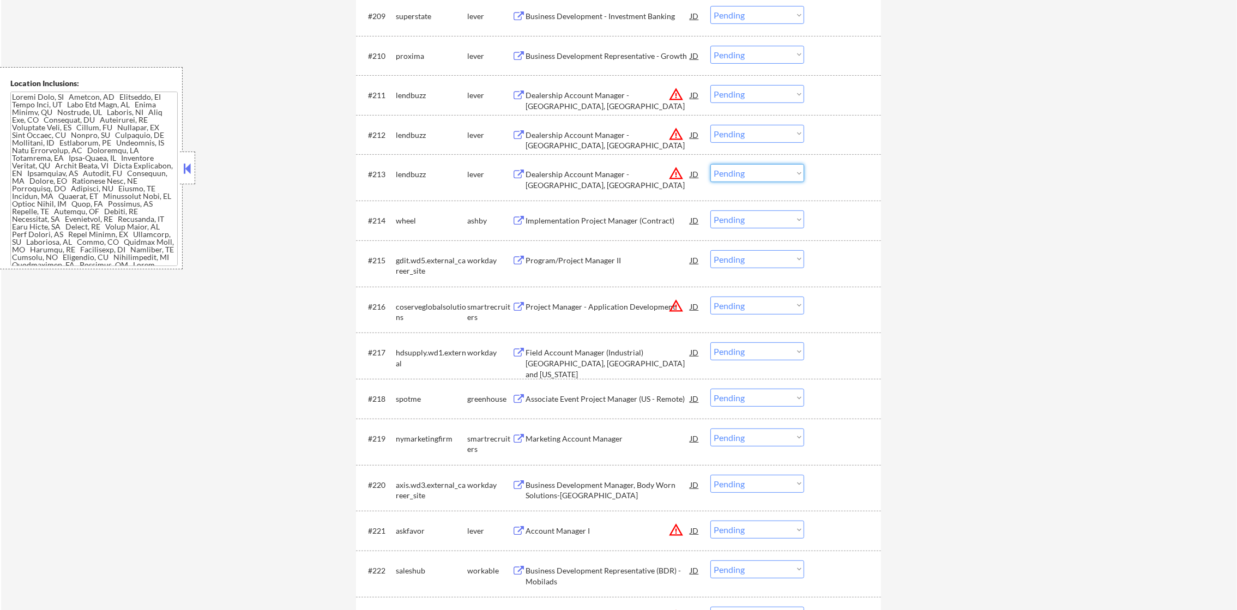
scroll to position [678, 0]
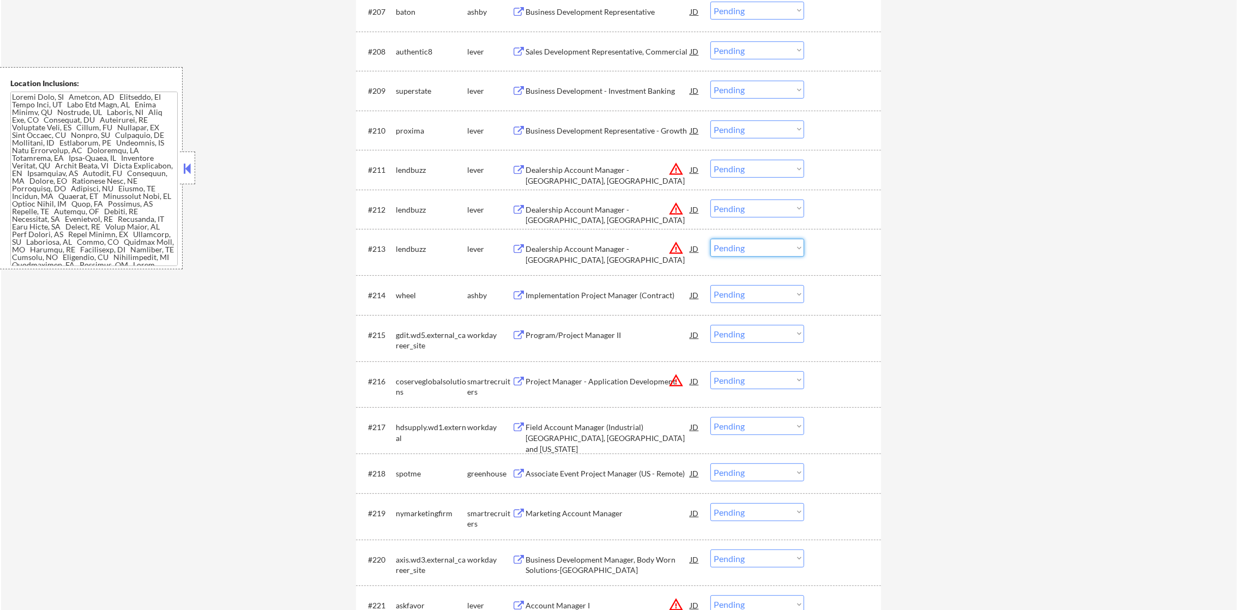
click at [640, 125] on div "Business Development Representative - Growth" at bounding box center [608, 130] width 165 height 11
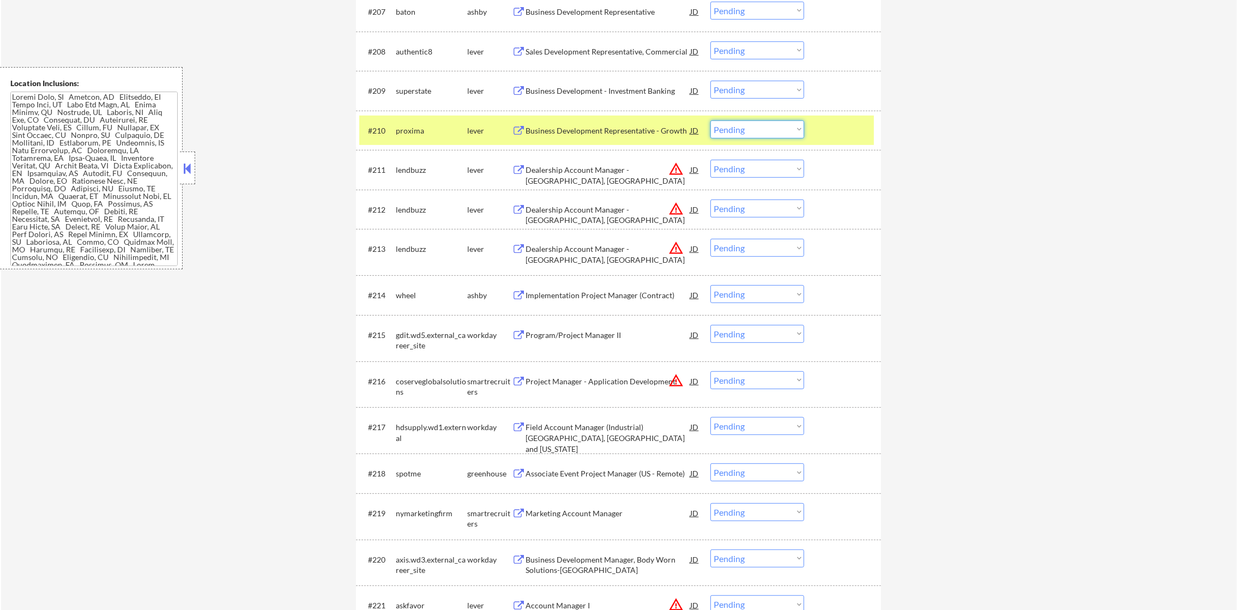
click at [734, 134] on select "Choose an option... Pending Applied Excluded (Questions) Excluded (Expired) Exc…" at bounding box center [758, 130] width 94 height 18
click at [711, 121] on select "Choose an option... Pending Applied Excluded (Questions) Excluded (Expired) Exc…" at bounding box center [758, 130] width 94 height 18
click at [448, 128] on div "proxima" at bounding box center [431, 130] width 71 height 11
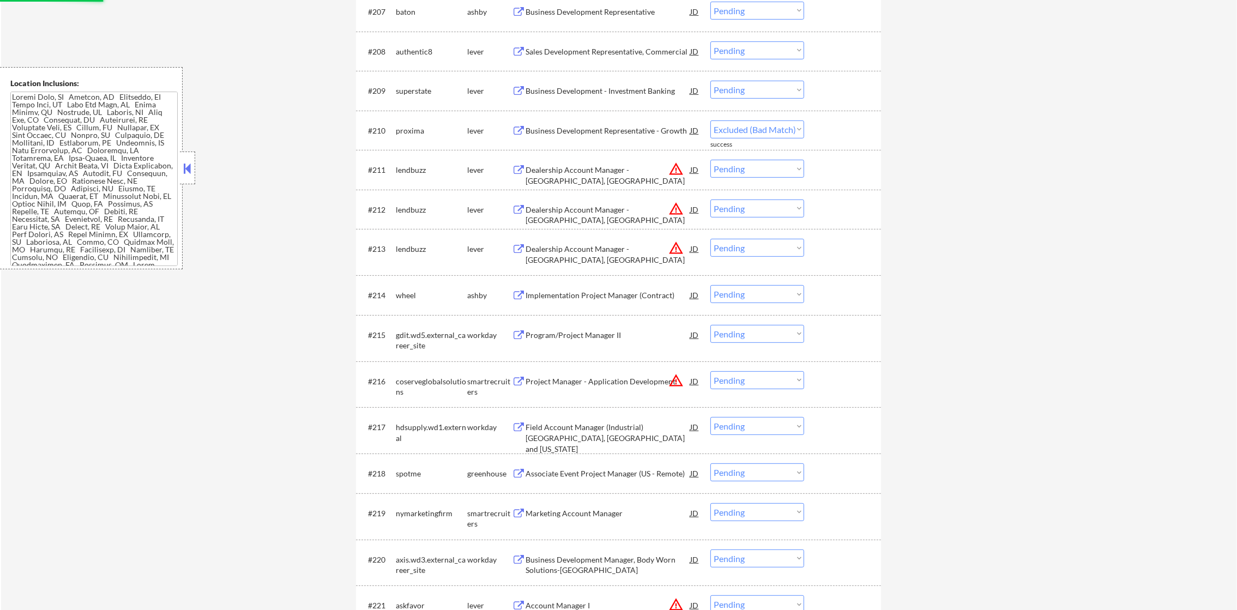
select select ""pending""
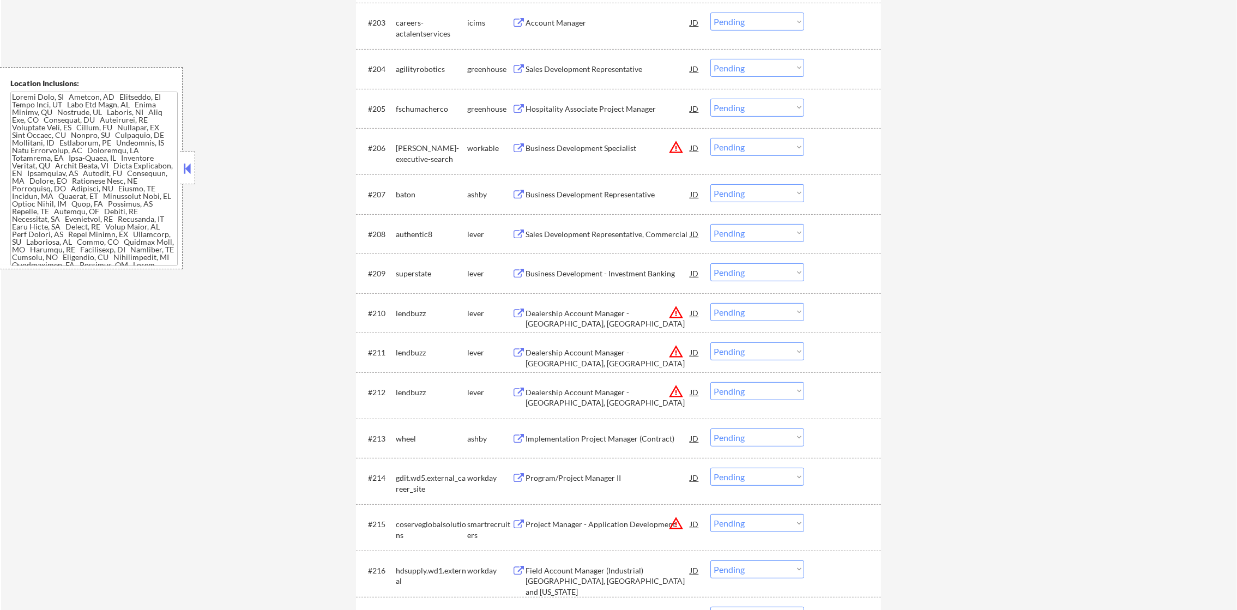
scroll to position [487, 0]
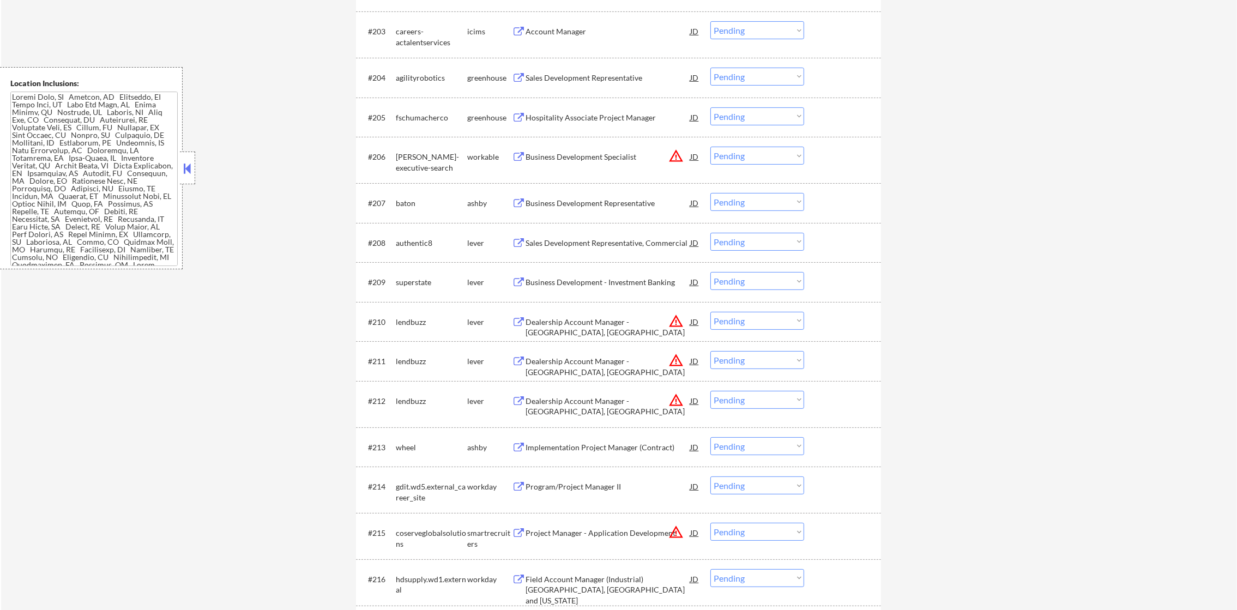
click at [590, 75] on div "Sales Development Representative" at bounding box center [608, 78] width 165 height 11
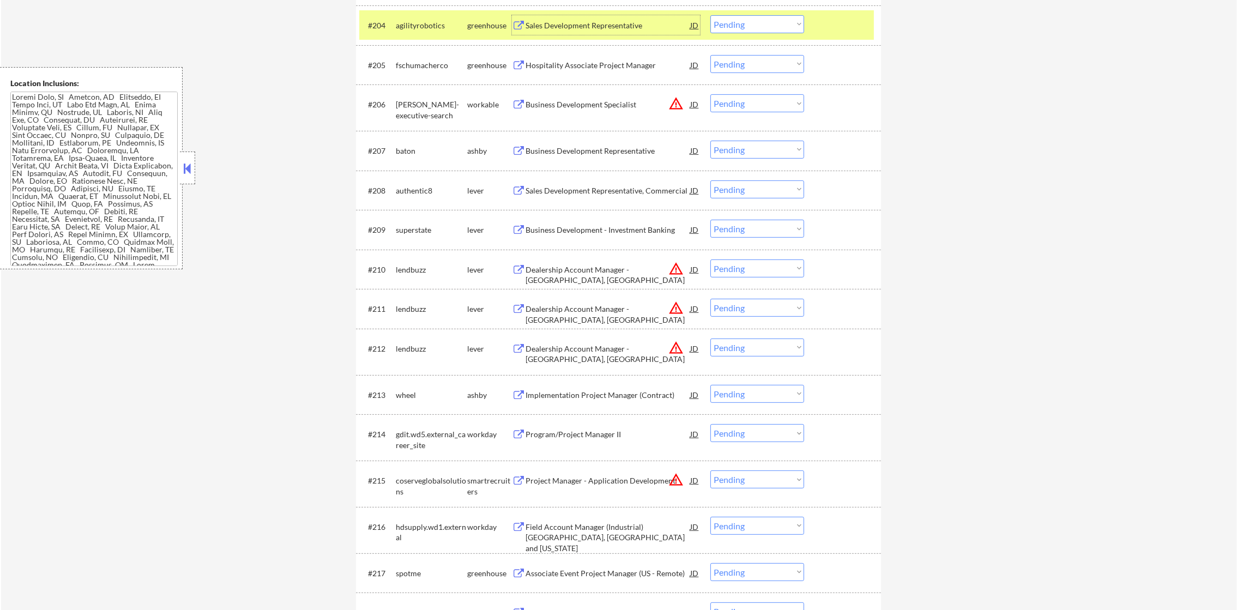
scroll to position [542, 0]
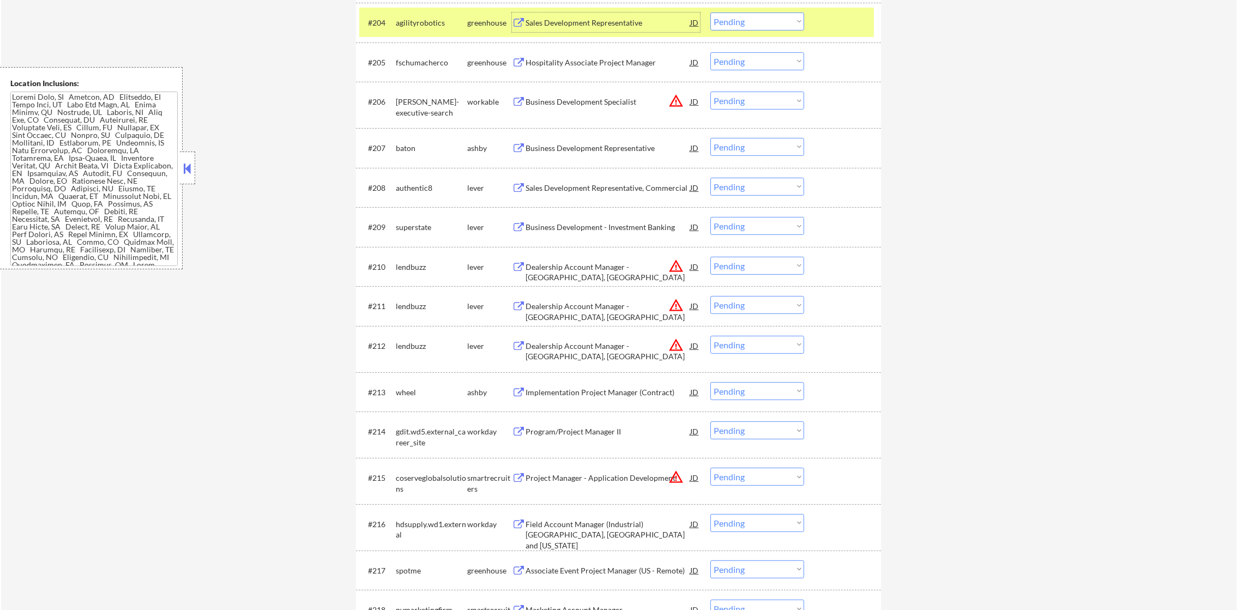
click at [768, 14] on select "Choose an option... Pending Applied Excluded (Questions) Excluded (Expired) Exc…" at bounding box center [758, 22] width 94 height 18
click at [711, 13] on select "Choose an option... Pending Applied Excluded (Questions) Excluded (Expired) Exc…" at bounding box center [758, 22] width 94 height 18
select select ""pending""
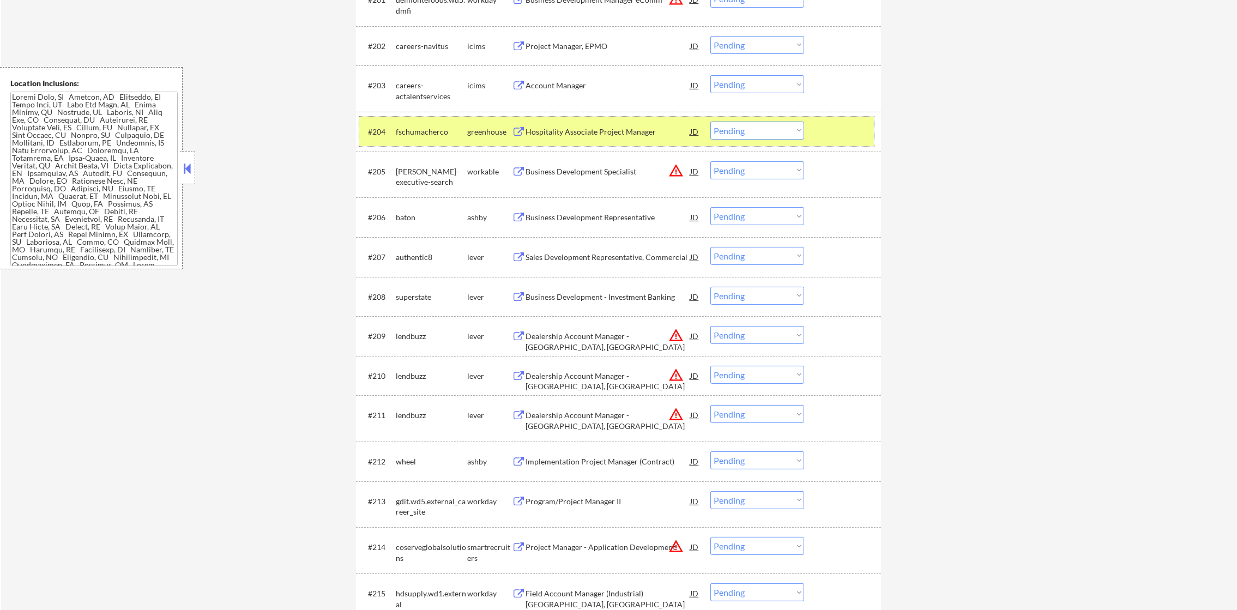
drag, startPoint x: 439, startPoint y: 134, endPoint x: 611, endPoint y: 153, distance: 173.4
click at [439, 134] on div "fschumacherco" at bounding box center [431, 132] width 71 height 11
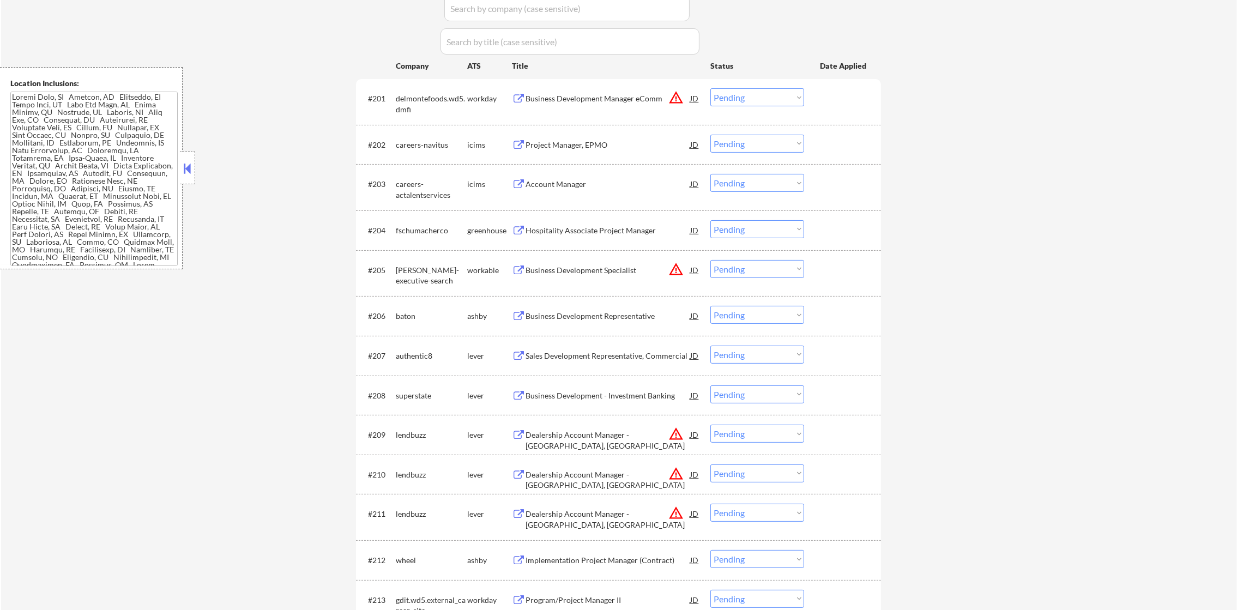
scroll to position [324, 0]
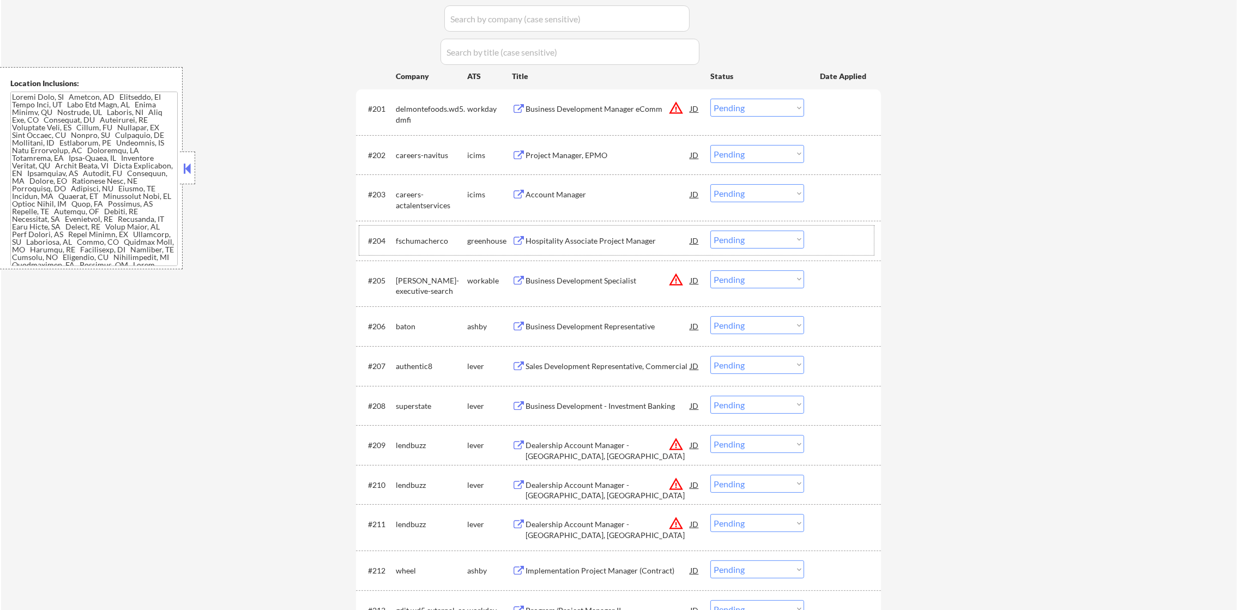
click at [678, 99] on div "Business Development Manager eComm" at bounding box center [608, 109] width 165 height 20
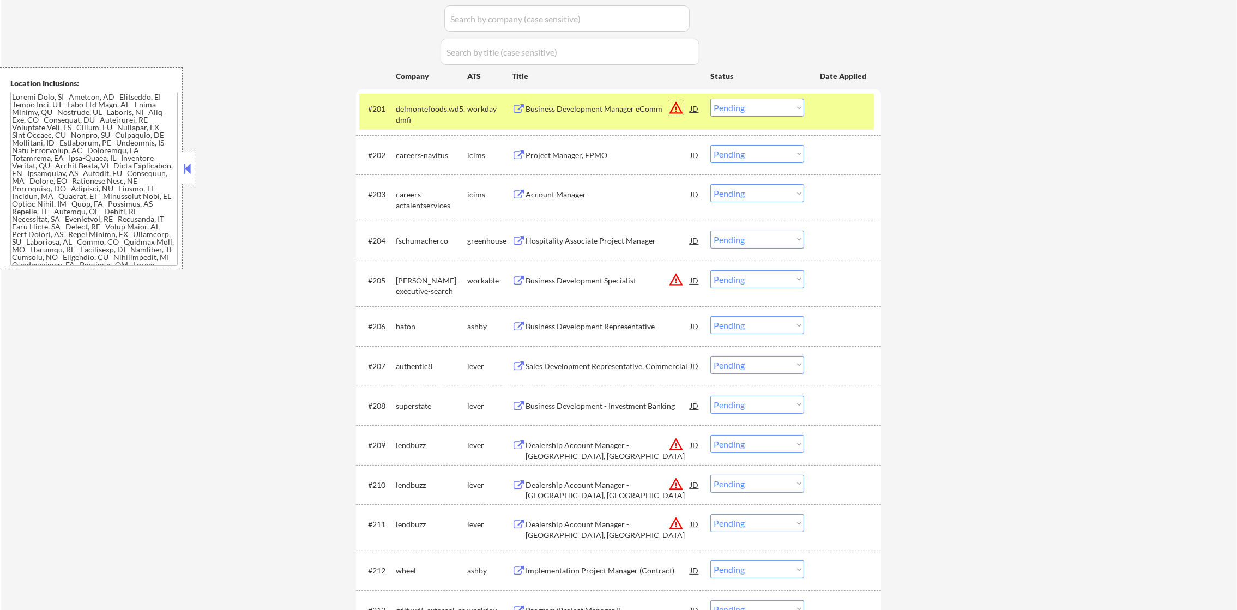
click at [680, 107] on button "warning_amber" at bounding box center [676, 107] width 15 height 15
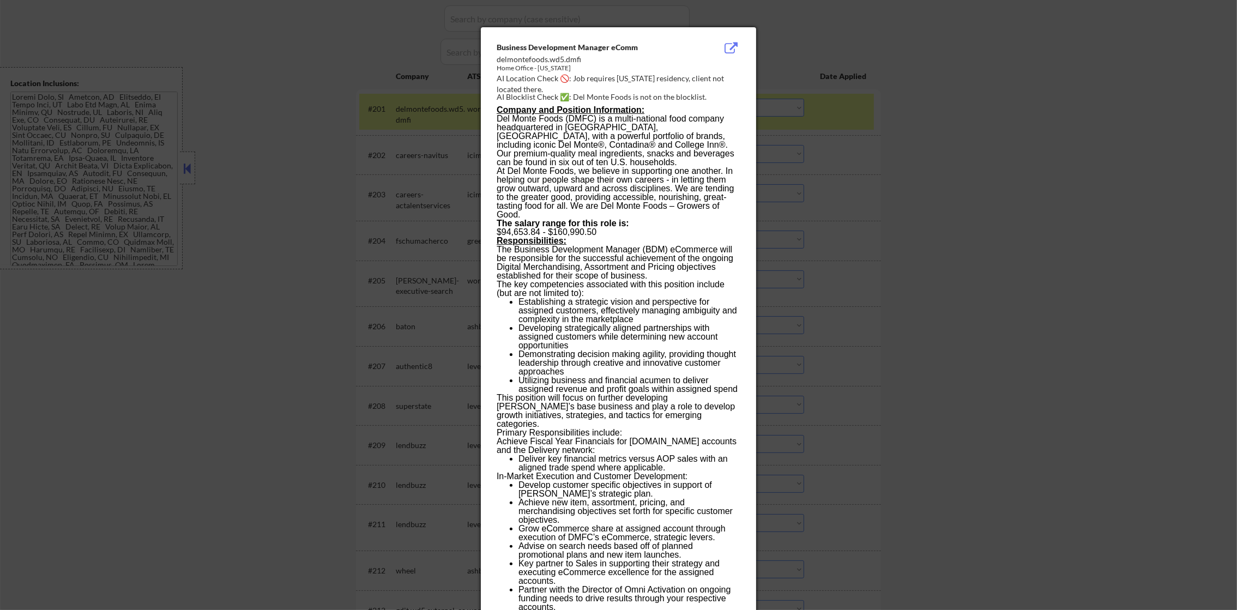
click at [780, 94] on div at bounding box center [618, 305] width 1237 height 610
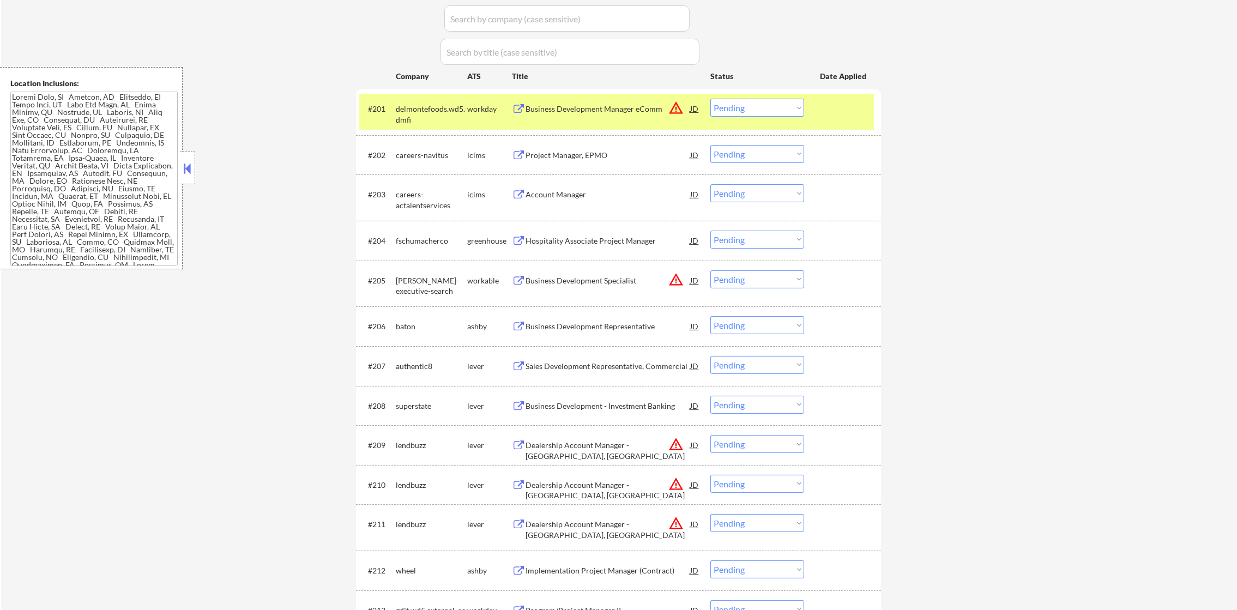
drag, startPoint x: 758, startPoint y: 105, endPoint x: 758, endPoint y: 118, distance: 13.6
click at [758, 107] on select "Choose an option... Pending Applied Excluded (Questions) Excluded (Expired) Exc…" at bounding box center [758, 108] width 94 height 18
click at [711, 99] on select "Choose an option... Pending Applied Excluded (Questions) Excluded (Expired) Exc…" at bounding box center [758, 108] width 94 height 18
click at [440, 109] on div "delmontefoods.wd5.dmfi" at bounding box center [431, 114] width 71 height 21
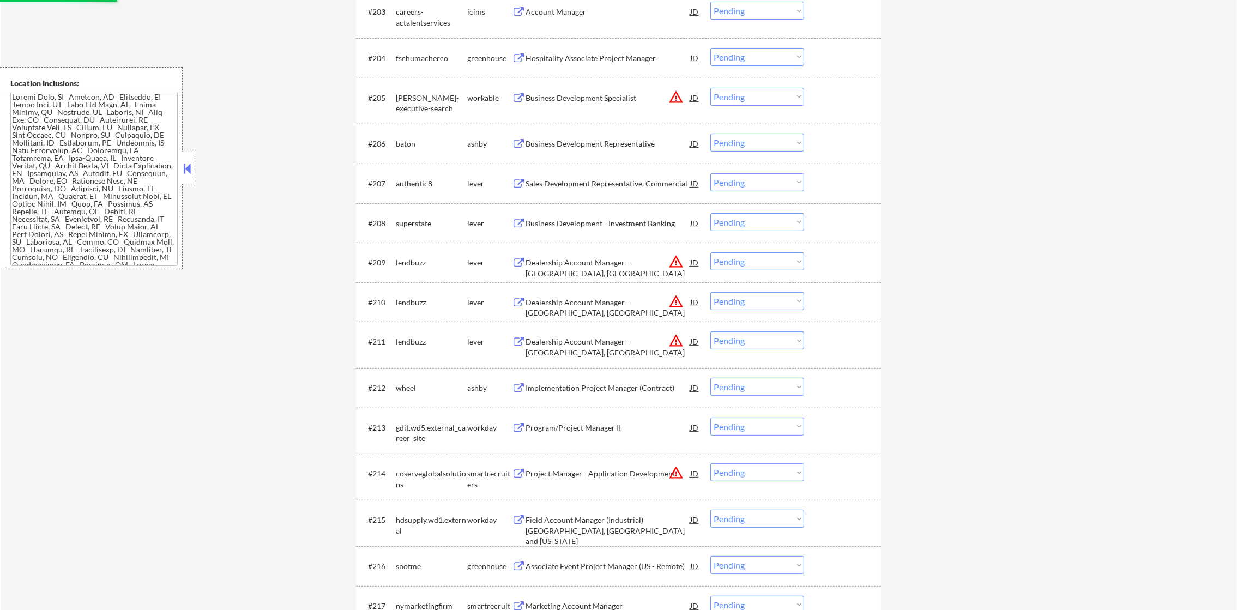
scroll to position [515, 0]
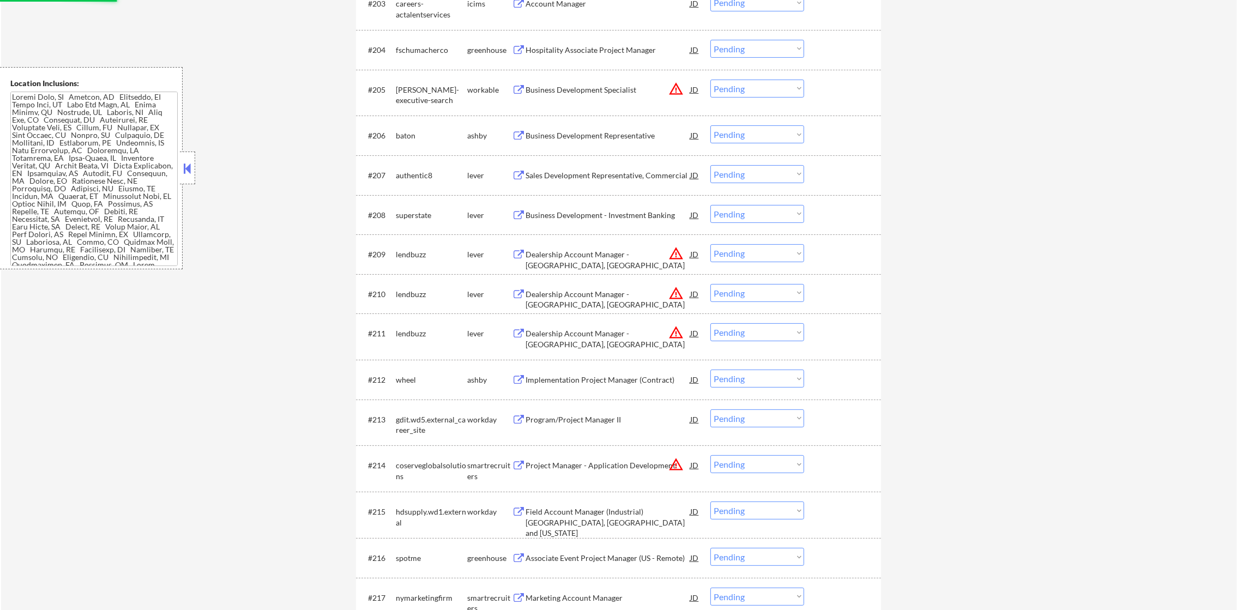
click at [688, 91] on div "Business Development Specialist" at bounding box center [608, 90] width 165 height 11
select select ""pending""
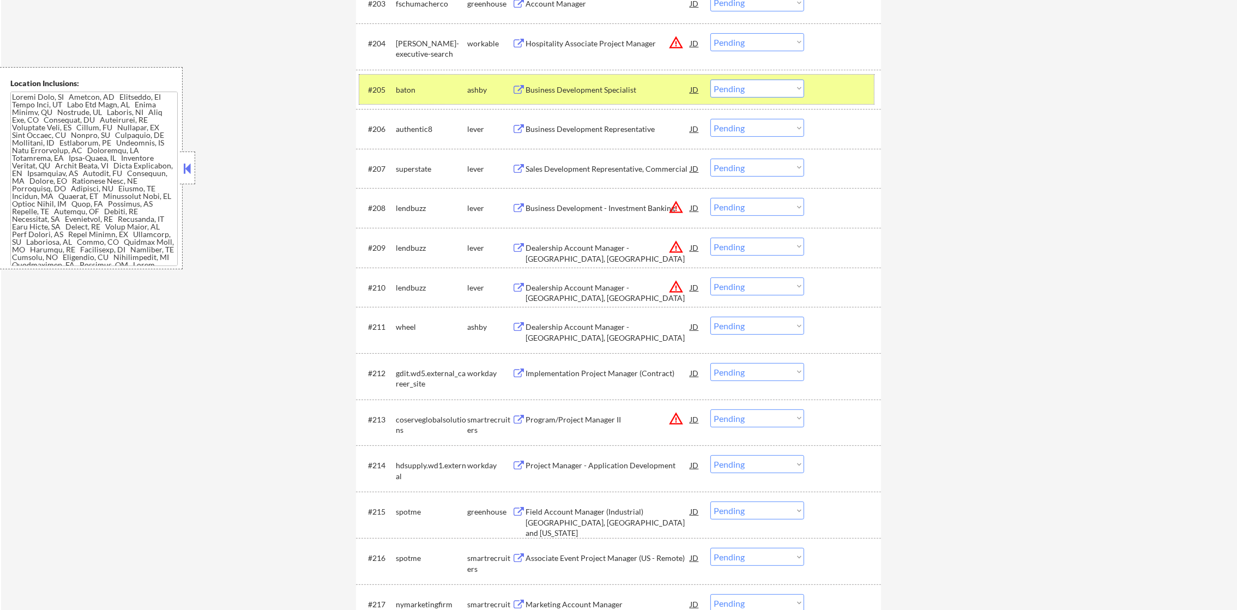
click at [457, 83] on div "baton" at bounding box center [431, 90] width 71 height 20
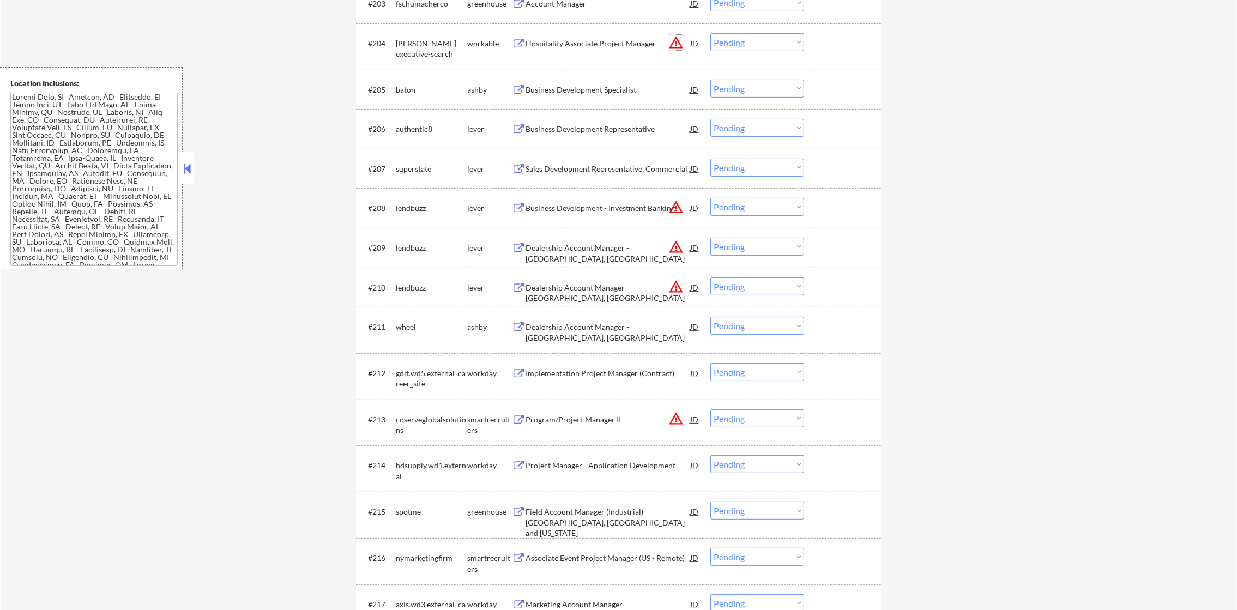
click at [676, 35] on button "warning_amber" at bounding box center [676, 42] width 15 height 15
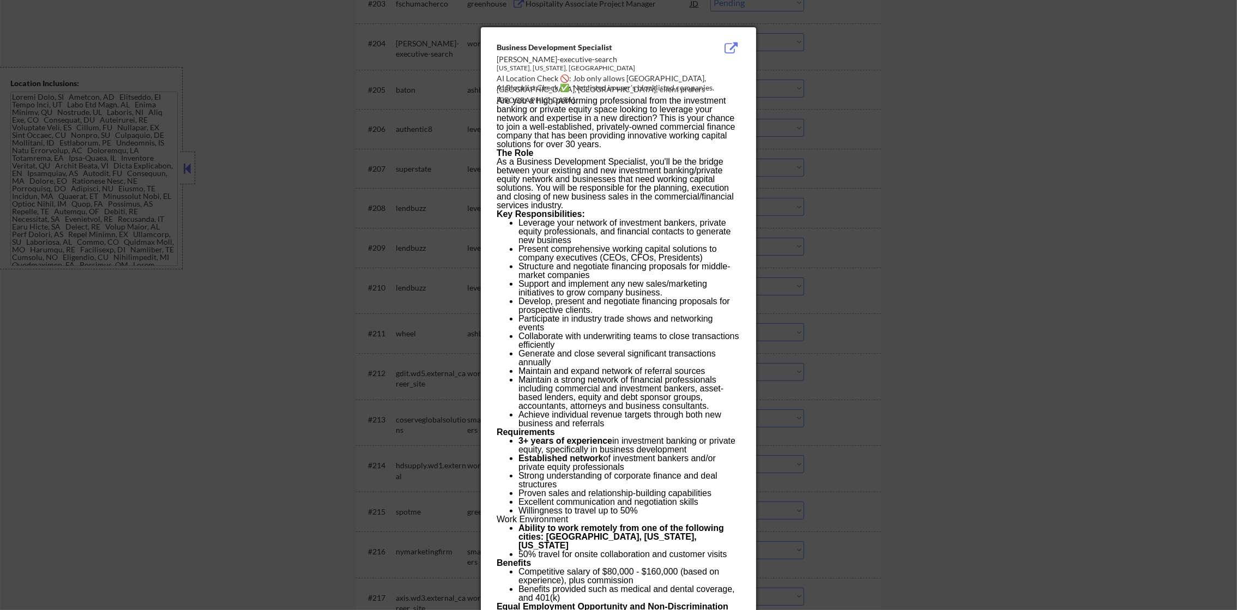
click at [833, 99] on div at bounding box center [618, 305] width 1237 height 610
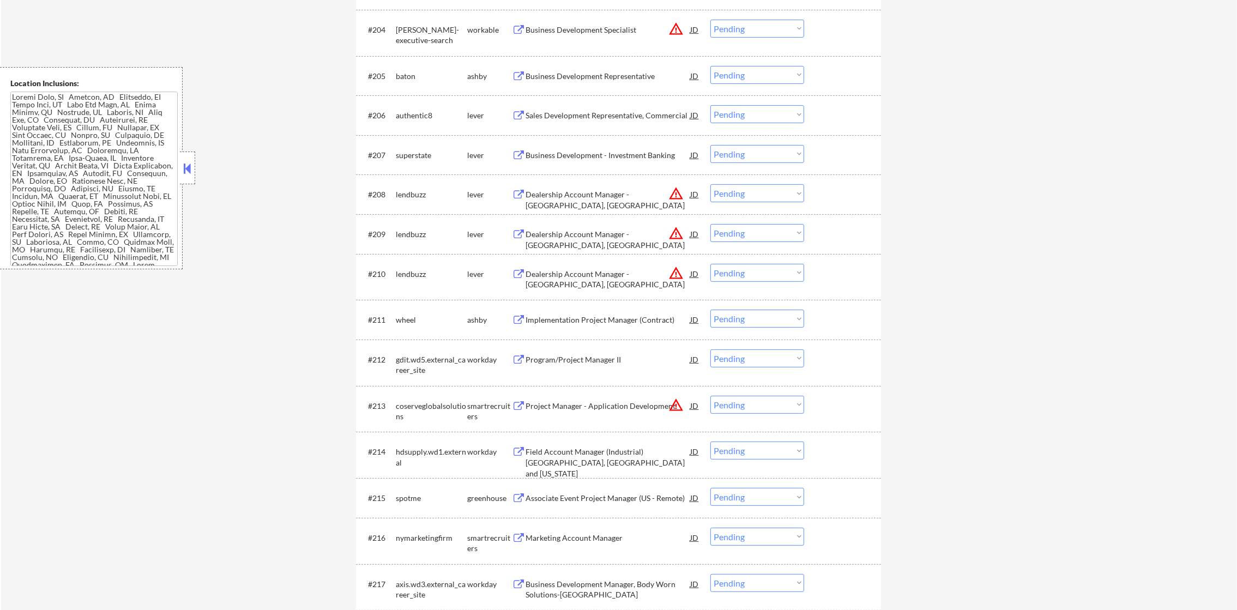
scroll to position [569, 0]
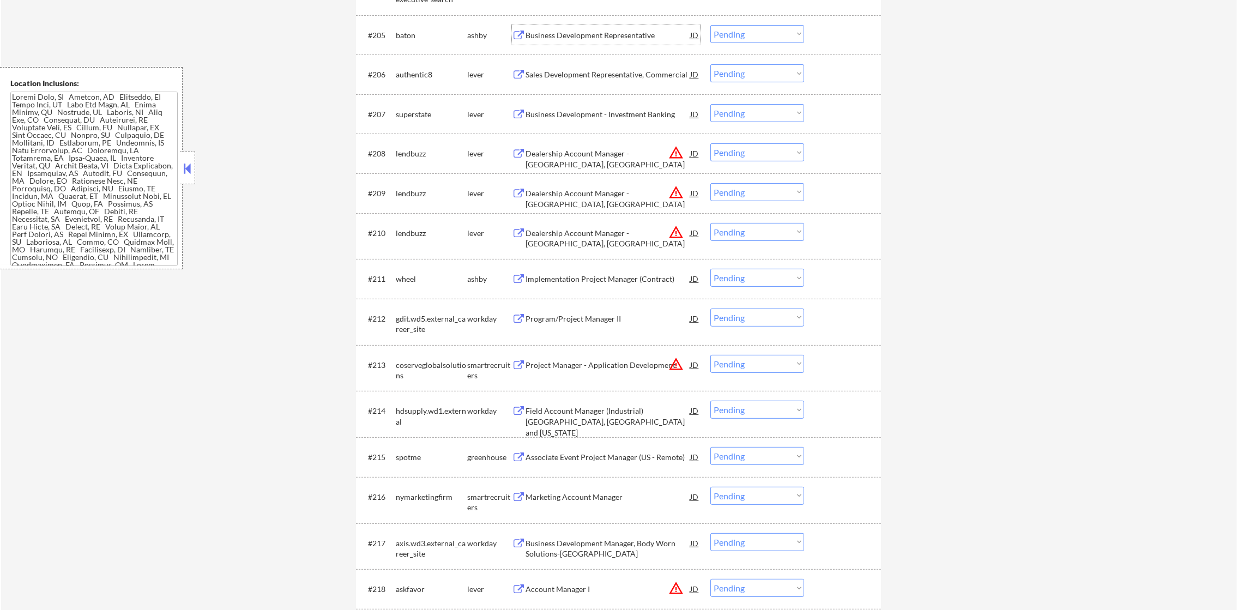
click at [636, 39] on div "Business Development Representative" at bounding box center [608, 35] width 165 height 11
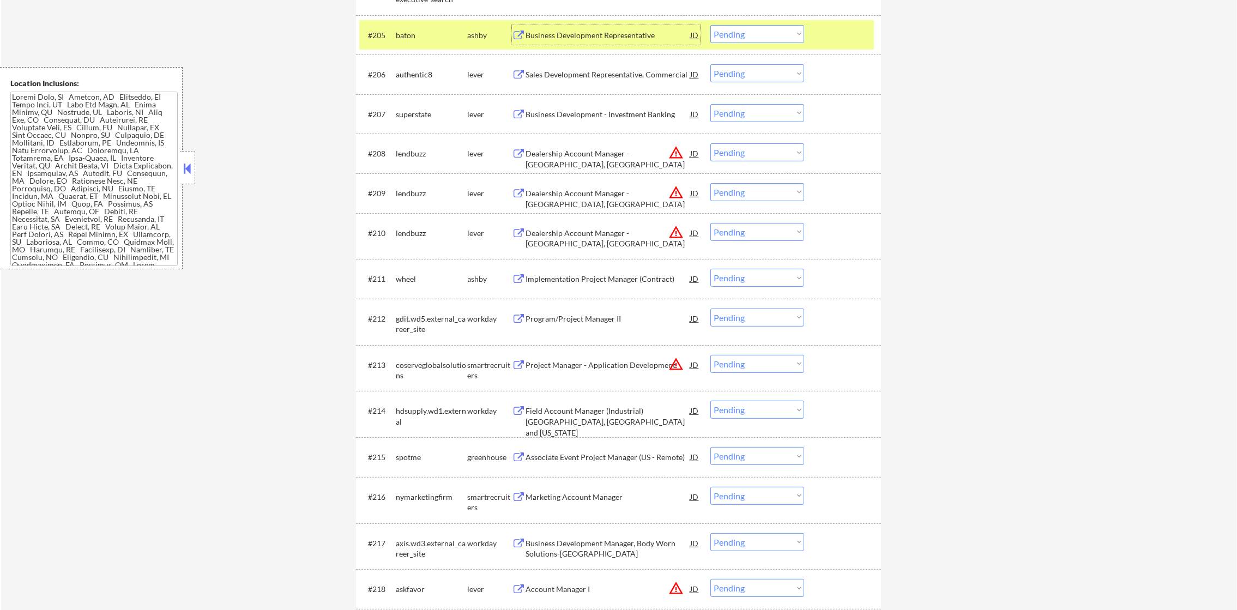
click at [750, 38] on select "Choose an option... Pending Applied Excluded (Questions) Excluded (Expired) Exc…" at bounding box center [758, 34] width 94 height 18
click at [711, 25] on select "Choose an option... Pending Applied Excluded (Questions) Excluded (Expired) Exc…" at bounding box center [758, 34] width 94 height 18
click at [424, 38] on div "baton" at bounding box center [431, 35] width 71 height 11
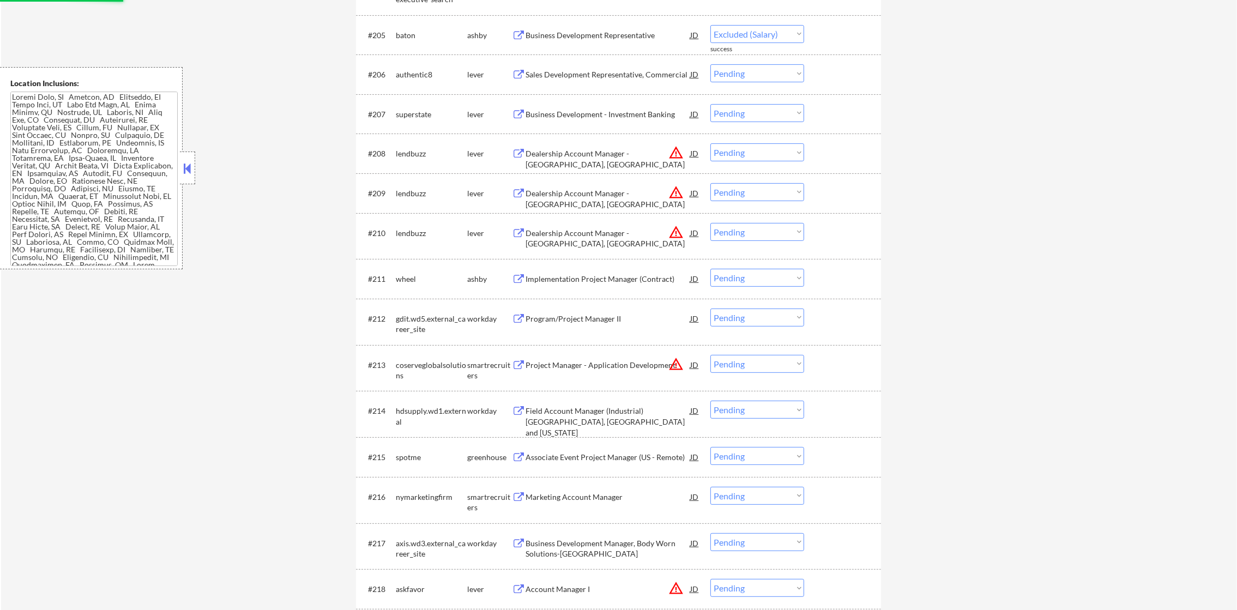
select select ""pending""
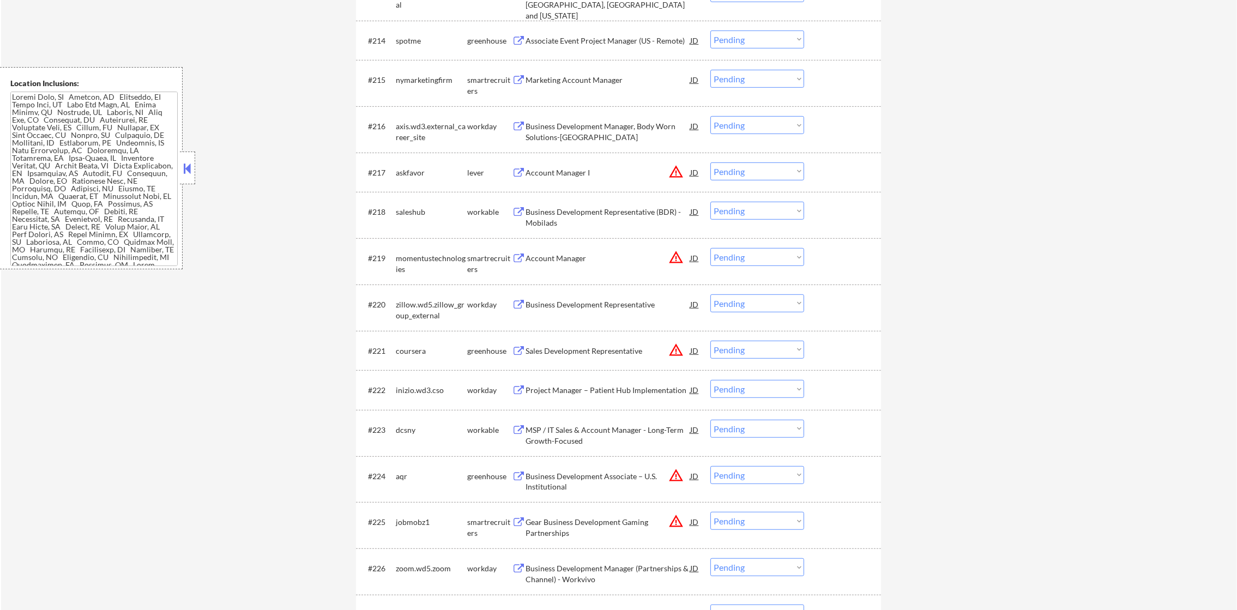
scroll to position [1006, 0]
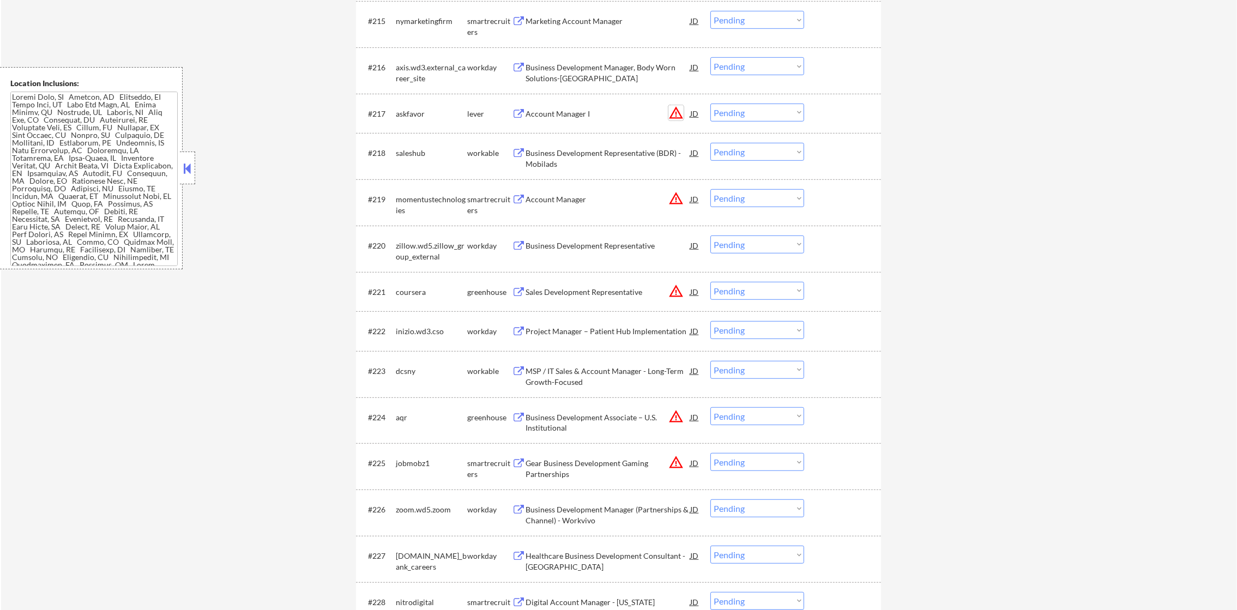
click at [681, 109] on button "warning_amber" at bounding box center [676, 112] width 15 height 15
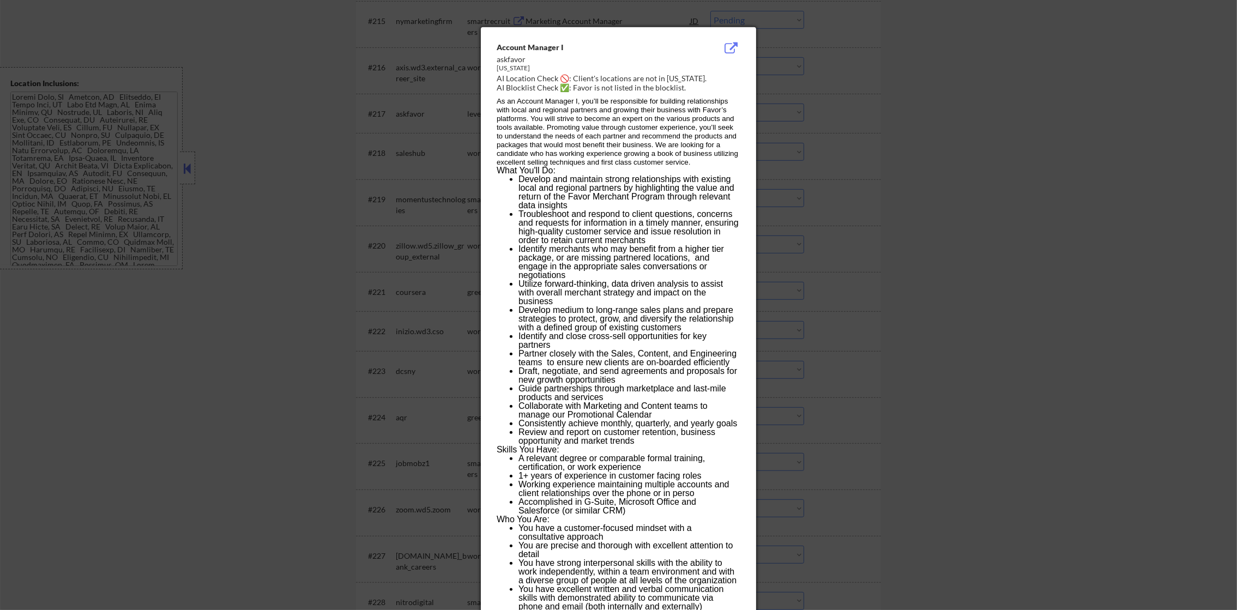
click at [819, 109] on div at bounding box center [618, 305] width 1237 height 610
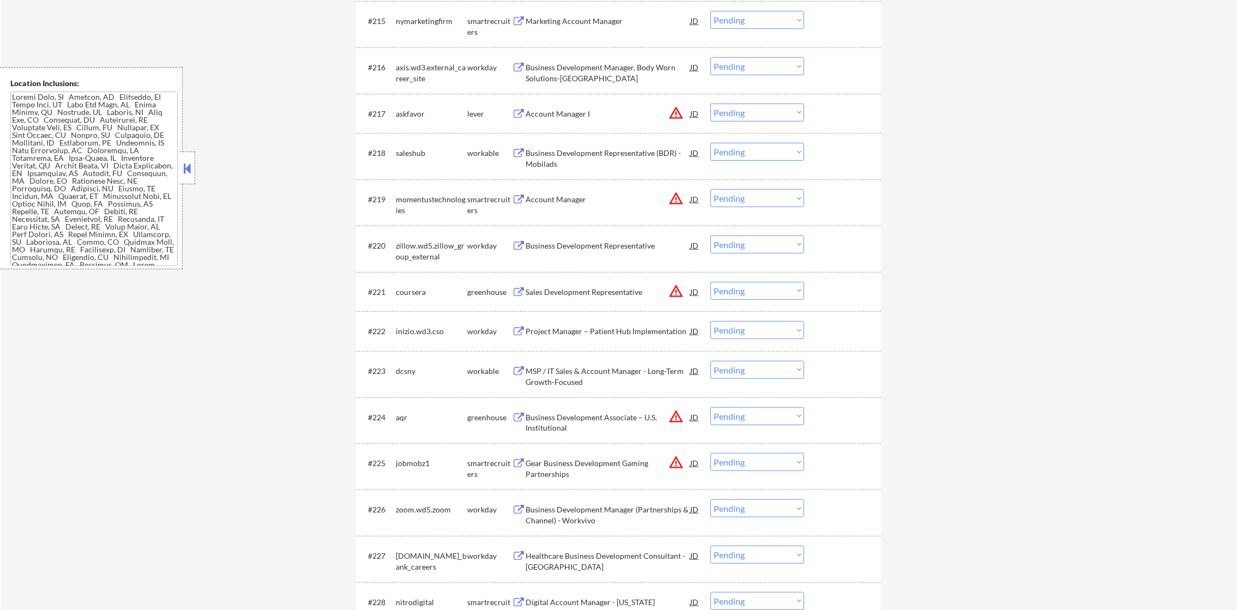
click at [757, 113] on select "Choose an option... Pending Applied Excluded (Questions) Excluded (Expired) Exc…" at bounding box center [758, 113] width 94 height 18
click at [711, 104] on select "Choose an option... Pending Applied Excluded (Questions) Excluded (Expired) Exc…" at bounding box center [758, 113] width 94 height 18
click at [676, 193] on button "warning_amber" at bounding box center [676, 198] width 15 height 15
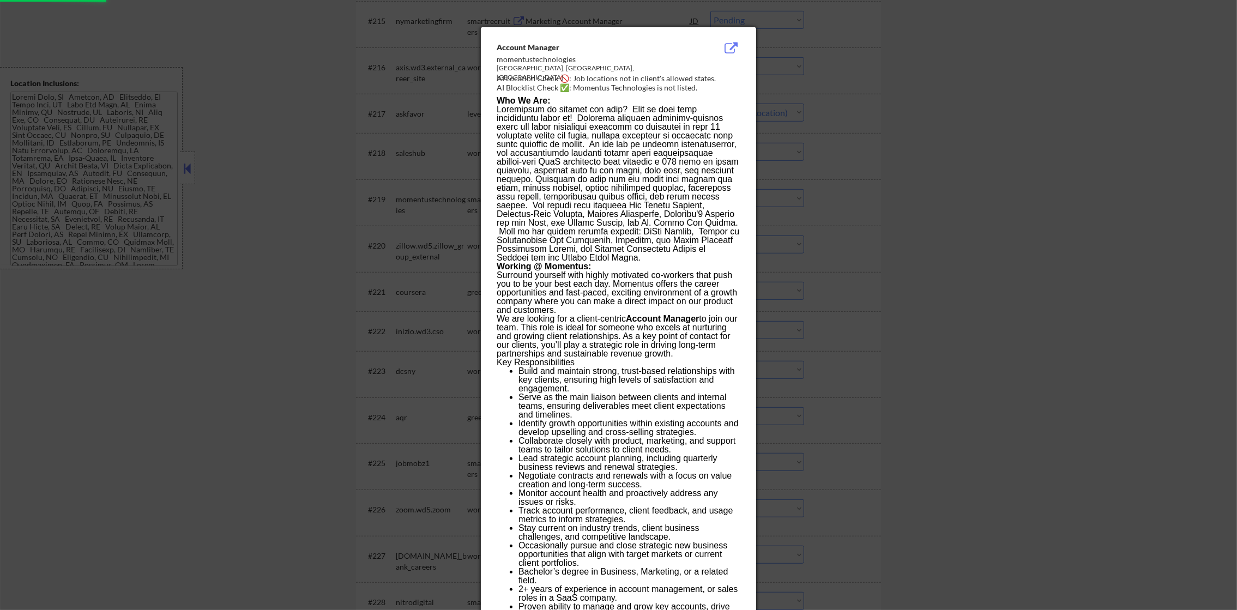
click at [793, 183] on div at bounding box center [618, 305] width 1237 height 610
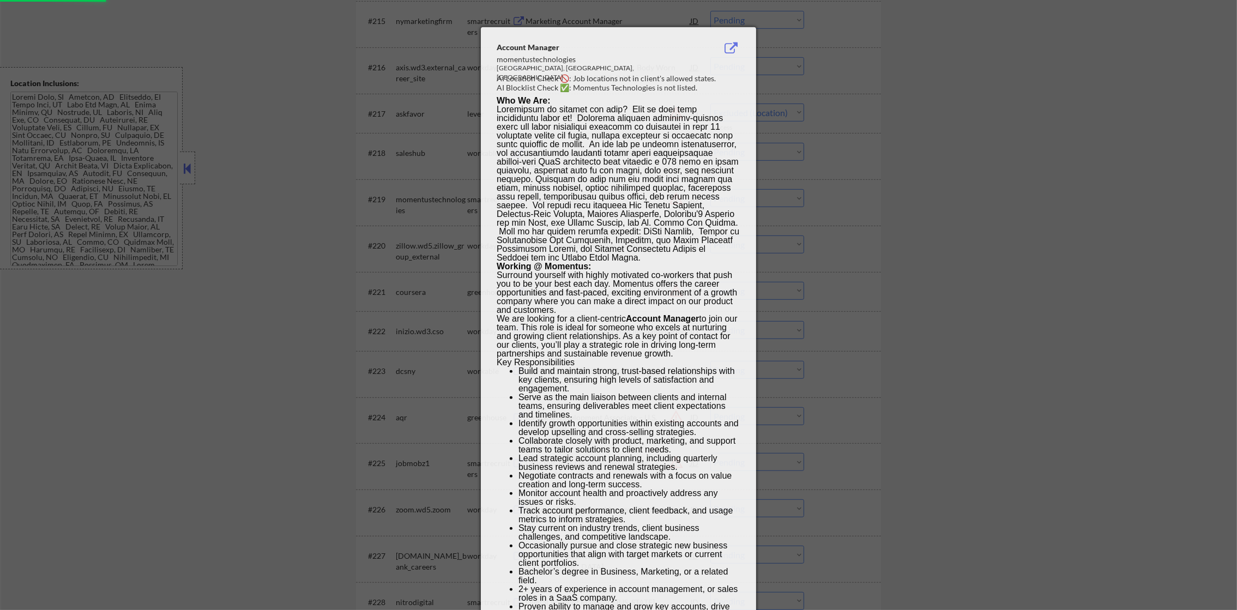
select select ""pending""
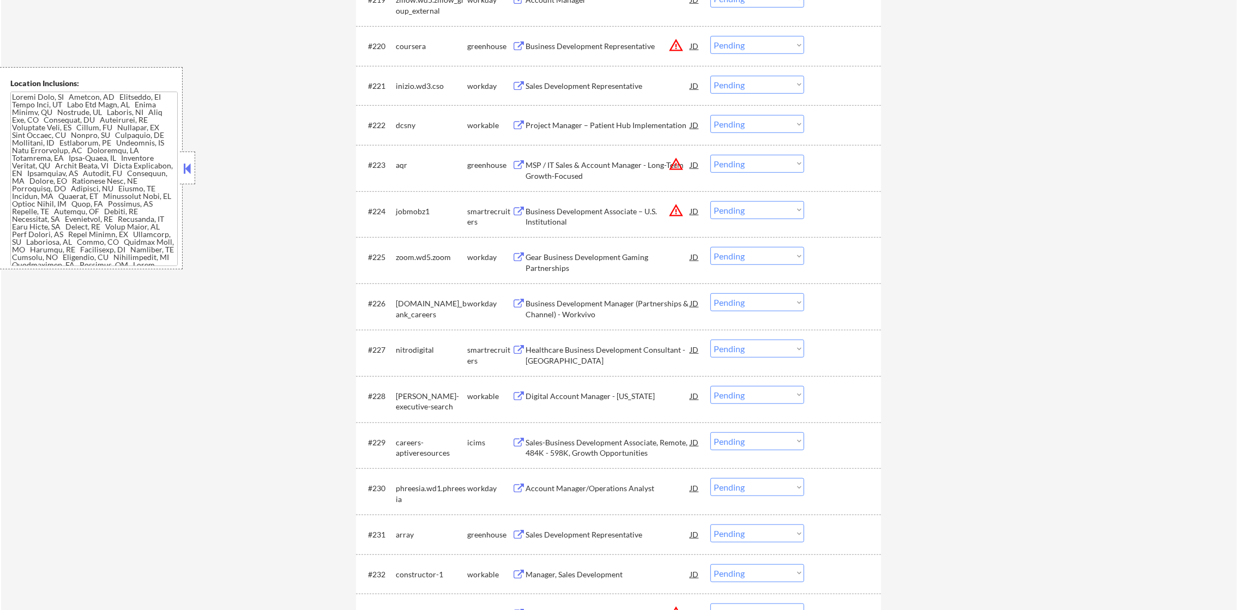
scroll to position [1306, 0]
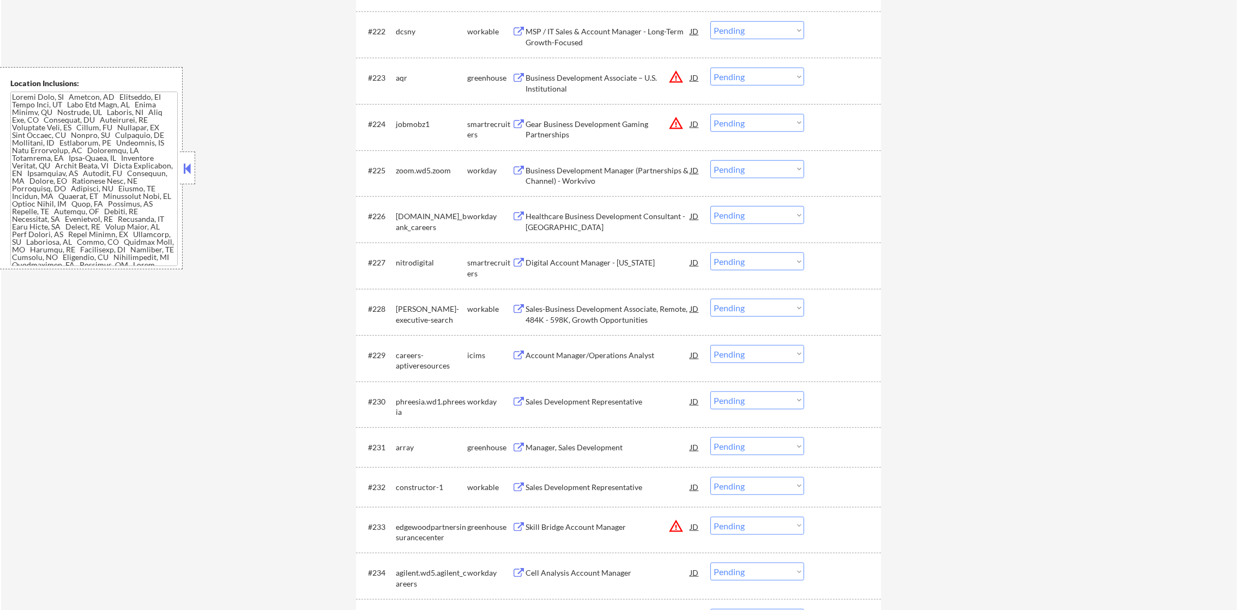
click at [678, 122] on button "warning_amber" at bounding box center [676, 123] width 15 height 15
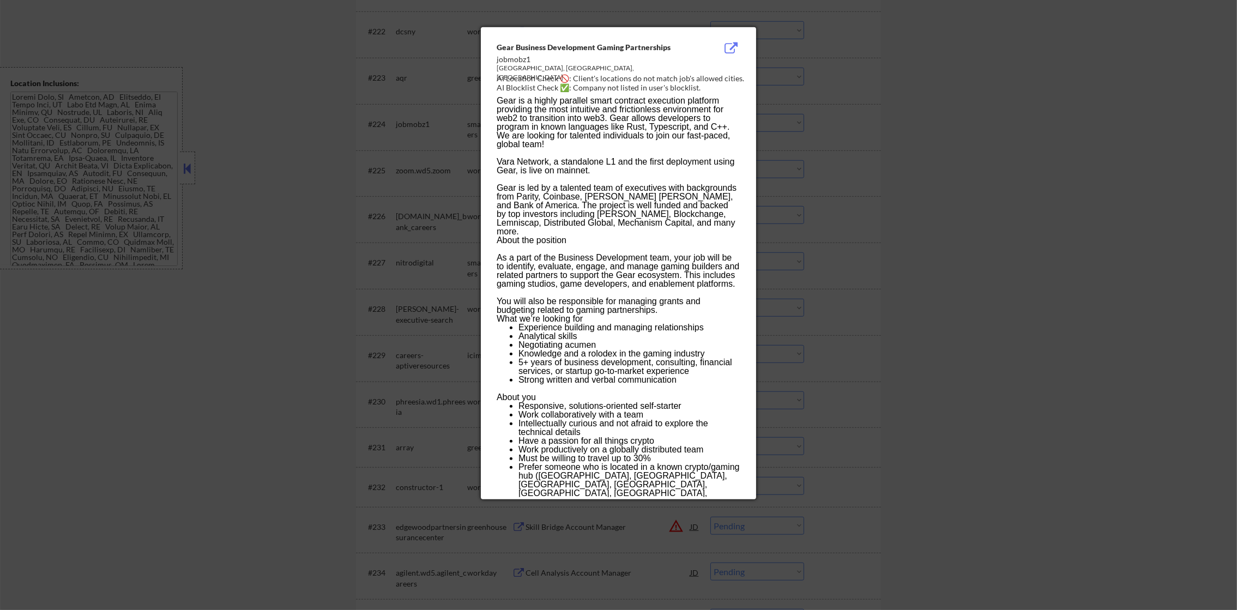
click at [808, 119] on div at bounding box center [618, 305] width 1237 height 610
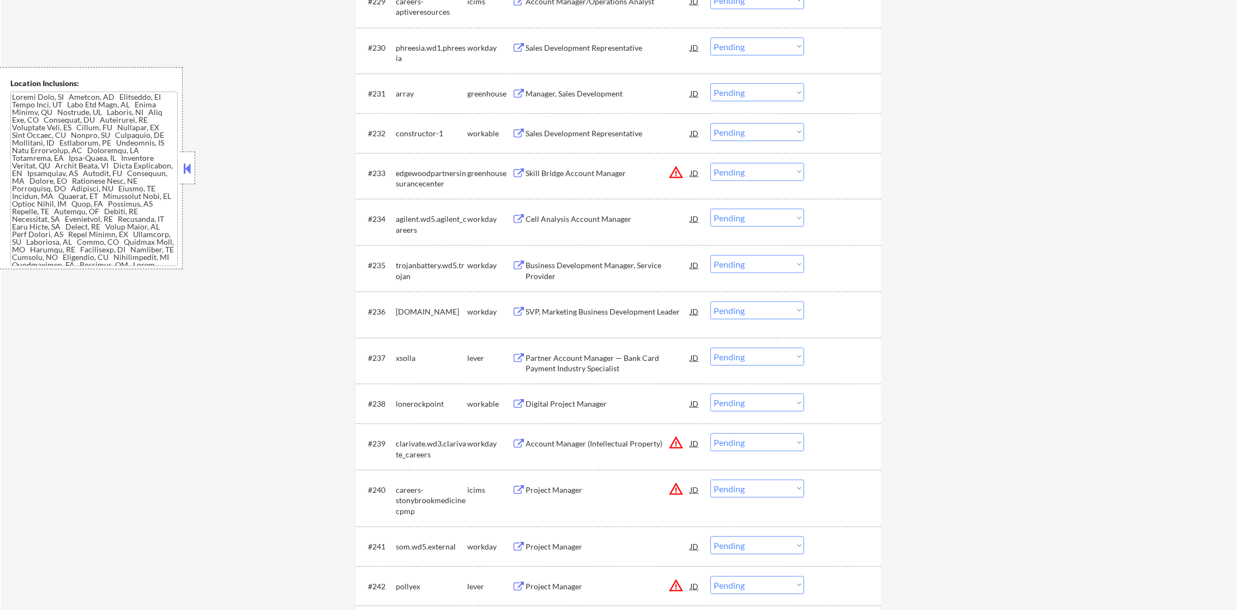
scroll to position [1660, 0]
click at [680, 174] on button "warning_amber" at bounding box center [676, 171] width 15 height 15
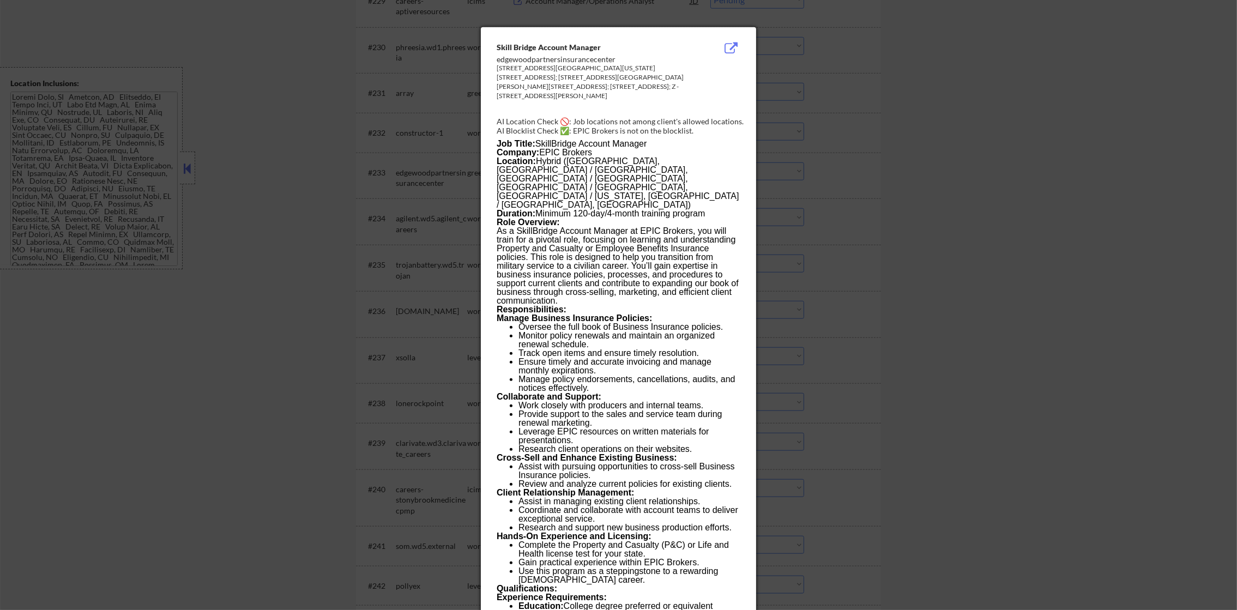
click at [875, 177] on div at bounding box center [618, 305] width 1237 height 610
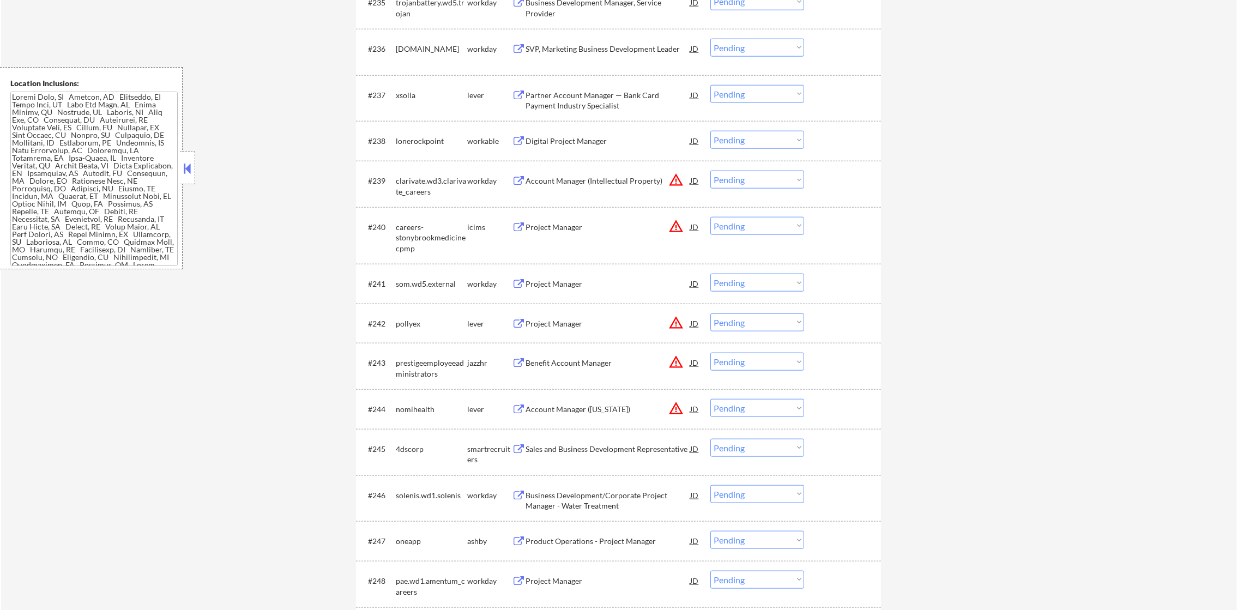
scroll to position [2015, 0]
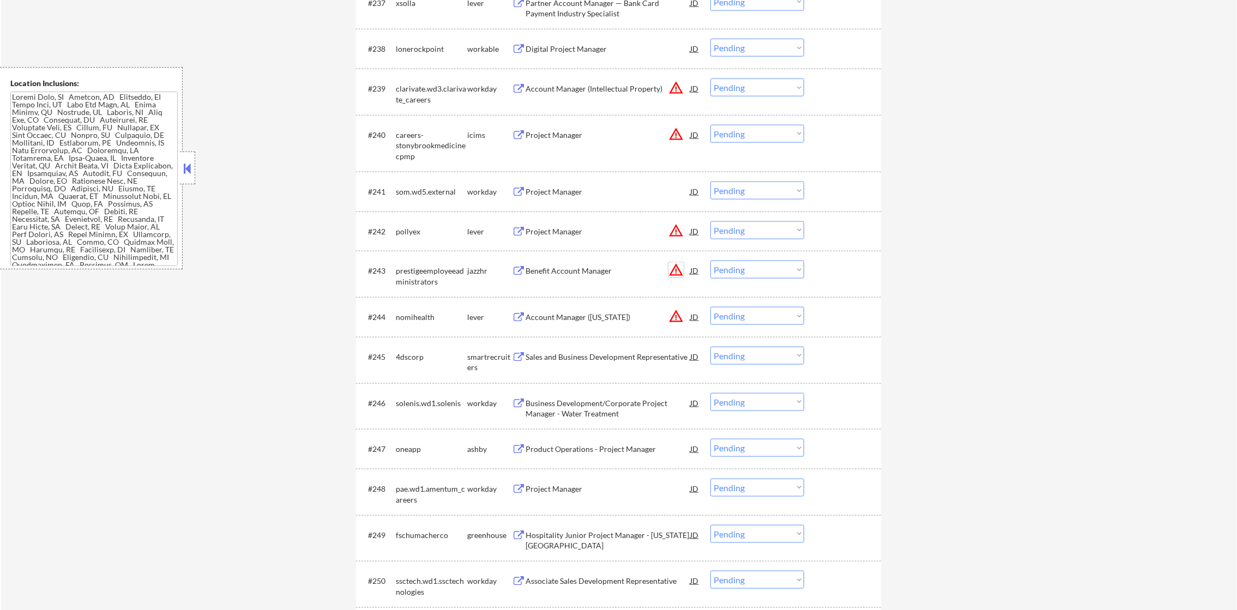
click at [678, 265] on button "warning_amber" at bounding box center [676, 269] width 15 height 15
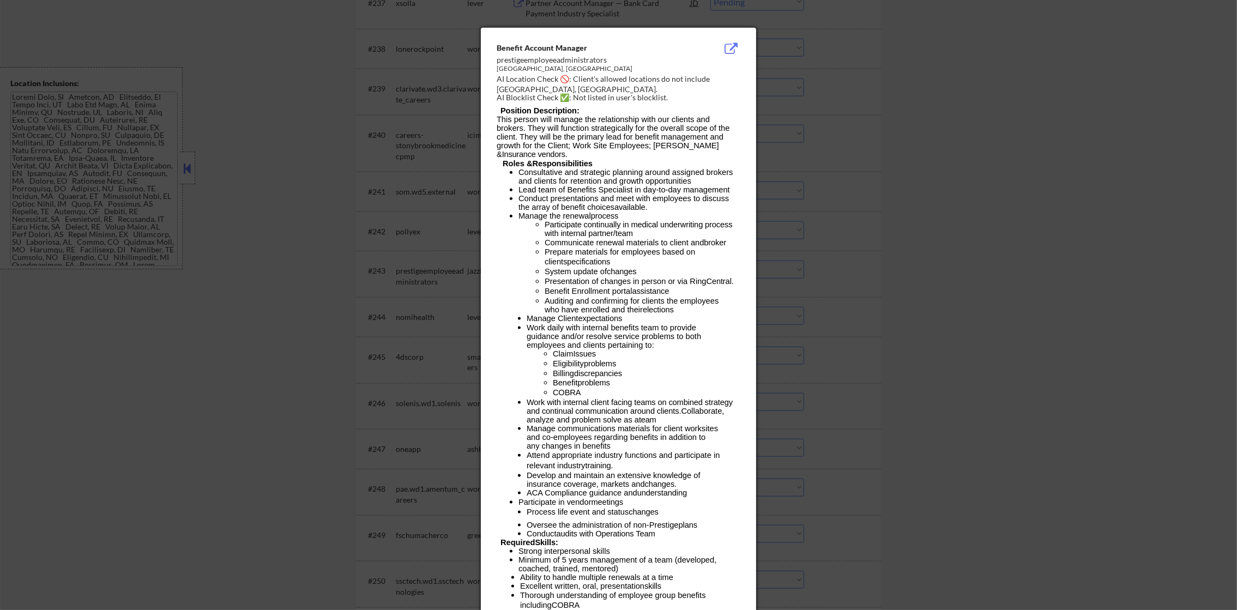
click at [813, 240] on div at bounding box center [618, 305] width 1237 height 610
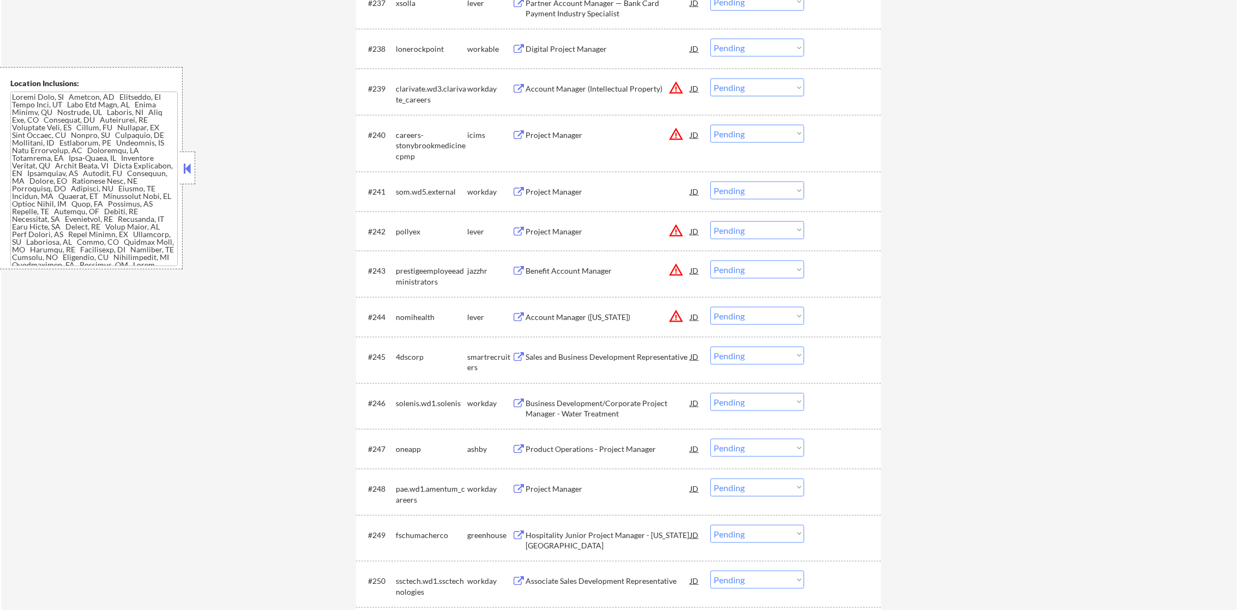
click at [678, 230] on button "warning_amber" at bounding box center [676, 230] width 15 height 15
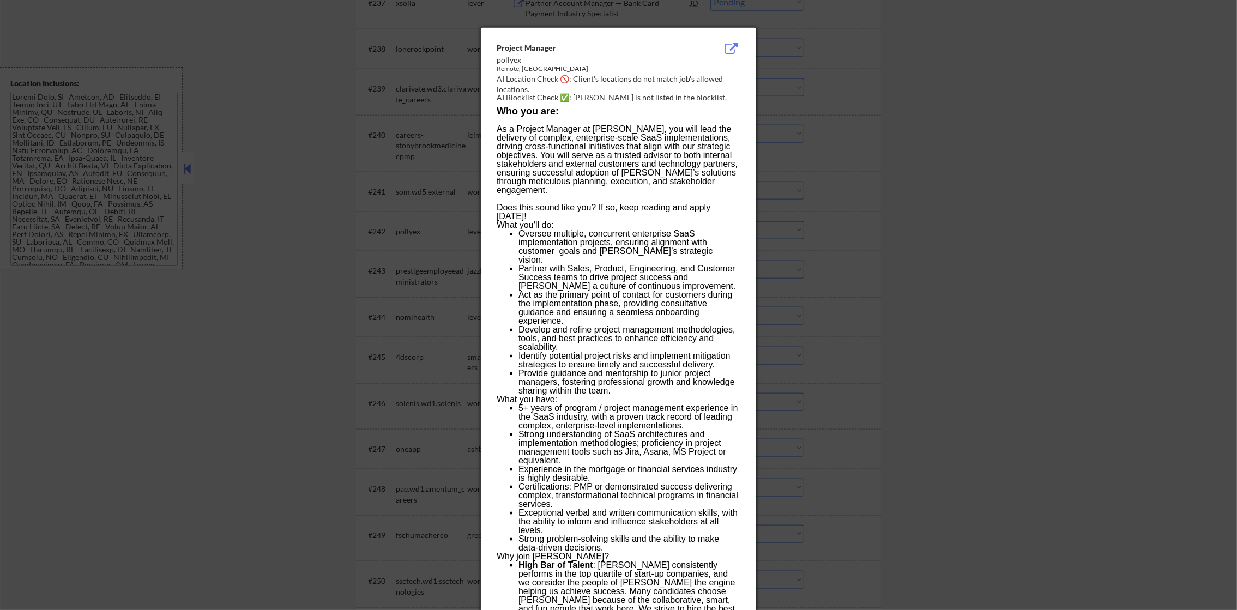
drag, startPoint x: 797, startPoint y: 207, endPoint x: 761, endPoint y: 219, distance: 38.1
click at [788, 210] on div at bounding box center [618, 305] width 1237 height 610
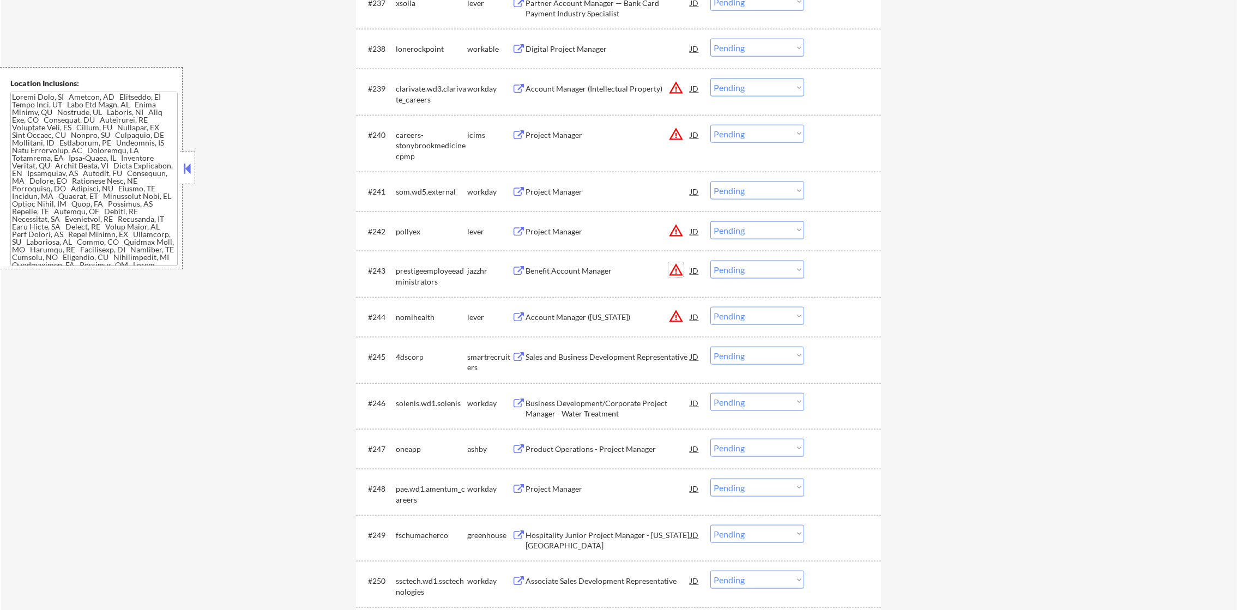
click at [680, 269] on button "warning_amber" at bounding box center [676, 269] width 15 height 15
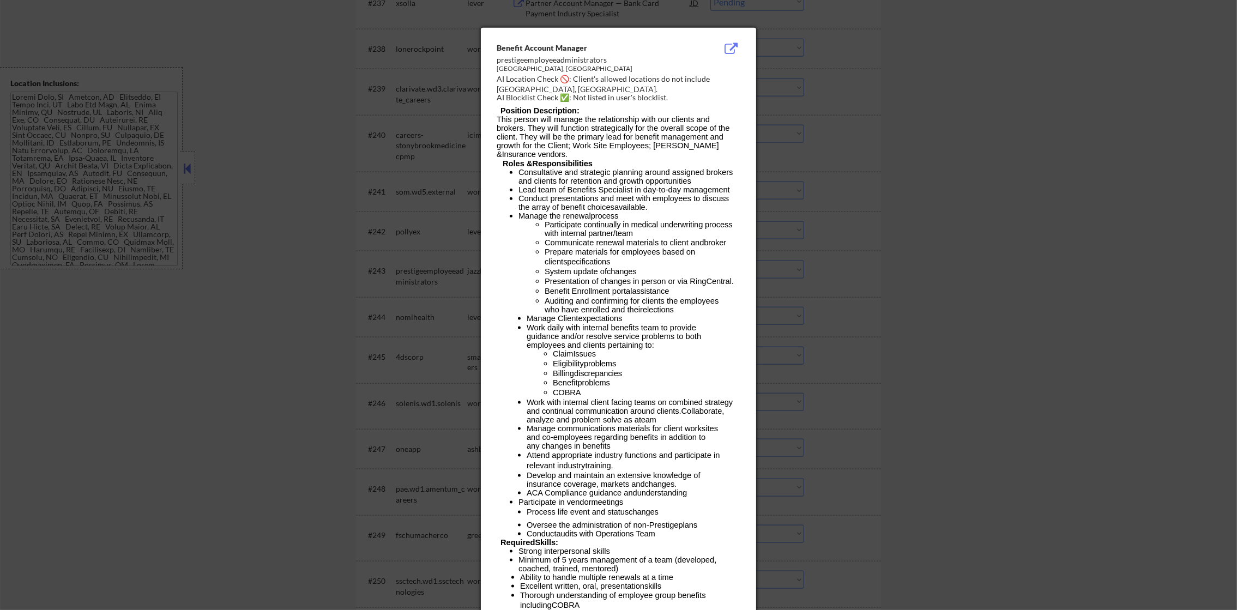
click at [720, 74] on div "AI Location Check 🚫: Client's allowed locations do not include [GEOGRAPHIC_DATA…" at bounding box center [621, 84] width 248 height 21
copy div "elville,"
click at [796, 94] on div at bounding box center [618, 305] width 1237 height 610
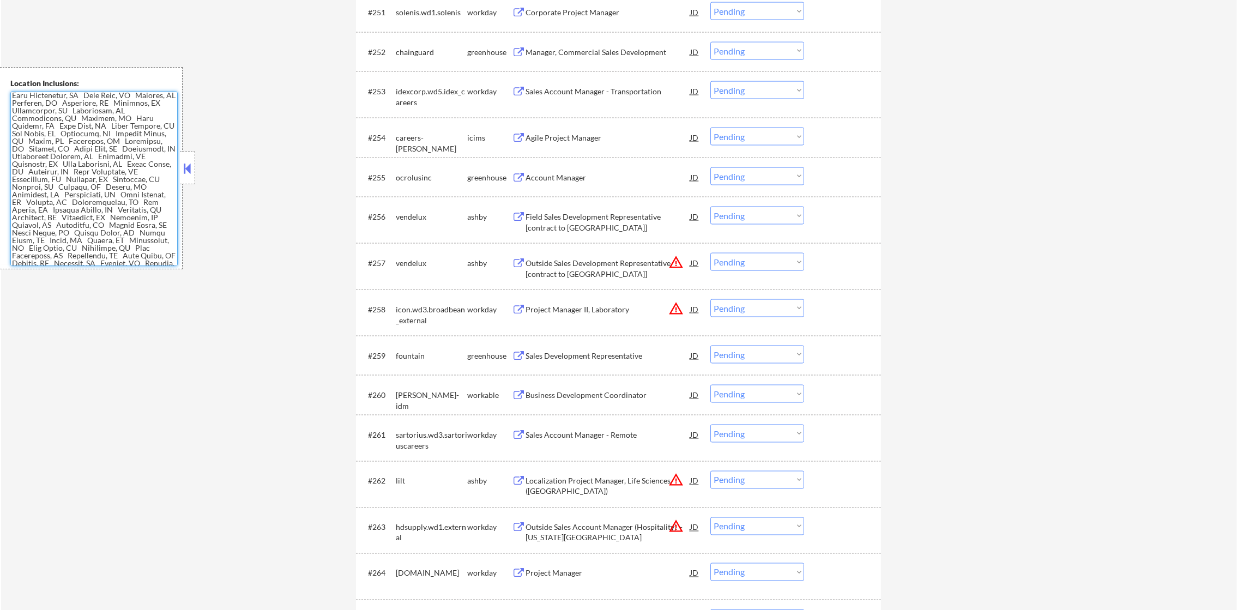
scroll to position [2669, 0]
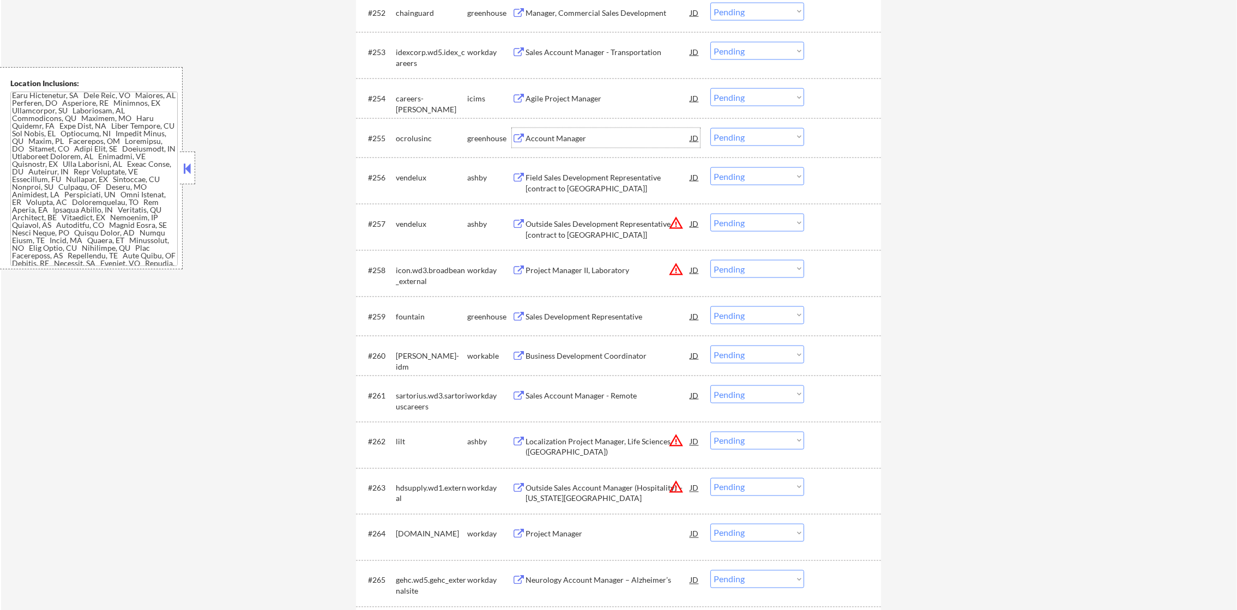
click at [568, 134] on div "Account Manager" at bounding box center [608, 138] width 165 height 11
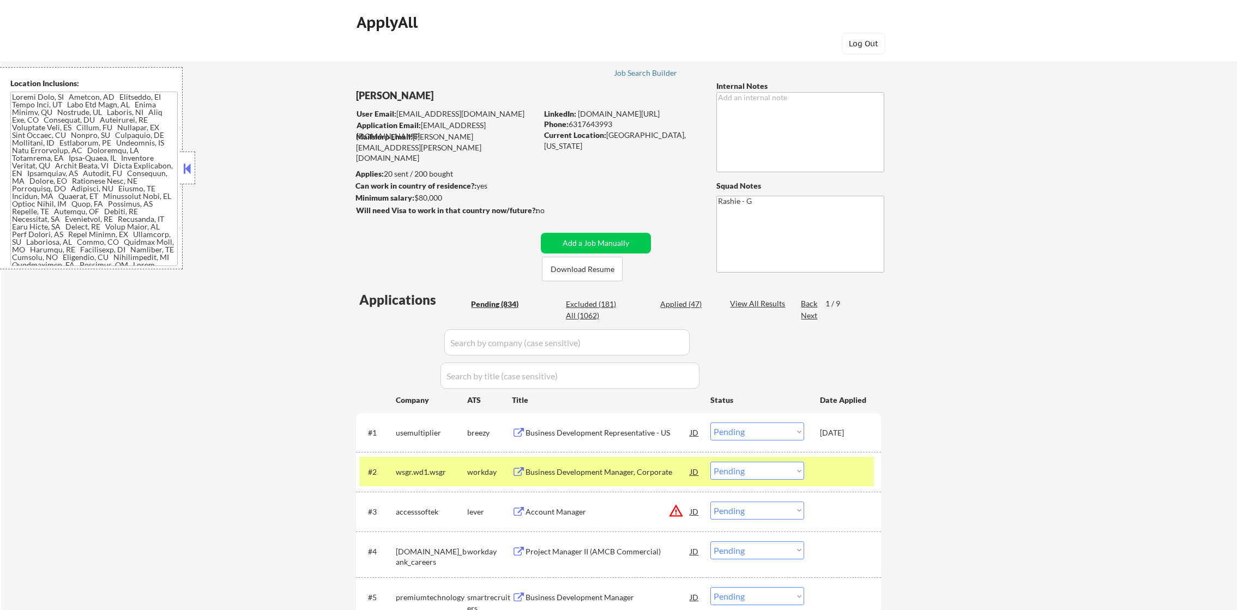
select select ""pending""
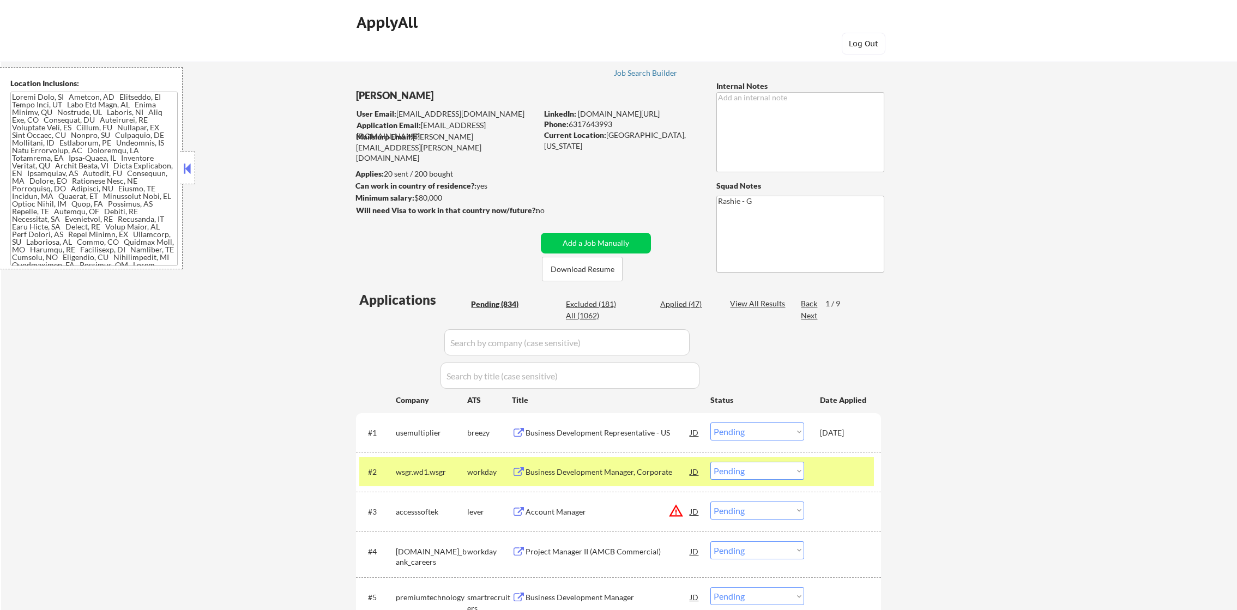
select select ""pending""
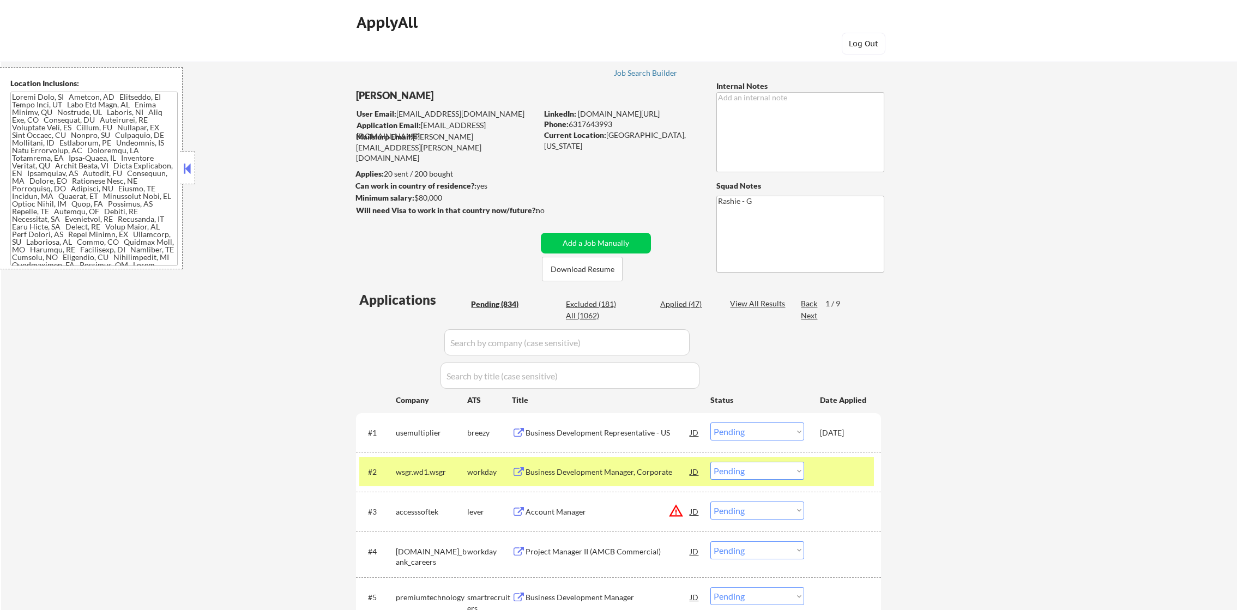
select select ""pending""
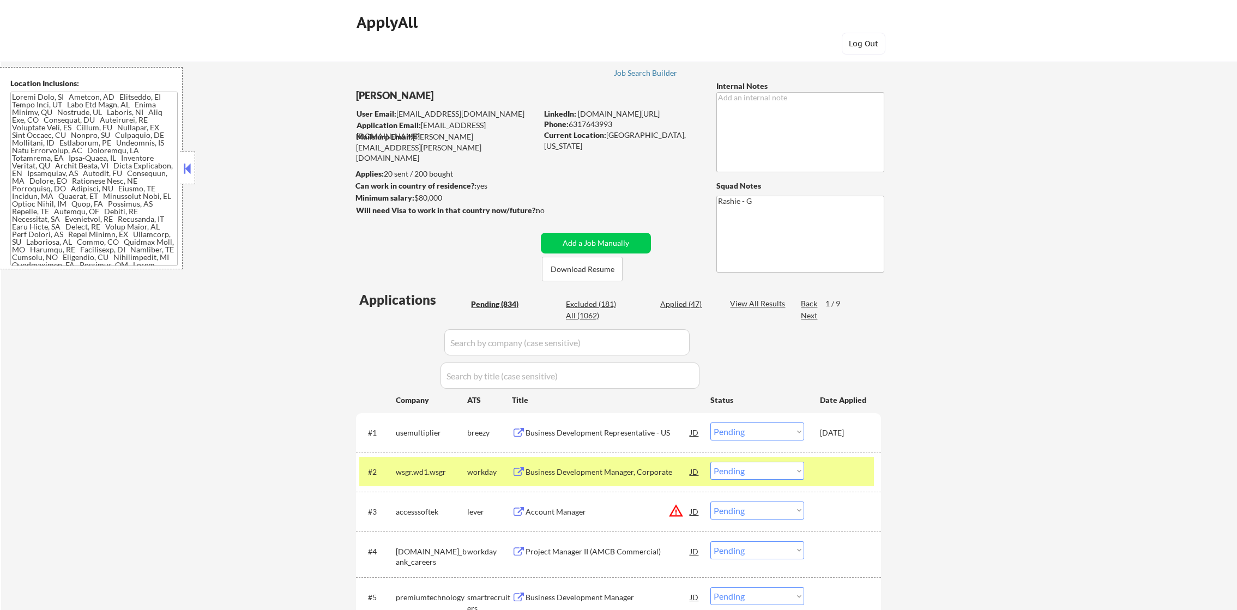
select select ""pending""
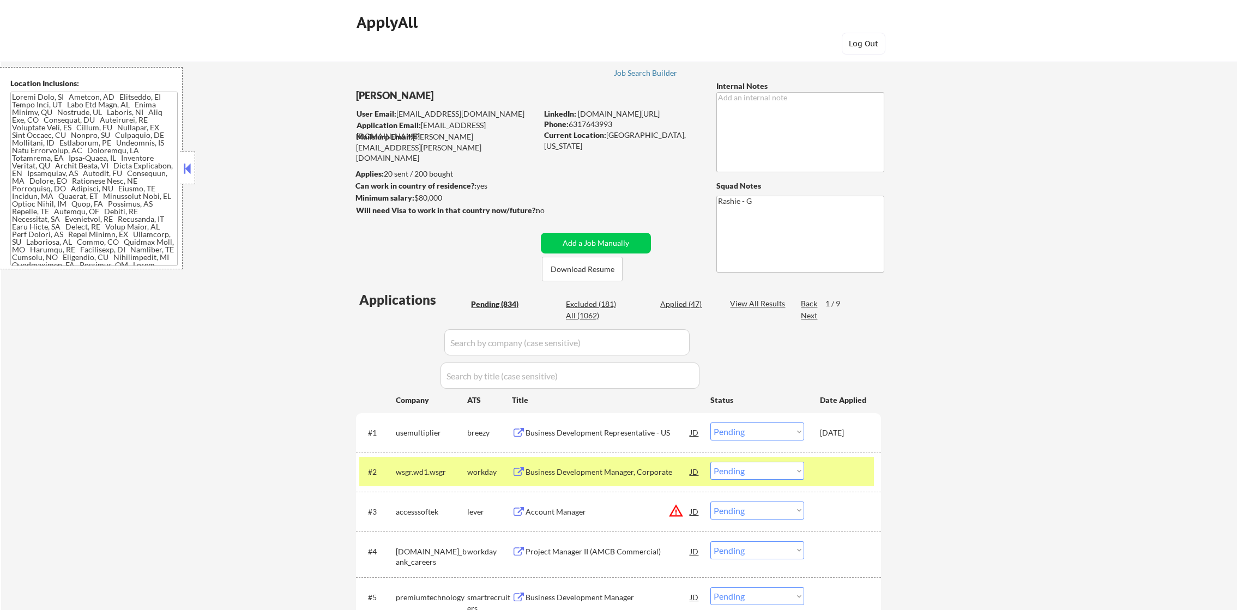
select select ""pending""
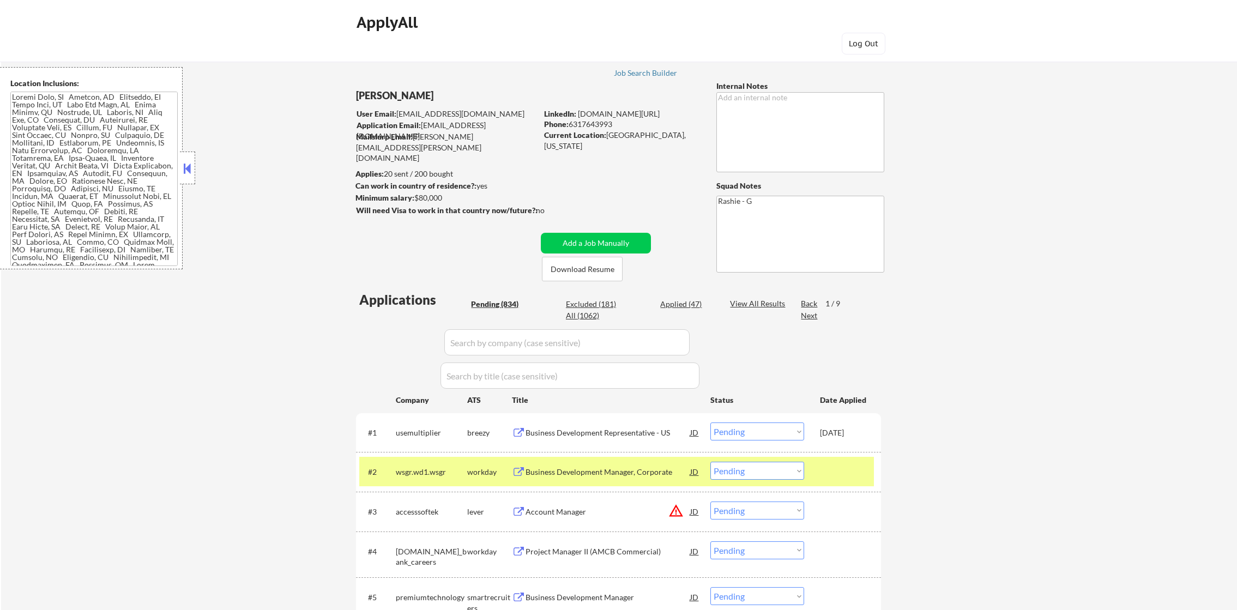
select select ""pending""
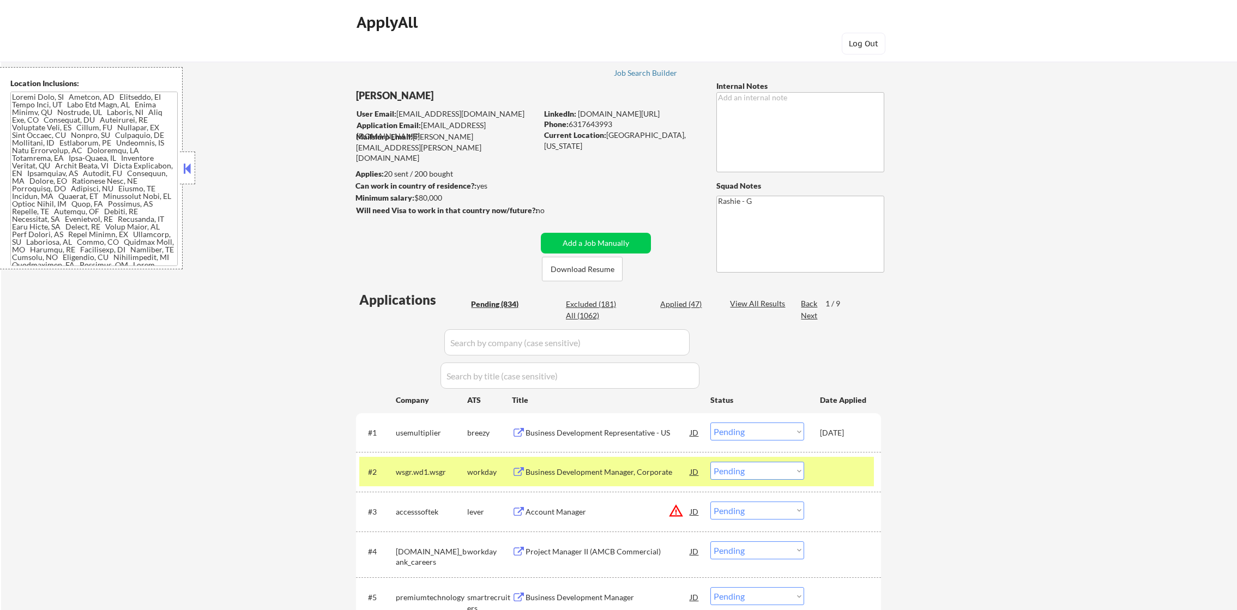
select select ""pending""
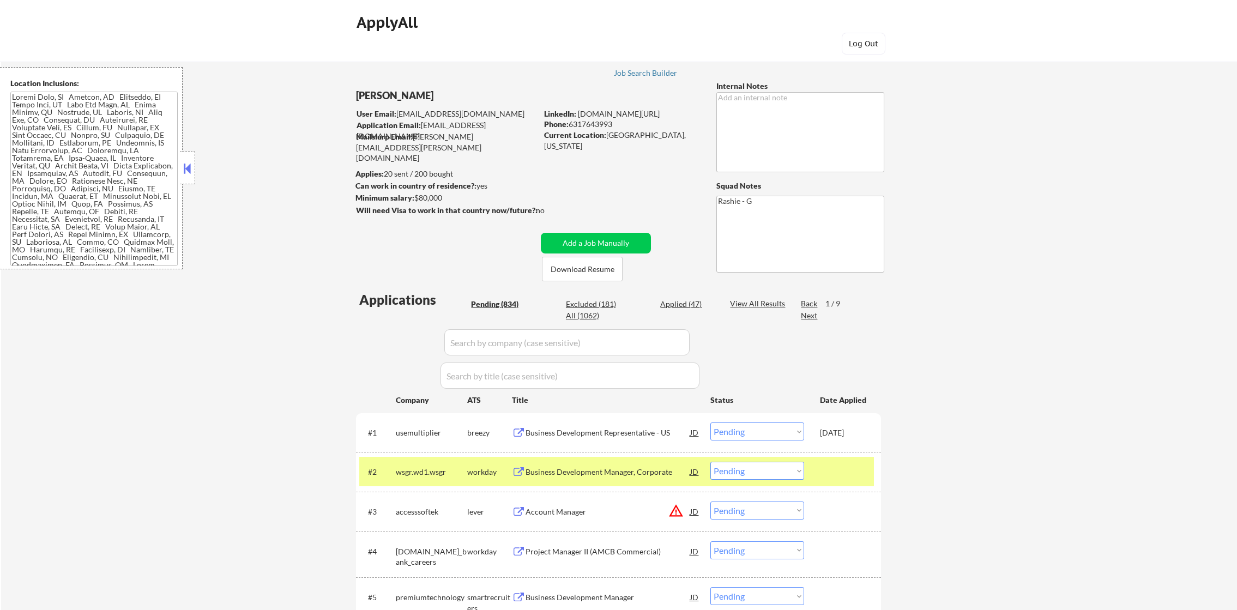
select select ""pending""
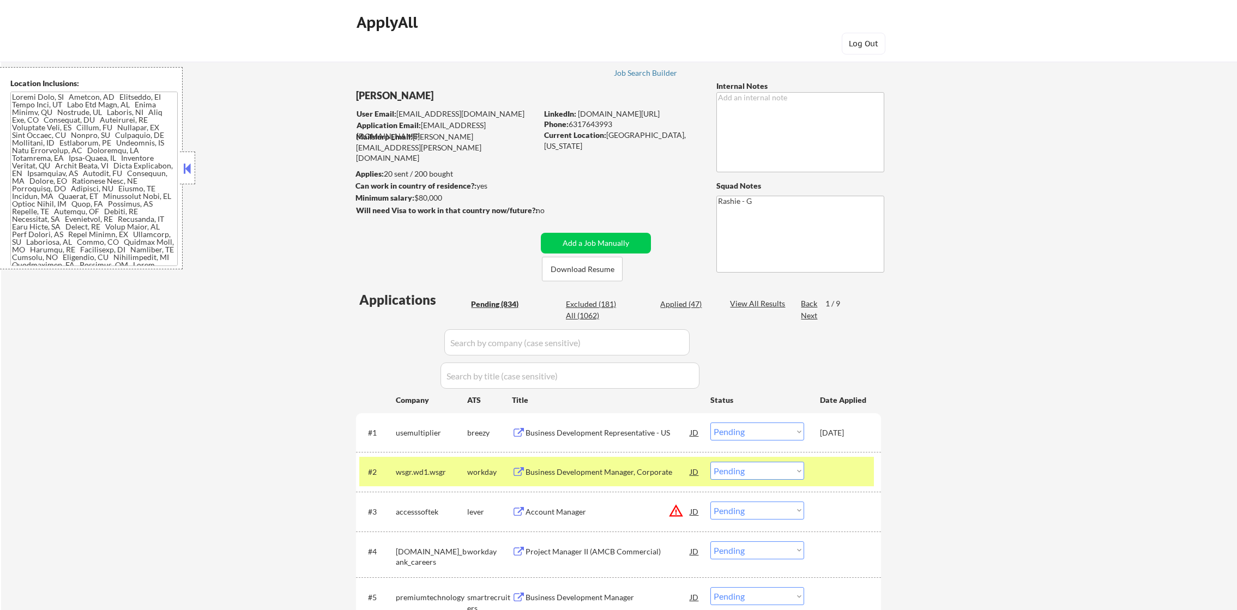
select select ""pending""
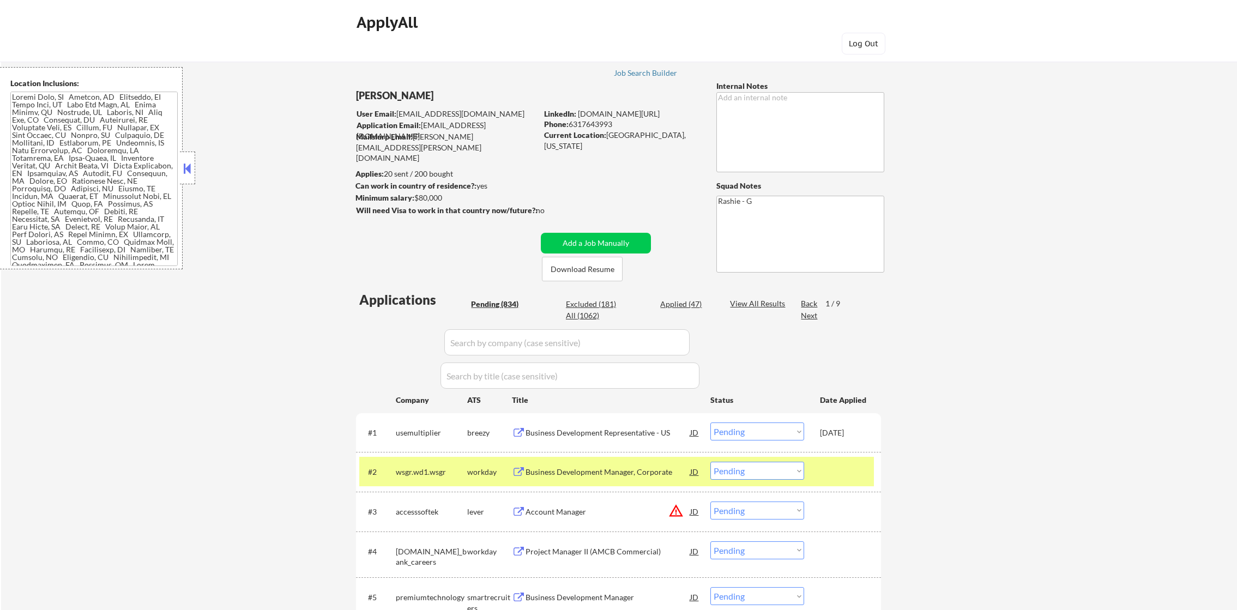
select select ""pending""
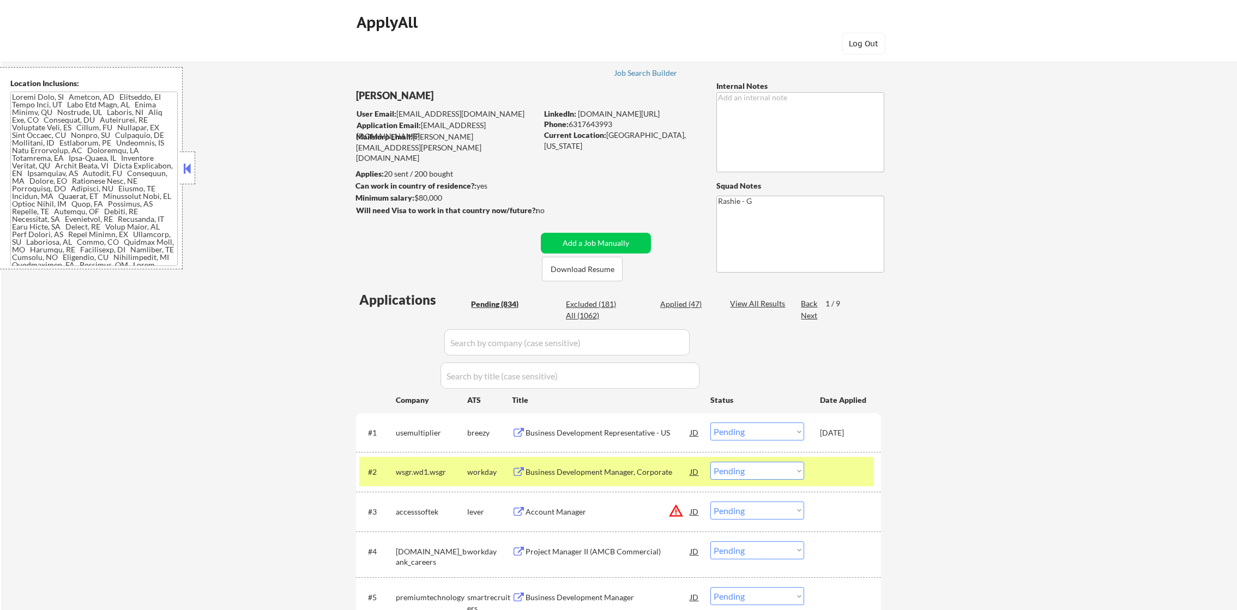
select select ""pending""
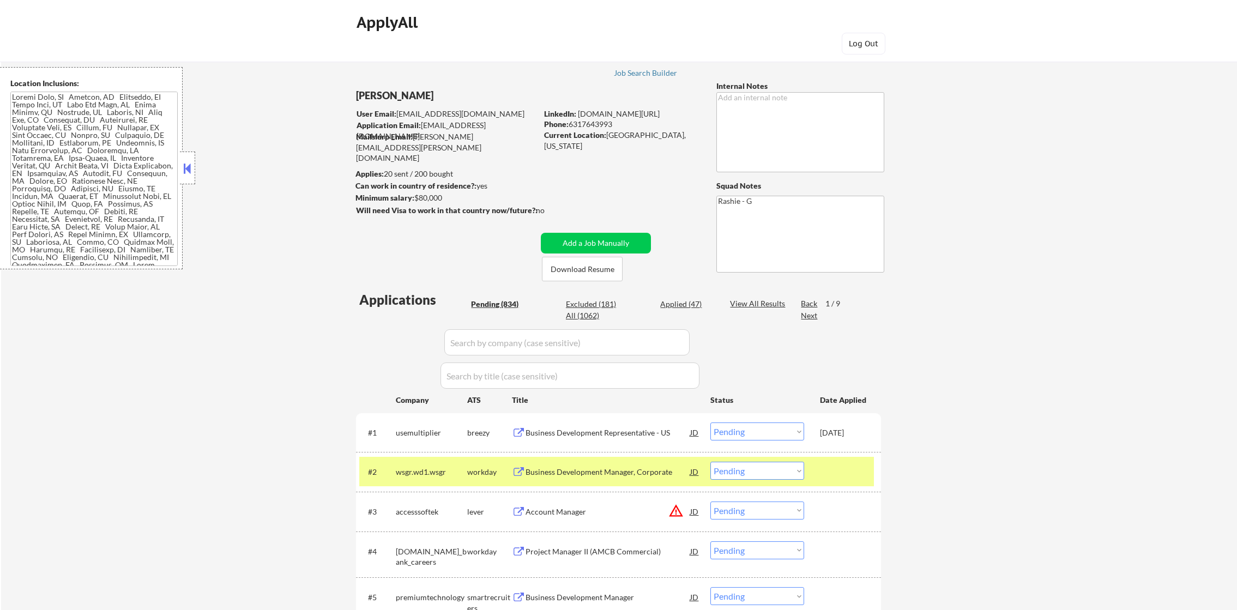
select select ""pending""
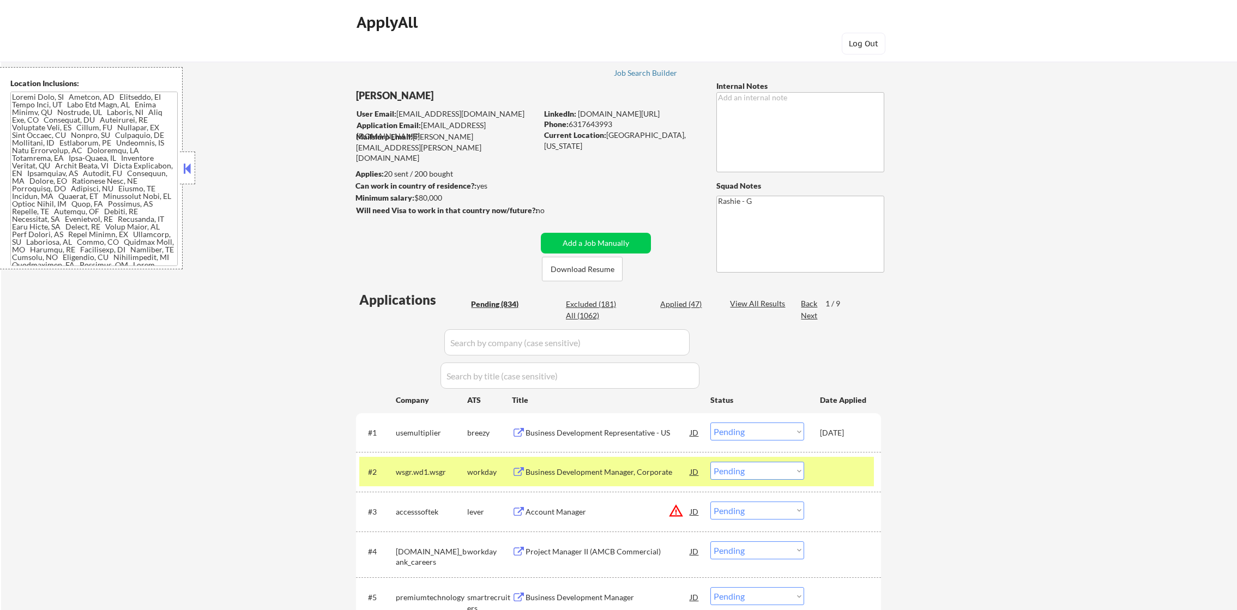
select select ""pending""
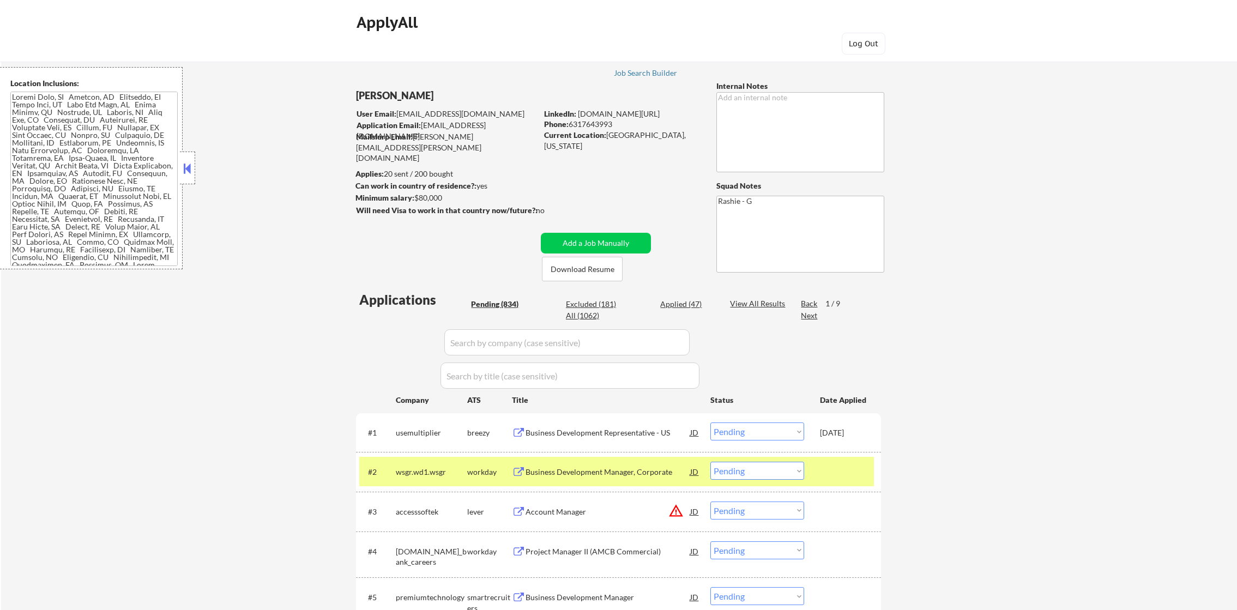
select select ""pending""
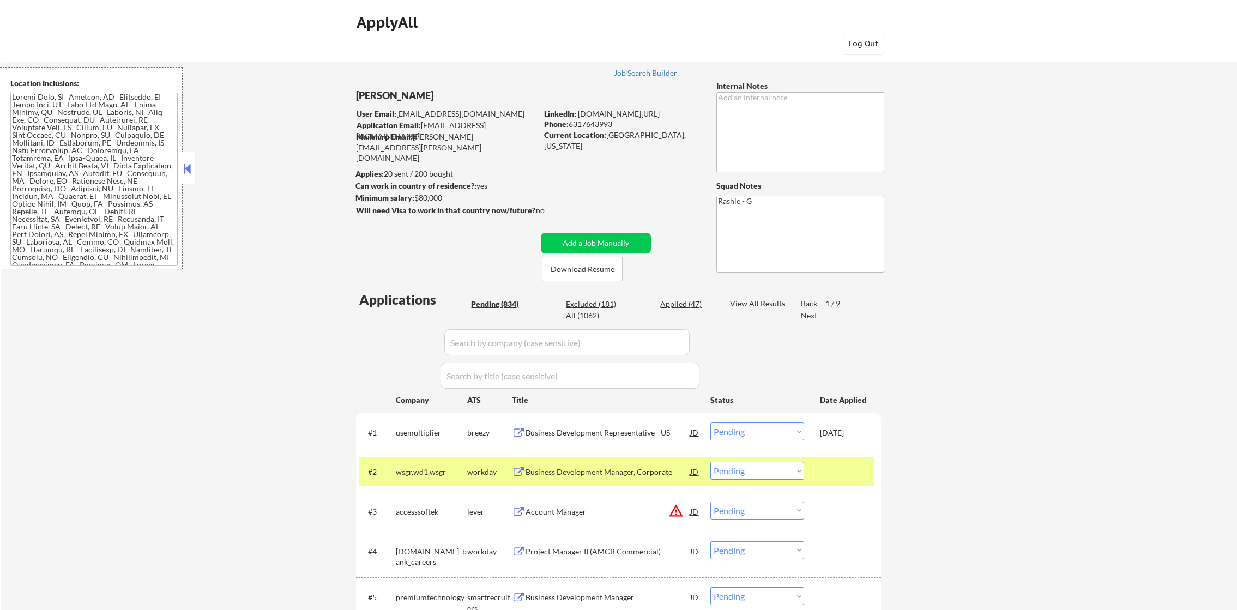
select select ""pending""
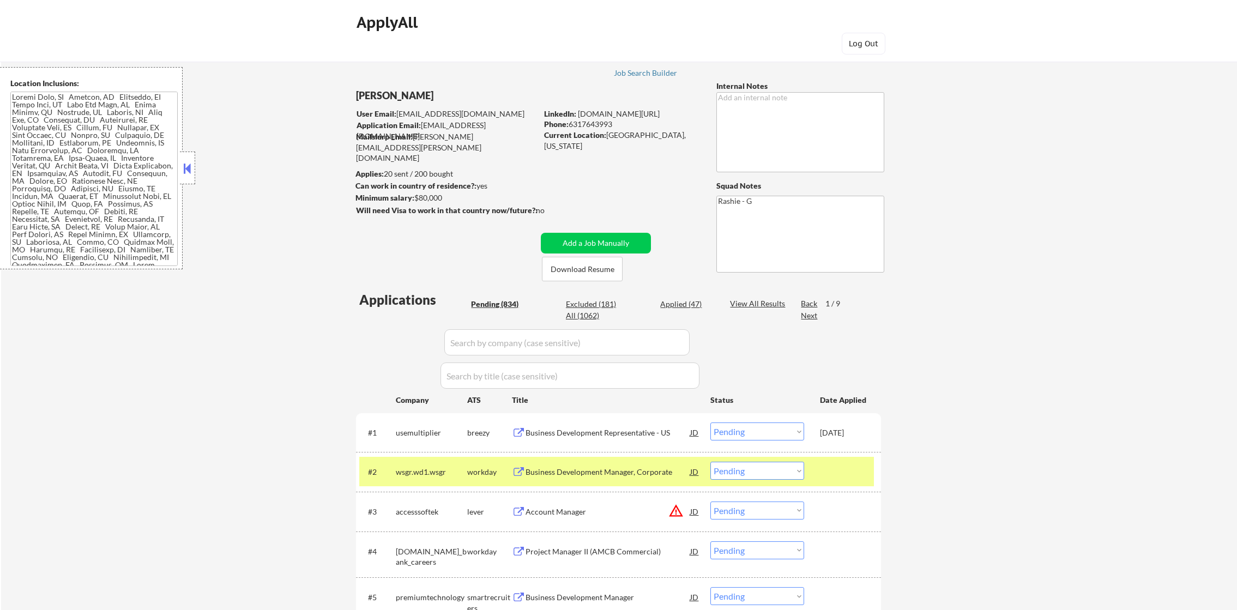
select select ""pending""
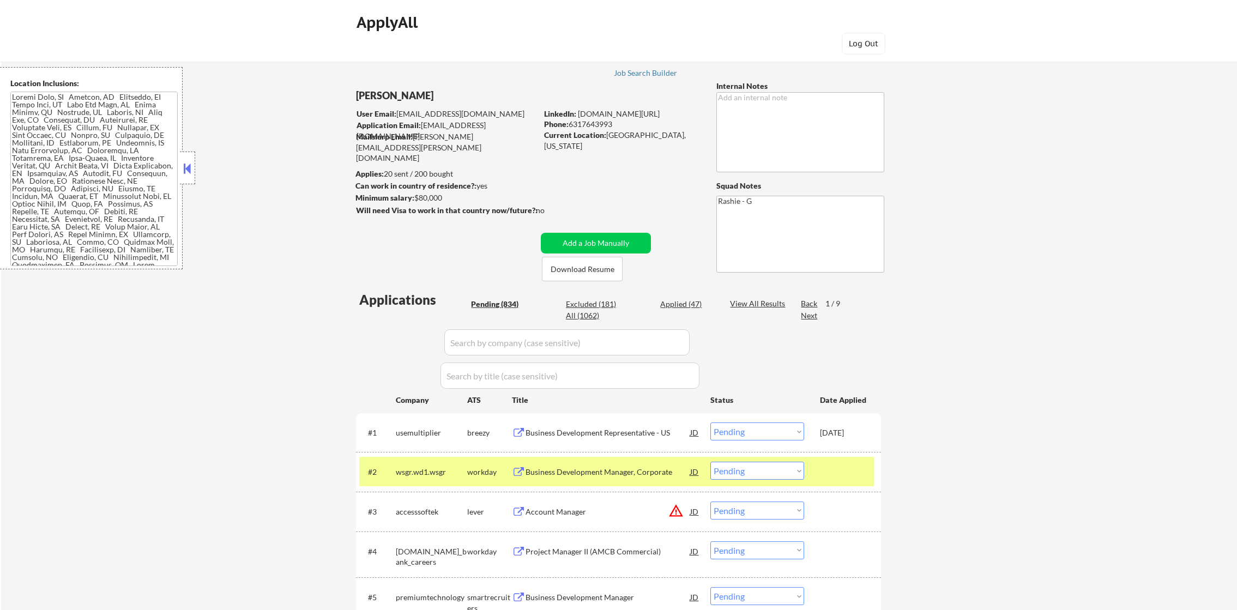
select select ""pending""
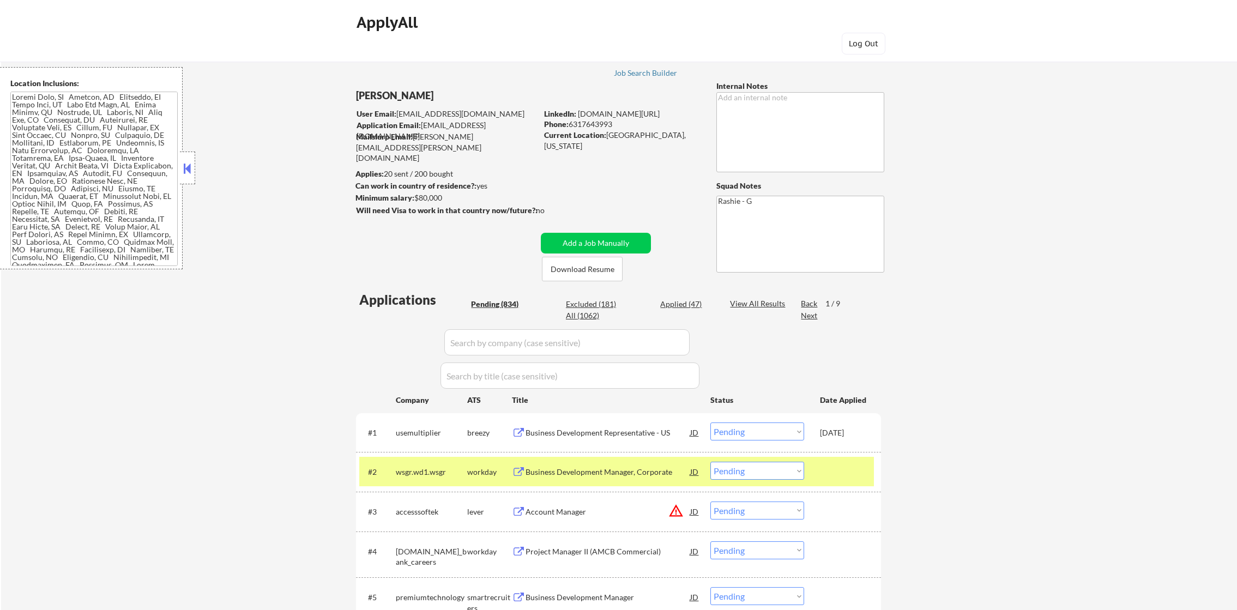
select select ""pending""
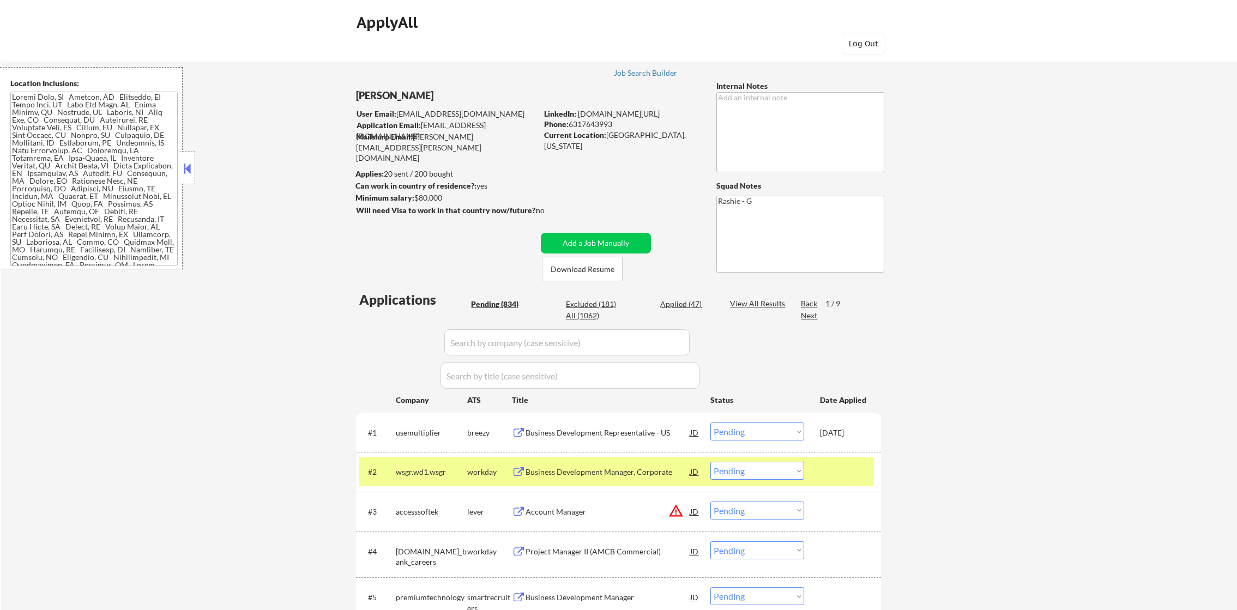
select select ""pending""
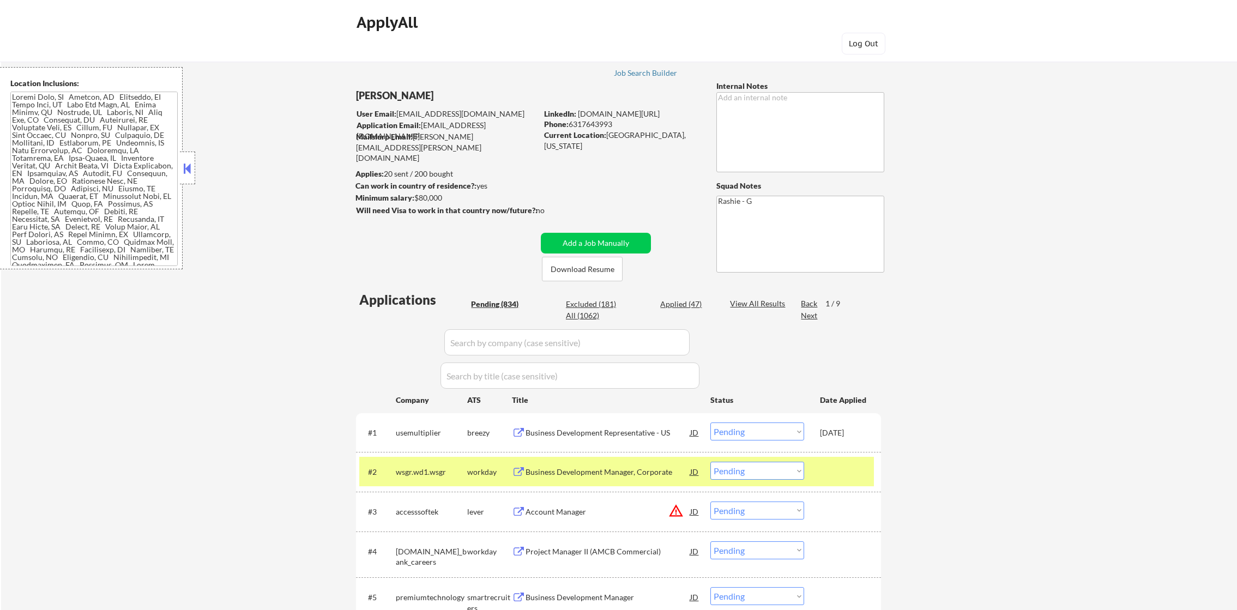
select select ""pending""
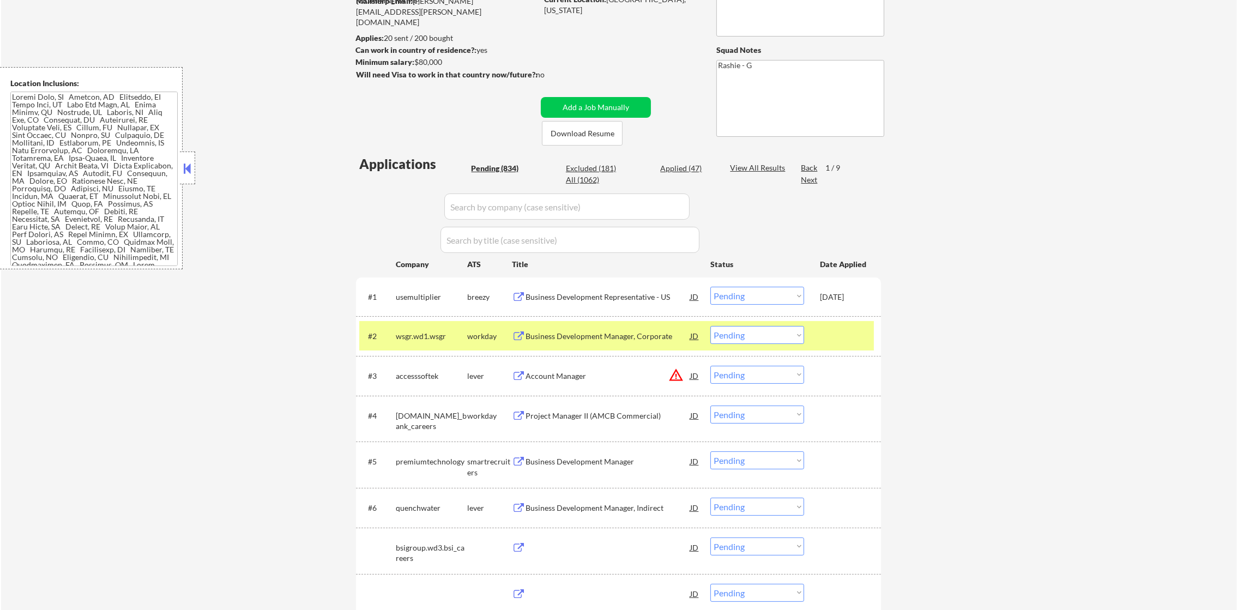
scroll to position [136, 0]
click at [512, 214] on input "input" at bounding box center [566, 207] width 245 height 26
paste input "ocrolusinc"
type input "ocrolusinc"
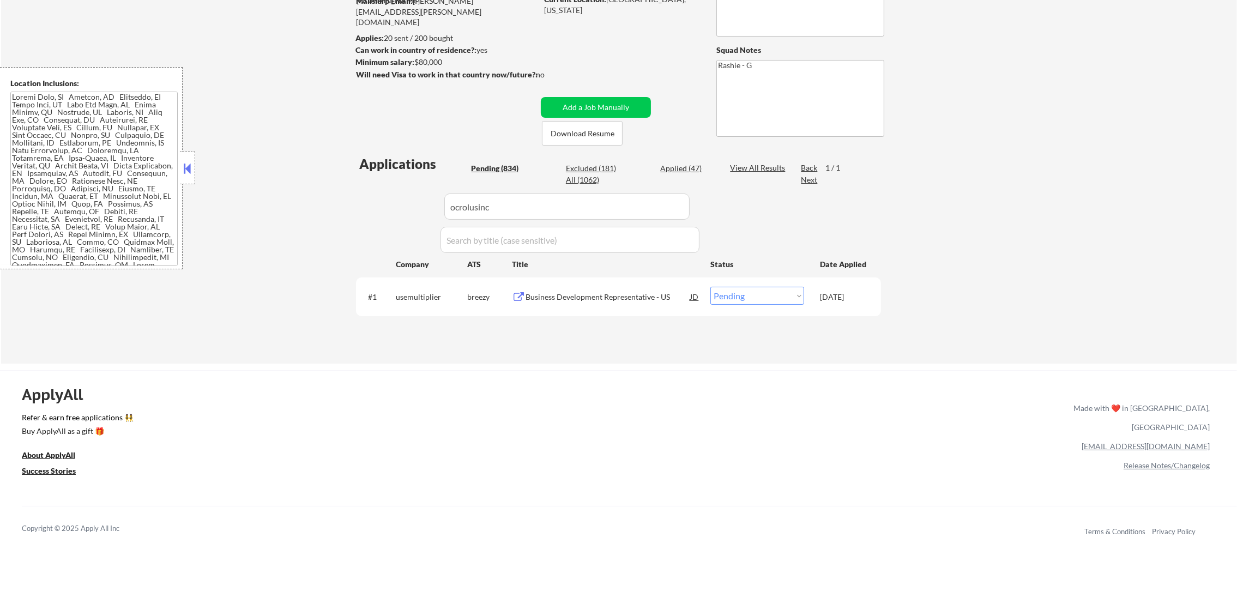
click at [396, 329] on div "Applications Pending (834) Excluded (181) Applied (47) All (1062) View All Resu…" at bounding box center [618, 249] width 525 height 188
drag, startPoint x: 754, startPoint y: 297, endPoint x: 750, endPoint y: 305, distance: 9.5
click at [752, 298] on select "Choose an option... Pending Applied Excluded (Questions) Excluded (Expired) Exc…" at bounding box center [758, 296] width 94 height 18
select select ""applied""
click at [711, 287] on select "Choose an option... Pending Applied Excluded (Questions) Excluded (Expired) Exc…" at bounding box center [758, 296] width 94 height 18
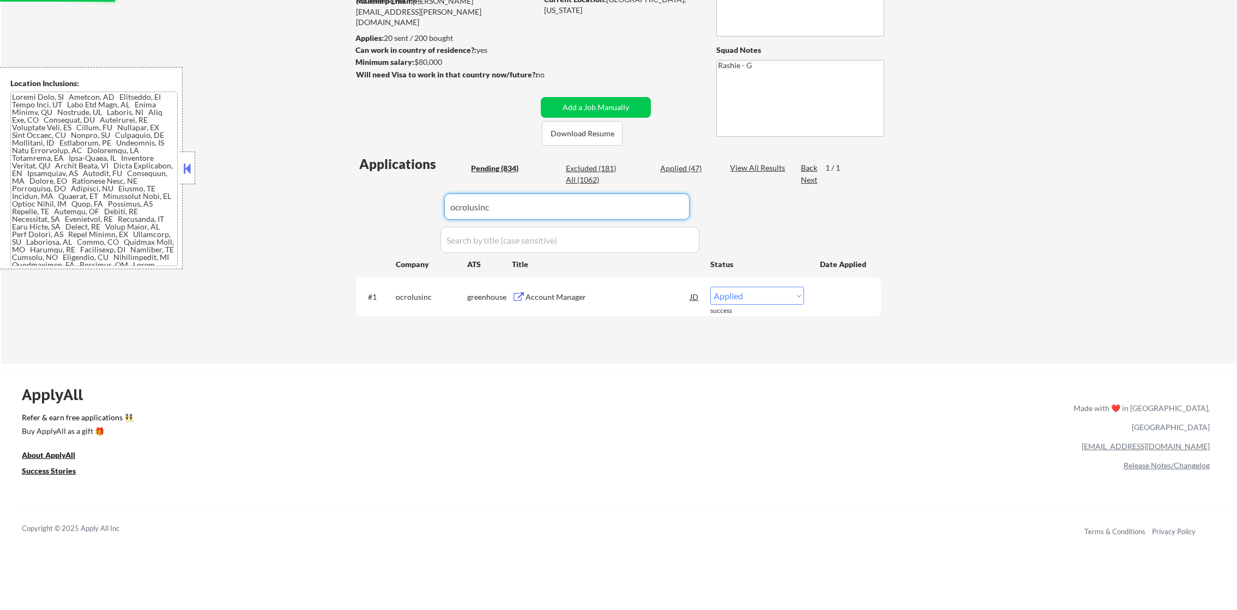
drag, startPoint x: 500, startPoint y: 210, endPoint x: 362, endPoint y: 209, distance: 137.4
click at [372, 210] on div "Applications Pending (834) Excluded (181) Applied (47) All (1062) View All Resu…" at bounding box center [618, 249] width 525 height 188
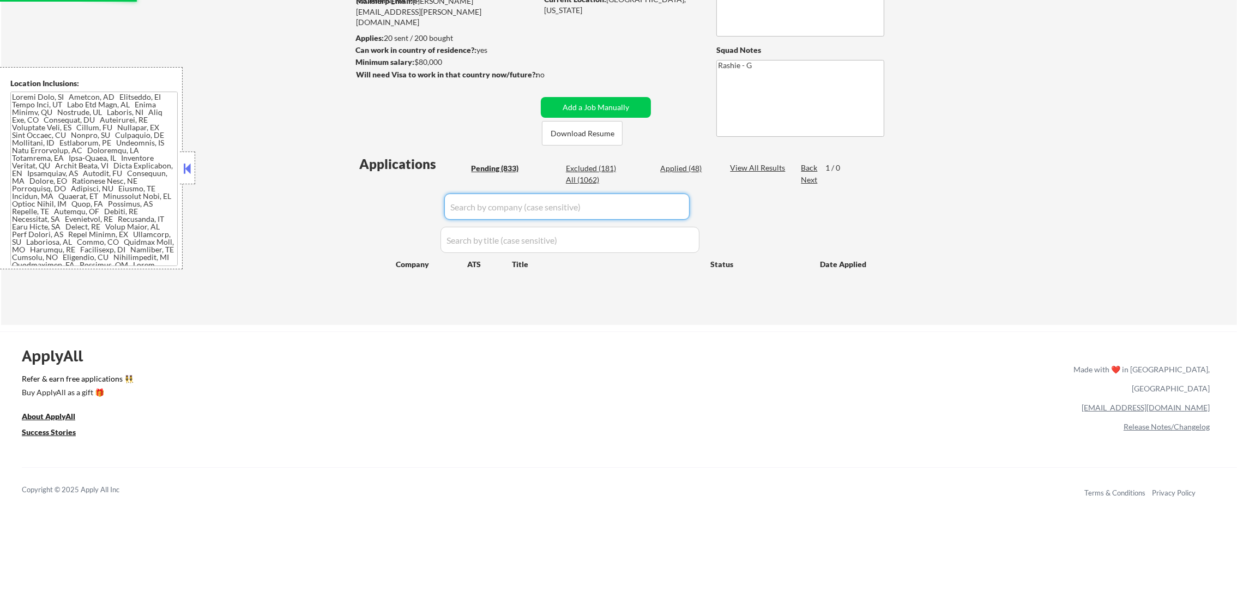
click at [351, 196] on div "← Return to /applysquad Mailslurp Inbox Job Search Builder Nicholas Cervone Use…" at bounding box center [619, 112] width 544 height 408
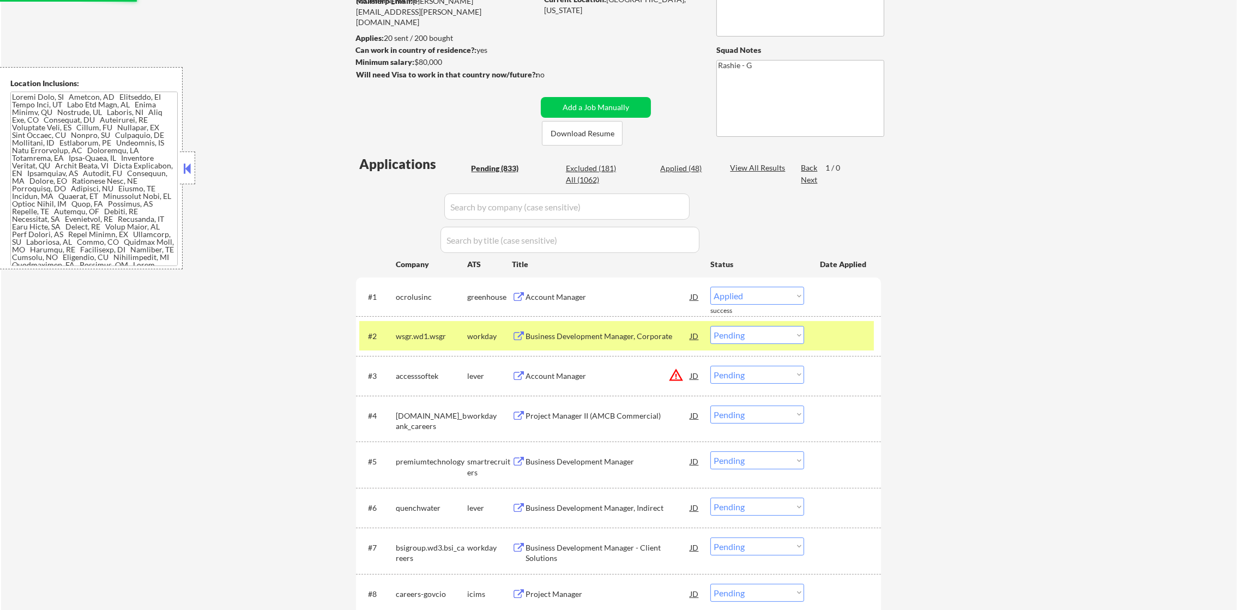
select select ""pending""
click at [412, 346] on div "#2 wsgr.wd1.wsgr workday Business Development Manager, Corporate JD Choose an o…" at bounding box center [616, 335] width 515 height 29
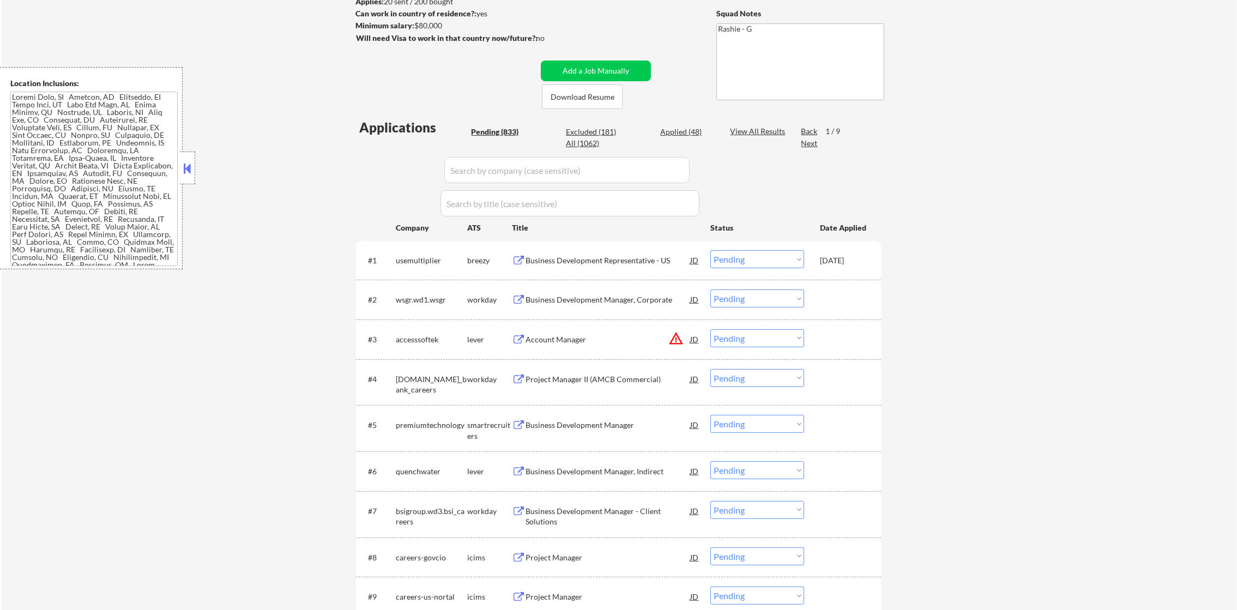
scroll to position [164, 0]
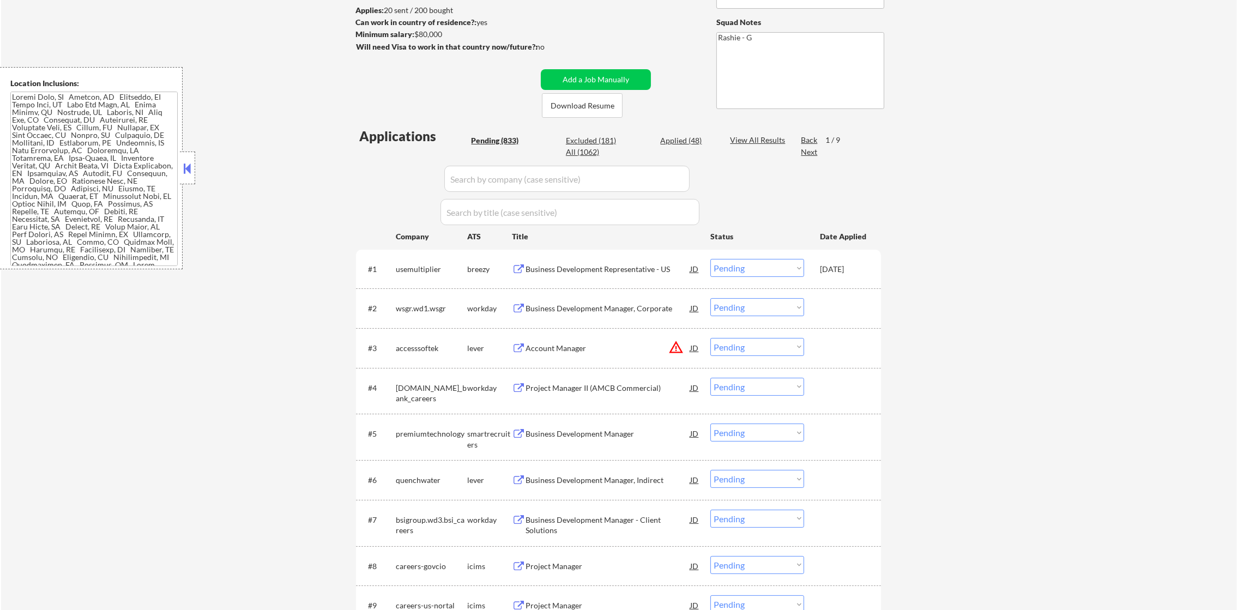
click at [812, 147] on div "Next" at bounding box center [809, 152] width 17 height 11
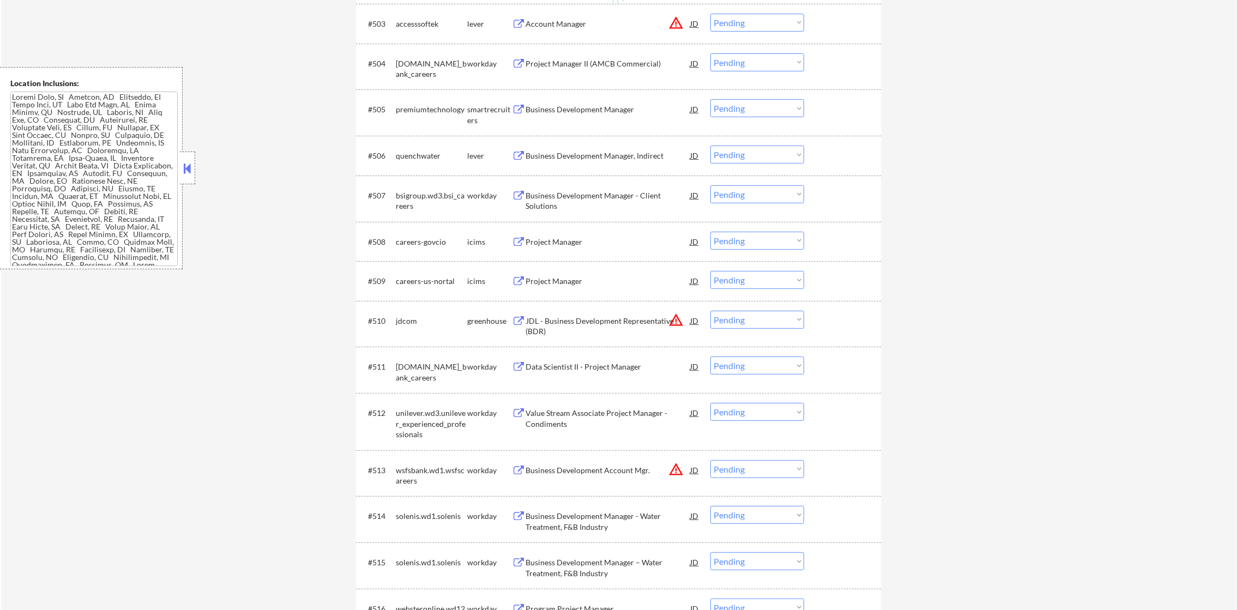
scroll to position [490, 0]
